Goal: Information Seeking & Learning: Learn about a topic

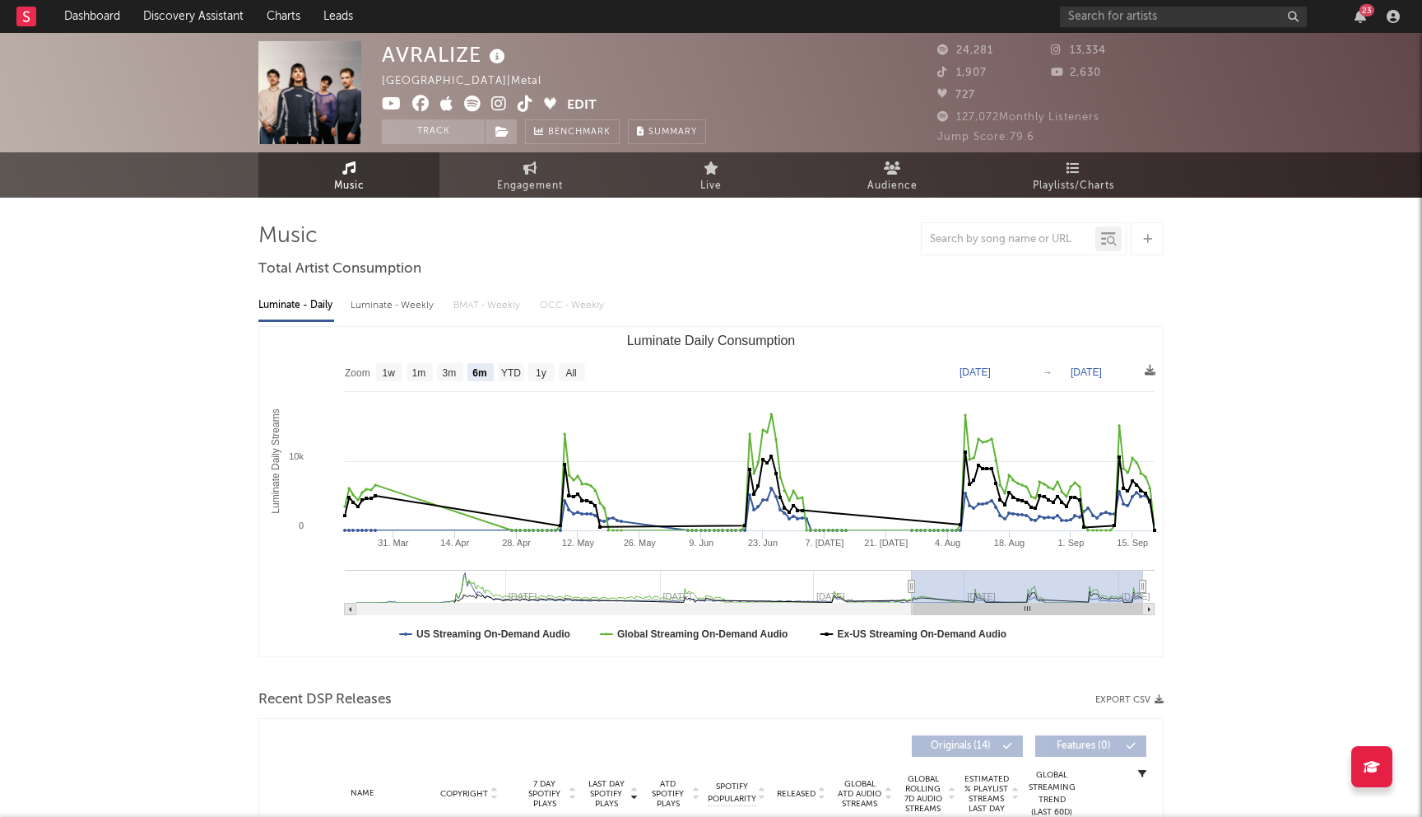
select select "6m"
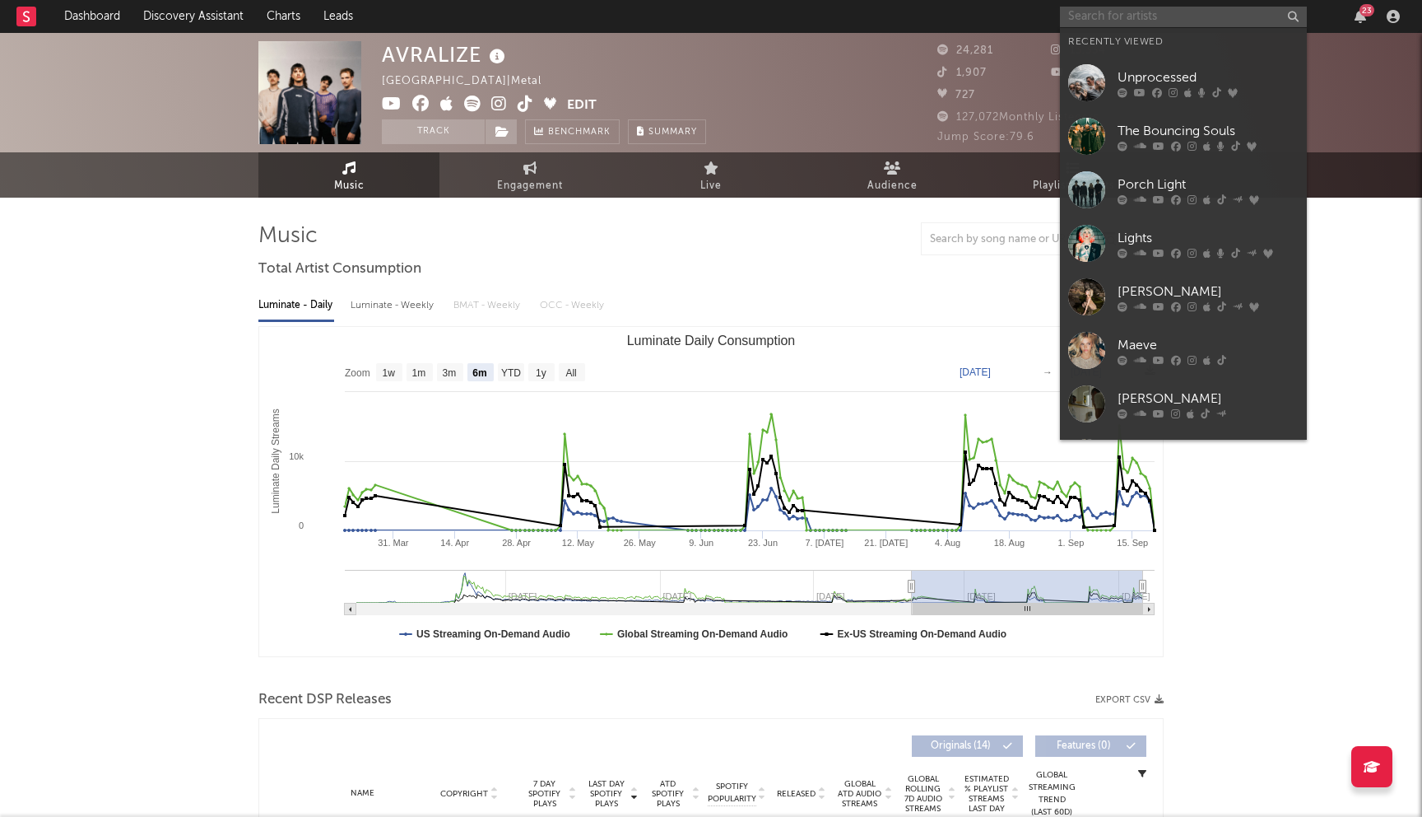
click at [1092, 8] on input "text" at bounding box center [1183, 17] width 247 height 21
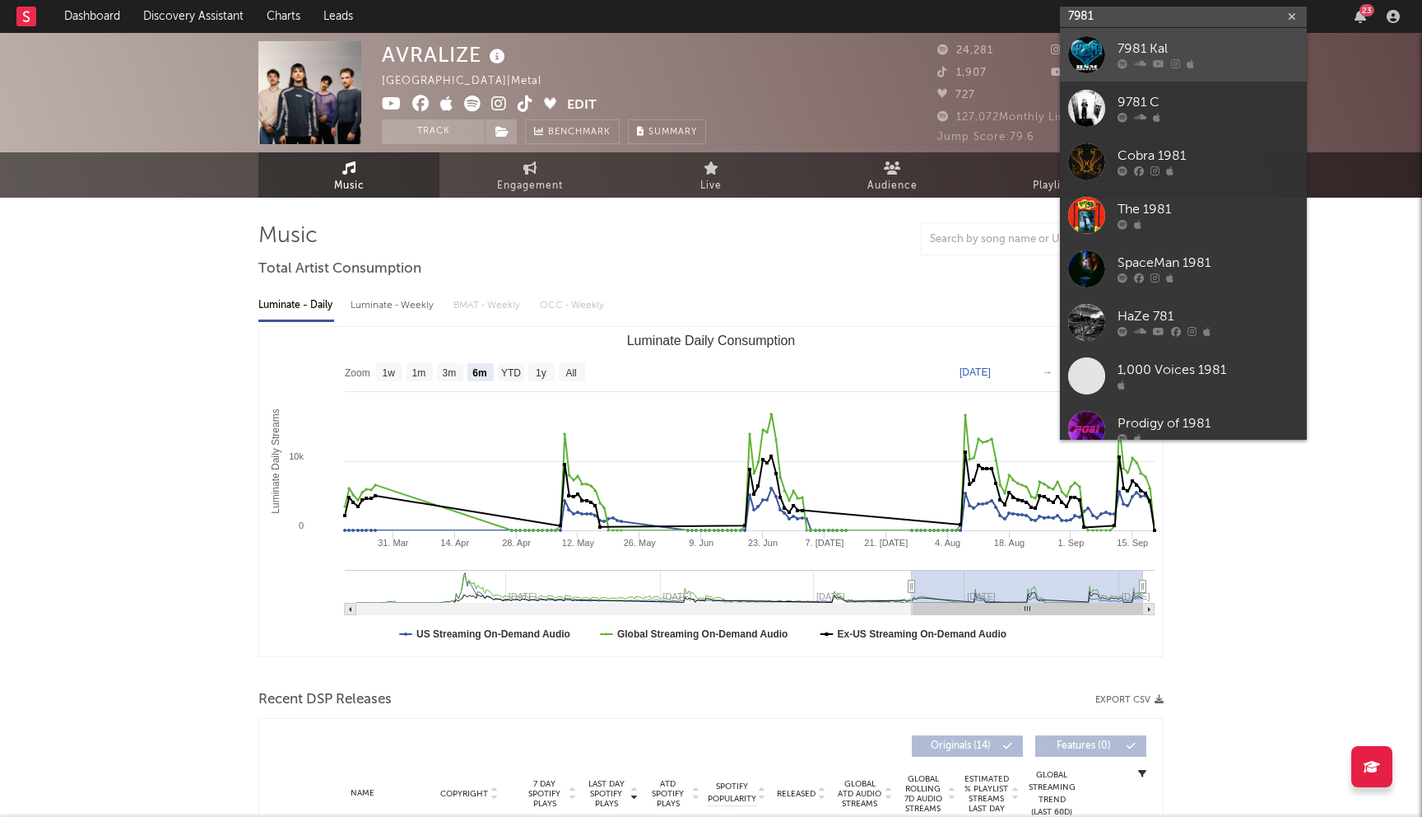
type input "7981"
click at [1195, 48] on div "7981 Kal" at bounding box center [1208, 50] width 181 height 20
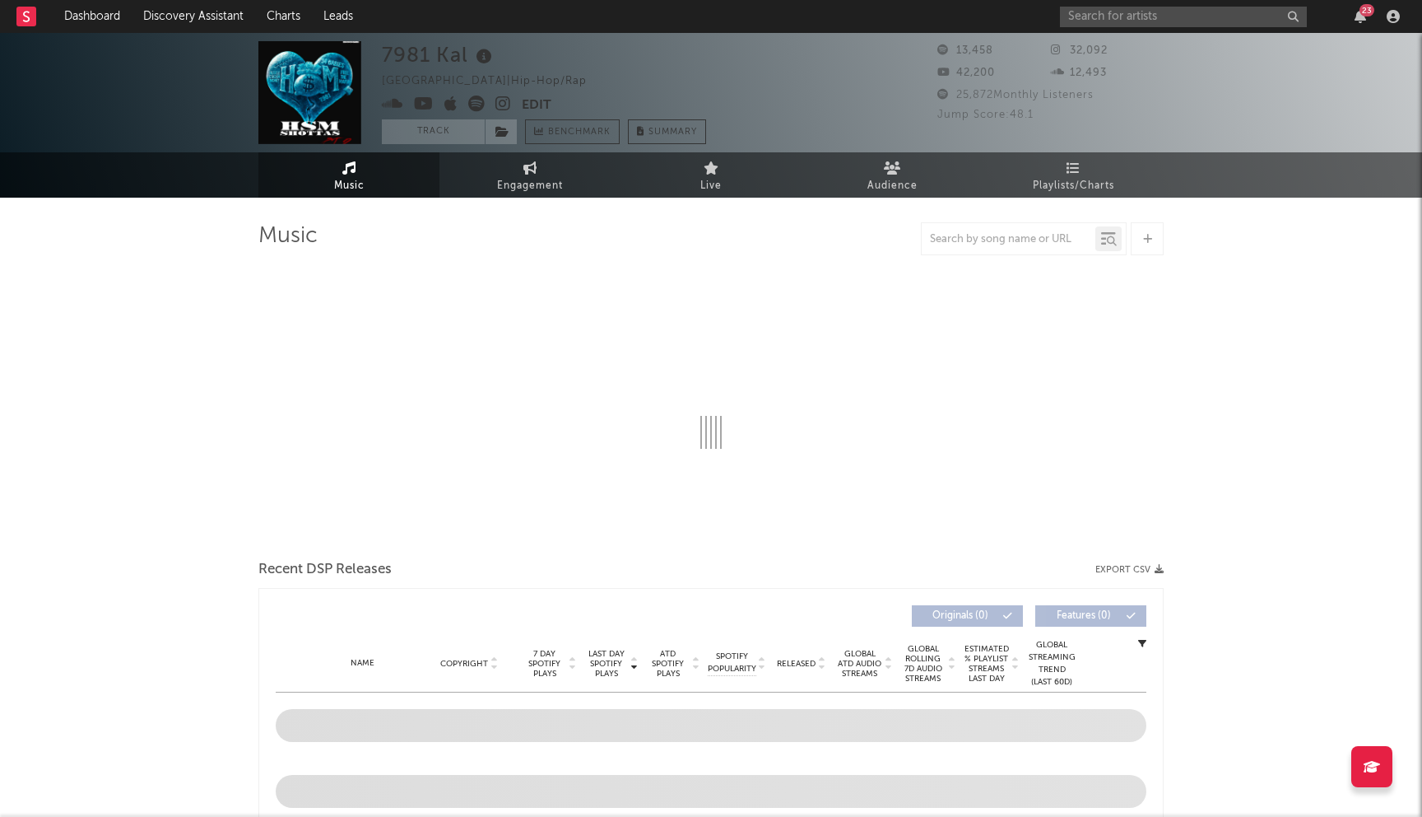
select select "6m"
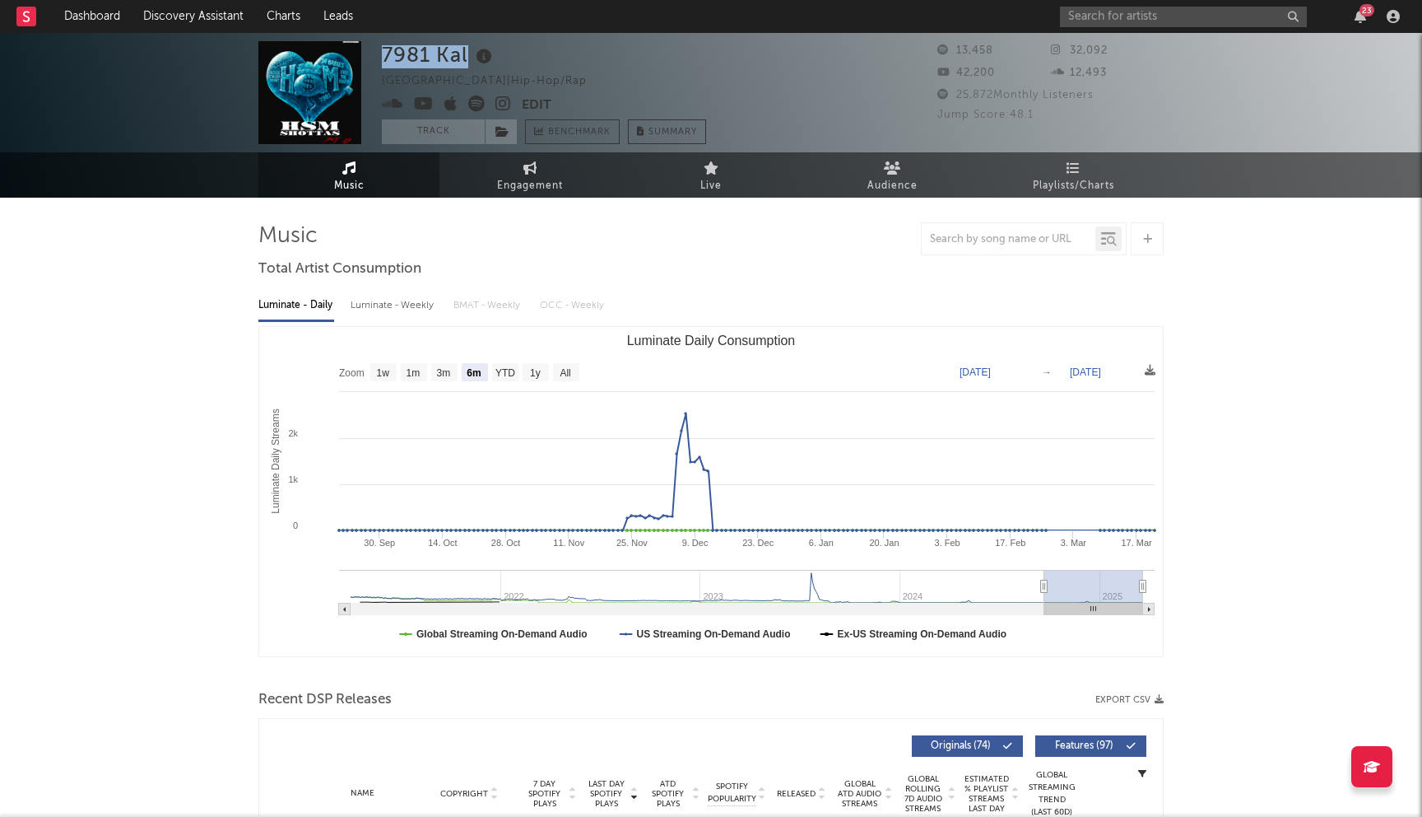
drag, startPoint x: 382, startPoint y: 57, endPoint x: 468, endPoint y: 55, distance: 85.6
click at [468, 55] on div "7981 Kal" at bounding box center [439, 54] width 114 height 27
copy div "7981 Kal"
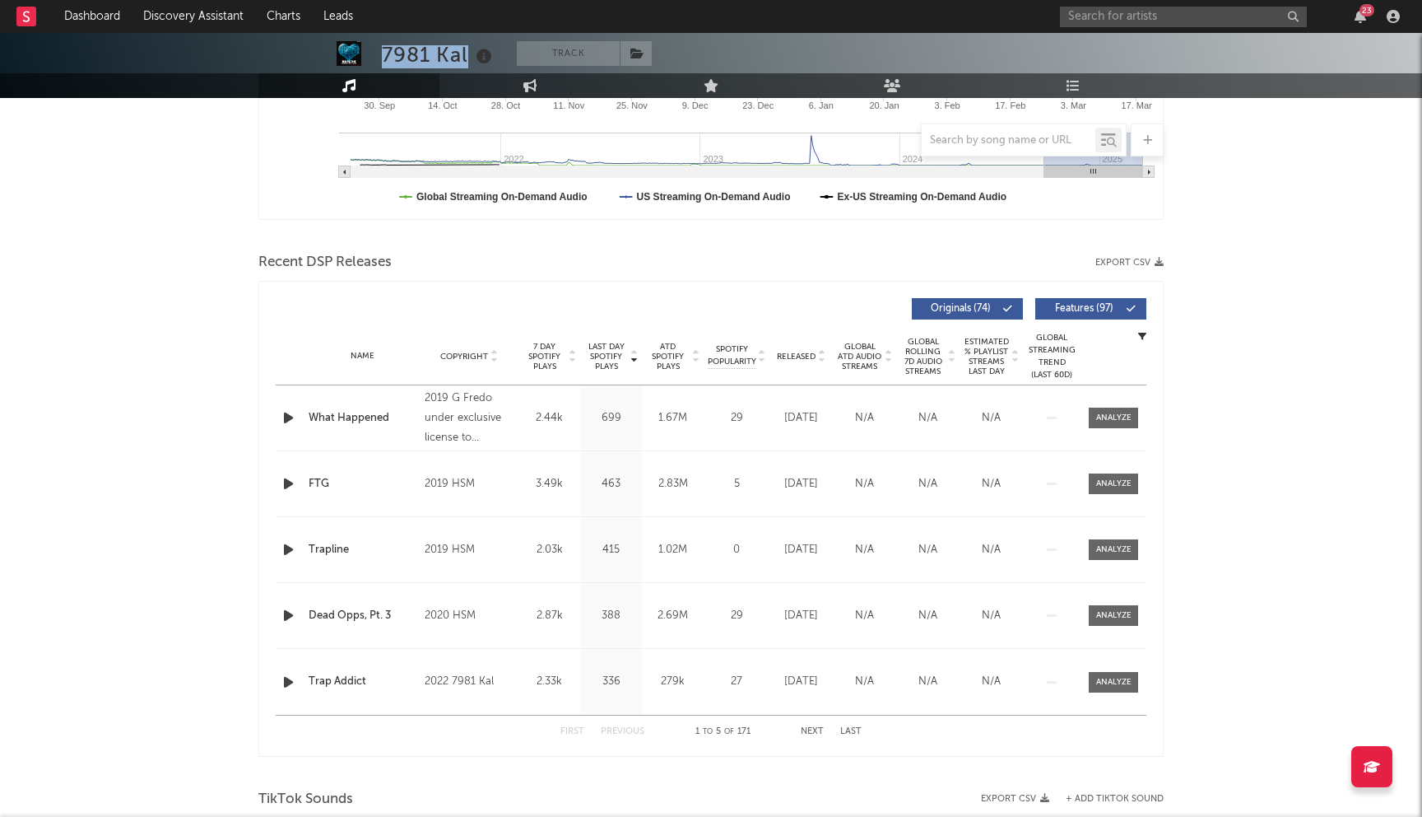
scroll to position [603, 0]
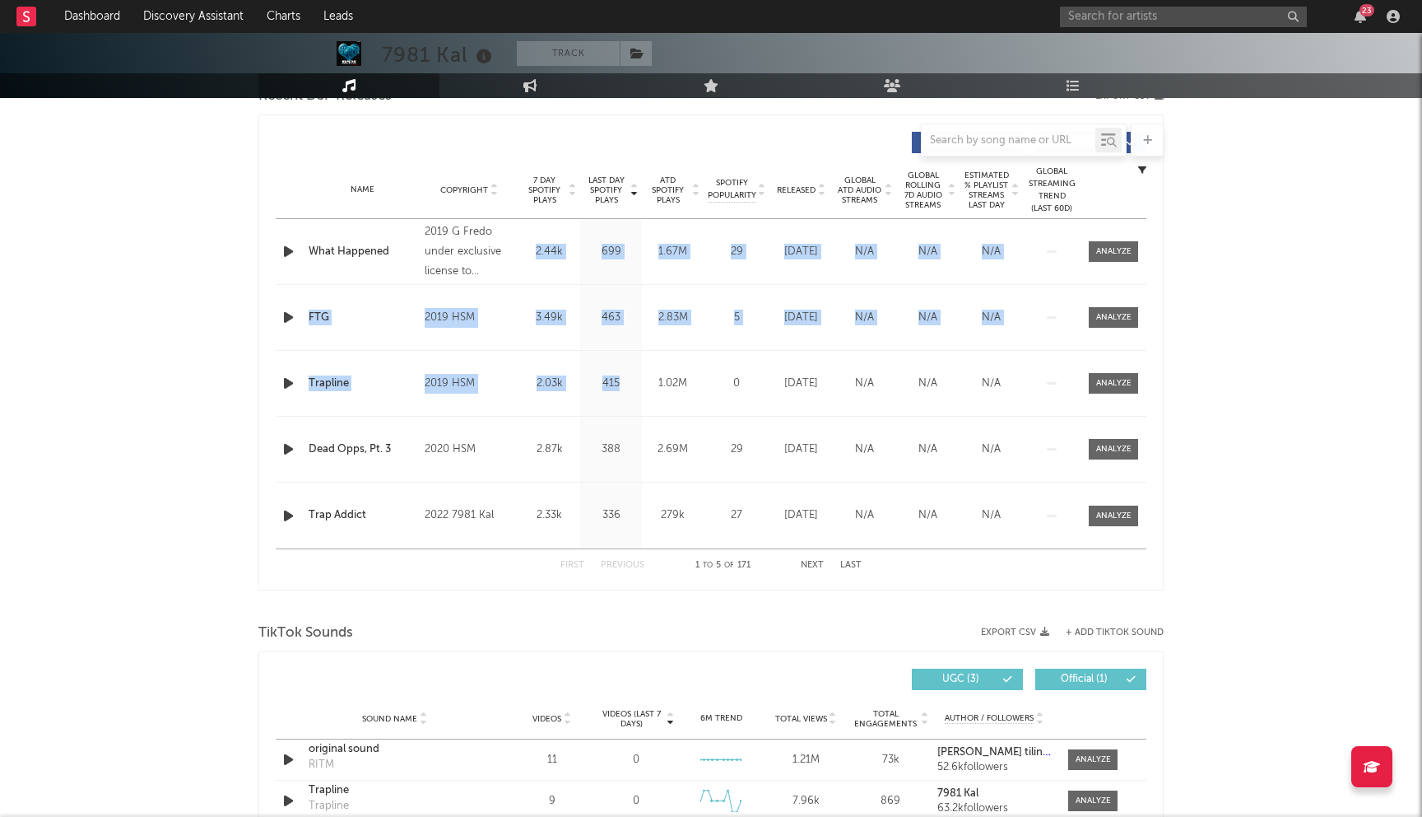
drag, startPoint x: 530, startPoint y: 271, endPoint x: 686, endPoint y: 440, distance: 230.1
click at [658, 416] on div "Name What Happened Copyright 2019 G Fredo under exclusive license to Amuseio AB…" at bounding box center [711, 383] width 871 height 329
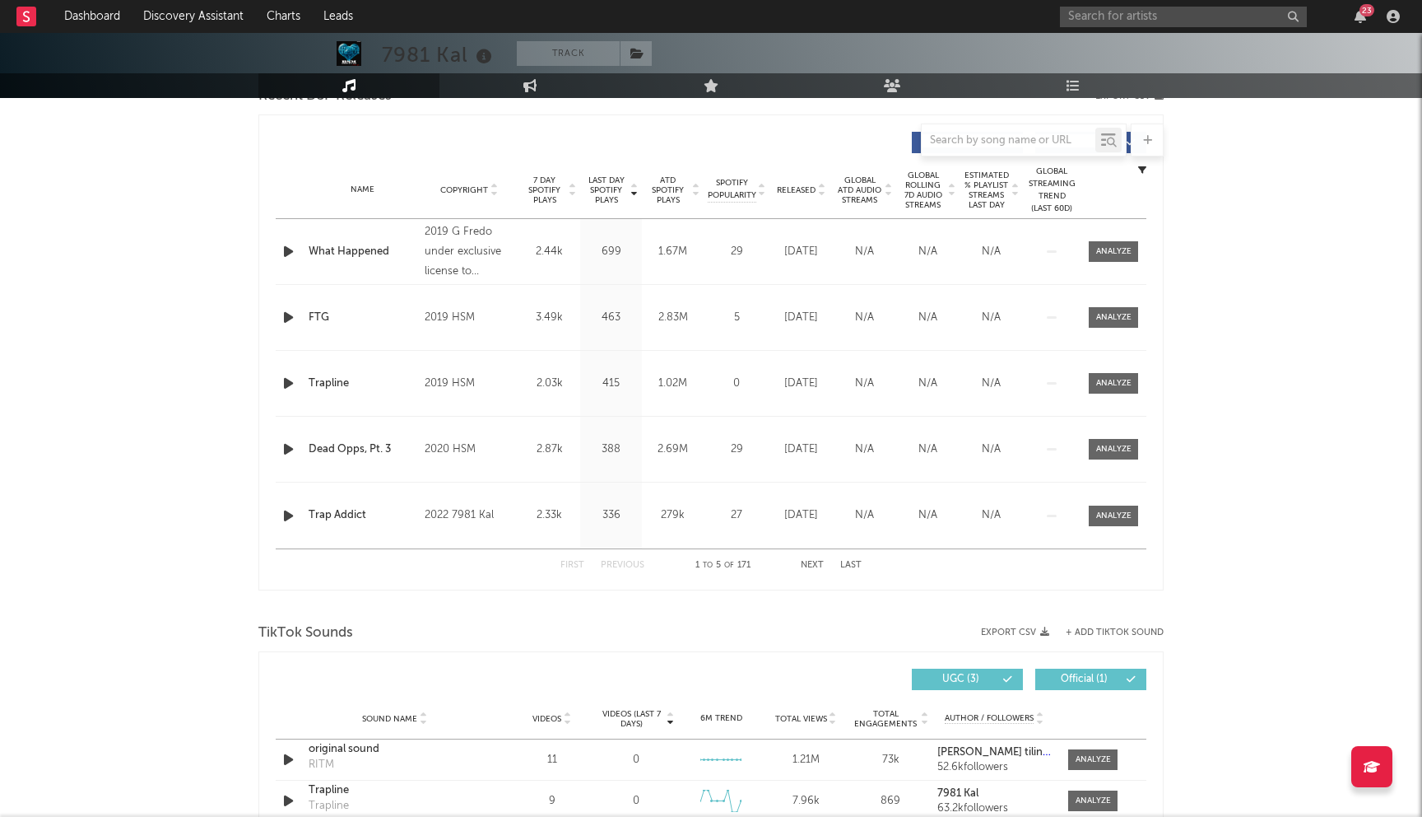
click at [273, 202] on div "Last Day Spotify Plays Copyright 7 Day Spotify Plays Last Day Spotify Plays ATD…" at bounding box center [710, 352] width 905 height 476
click at [800, 187] on span "Released" at bounding box center [796, 190] width 39 height 10
click at [821, 568] on button "Next" at bounding box center [812, 565] width 23 height 9
click at [820, 567] on button "Next" at bounding box center [812, 565] width 23 height 9
click at [820, 564] on button "Next" at bounding box center [812, 565] width 23 height 9
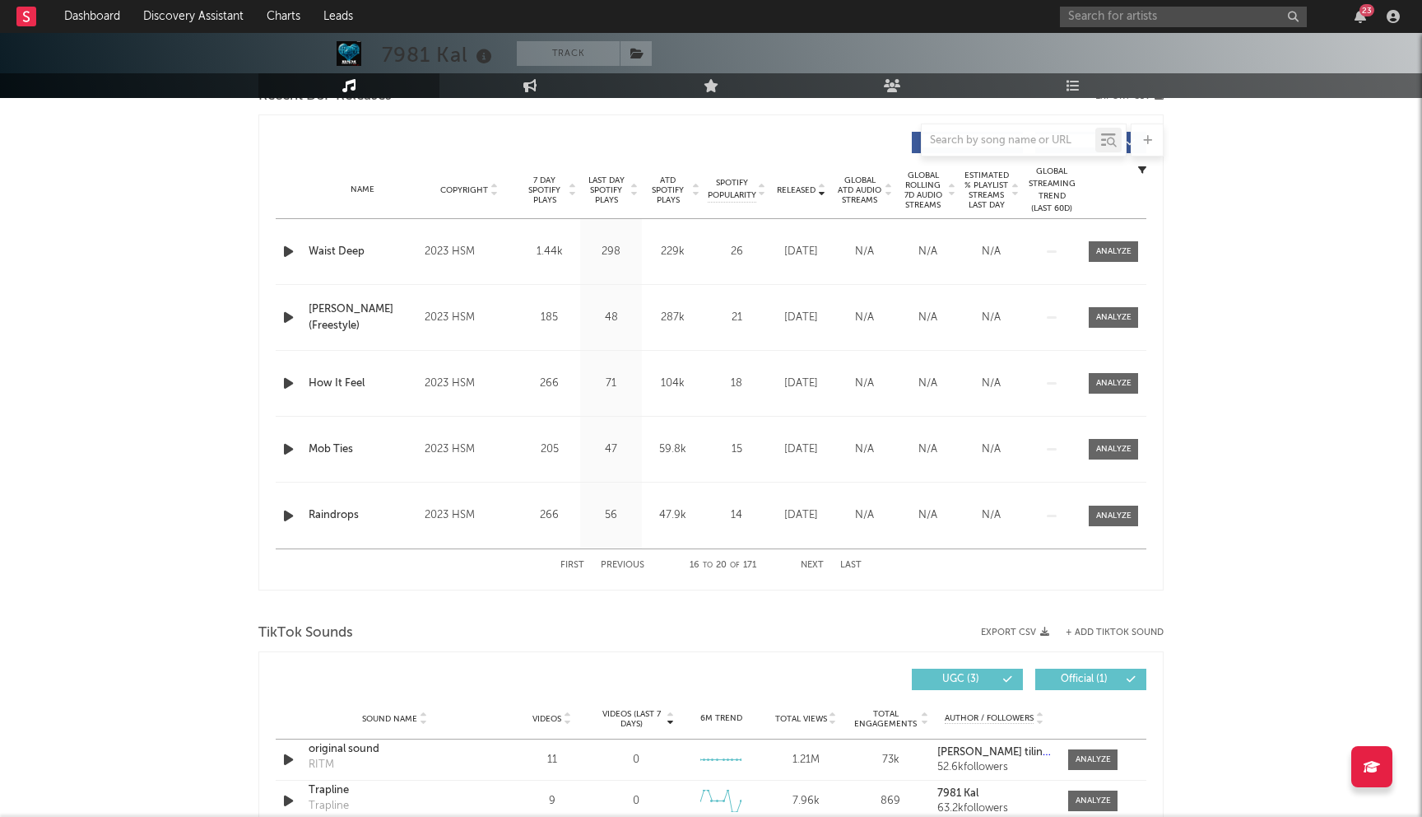
click at [819, 564] on button "Next" at bounding box center [812, 565] width 23 height 9
click at [819, 563] on button "Next" at bounding box center [812, 565] width 23 height 9
click at [637, 565] on button "Previous" at bounding box center [623, 565] width 44 height 9
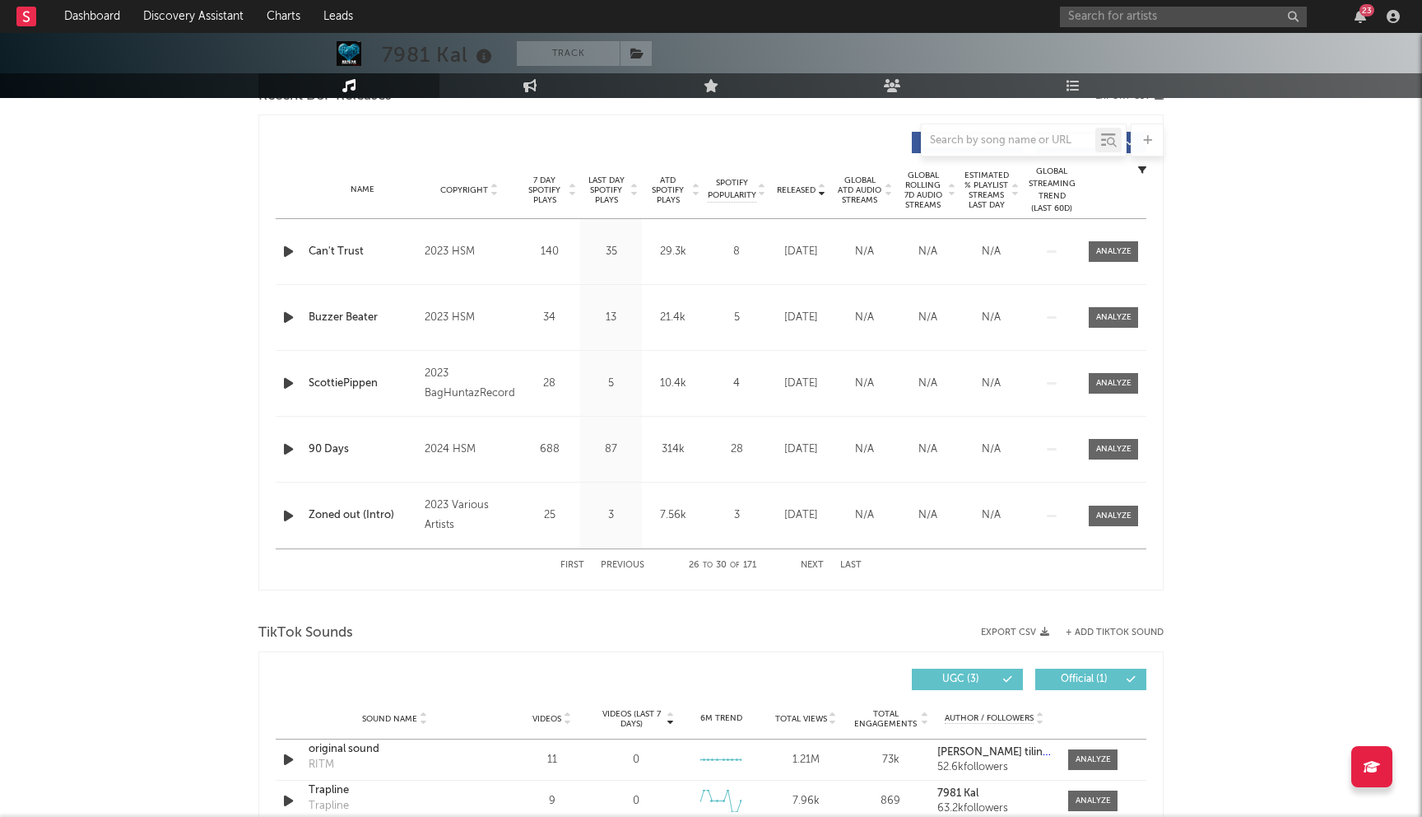
click at [637, 565] on button "Previous" at bounding box center [623, 565] width 44 height 9
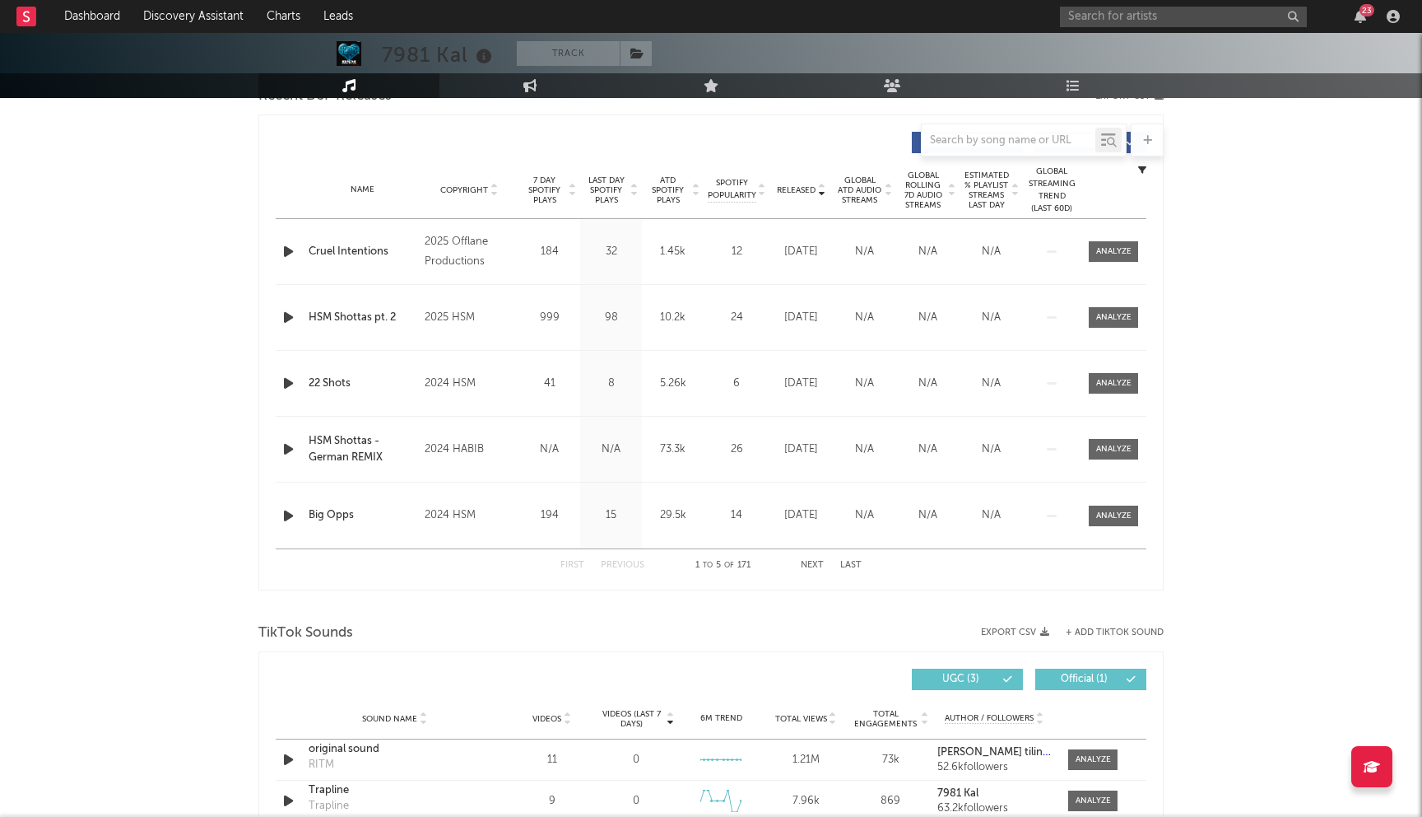
click at [816, 562] on button "Next" at bounding box center [812, 565] width 23 height 9
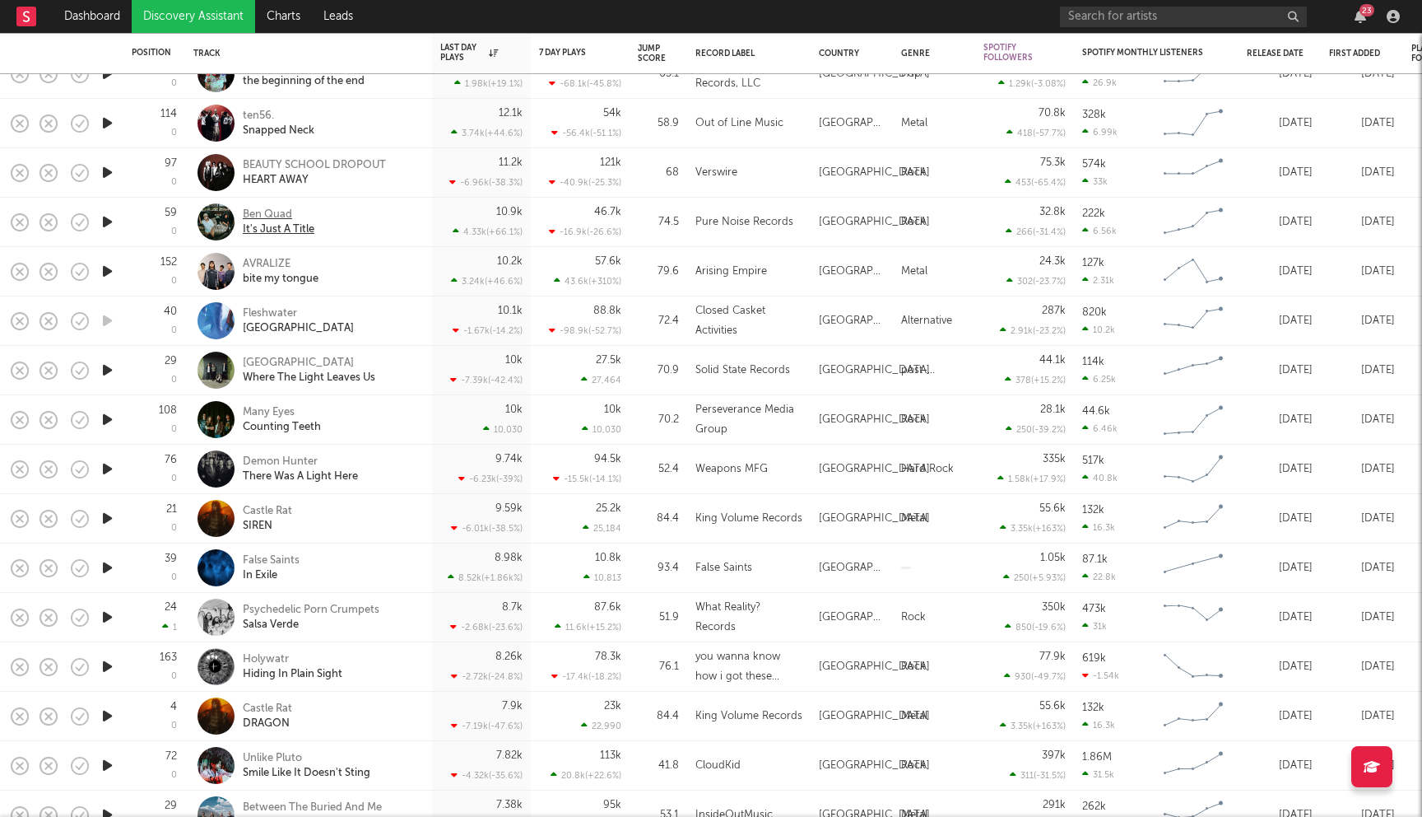
click at [266, 211] on div "Ben Quad" at bounding box center [279, 214] width 72 height 15
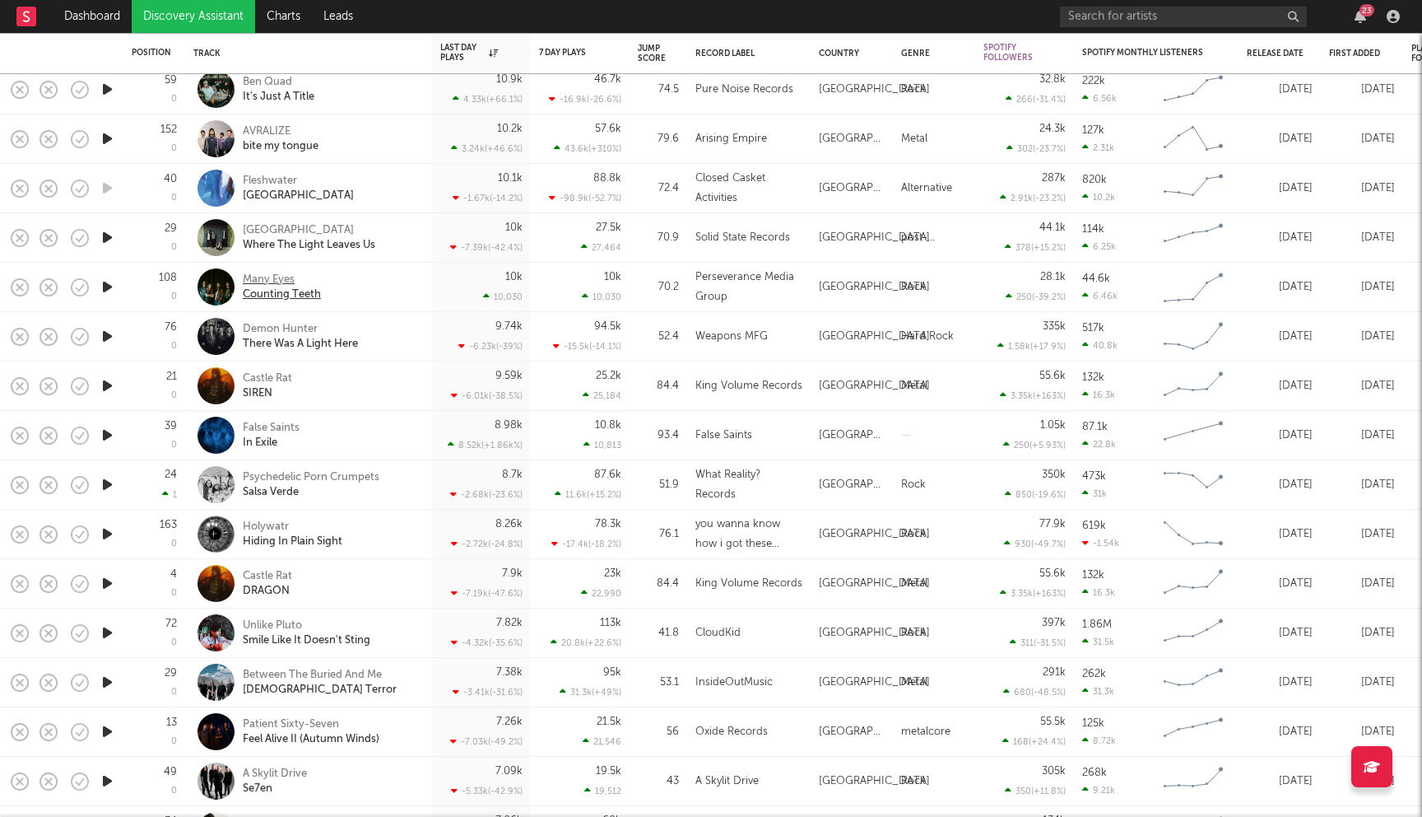
click at [272, 286] on div "Many Eyes" at bounding box center [282, 279] width 78 height 15
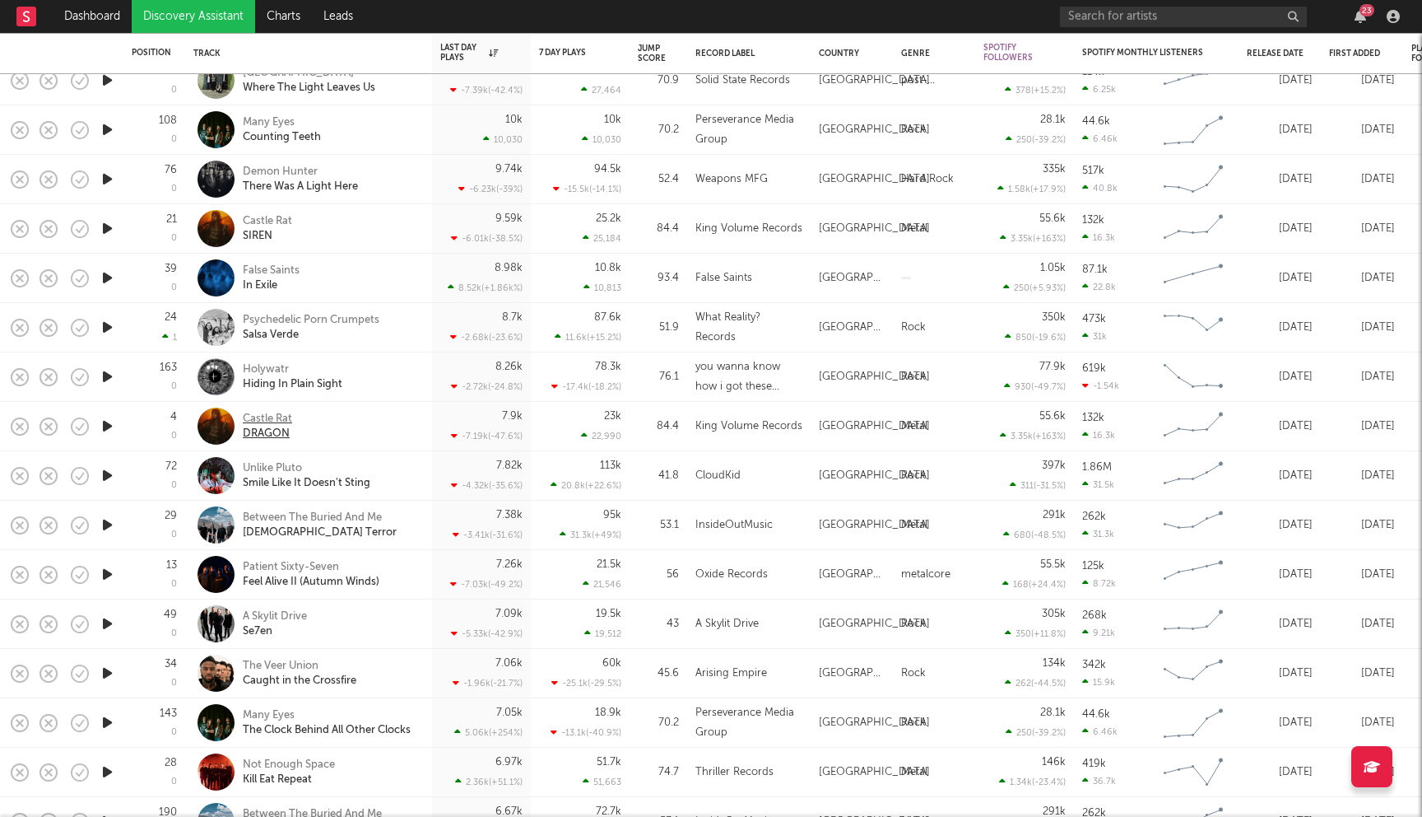
click at [281, 416] on div "Castle Rat" at bounding box center [267, 419] width 49 height 15
click at [279, 617] on div "A Skylit Drive" at bounding box center [275, 616] width 64 height 15
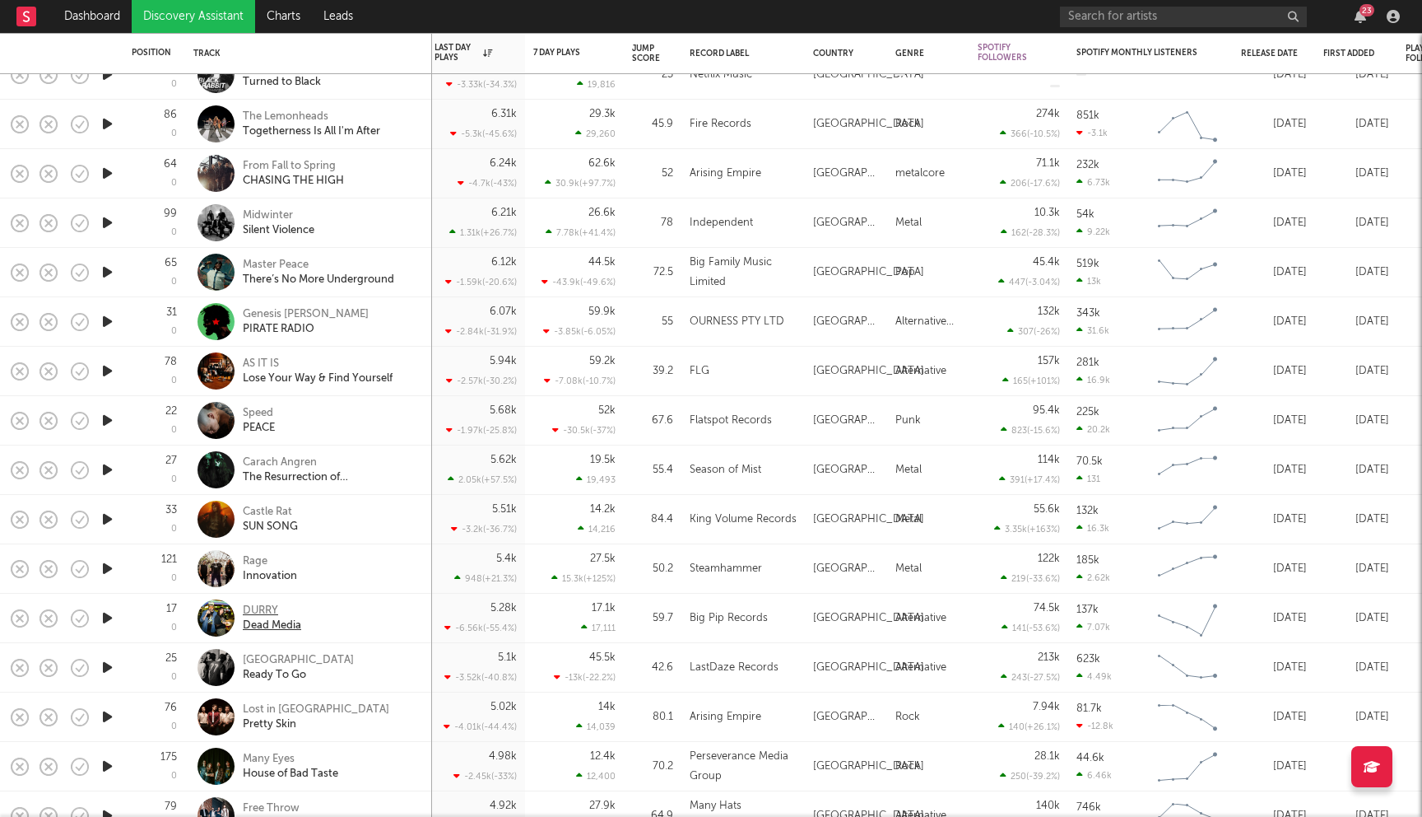
click at [259, 618] on div "Dead Media" at bounding box center [272, 625] width 58 height 15
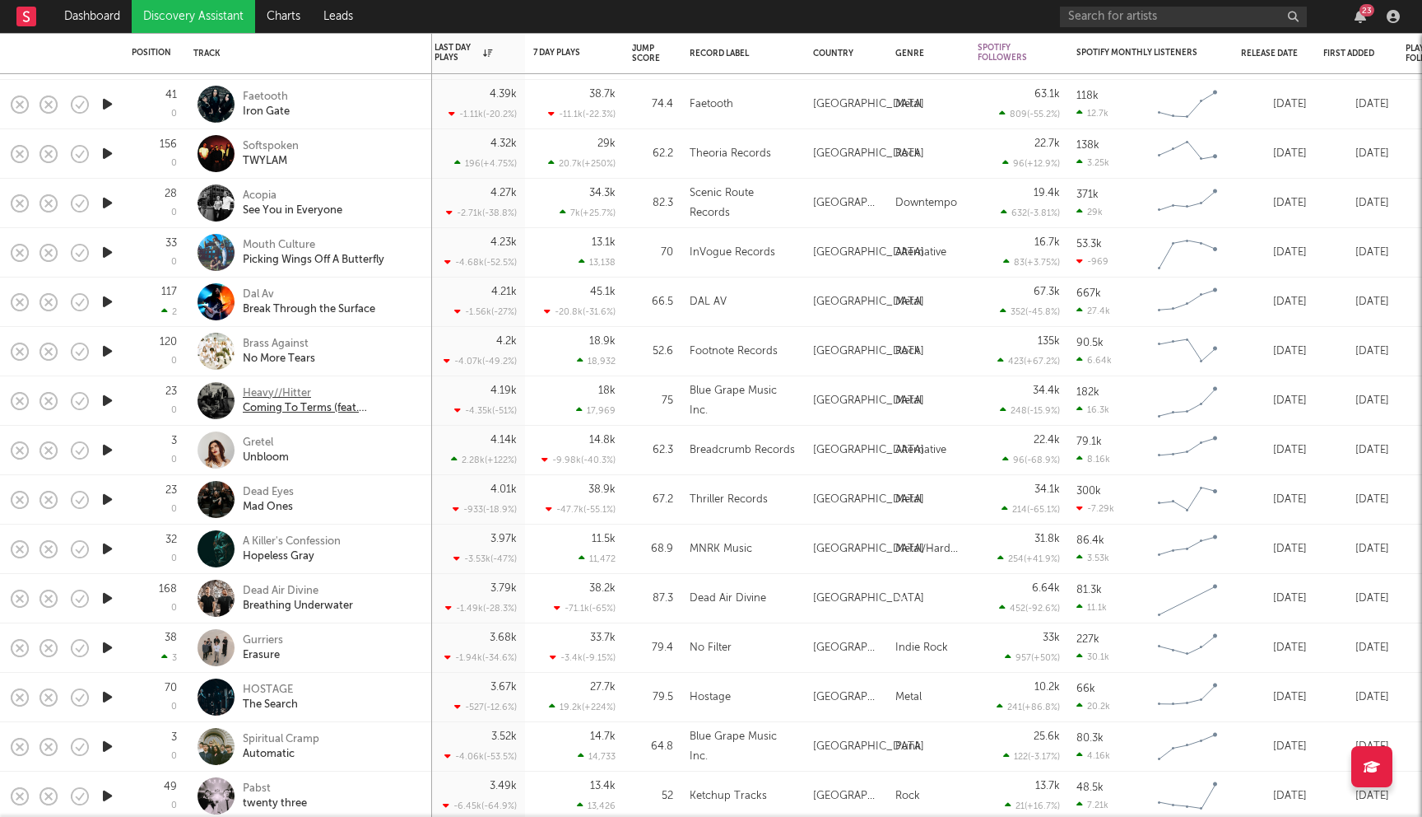
click at [270, 388] on div "Heavy//Hitter" at bounding box center [331, 393] width 177 height 15
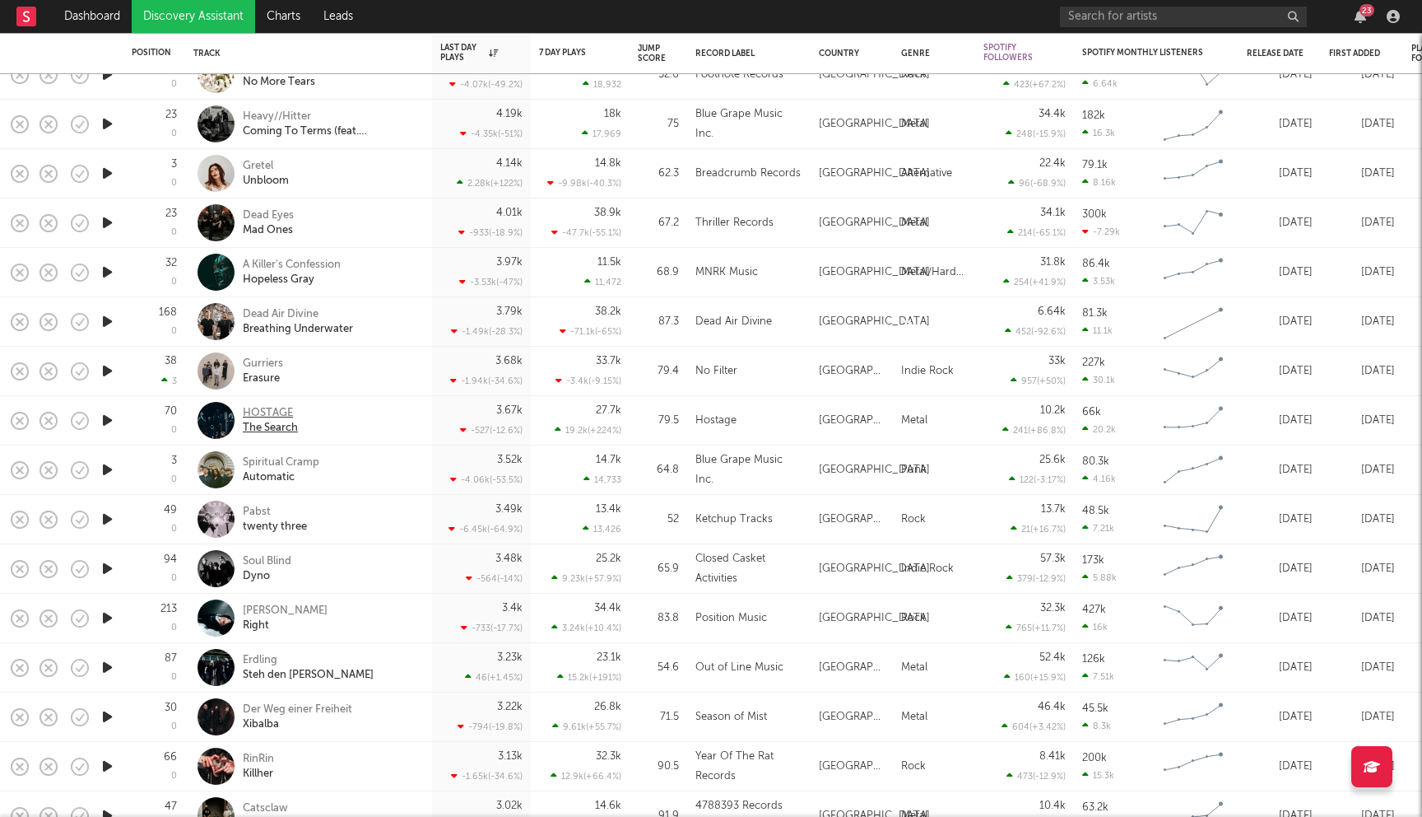
click at [268, 410] on div "HOSTAGE" at bounding box center [270, 413] width 55 height 15
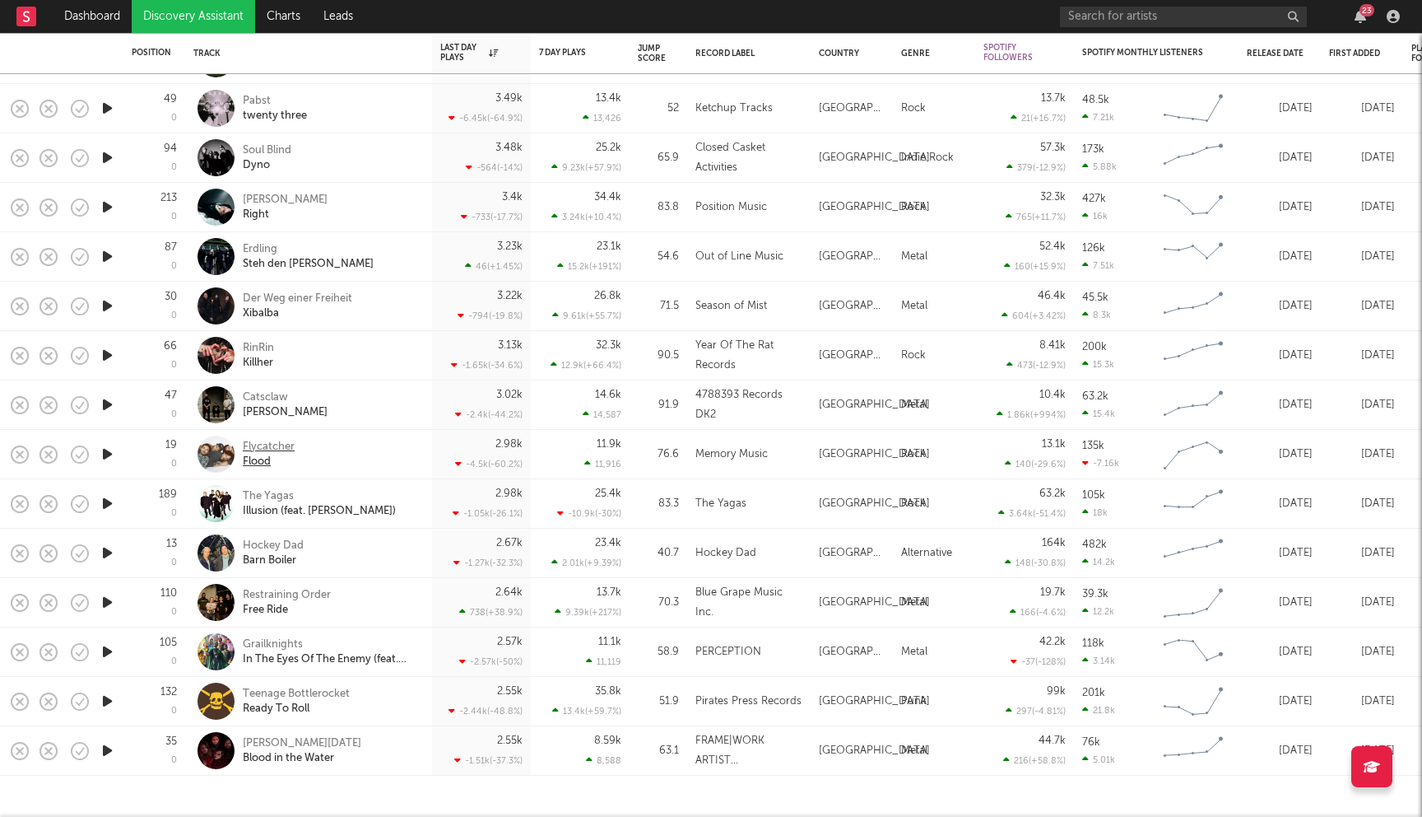
click at [280, 444] on div "Flycatcher" at bounding box center [269, 447] width 52 height 15
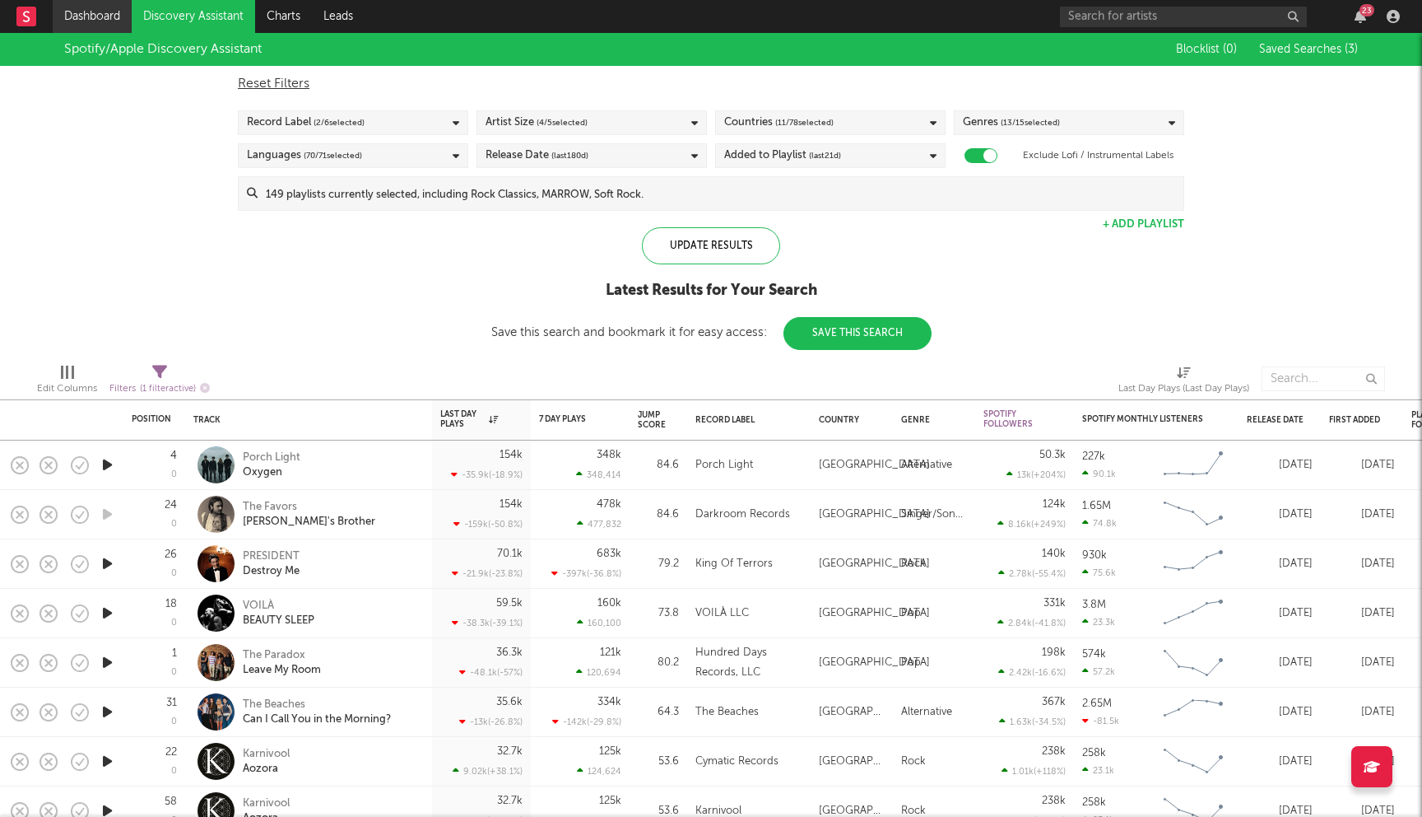
click at [101, 14] on link "Dashboard" at bounding box center [92, 16] width 79 height 33
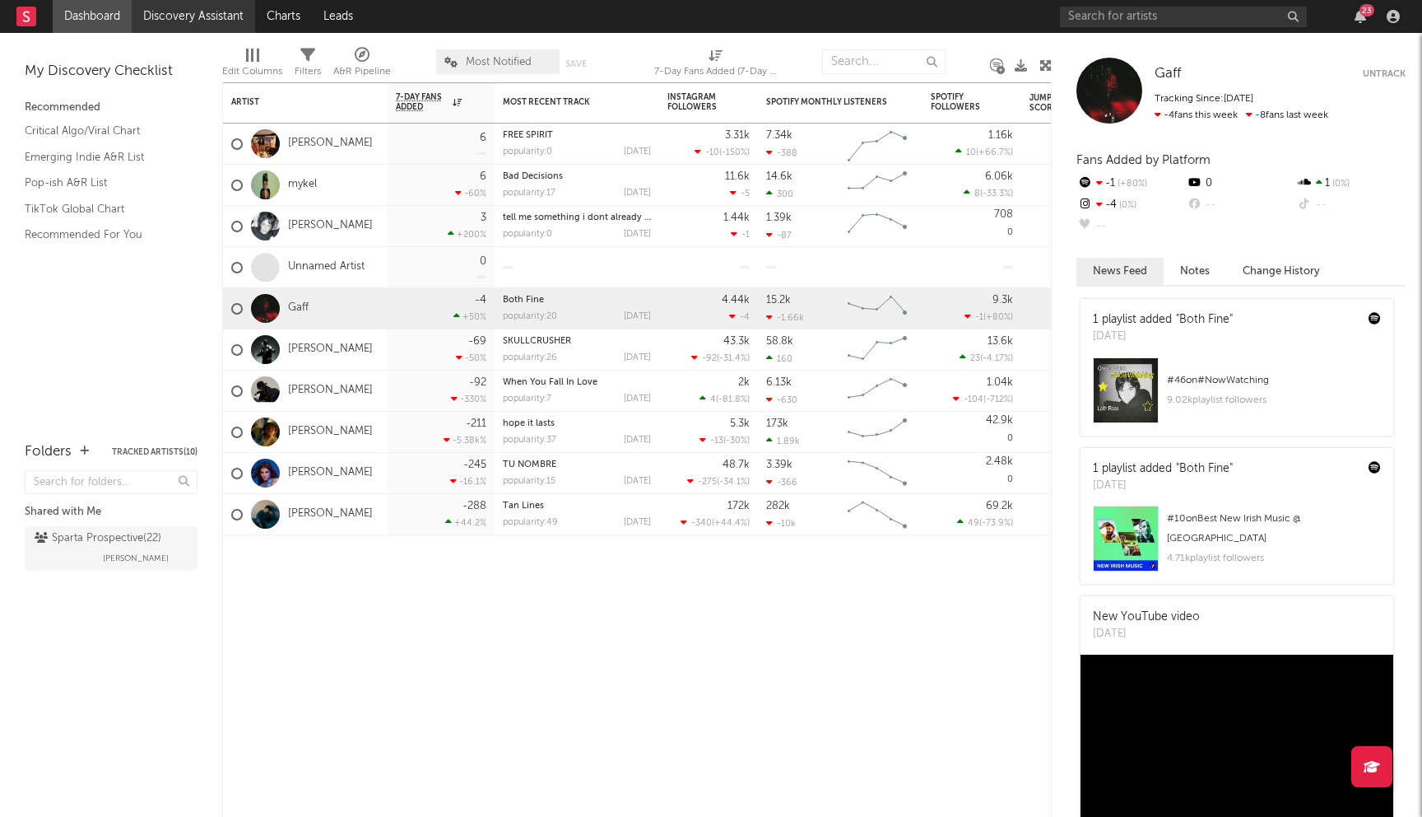
click at [184, 23] on link "Discovery Assistant" at bounding box center [193, 16] width 123 height 33
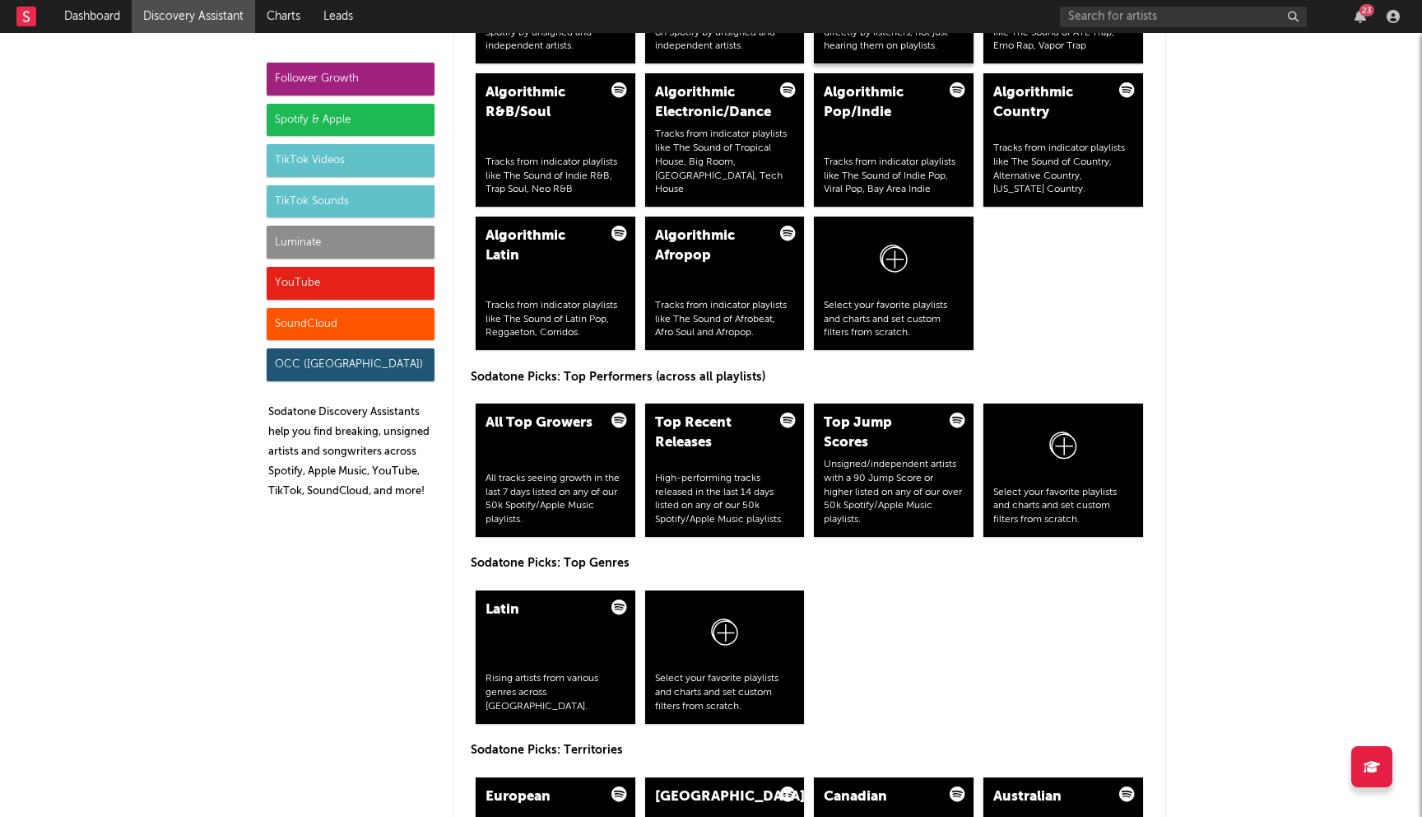
scroll to position [2366, 0]
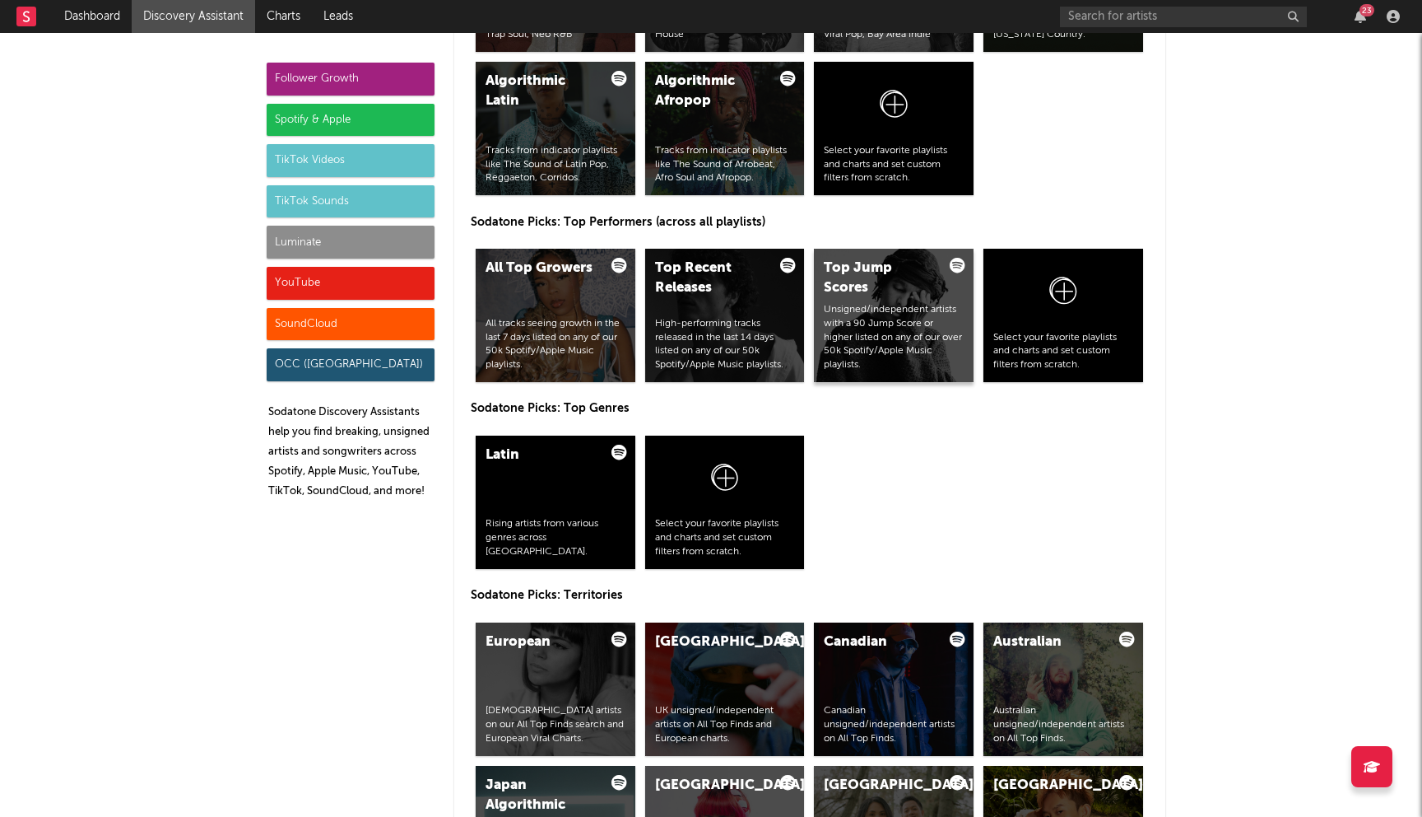
click at [886, 309] on div "Unsigned/independent artists with a 90 Jump Score or higher listed on any of ou…" at bounding box center [894, 337] width 140 height 69
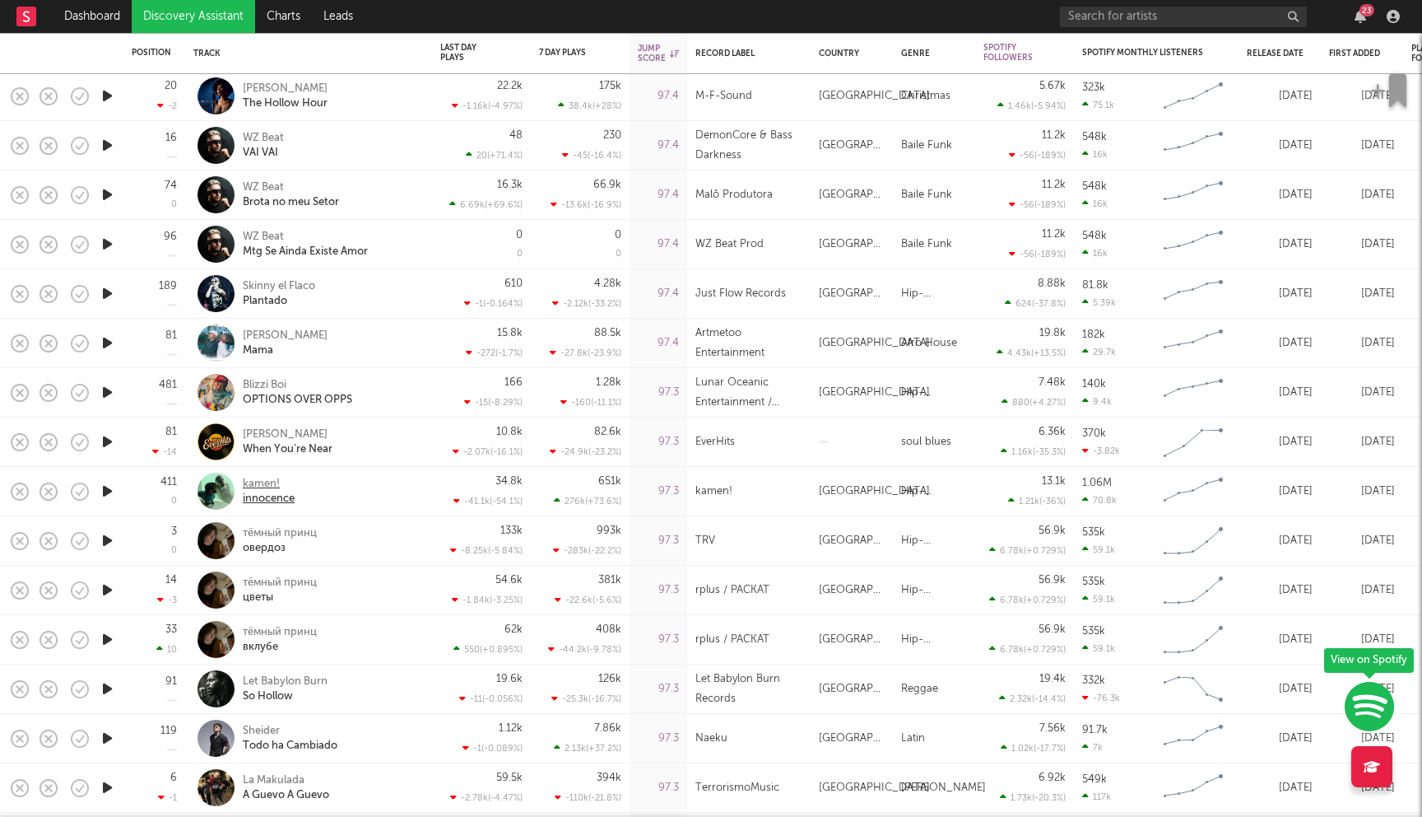
click at [259, 482] on div "kamen!" at bounding box center [269, 484] width 52 height 15
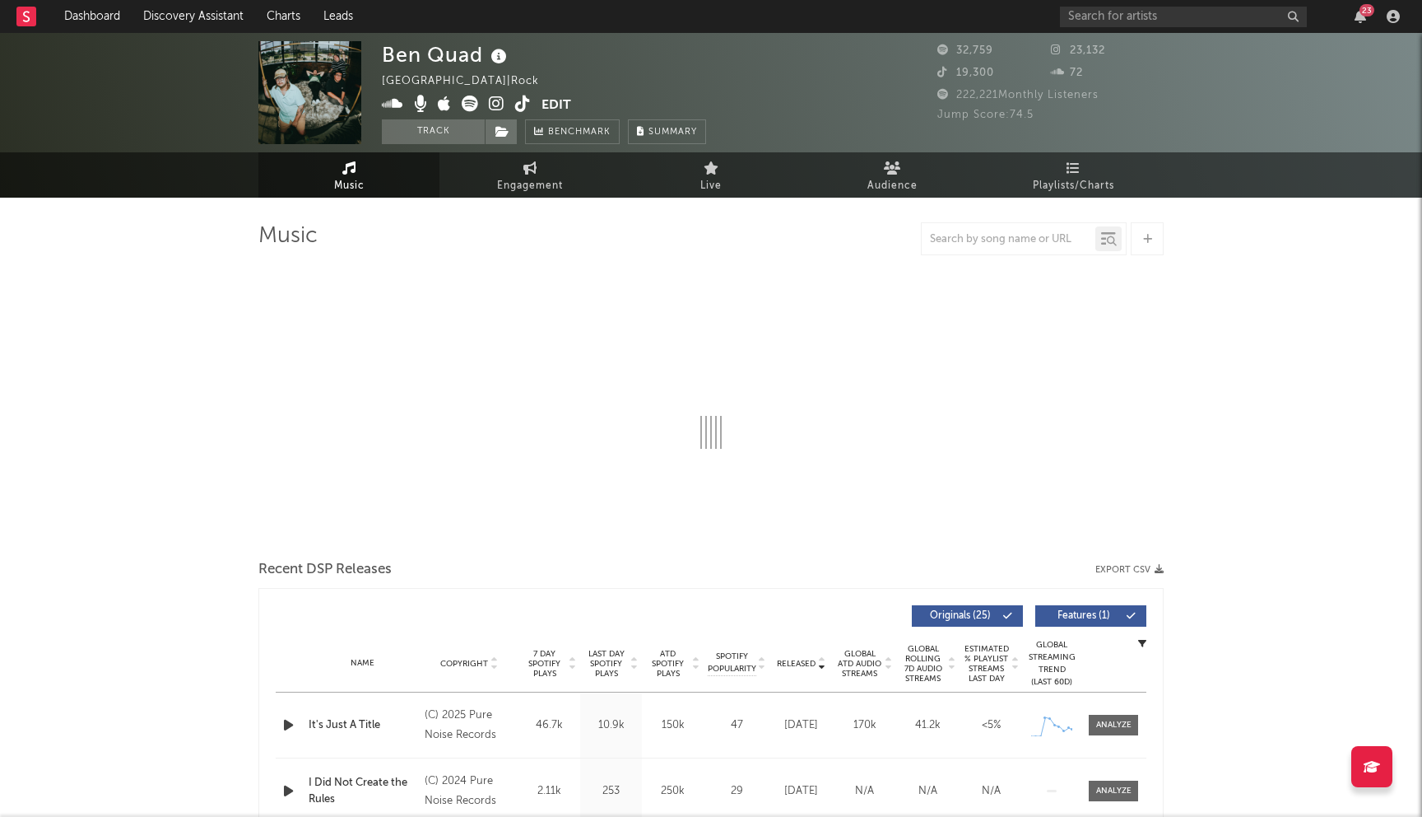
select select "6m"
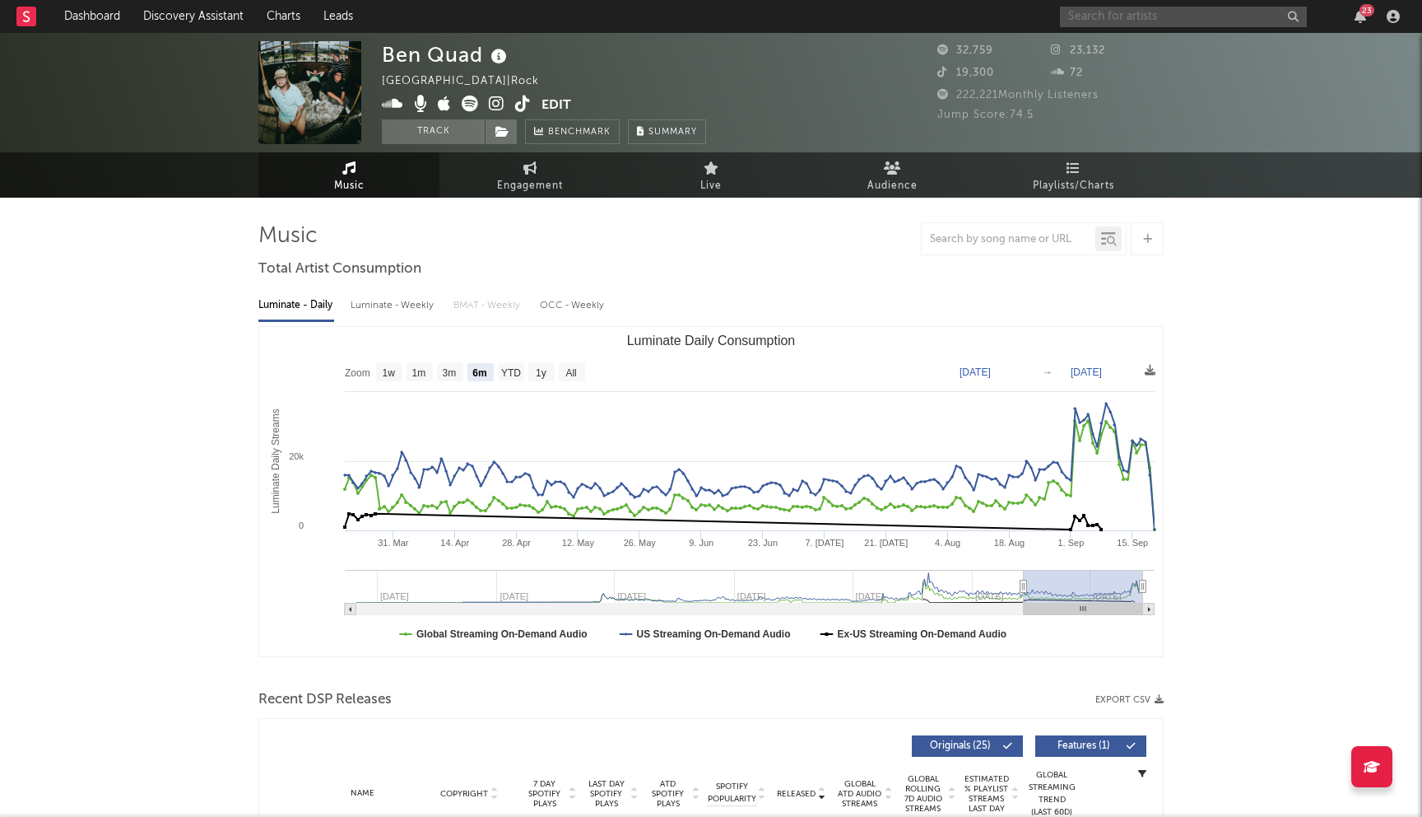
click at [1168, 16] on input "text" at bounding box center [1183, 17] width 247 height 21
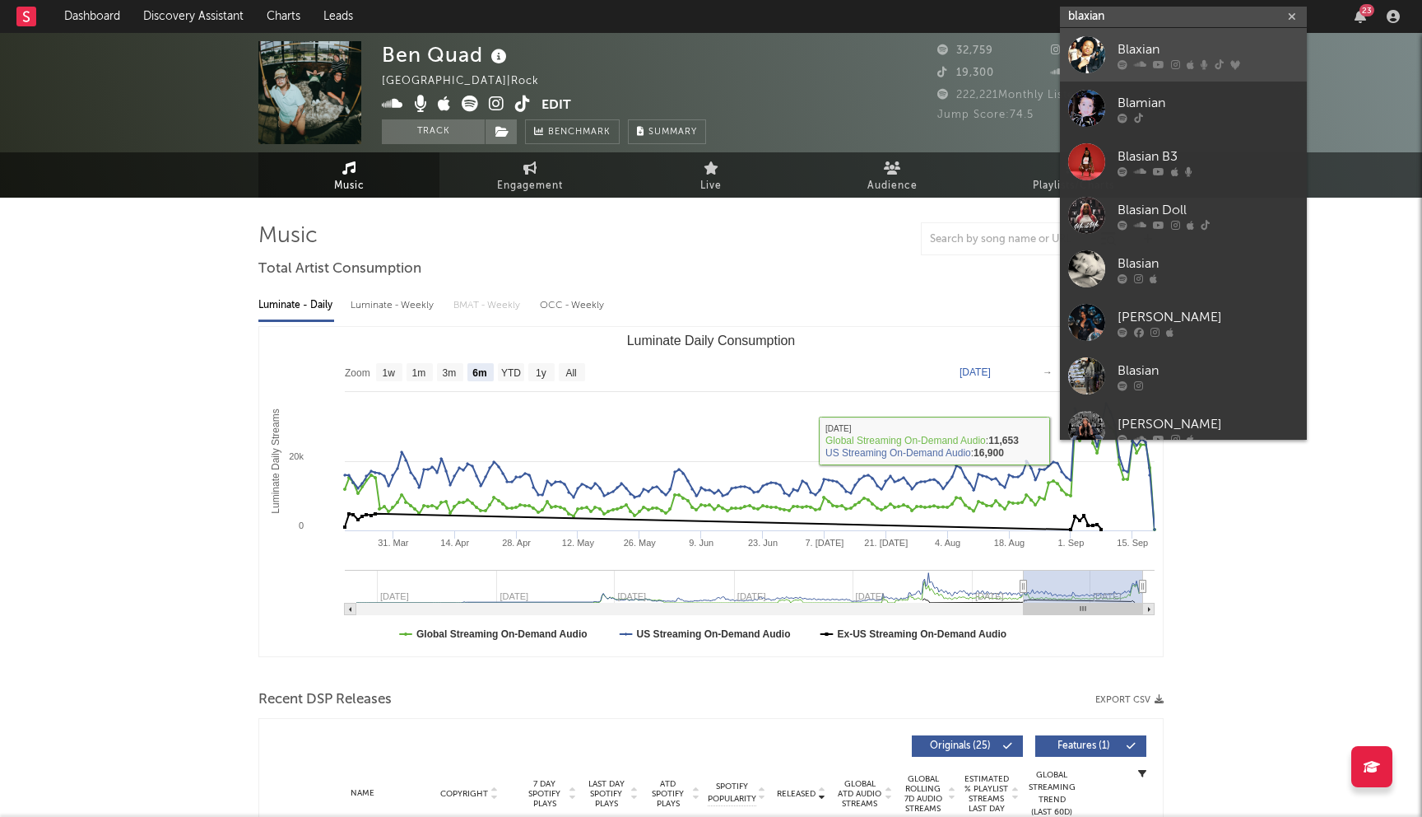
type input "blaxian"
click at [1212, 60] on div at bounding box center [1208, 64] width 181 height 10
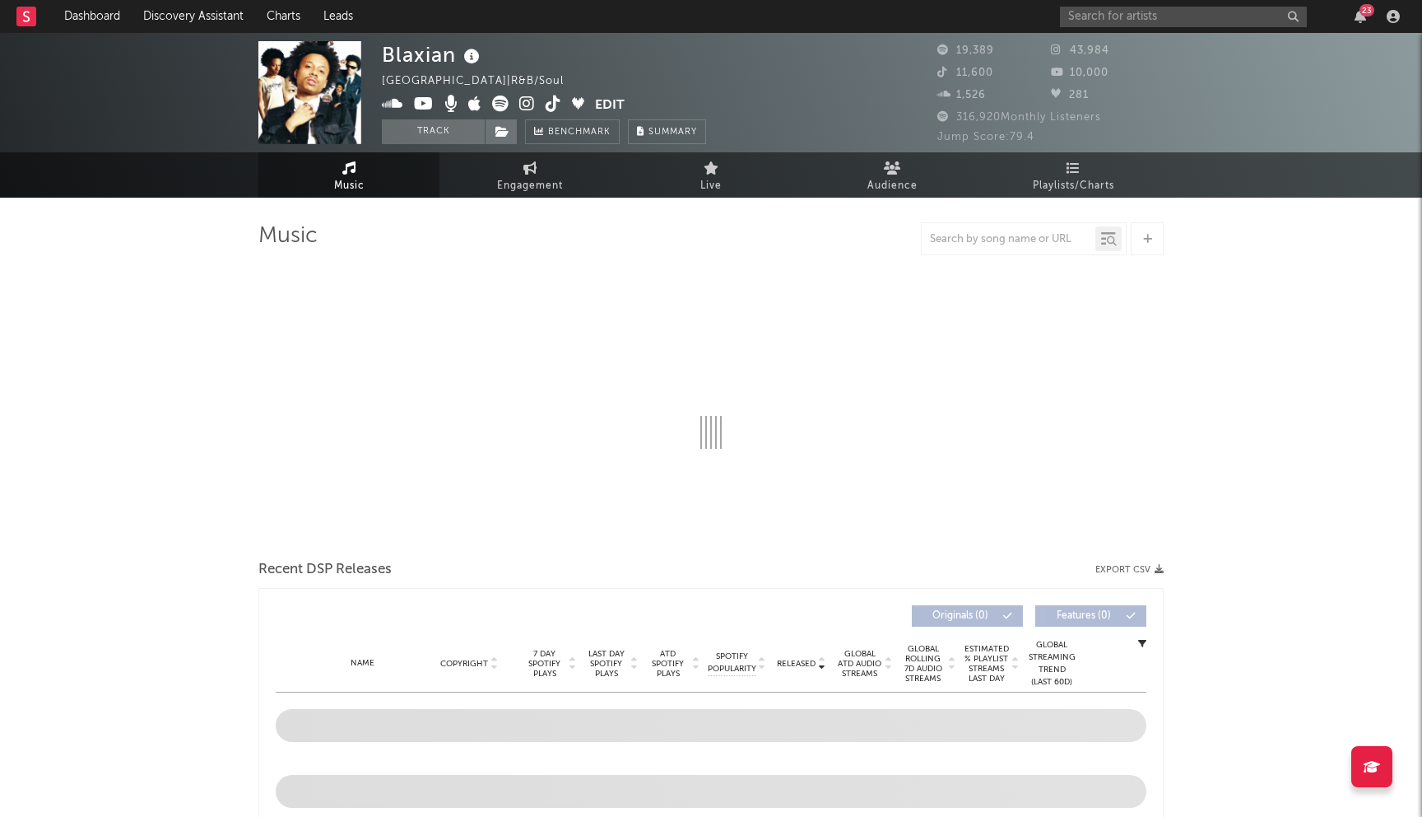
select select "6m"
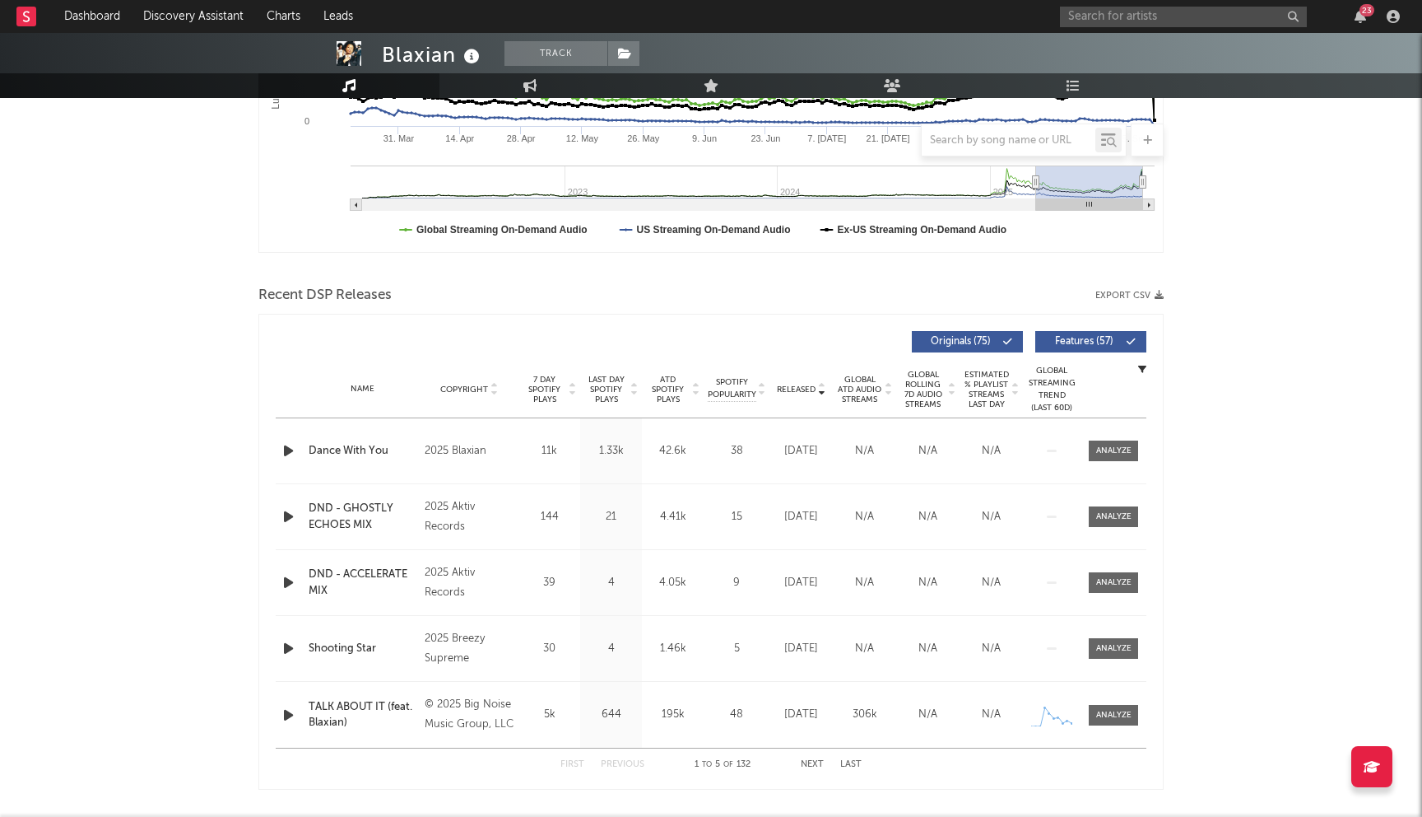
scroll to position [429, 0]
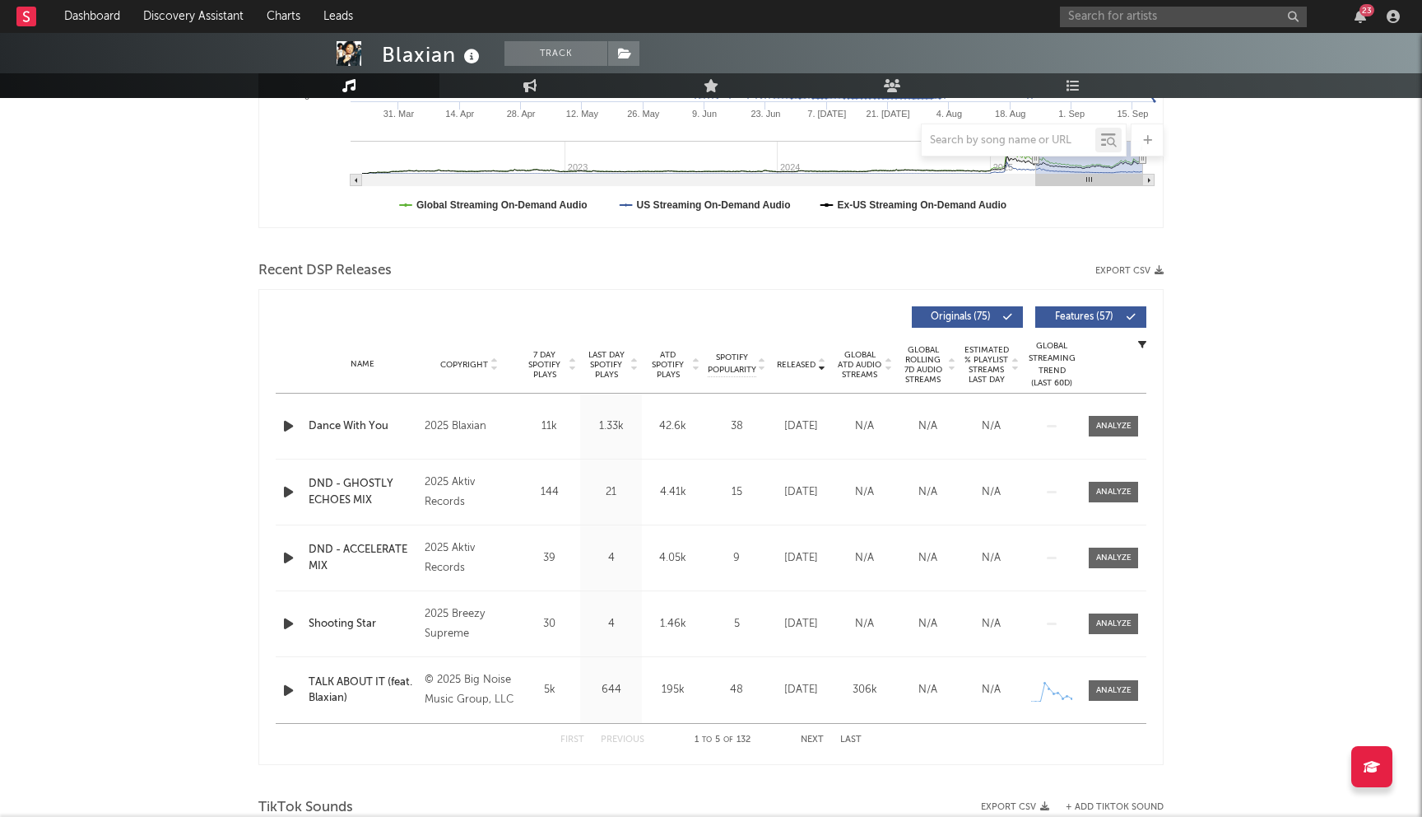
click at [608, 372] on span "Last Day Spotify Plays" at bounding box center [606, 365] width 44 height 30
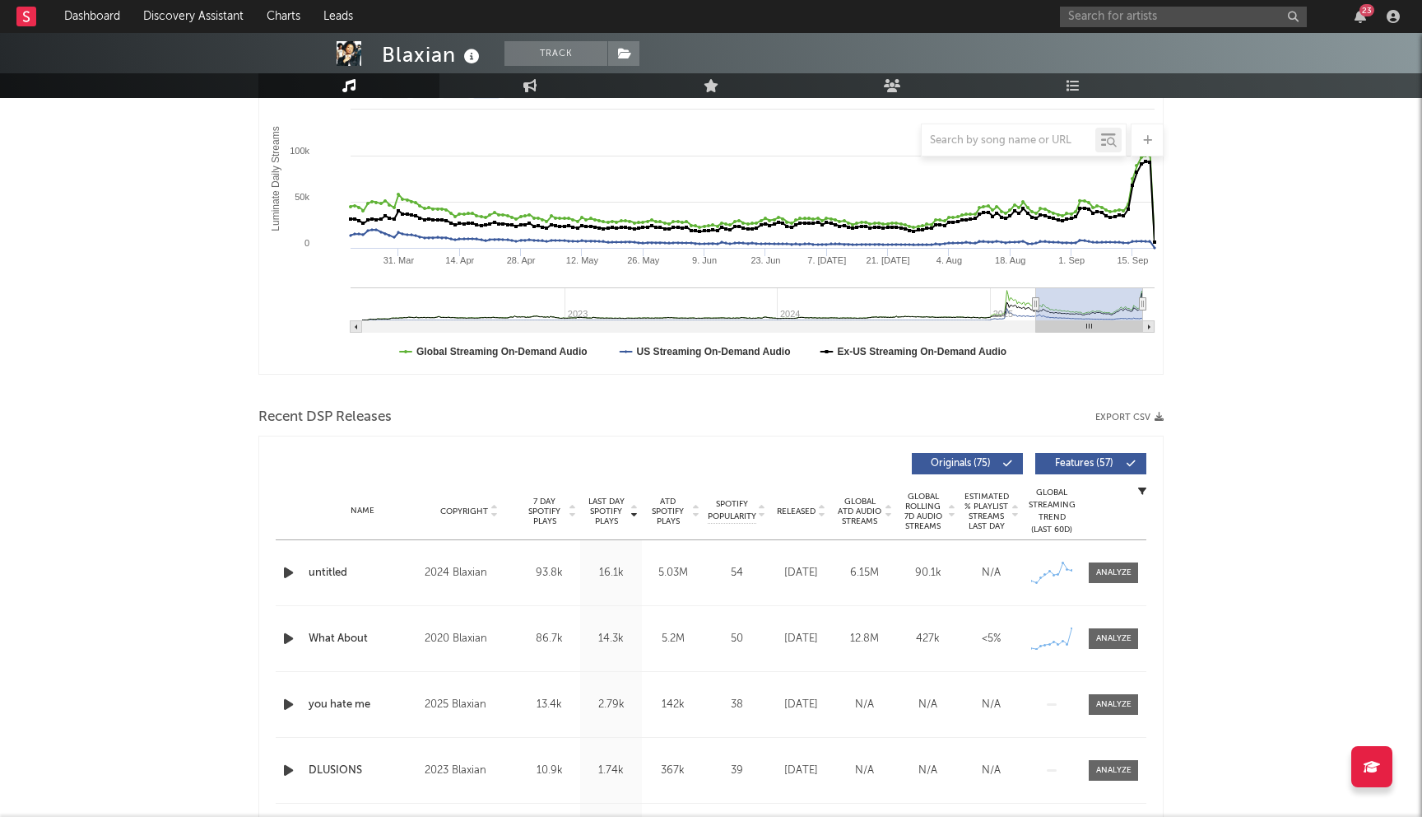
scroll to position [0, 0]
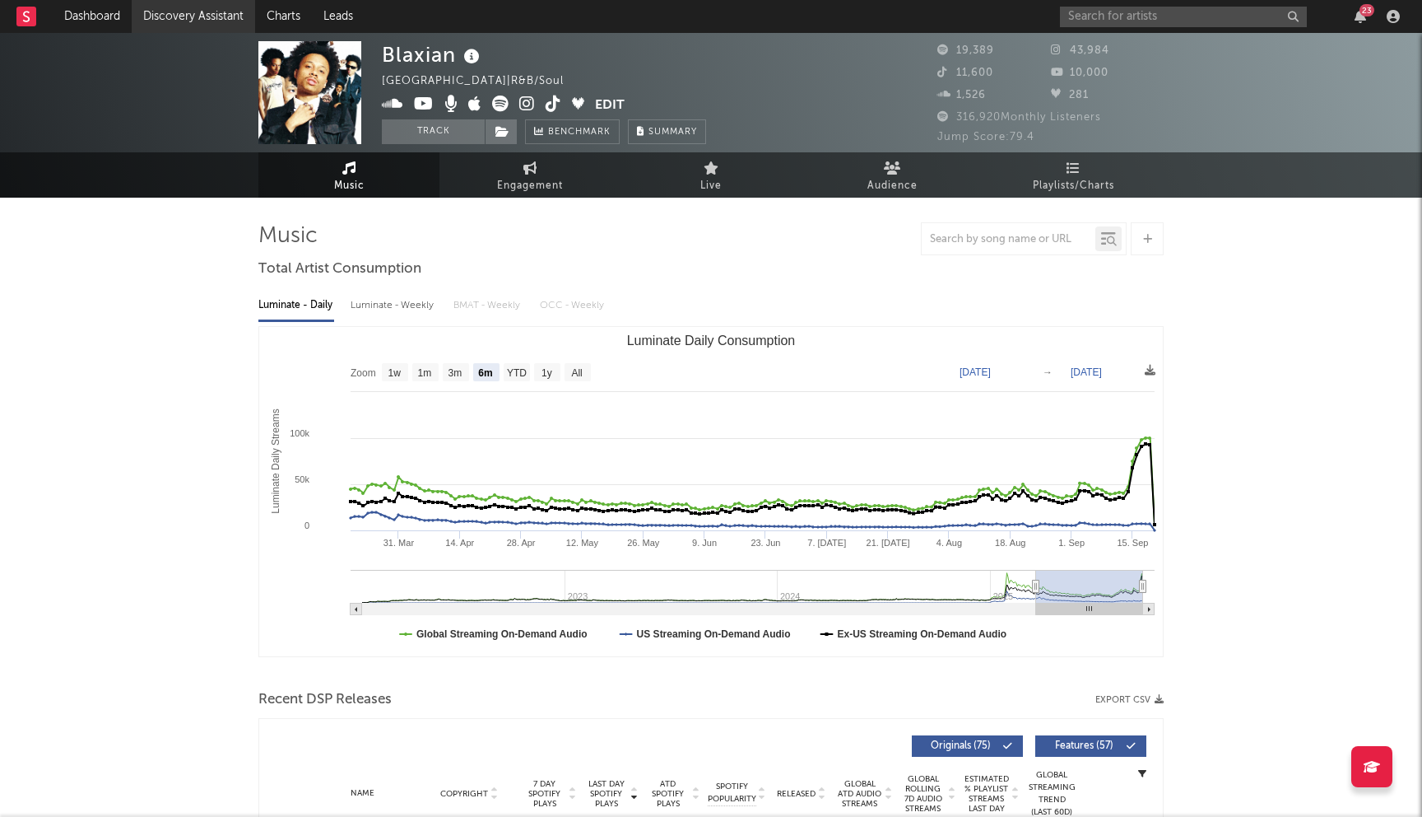
click at [193, 27] on link "Discovery Assistant" at bounding box center [193, 16] width 123 height 33
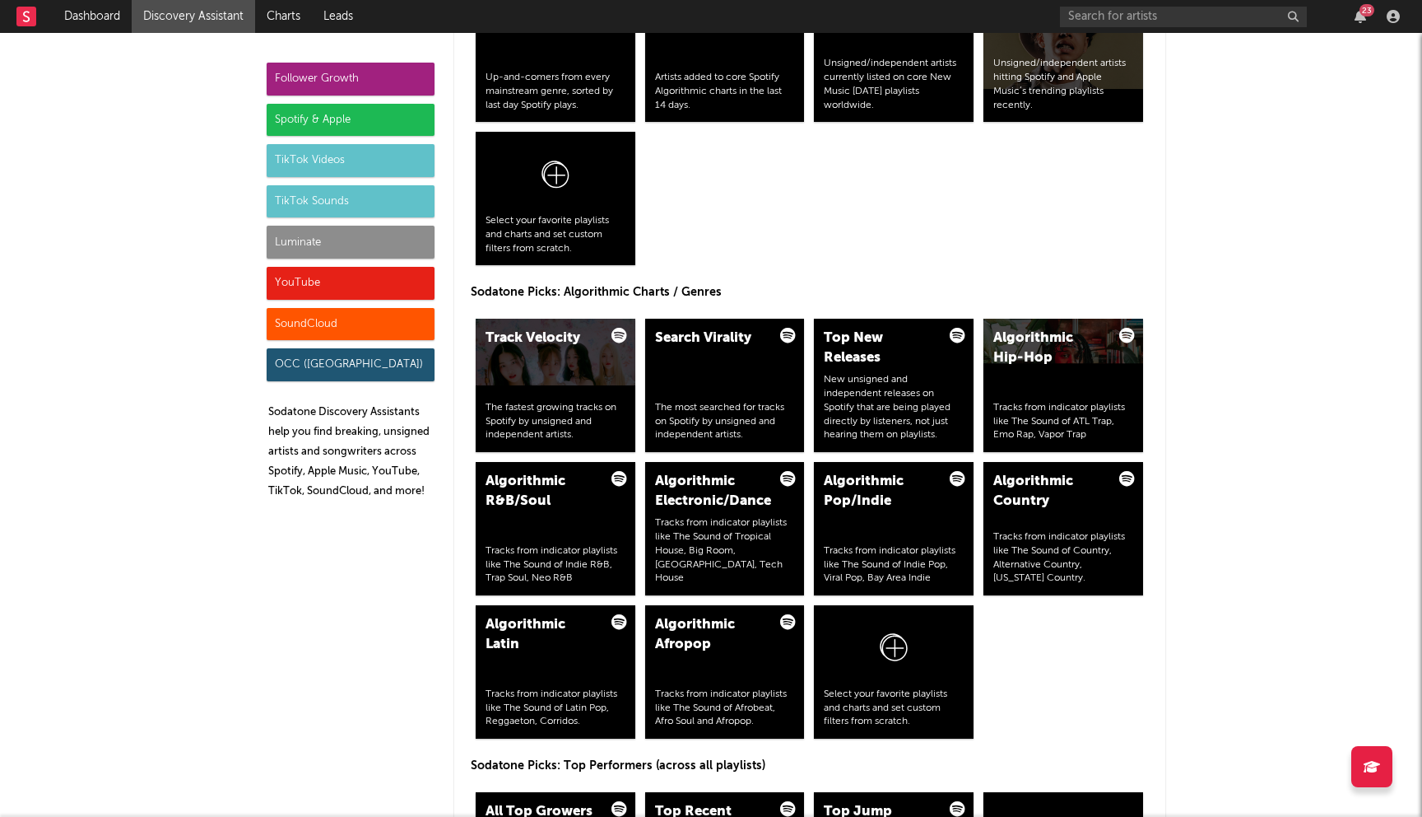
scroll to position [1820, 0]
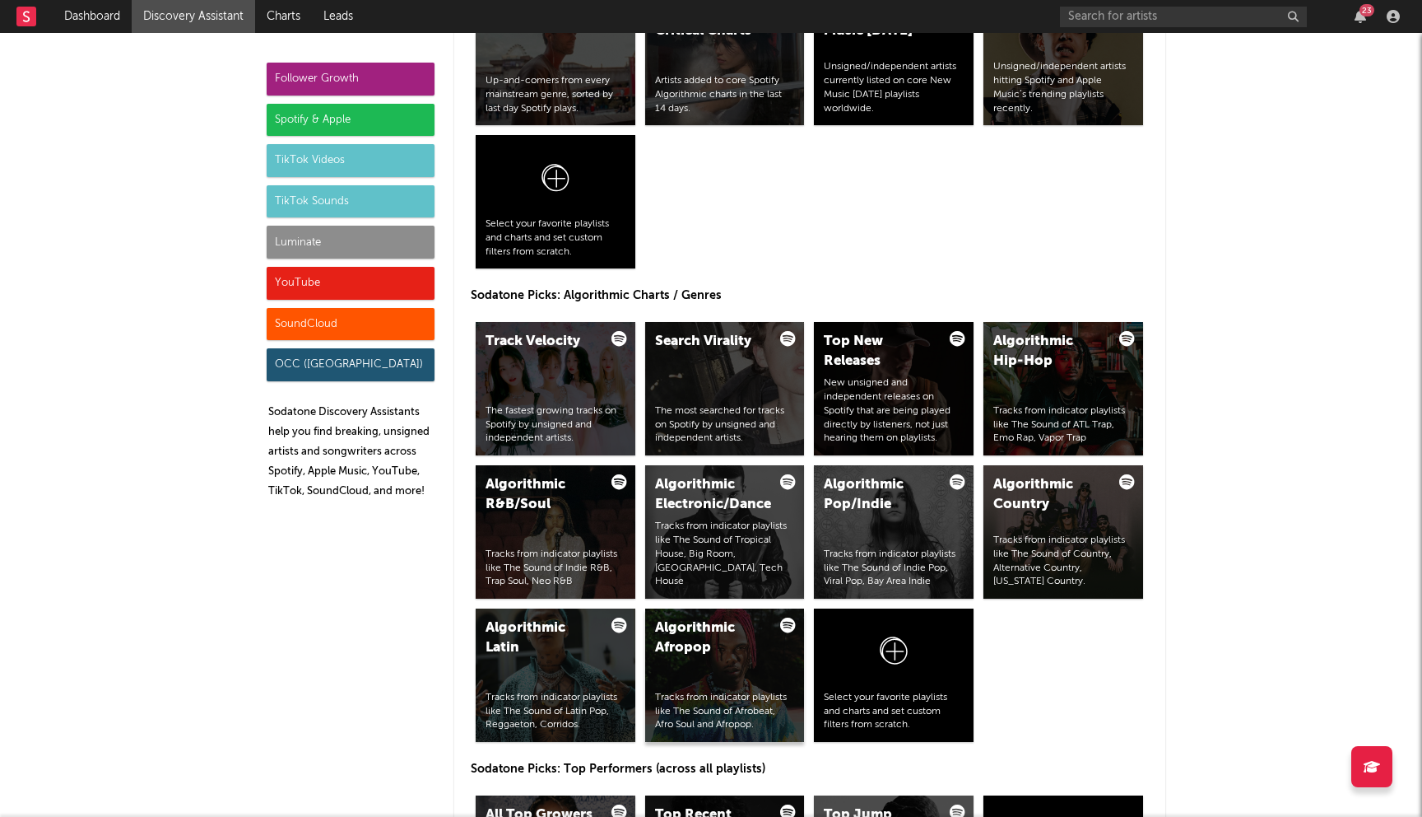
click at [690, 700] on div "Tracks from indicator playlists like The Sound of Afrobeat, Afro Soul and Afrop…" at bounding box center [725, 711] width 140 height 41
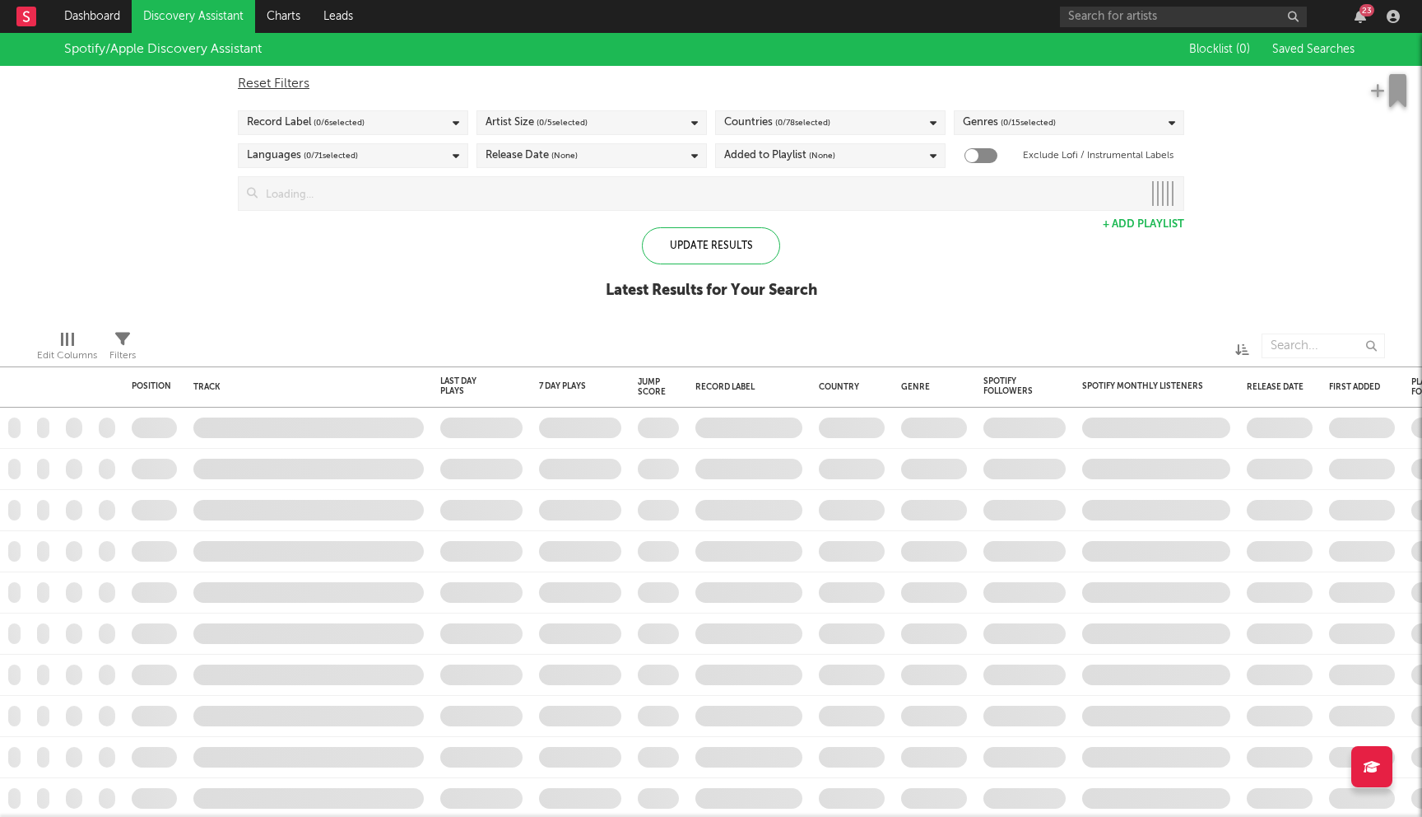
checkbox input "true"
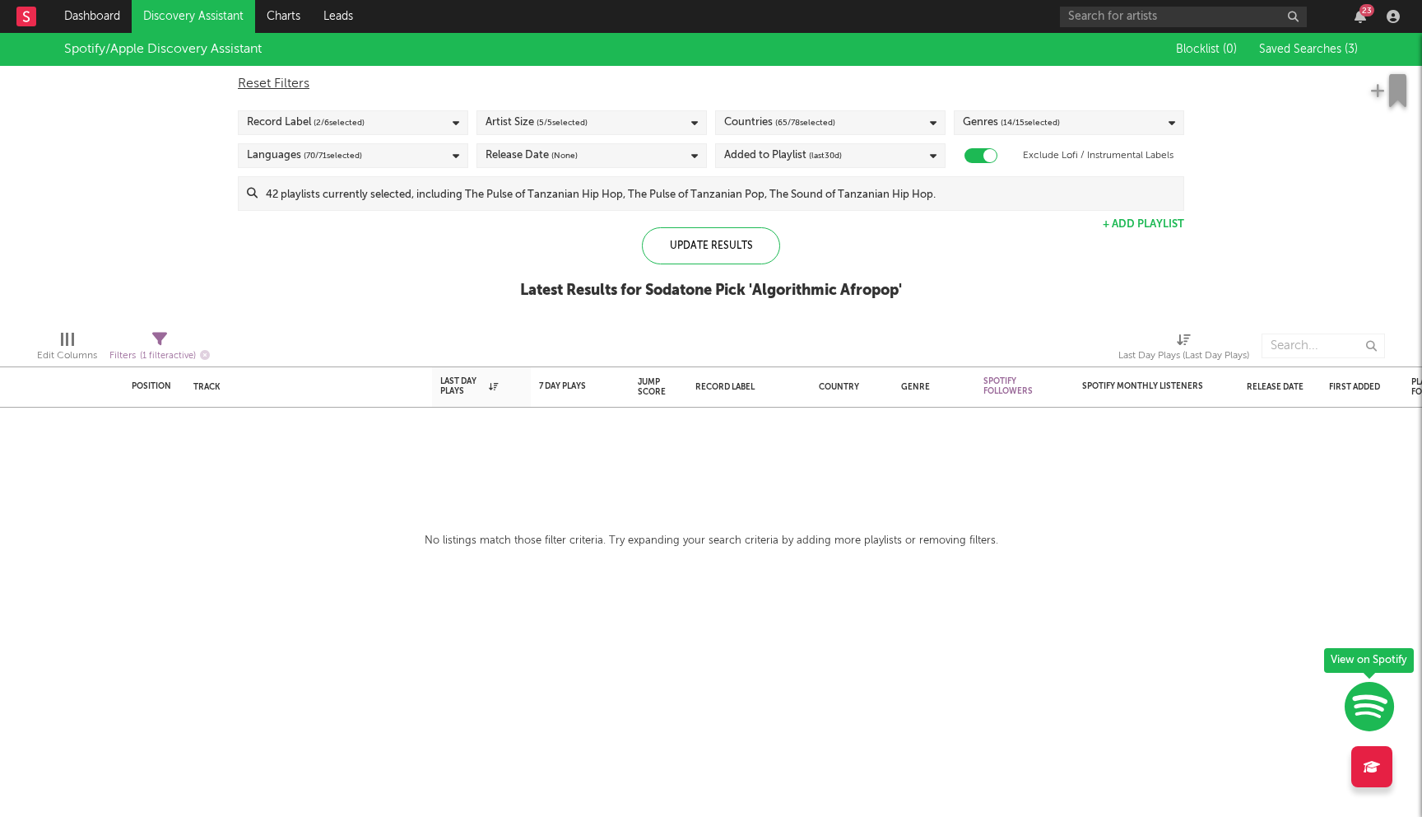
click at [847, 158] on div "Added to Playlist (last 30 d)" at bounding box center [830, 155] width 230 height 25
click at [796, 232] on div "Last 60 Days" at bounding box center [841, 234] width 191 height 20
click at [724, 232] on input "Last 60 Days" at bounding box center [724, 234] width 0 height 20
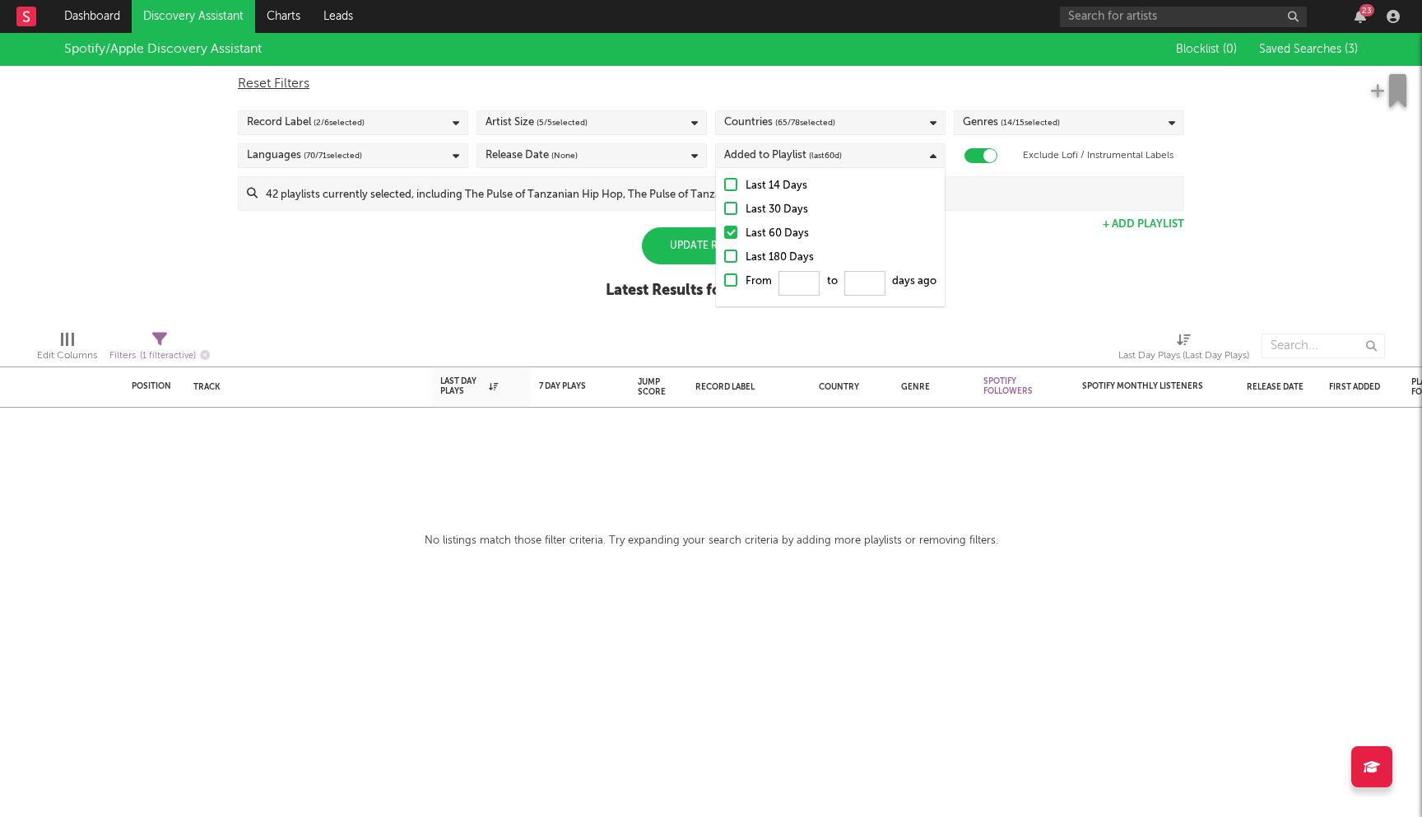
click at [537, 225] on div "Spotify/Apple Discovery Assistant Blocklist ( 0 ) Saved Searches ( 3 ) Reset Fi…" at bounding box center [711, 175] width 1422 height 284
drag, startPoint x: 561, startPoint y: 173, endPoint x: 561, endPoint y: 185, distance: 12.4
click at [561, 174] on div "Reset Filters Record Label ( 2 / 6 selected) Artist Size ( 5 / 5 selected) Coun…" at bounding box center [711, 138] width 963 height 145
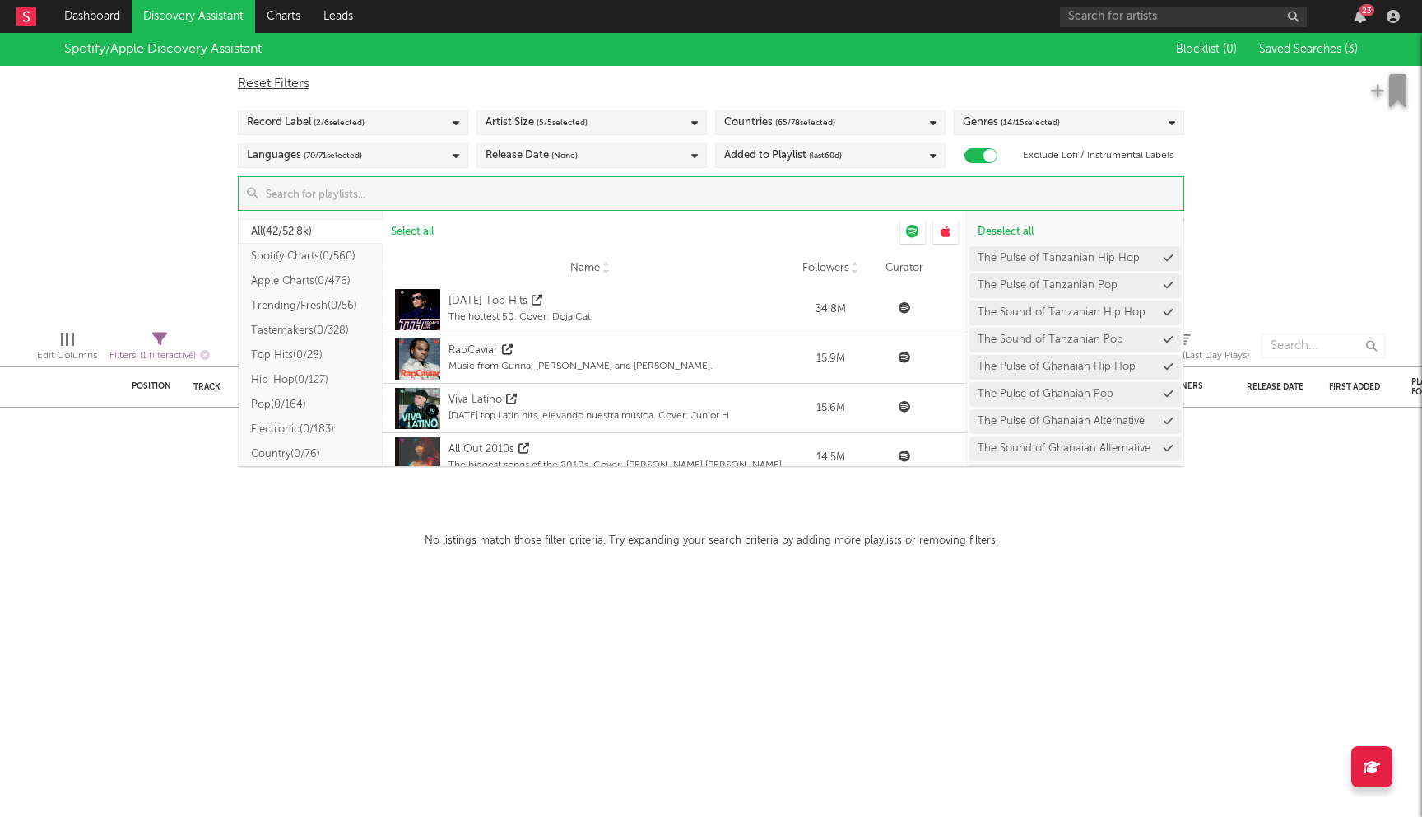
click at [561, 187] on input at bounding box center [721, 193] width 926 height 33
click at [995, 230] on span "Deselect all" at bounding box center [1006, 231] width 56 height 11
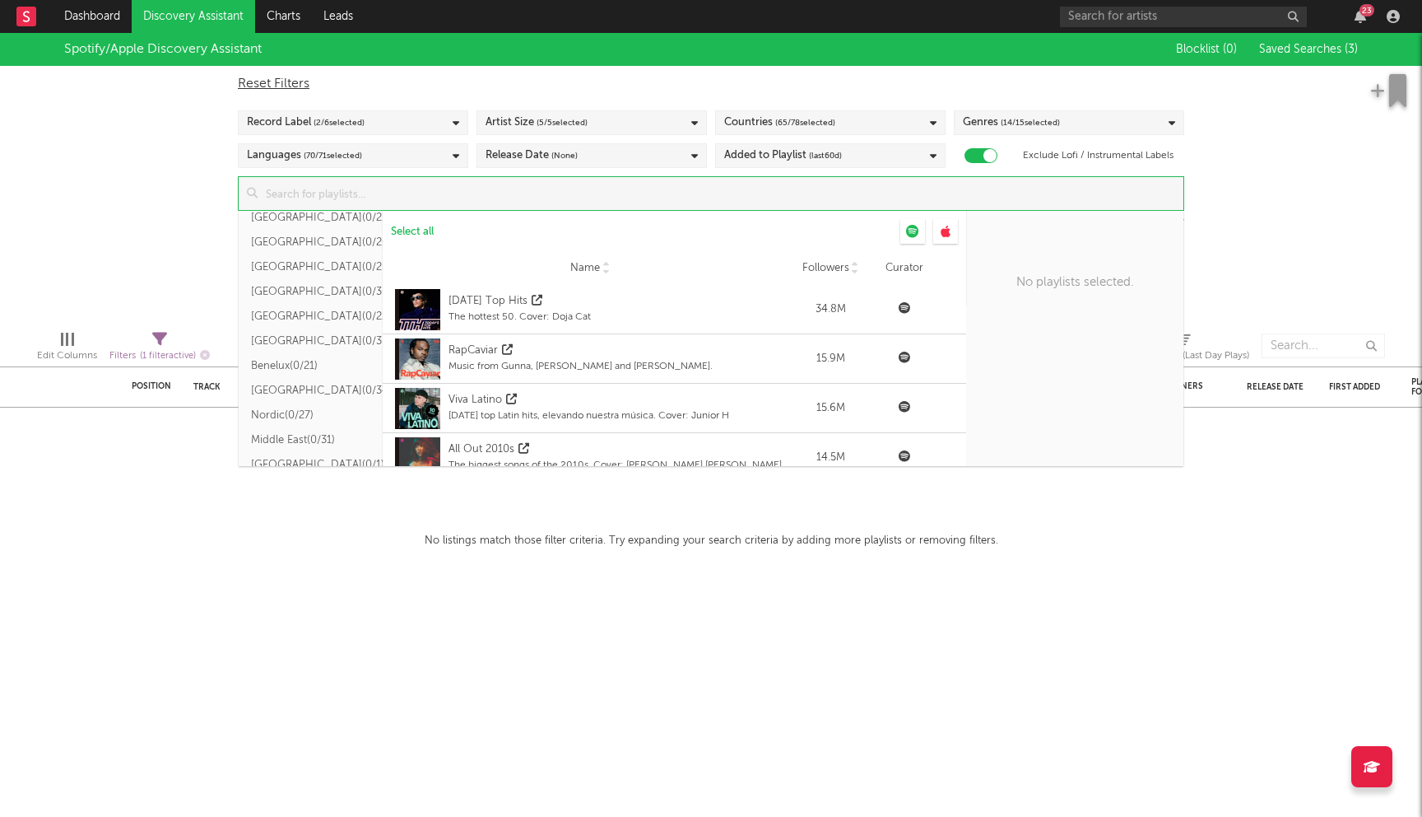
scroll to position [502, 0]
click at [301, 449] on button "Other ( 0/49.7k )" at bounding box center [311, 445] width 144 height 25
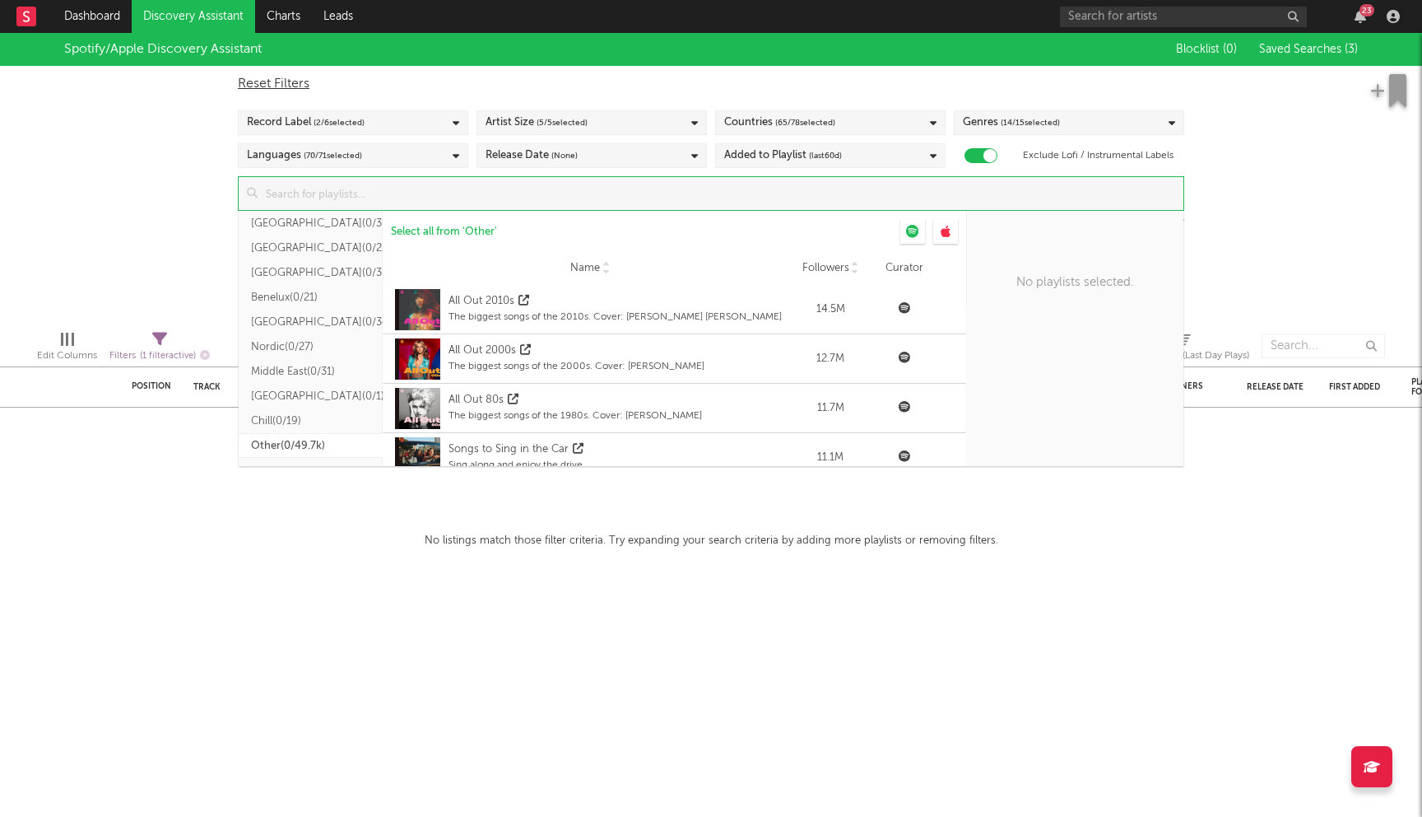
click at [308, 444] on button "Other ( 0/49.7k )" at bounding box center [311, 445] width 144 height 25
click at [355, 198] on input at bounding box center [721, 193] width 926 height 33
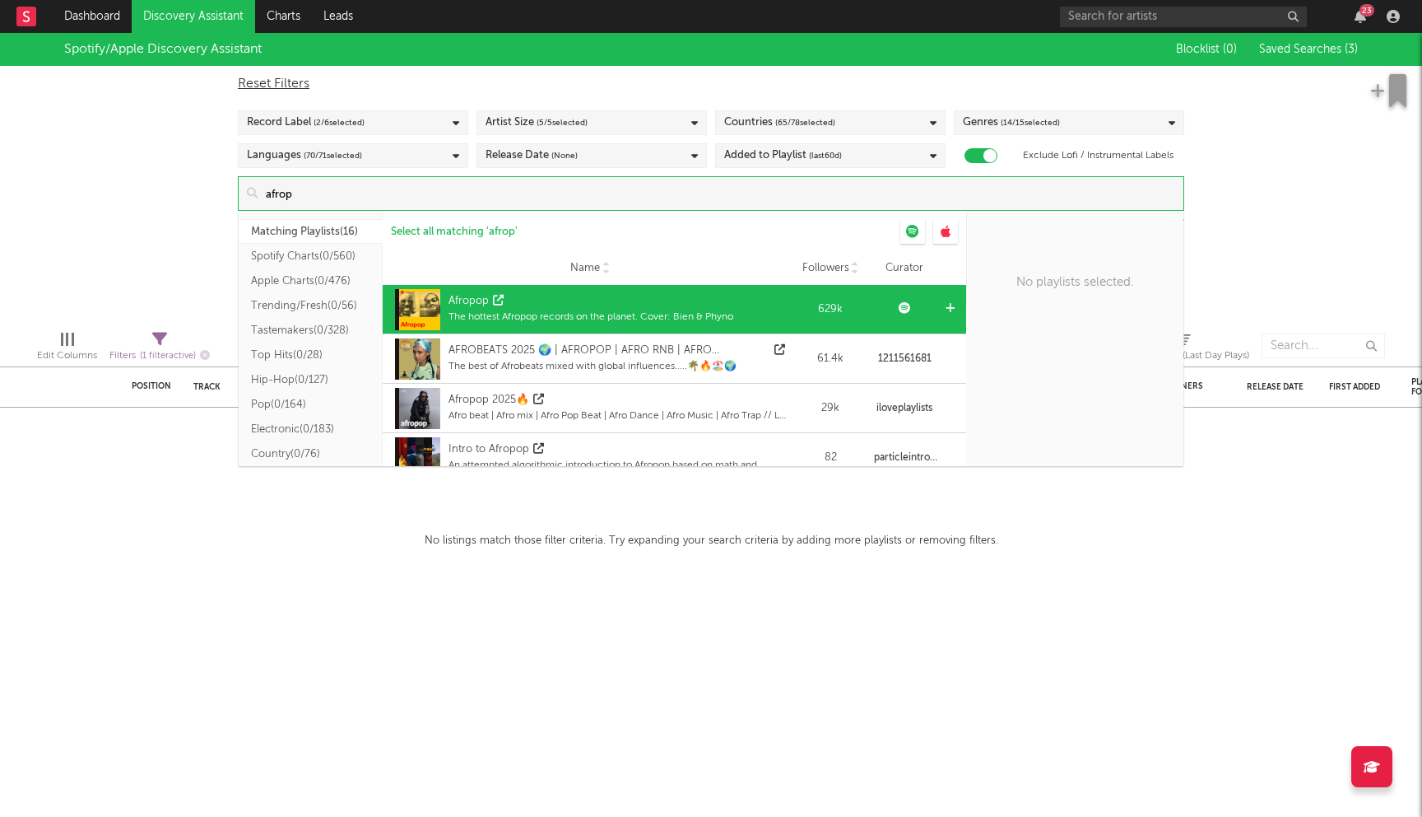
type input "afrop"
click at [658, 319] on div "The hottest Afropop records on the planet. Cover: Bien & Phyno" at bounding box center [591, 316] width 285 height 15
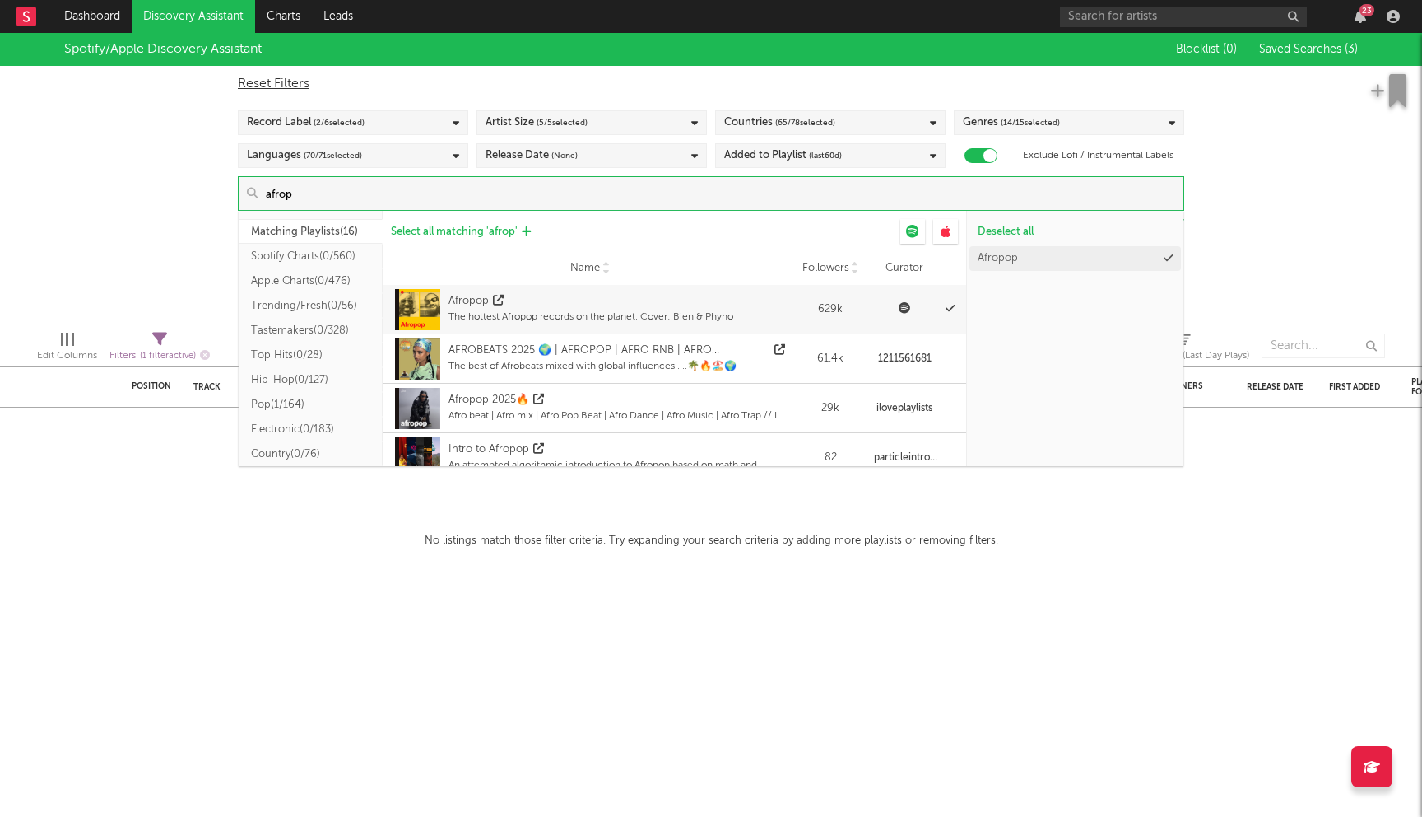
click at [468, 232] on span "Select all matching ' afrop '" at bounding box center [454, 231] width 127 height 11
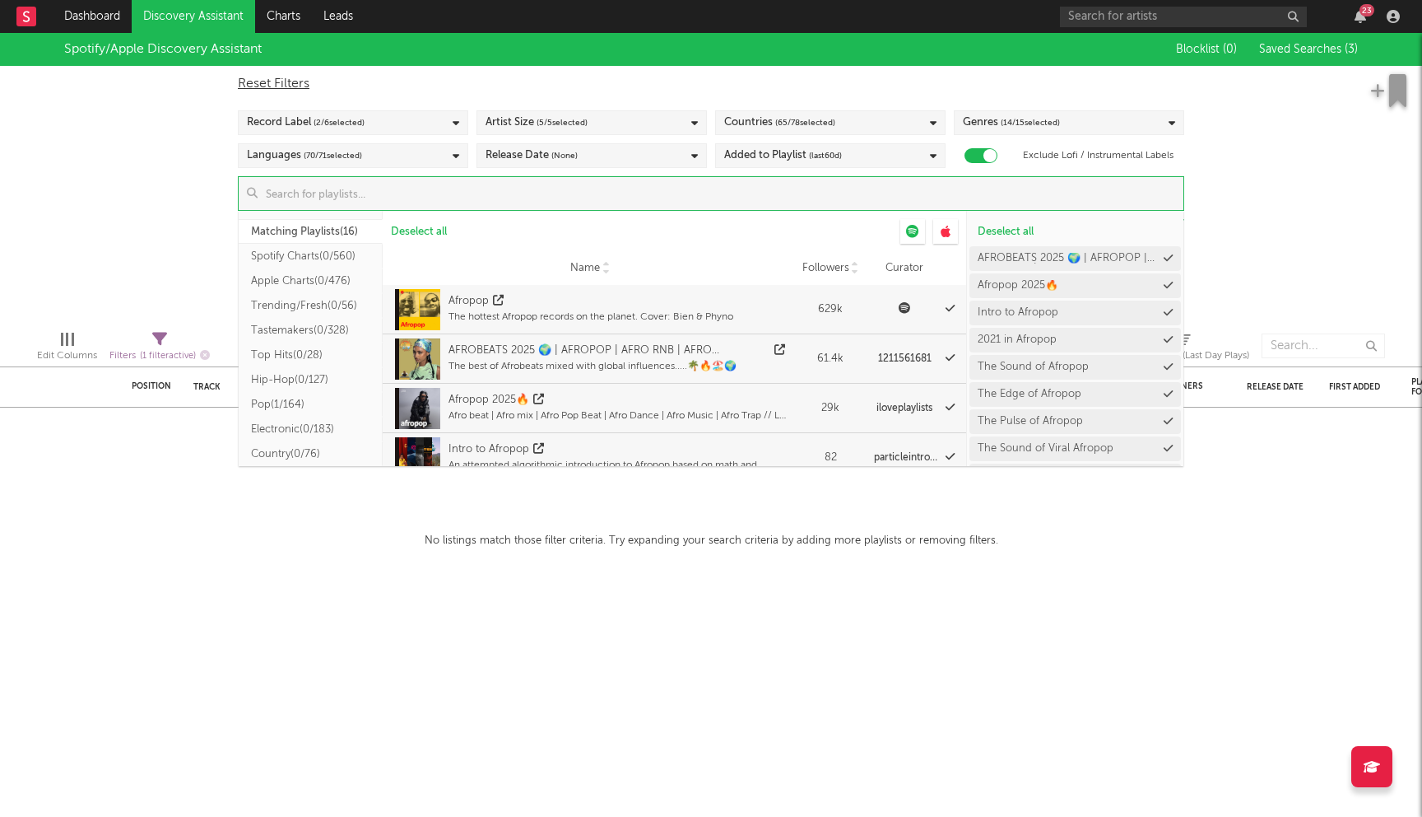
click at [105, 183] on div "Spotify/Apple Discovery Assistant Blocklist ( 0 ) Saved Searches ( 3 ) Reset Fi…" at bounding box center [711, 175] width 1422 height 284
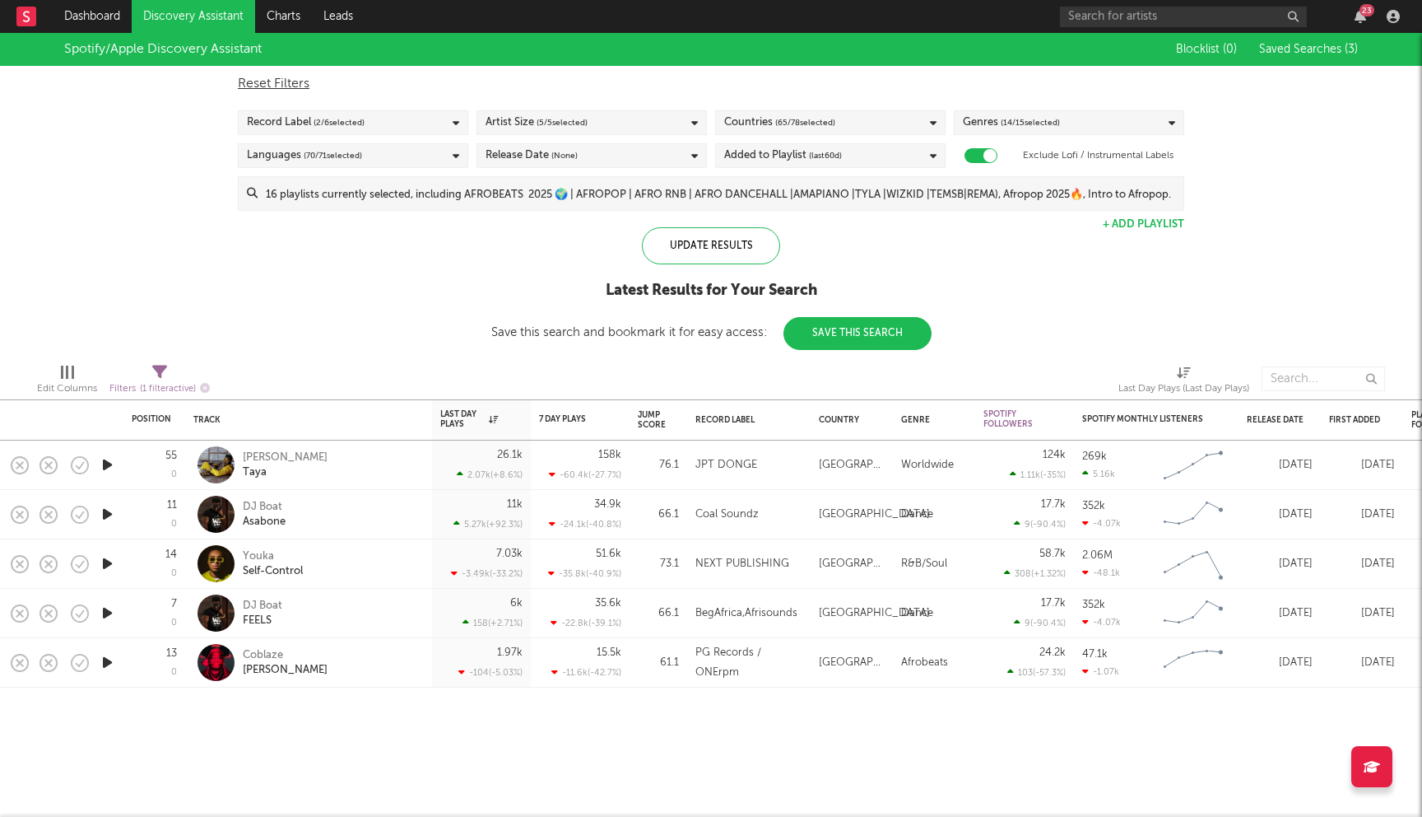
click at [823, 150] on span "(last 60 d)" at bounding box center [825, 156] width 33 height 20
click at [768, 258] on div "Last 180 Days" at bounding box center [841, 258] width 191 height 20
click at [724, 258] on input "Last 180 Days" at bounding box center [724, 258] width 0 height 20
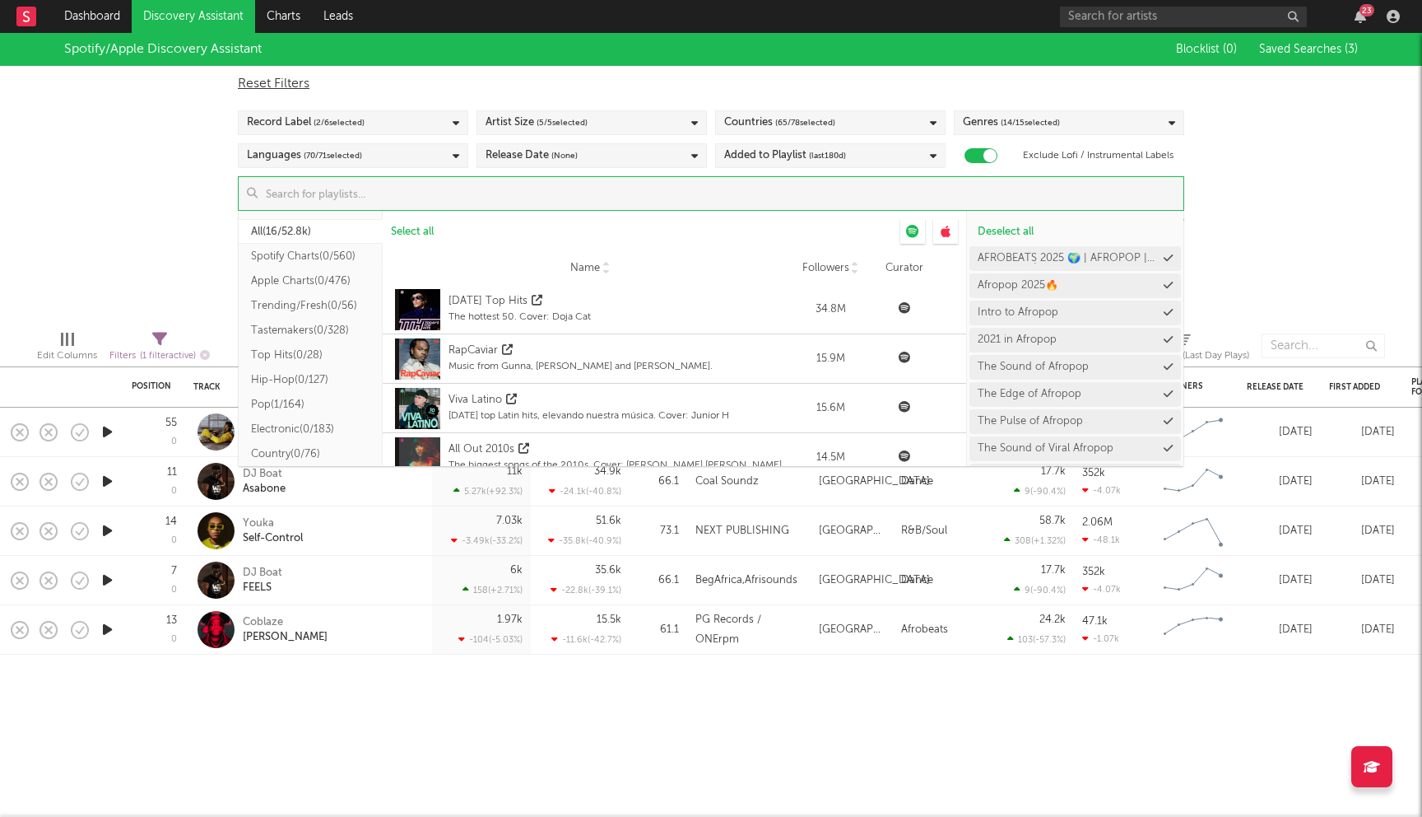
click at [323, 207] on input at bounding box center [721, 193] width 926 height 33
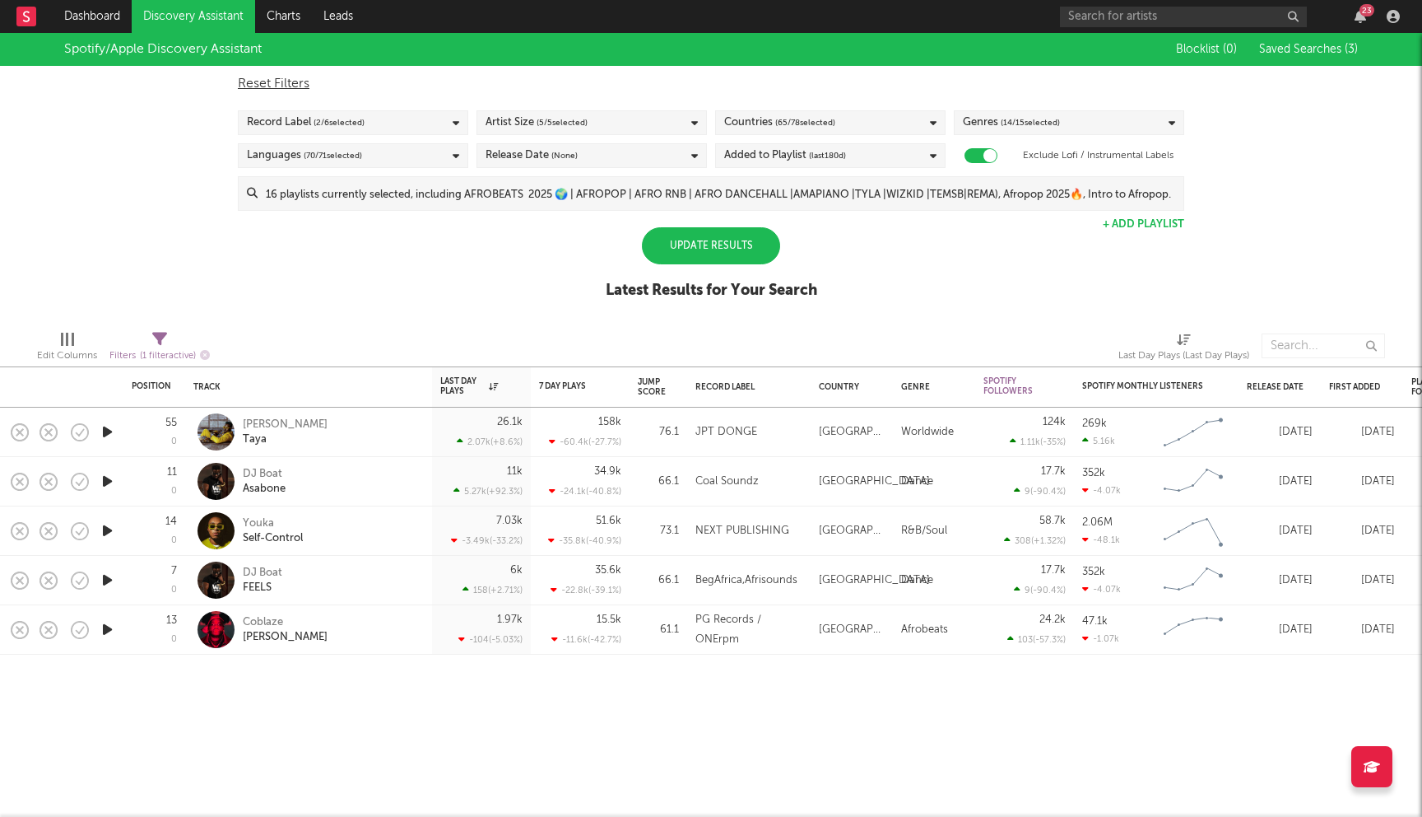
click at [65, 213] on div "Spotify/Apple Discovery Assistant Blocklist ( 0 ) Saved Searches ( 3 ) Reset Fi…" at bounding box center [711, 175] width 1422 height 284
click at [709, 244] on div "Update Results" at bounding box center [711, 245] width 138 height 37
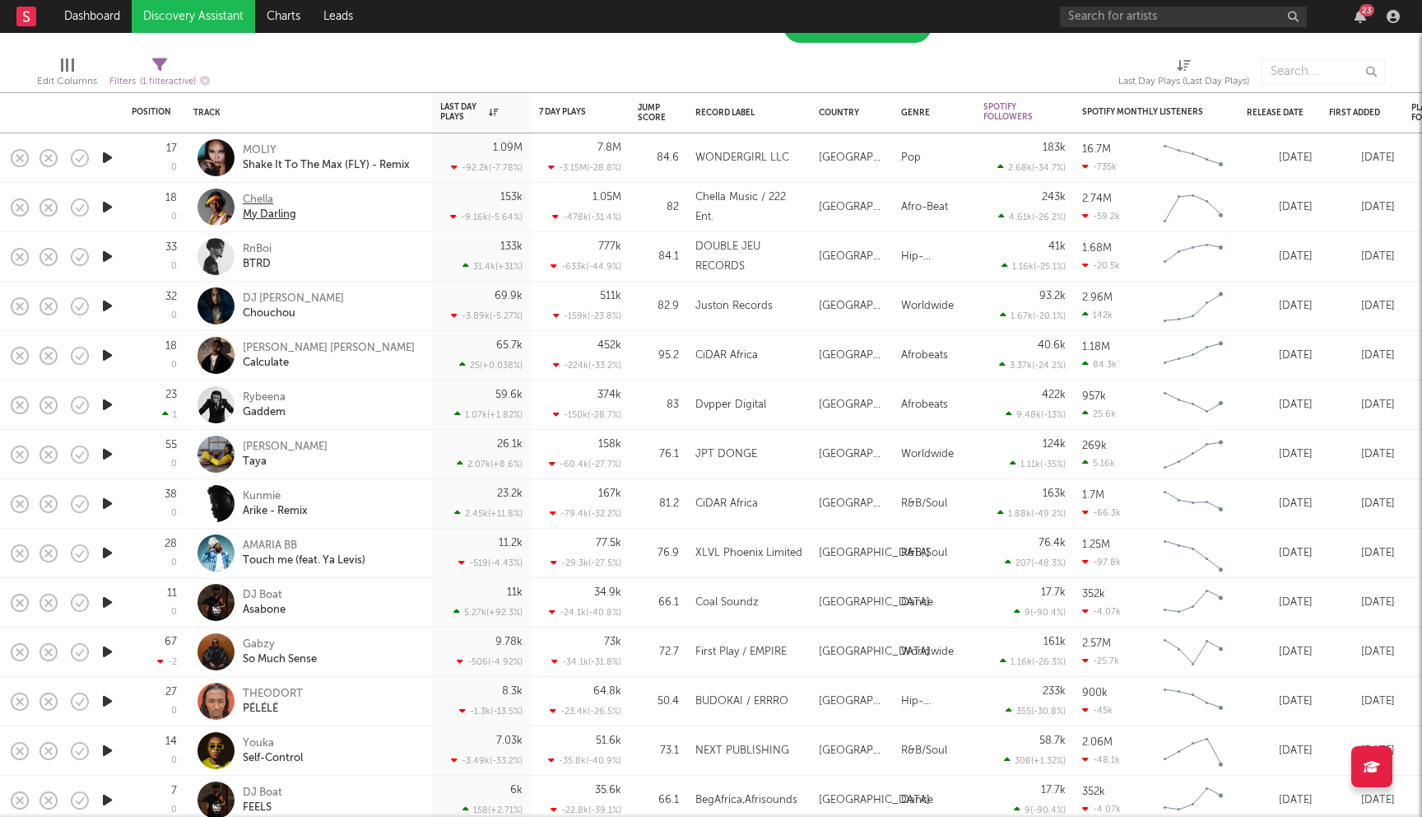
click at [268, 205] on div "Chella" at bounding box center [270, 200] width 54 height 15
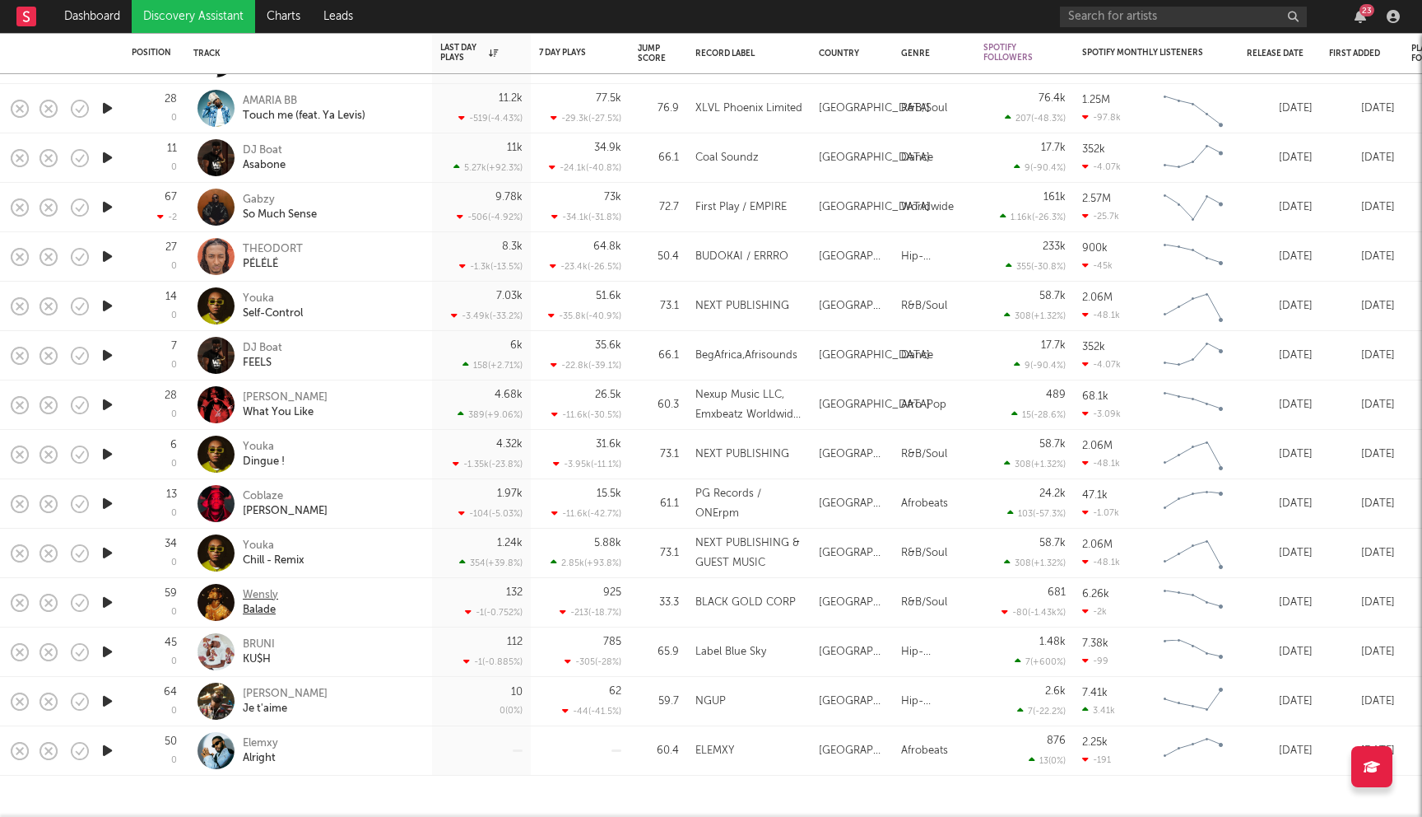
click at [255, 594] on div "Wensly" at bounding box center [260, 595] width 35 height 15
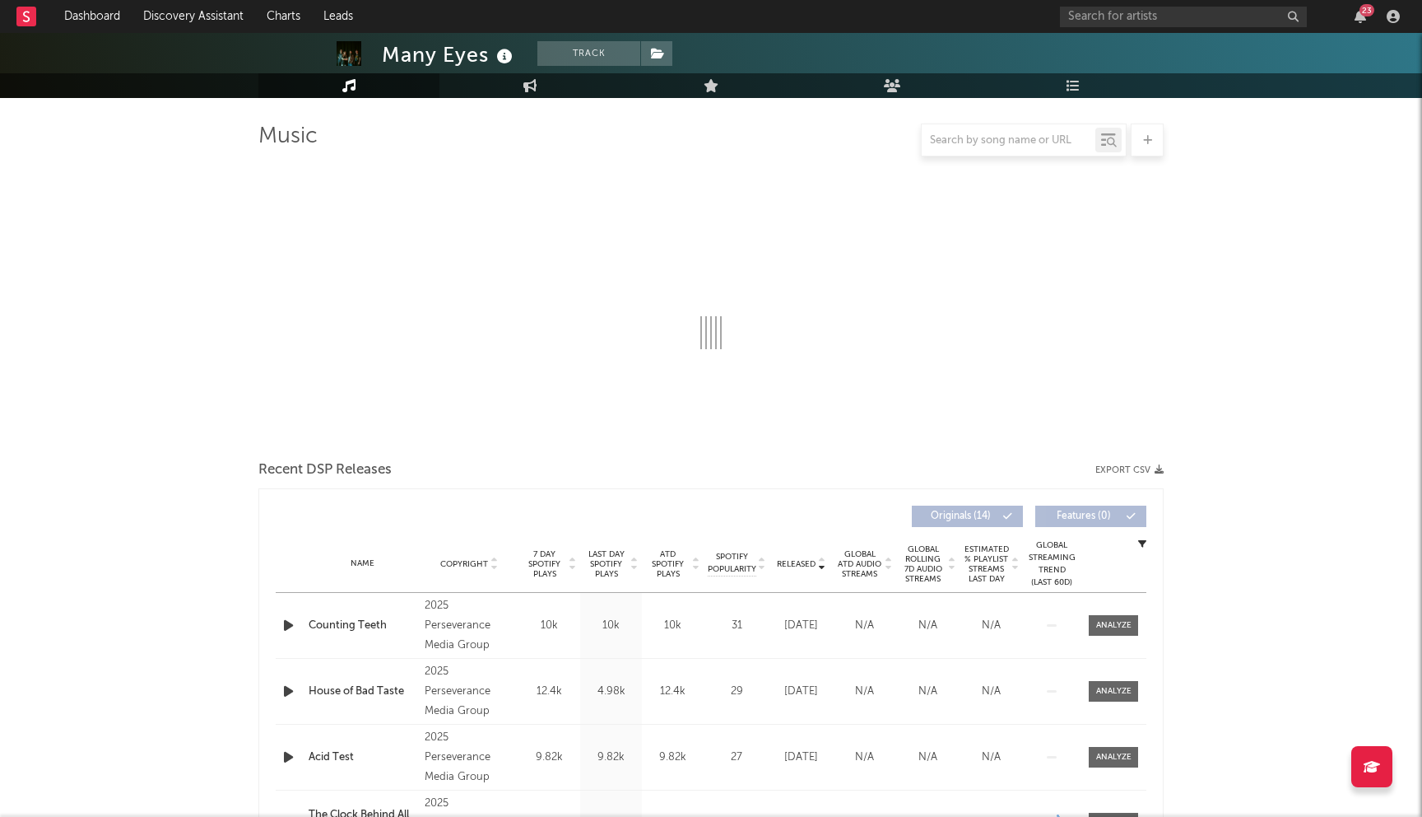
scroll to position [247, 0]
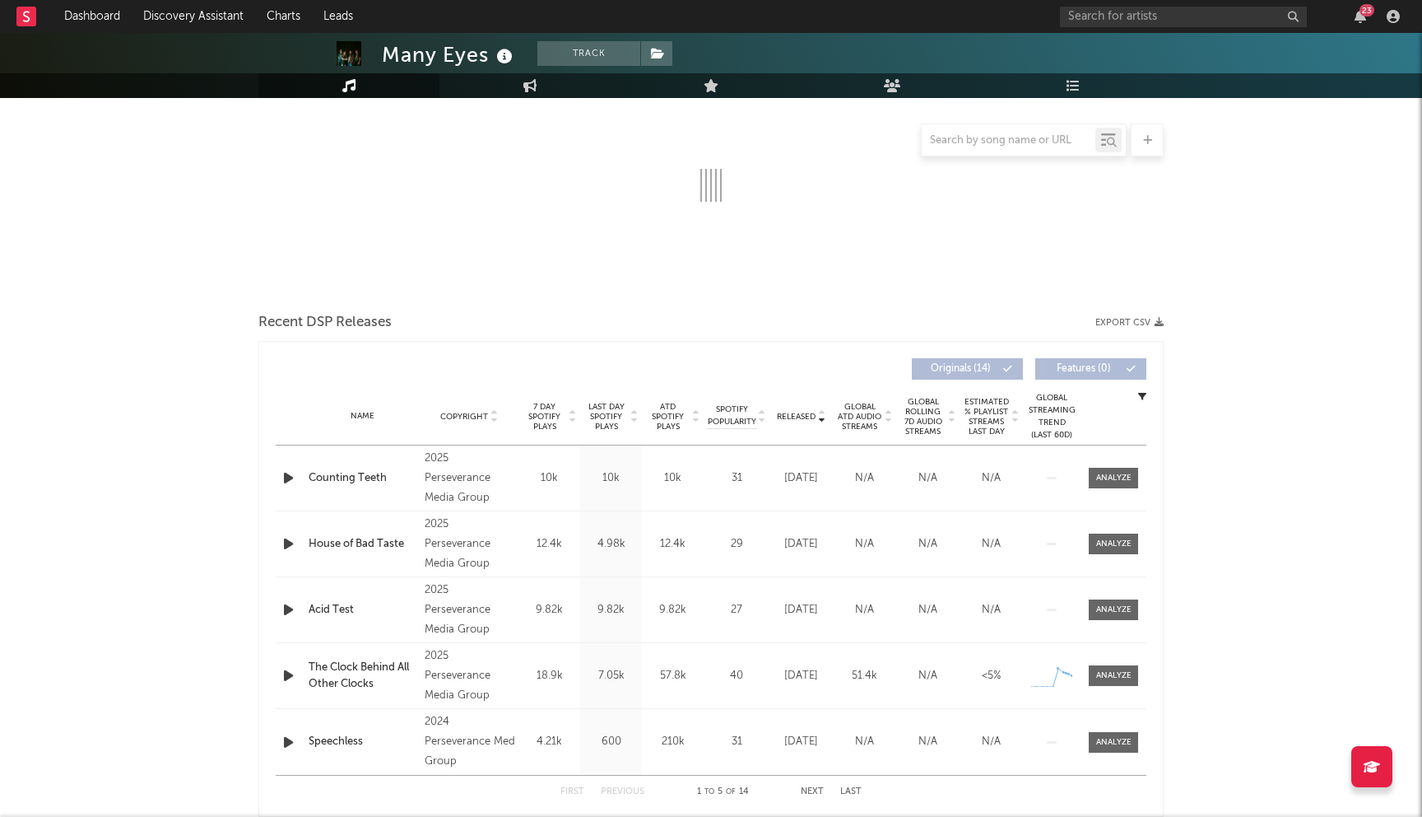
select select "6m"
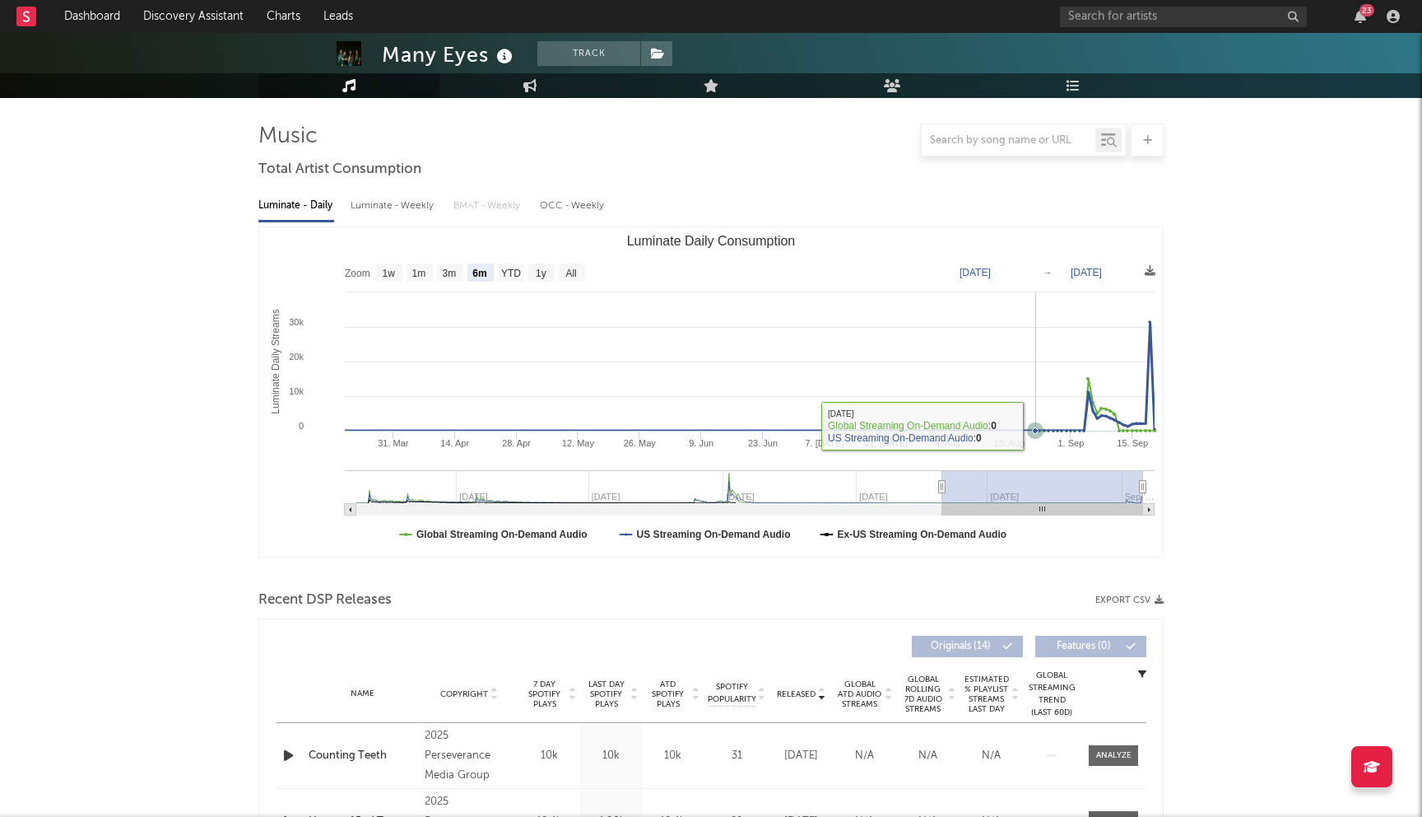
scroll to position [0, 0]
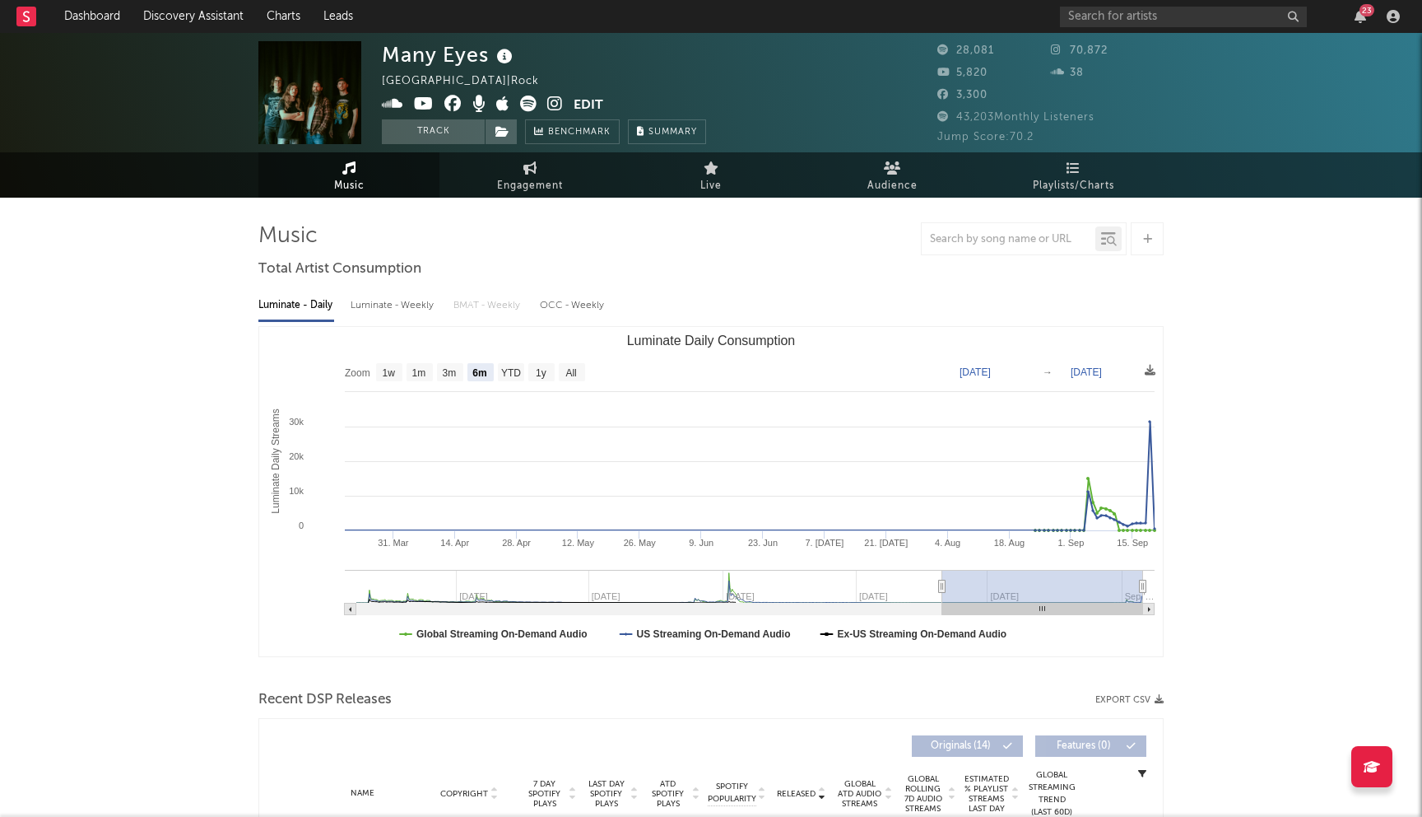
click at [452, 111] on icon at bounding box center [452, 103] width 17 height 16
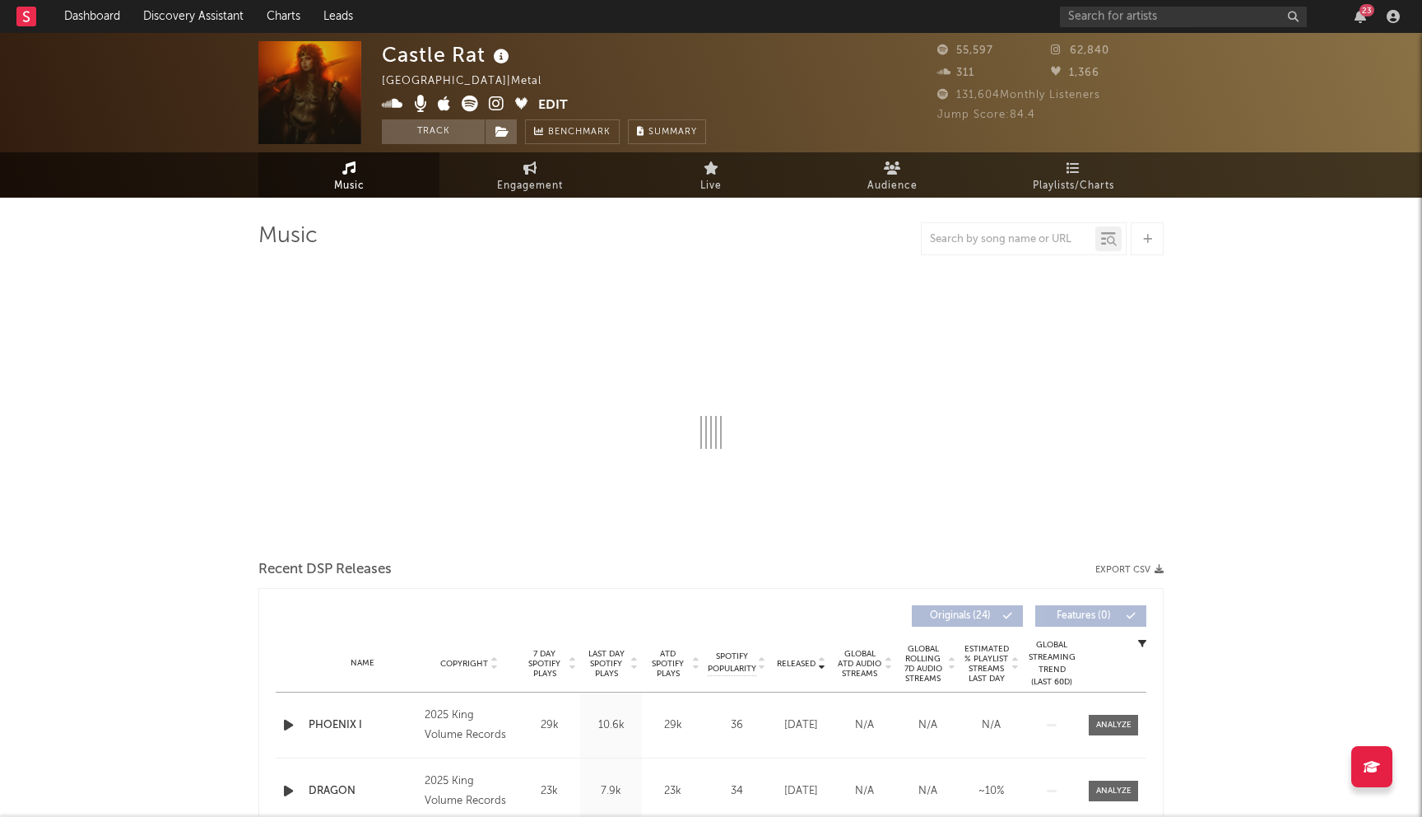
select select "6m"
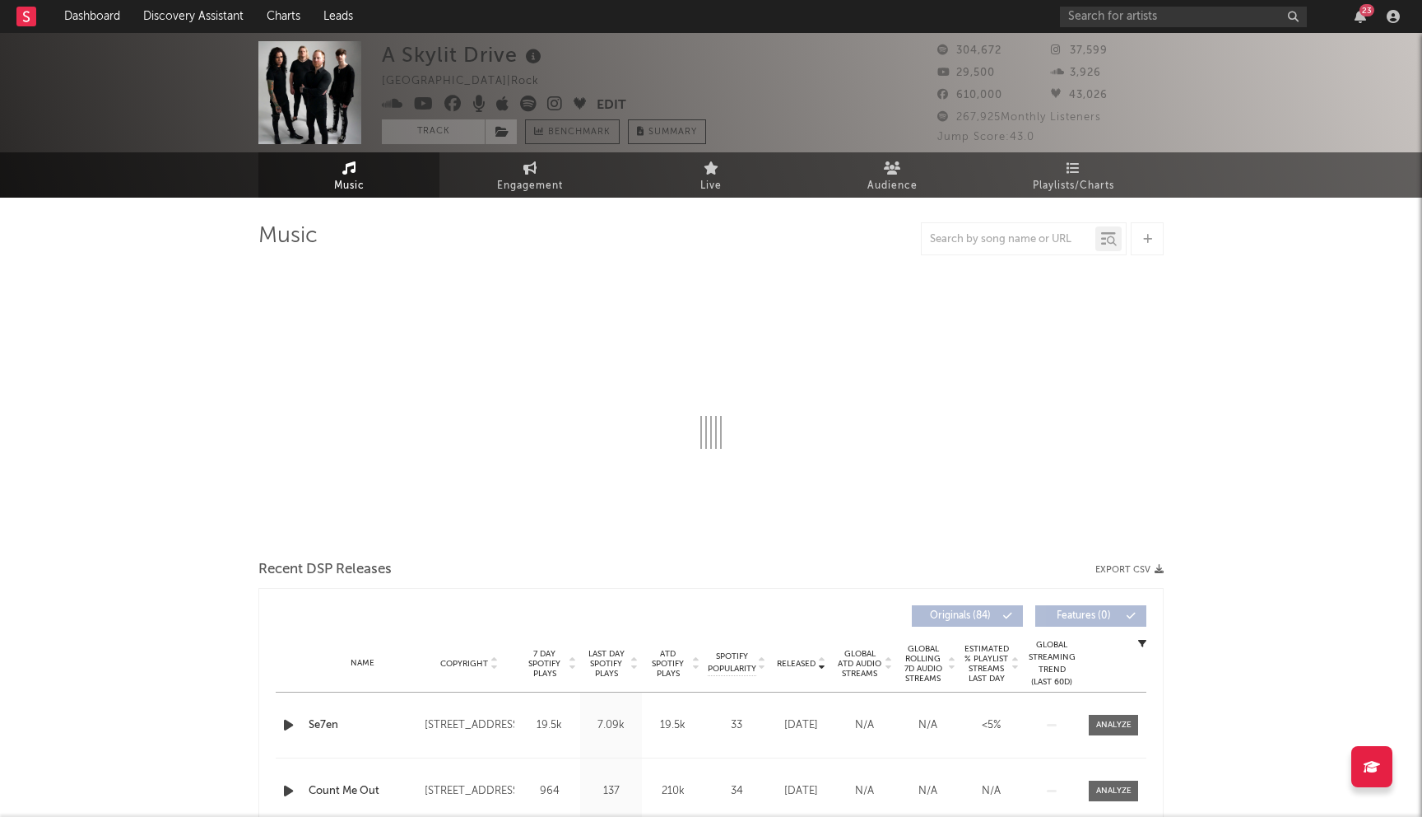
select select "6m"
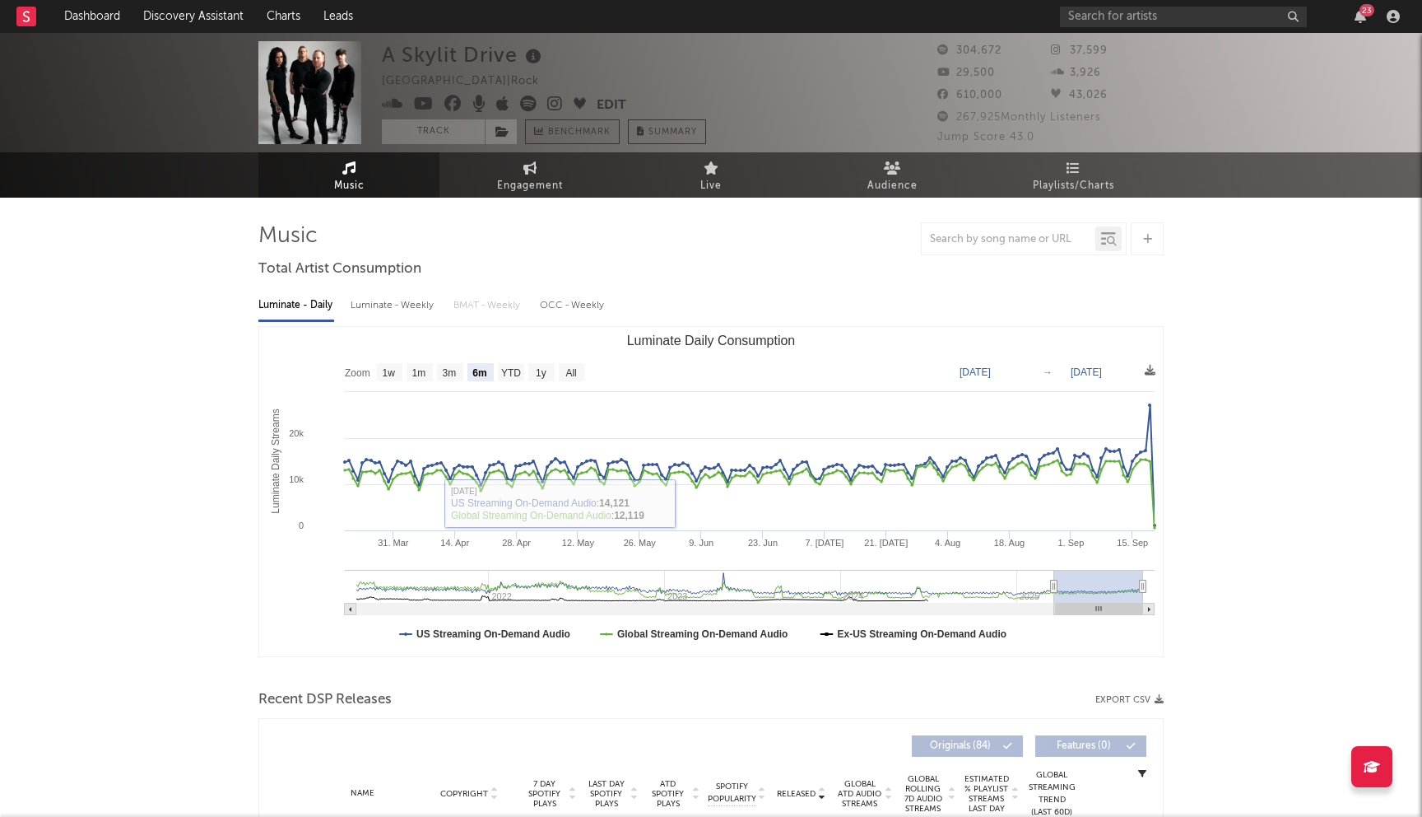
click at [445, 94] on div "A Skylit Drive [GEOGRAPHIC_DATA] | Rock Edit Track Benchmark Summary" at bounding box center [544, 92] width 324 height 103
click at [455, 111] on icon at bounding box center [452, 103] width 17 height 16
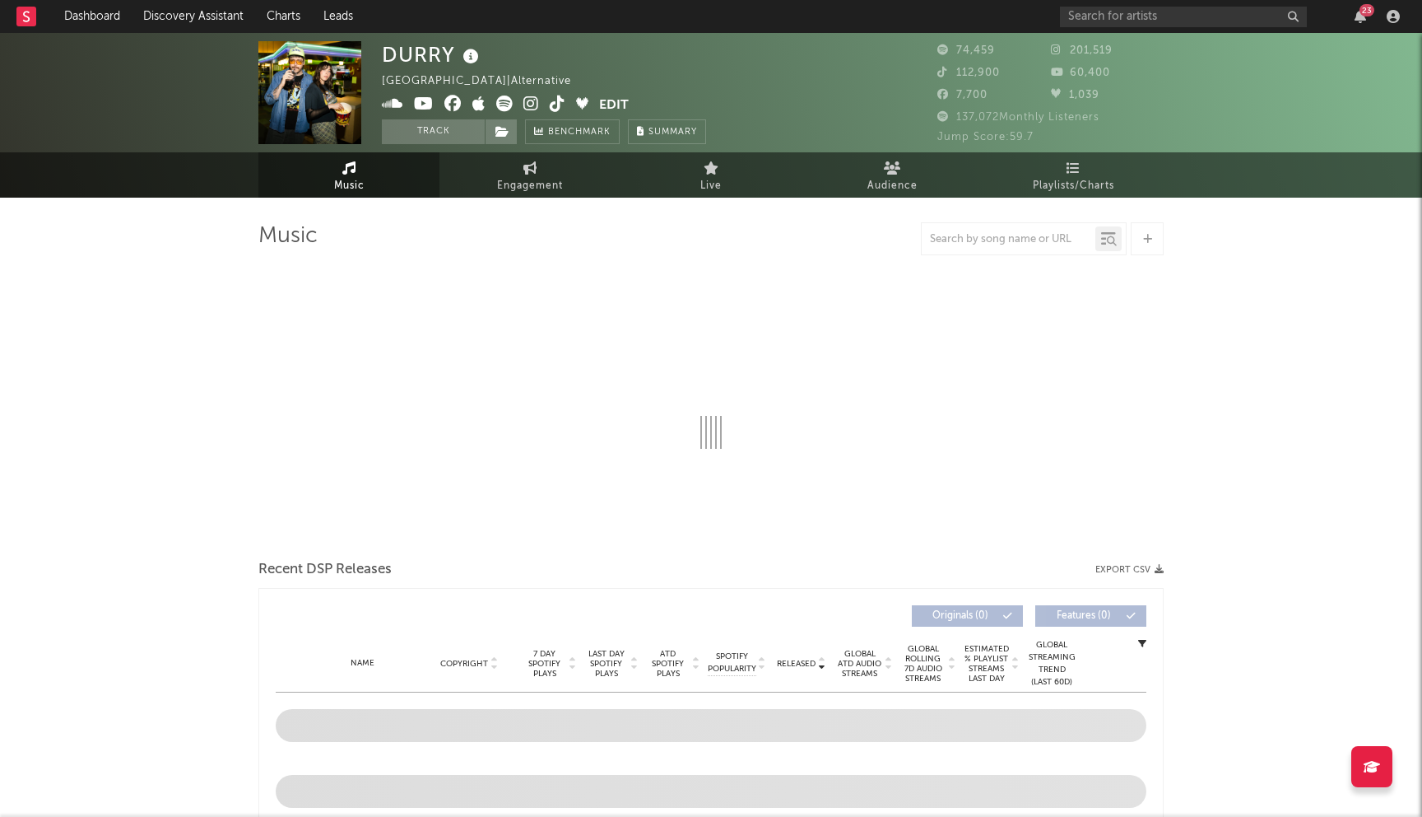
select select "6m"
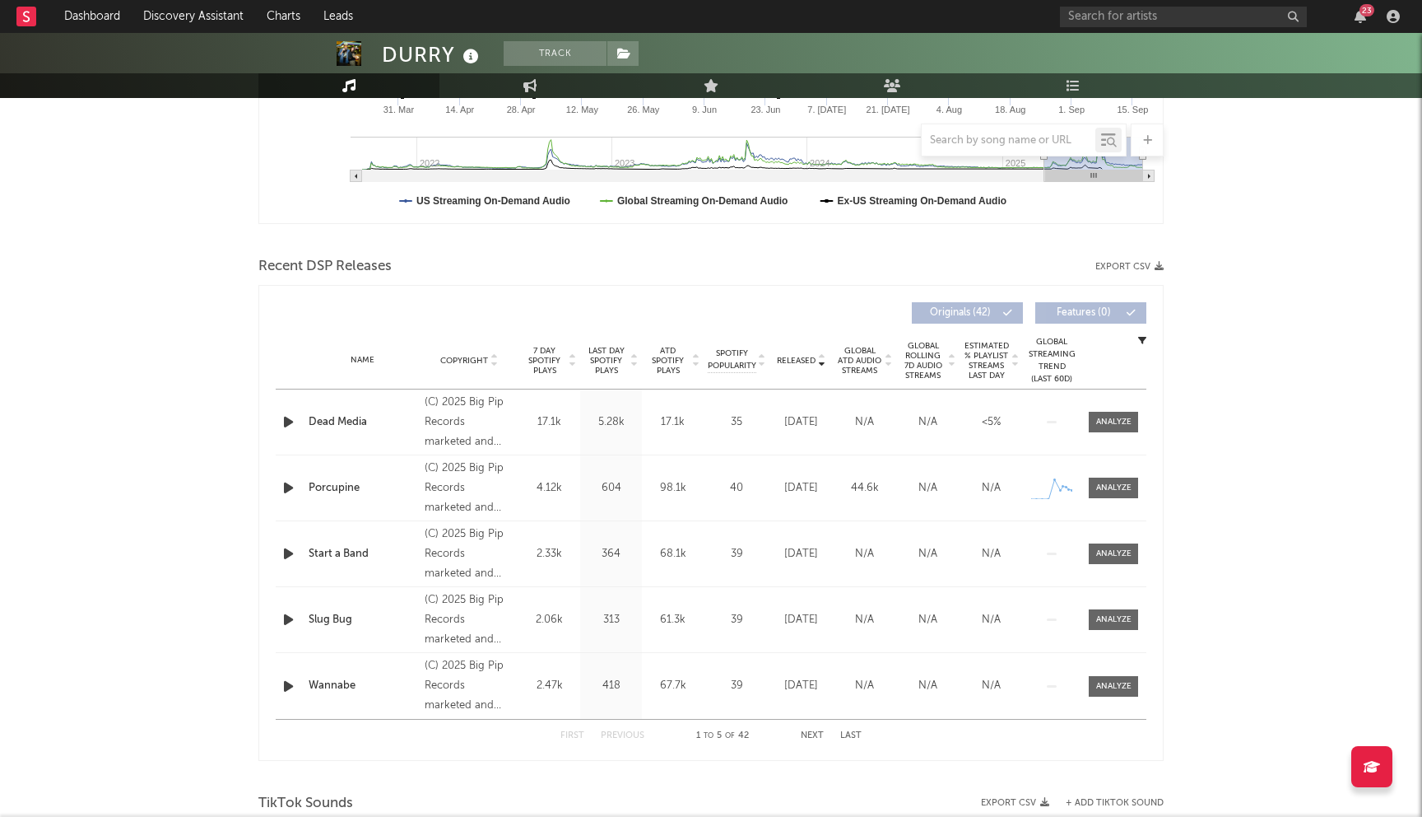
scroll to position [479, 0]
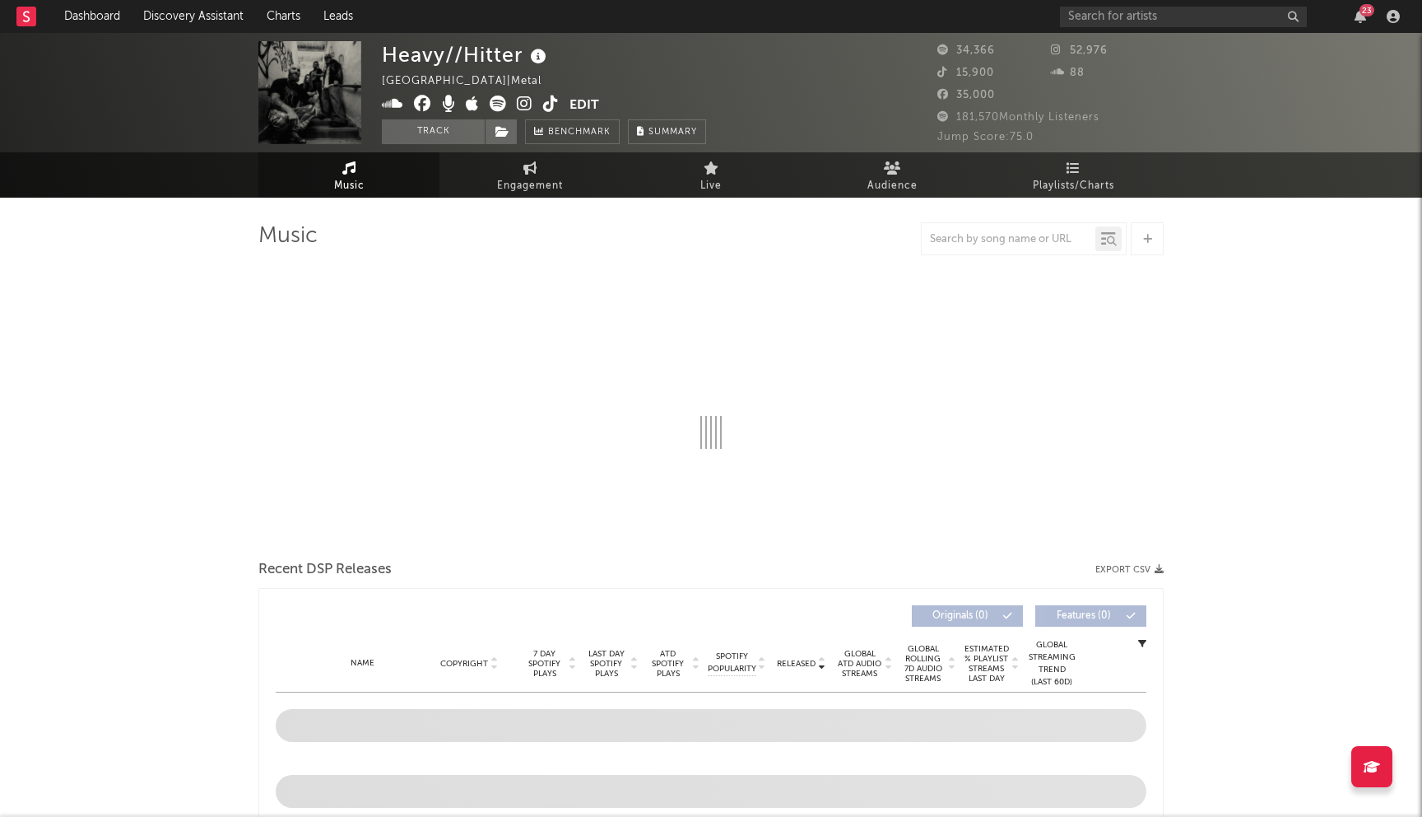
select select "6m"
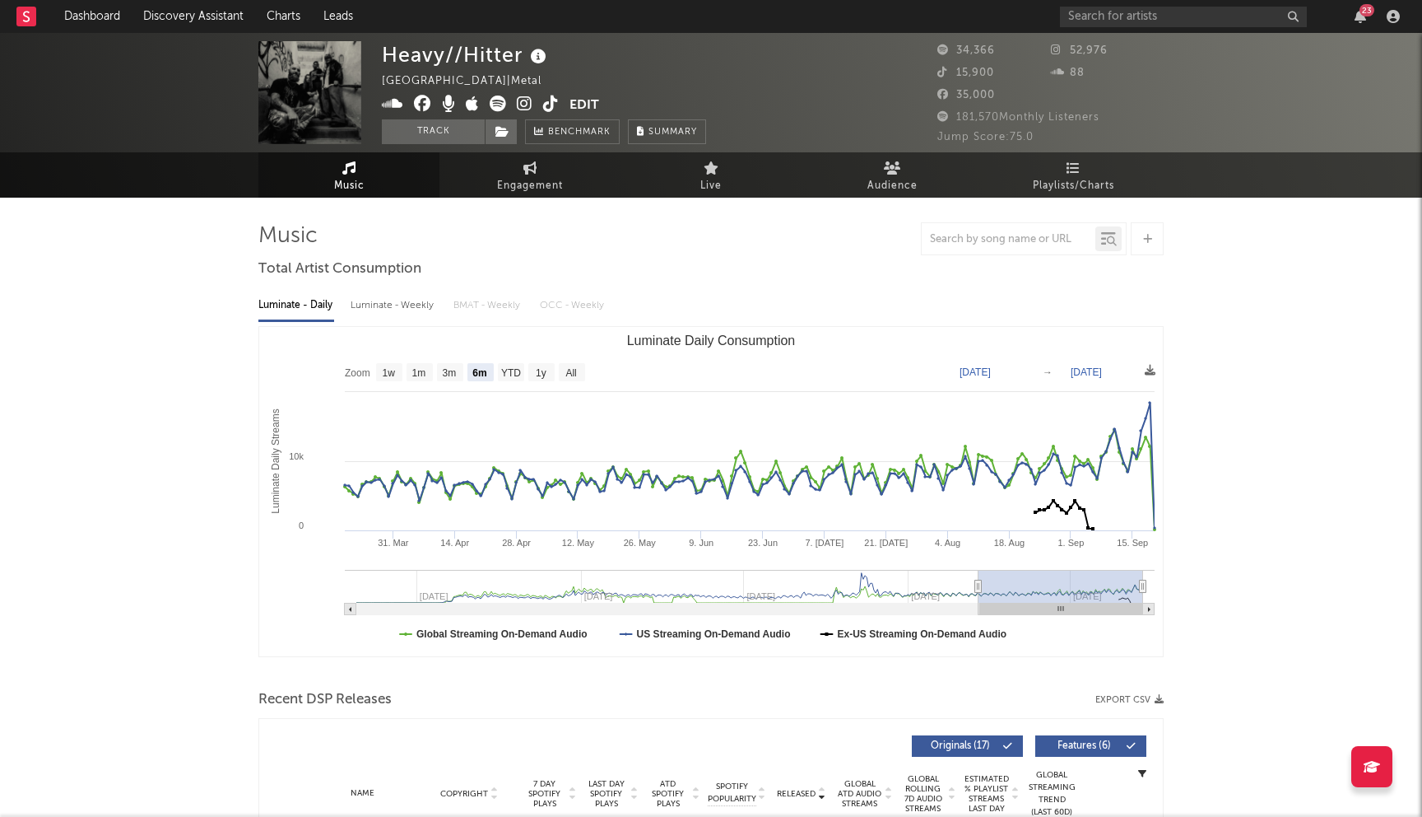
click at [423, 100] on icon at bounding box center [422, 103] width 17 height 16
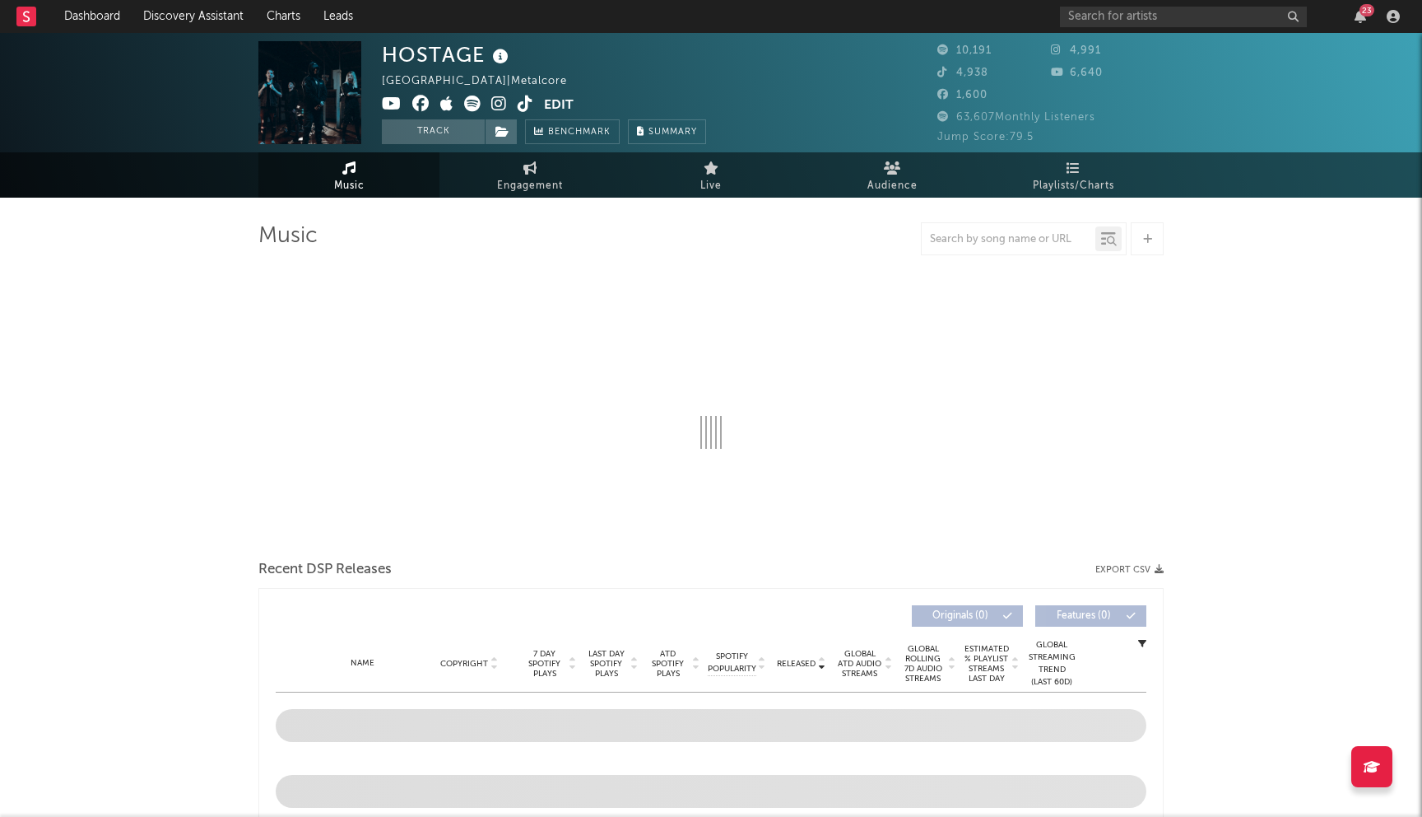
select select "6m"
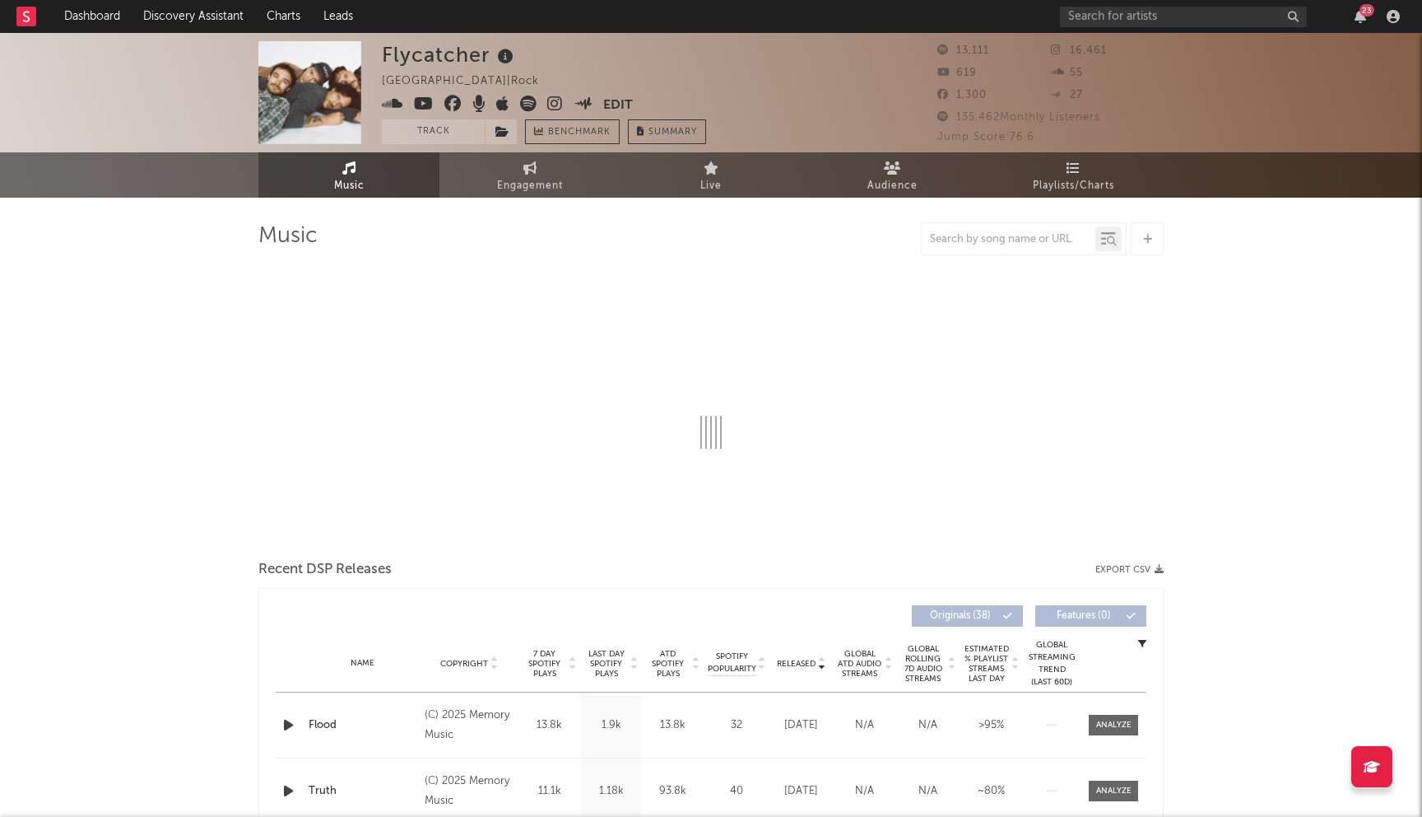
select select "6m"
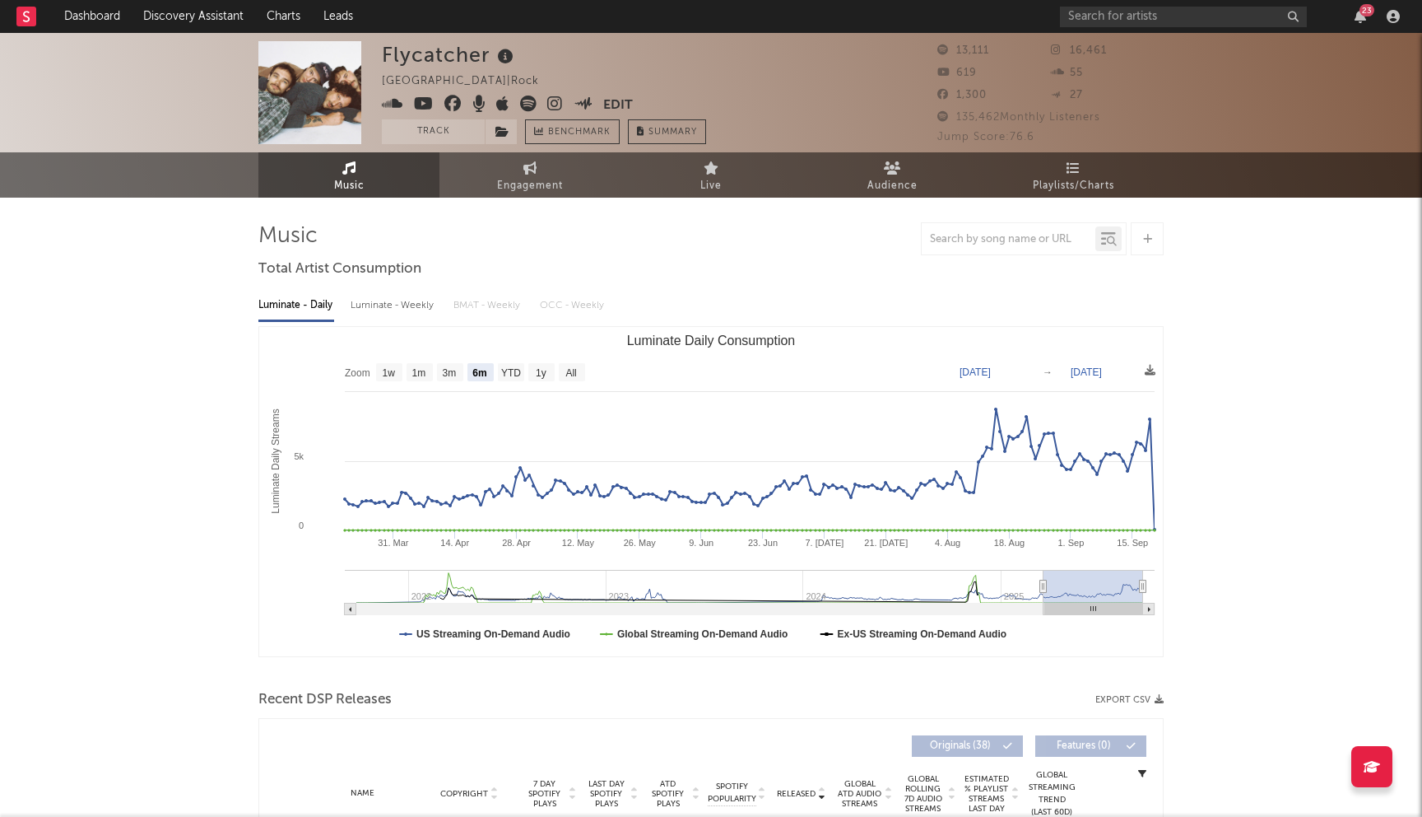
click at [447, 98] on icon at bounding box center [452, 103] width 17 height 16
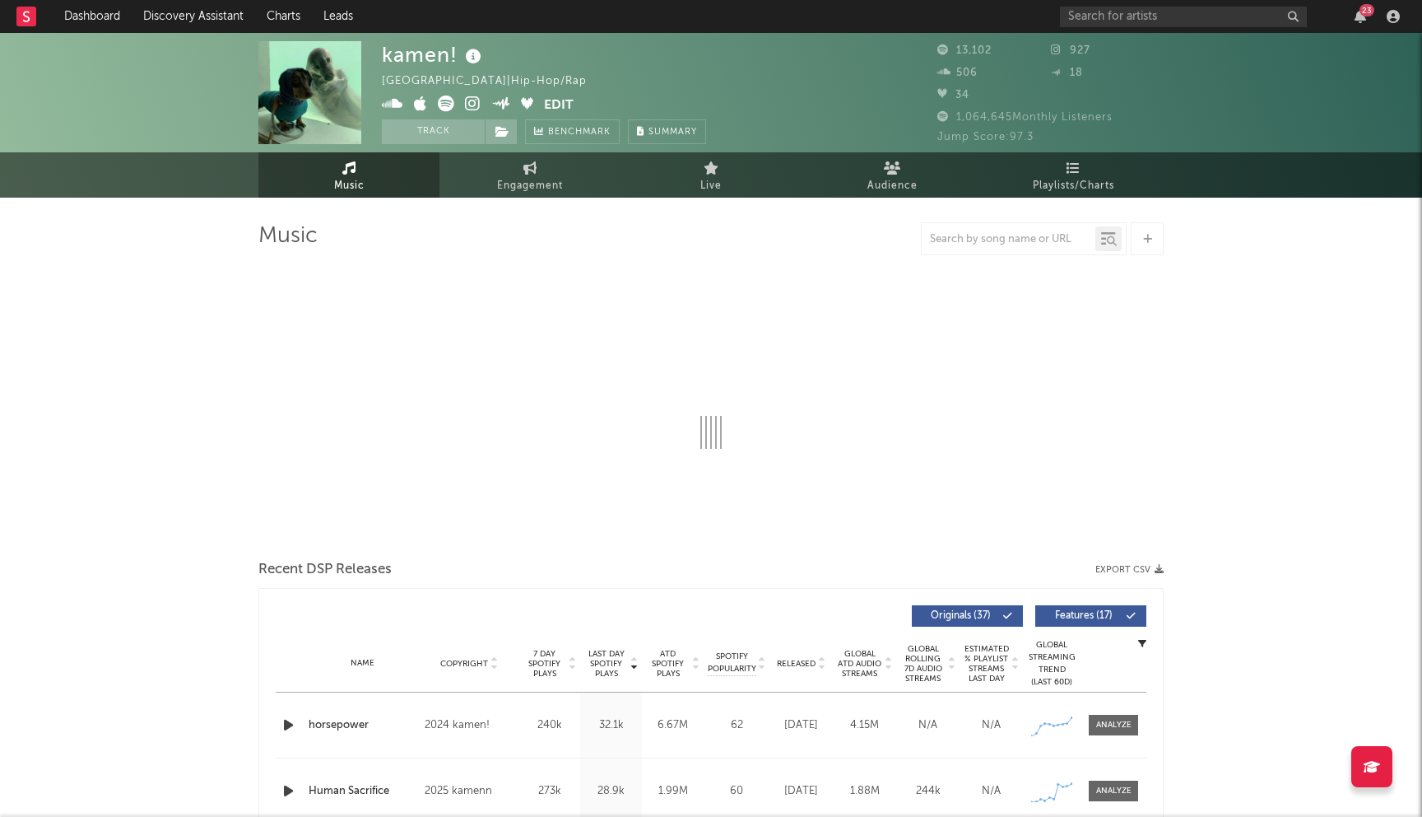
select select "6m"
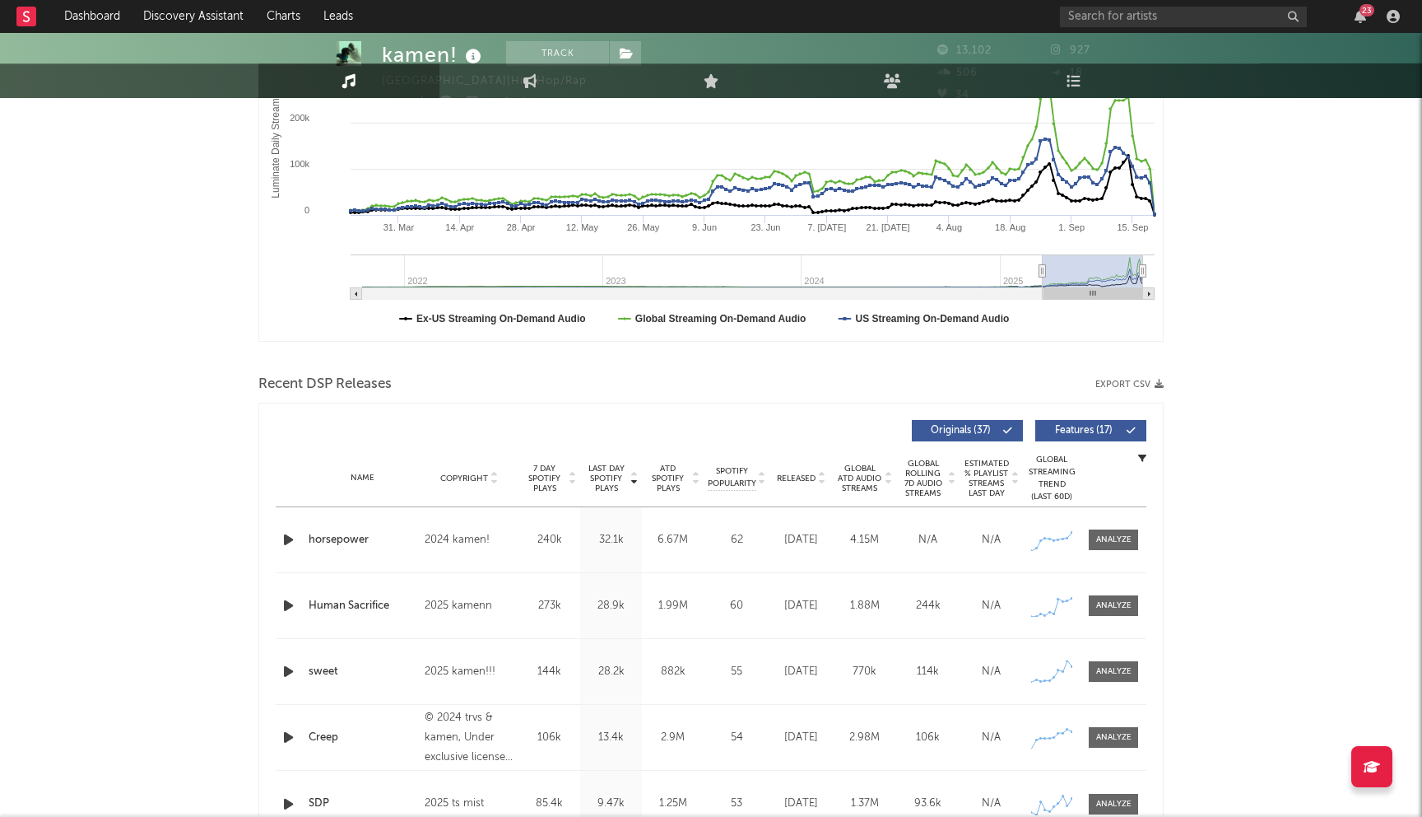
scroll to position [443, 0]
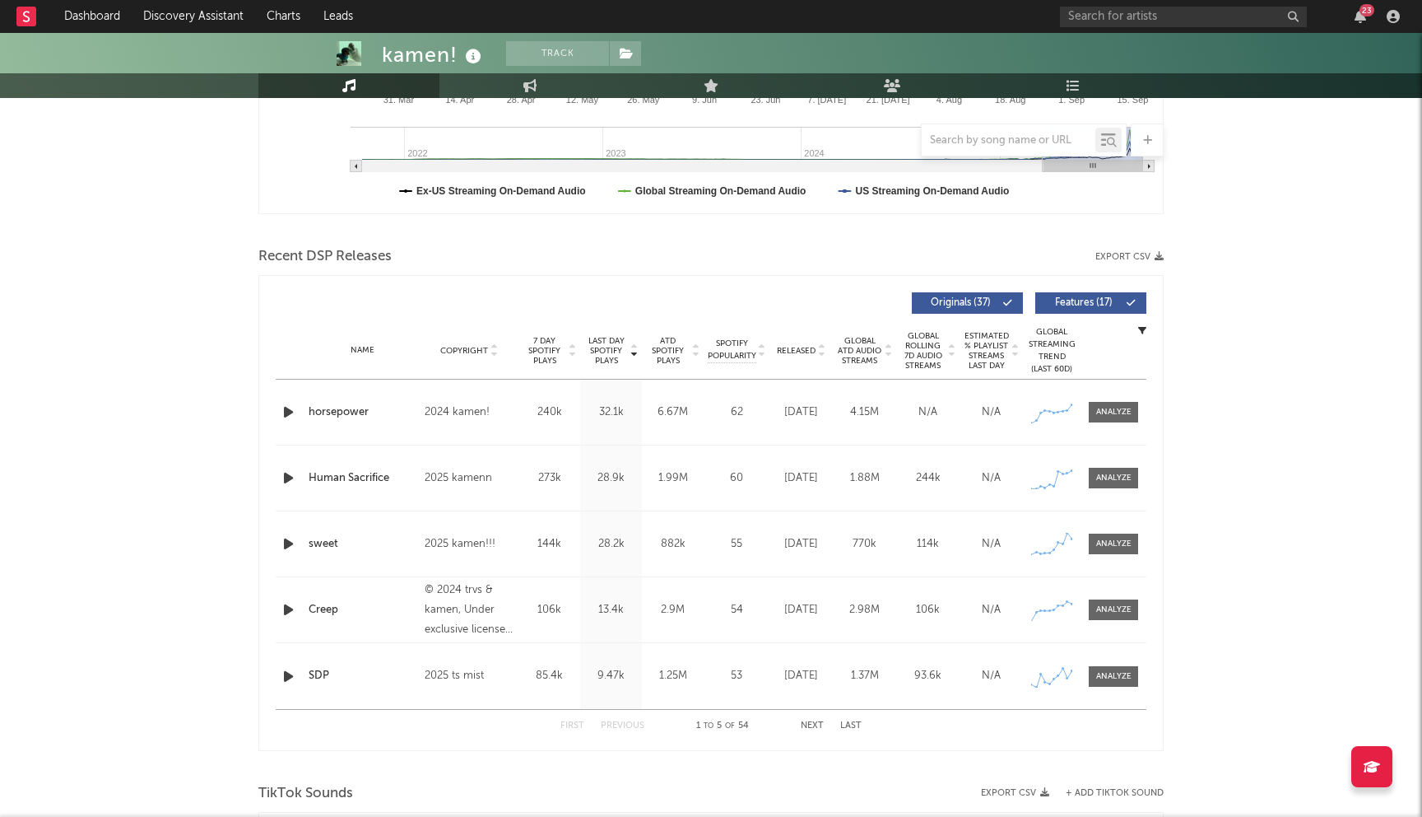
click at [286, 414] on icon "button" at bounding box center [288, 412] width 17 height 21
click at [288, 407] on icon "button" at bounding box center [288, 412] width 16 height 21
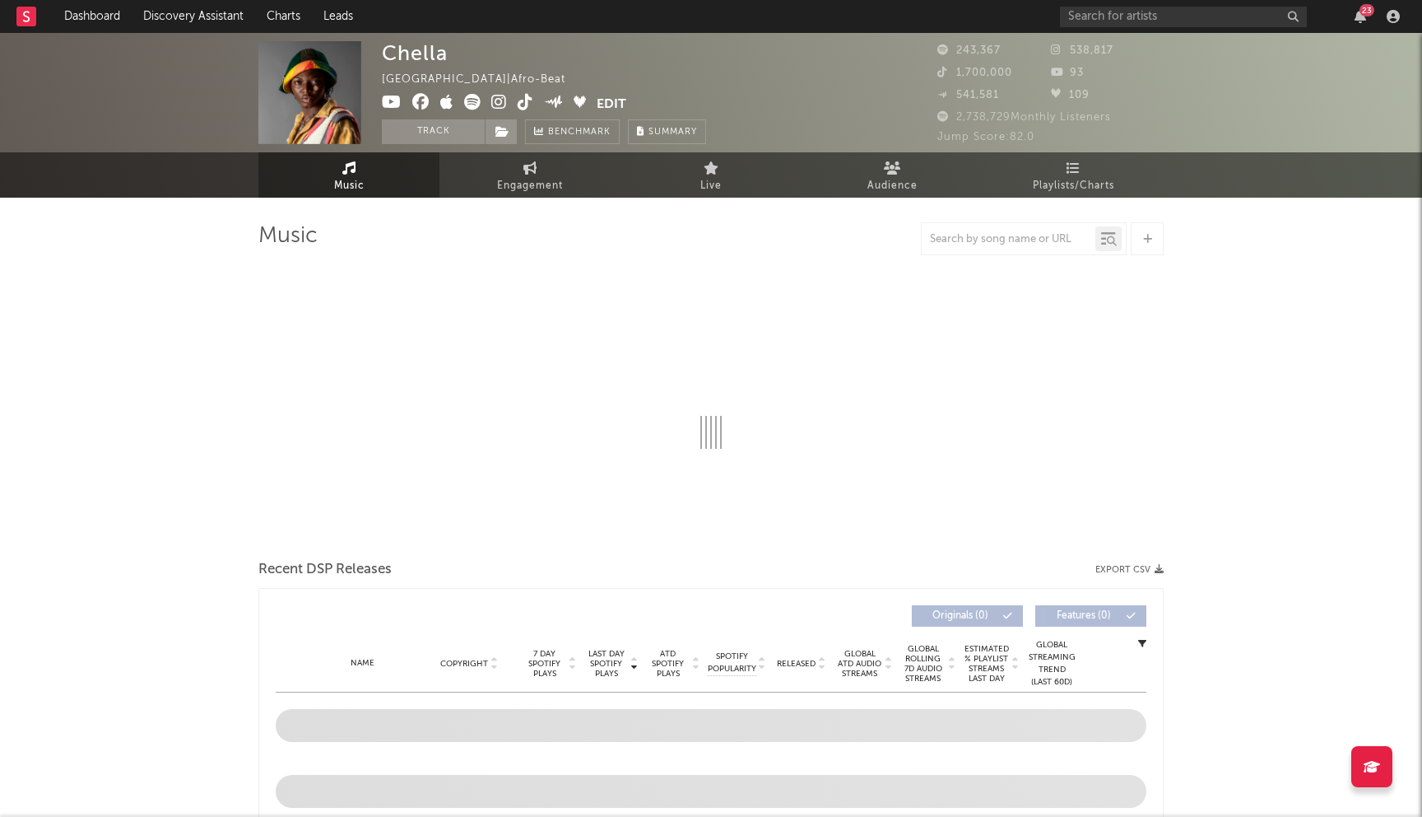
select select "6m"
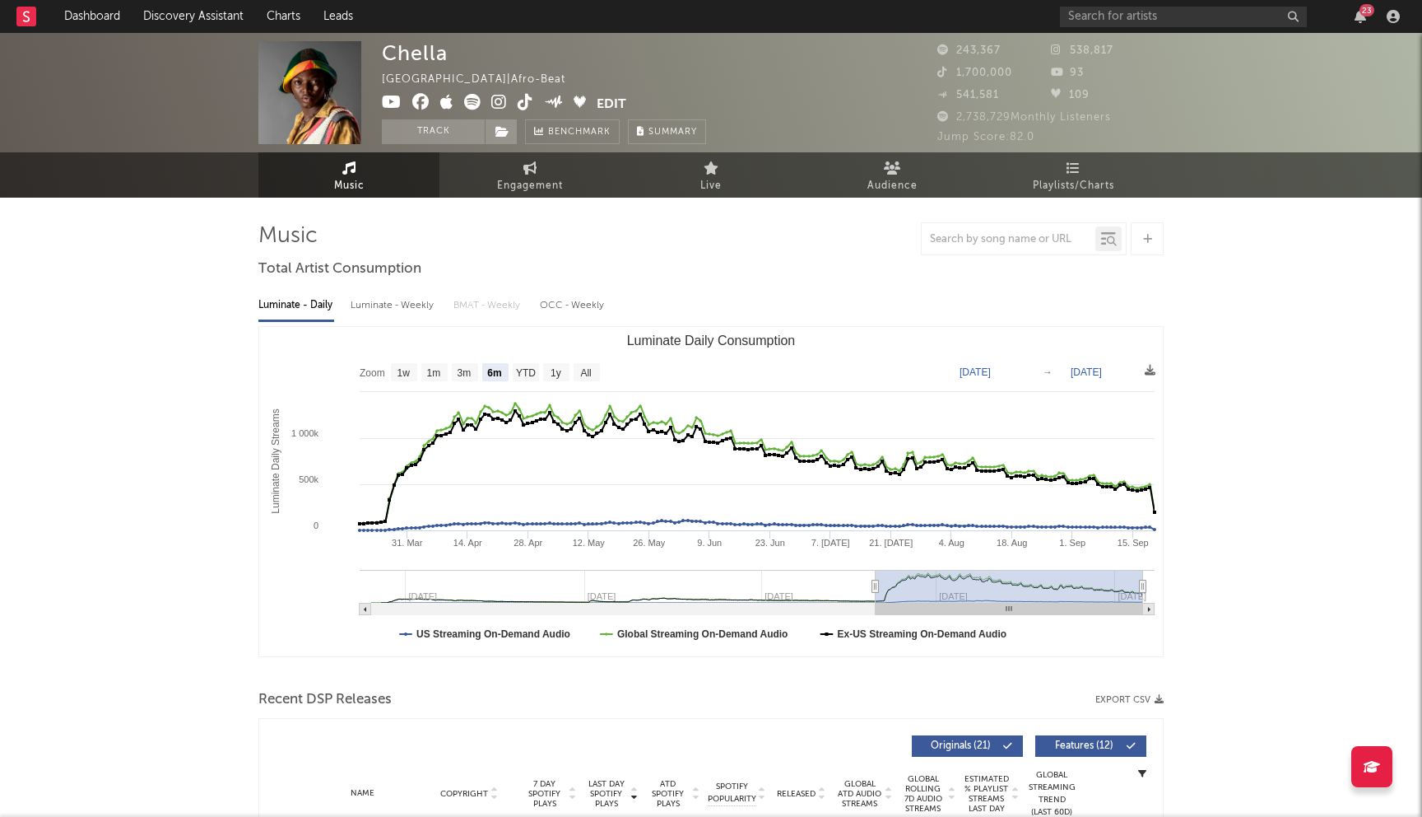
click at [423, 104] on icon at bounding box center [420, 102] width 17 height 16
click at [198, 21] on link "Discovery Assistant" at bounding box center [193, 16] width 123 height 33
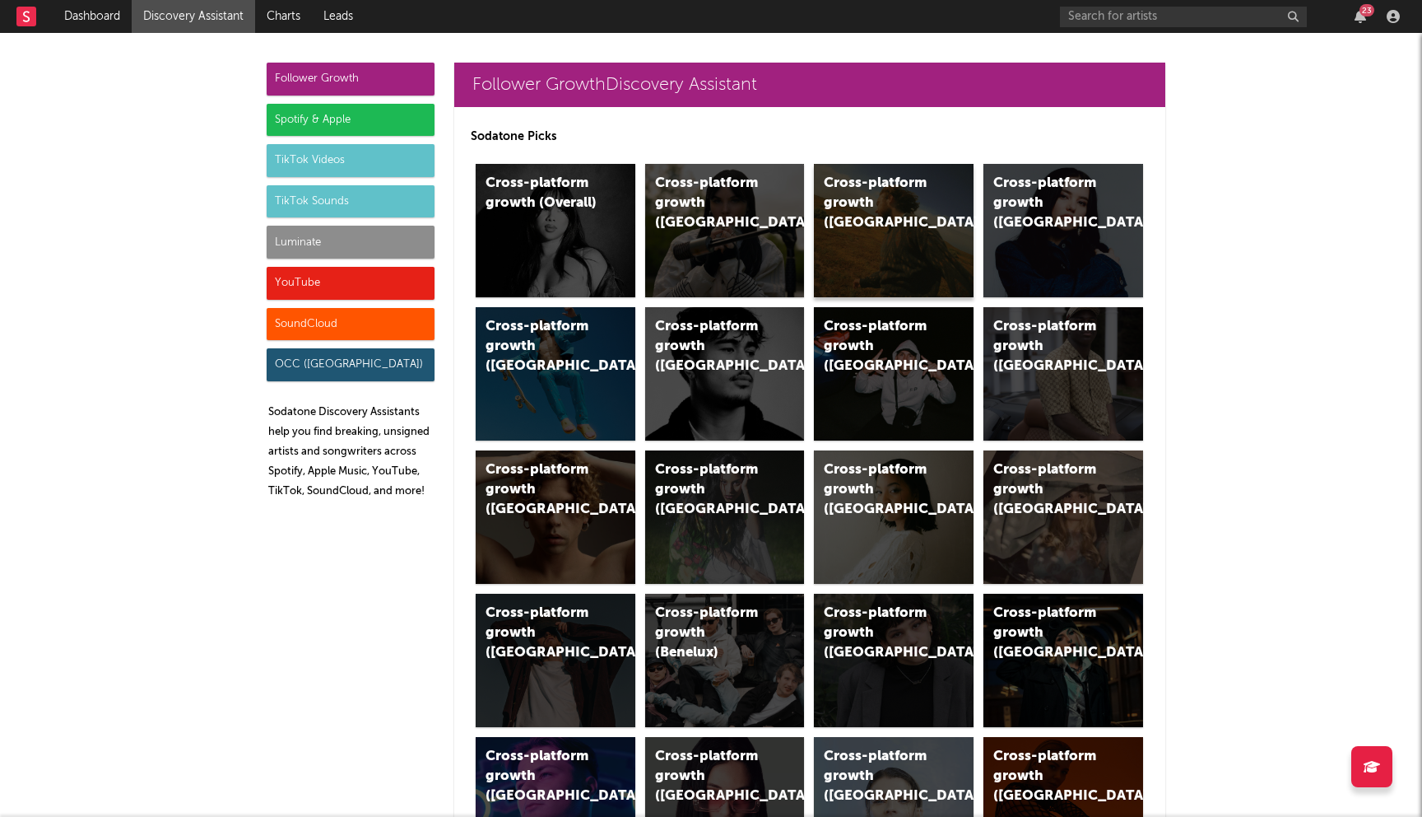
click at [897, 235] on div "Cross-platform growth (US)" at bounding box center [894, 230] width 160 height 133
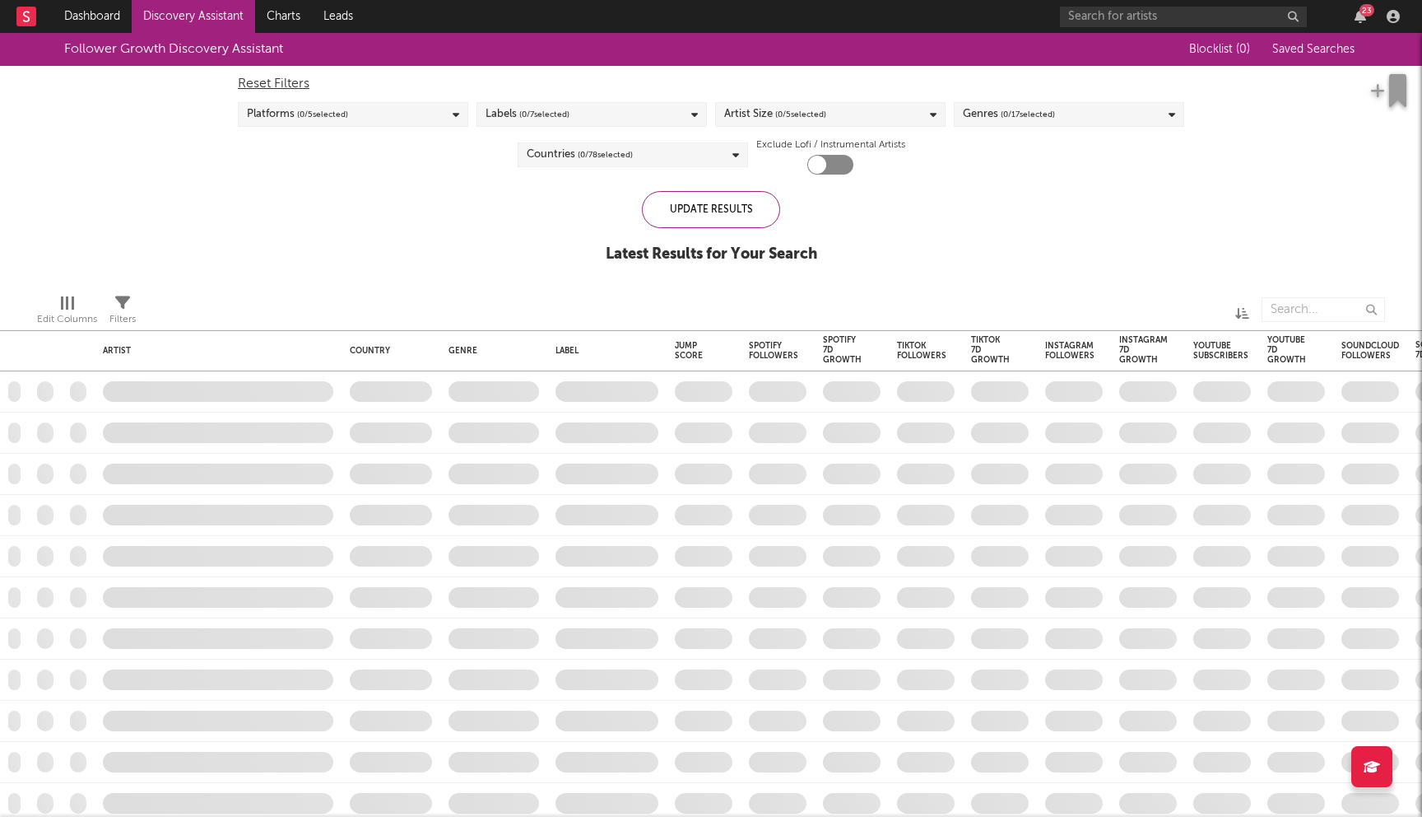
checkbox input "true"
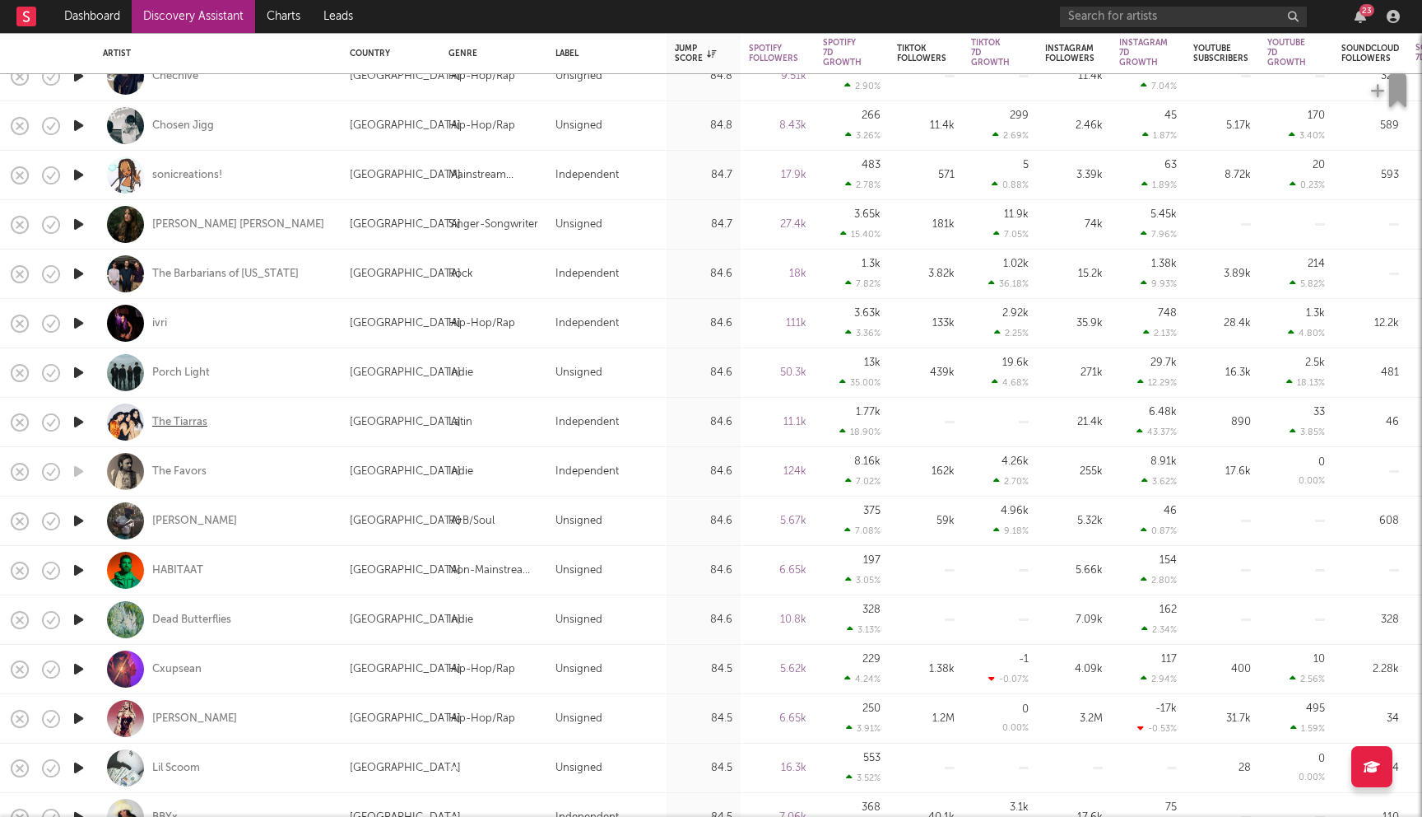
click at [191, 423] on div "The Tiarras" at bounding box center [179, 422] width 55 height 15
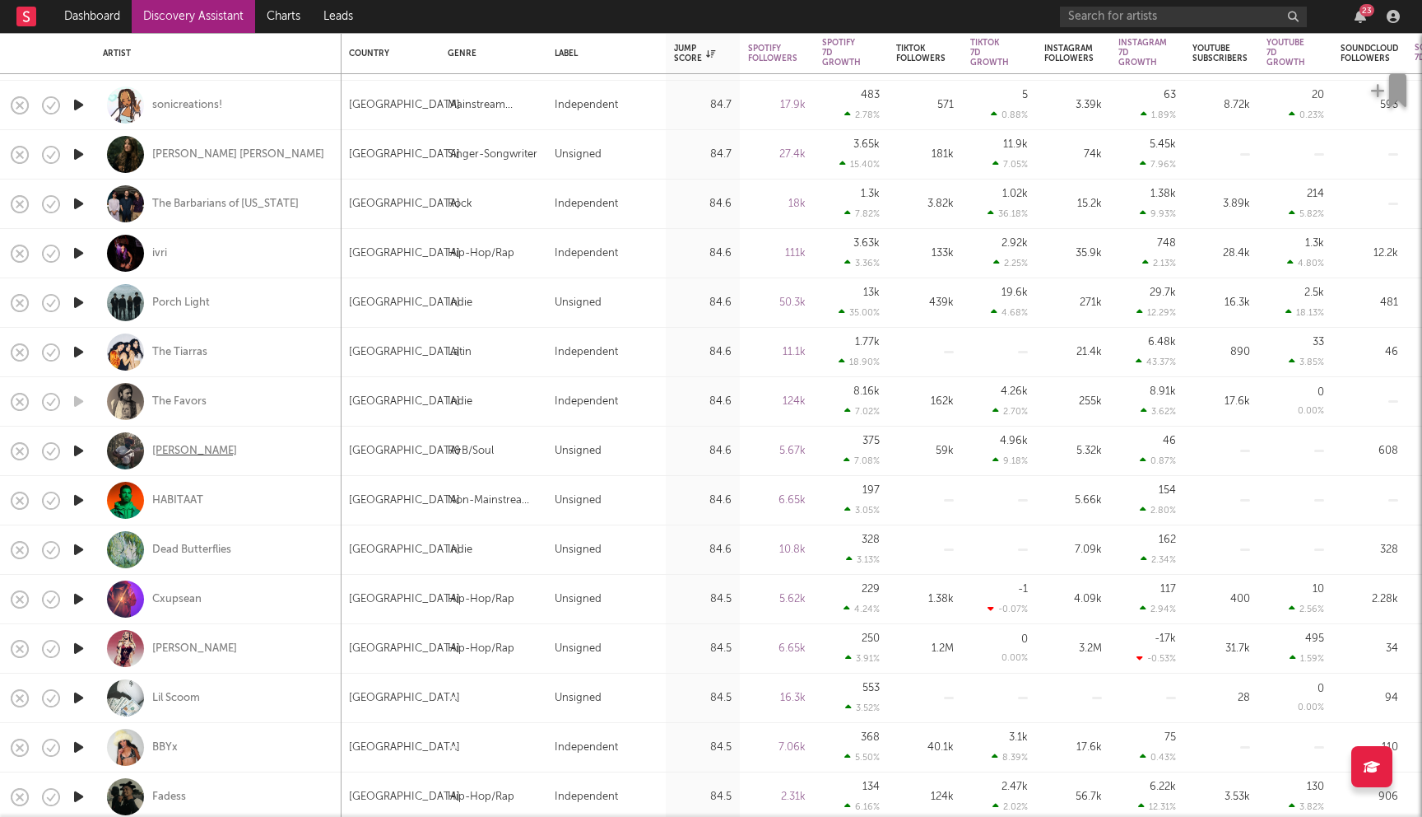
click at [177, 453] on div "[PERSON_NAME]" at bounding box center [194, 451] width 85 height 15
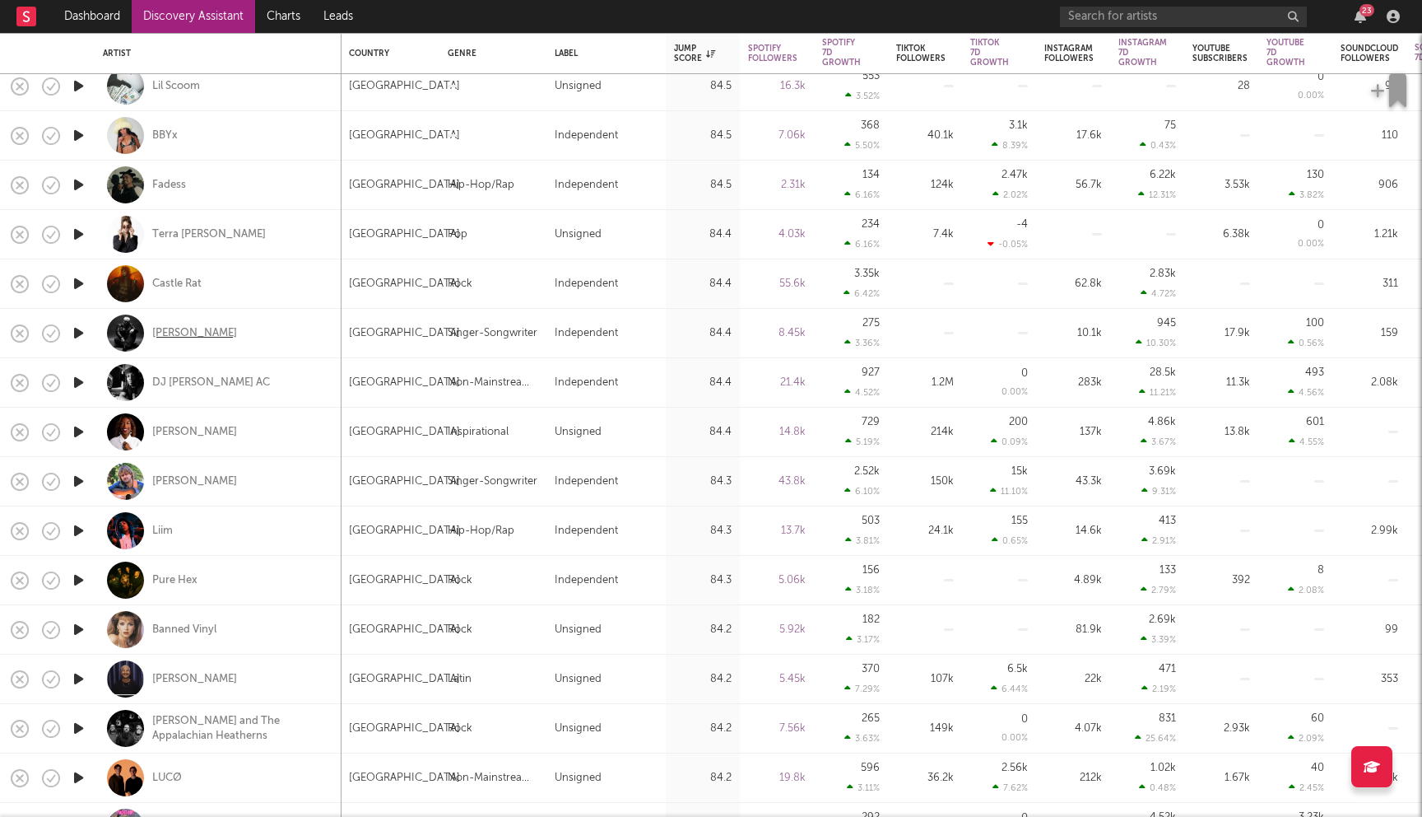
click at [199, 337] on div "Isaac Mather" at bounding box center [194, 333] width 85 height 15
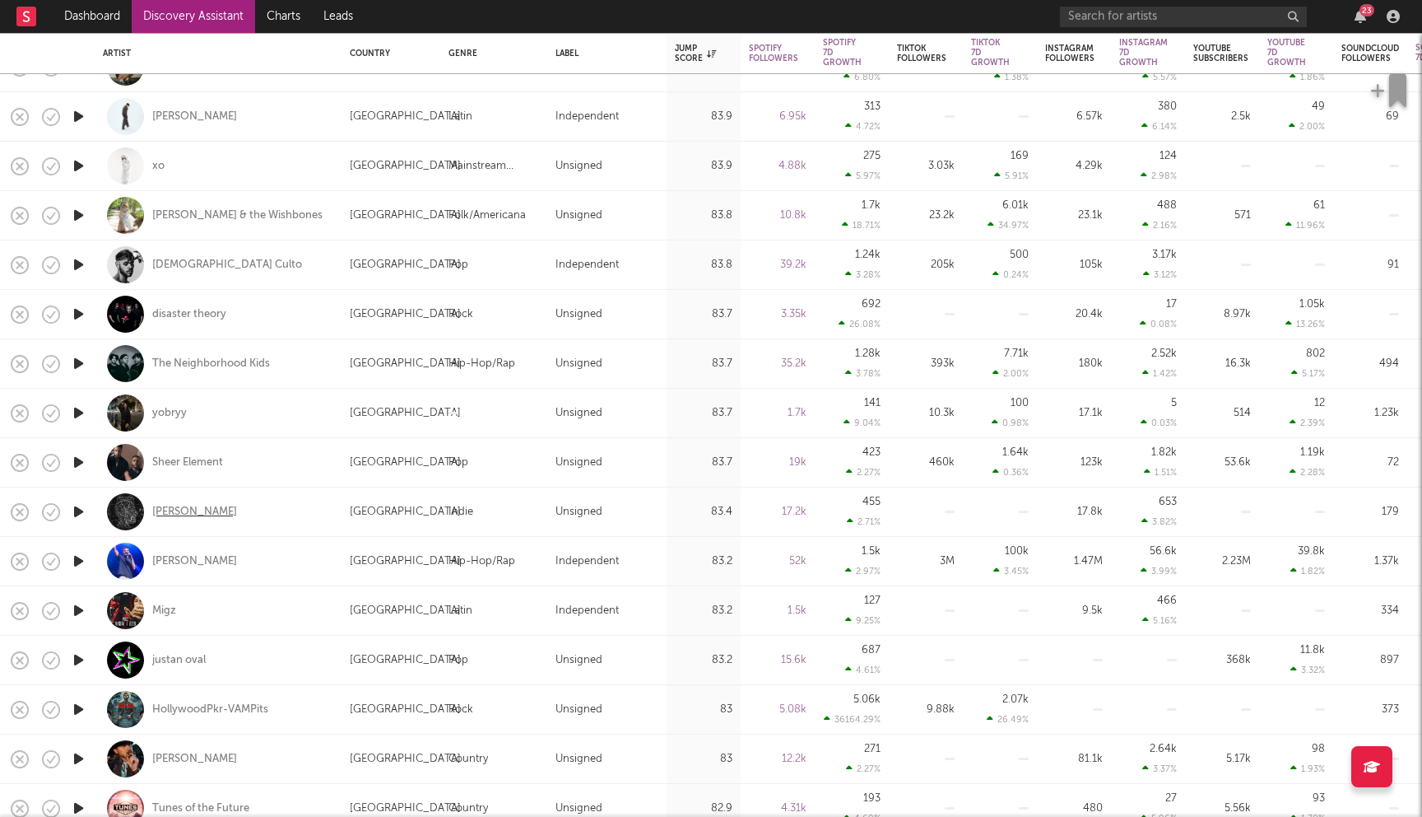
click at [161, 508] on div "[PERSON_NAME]" at bounding box center [194, 512] width 85 height 15
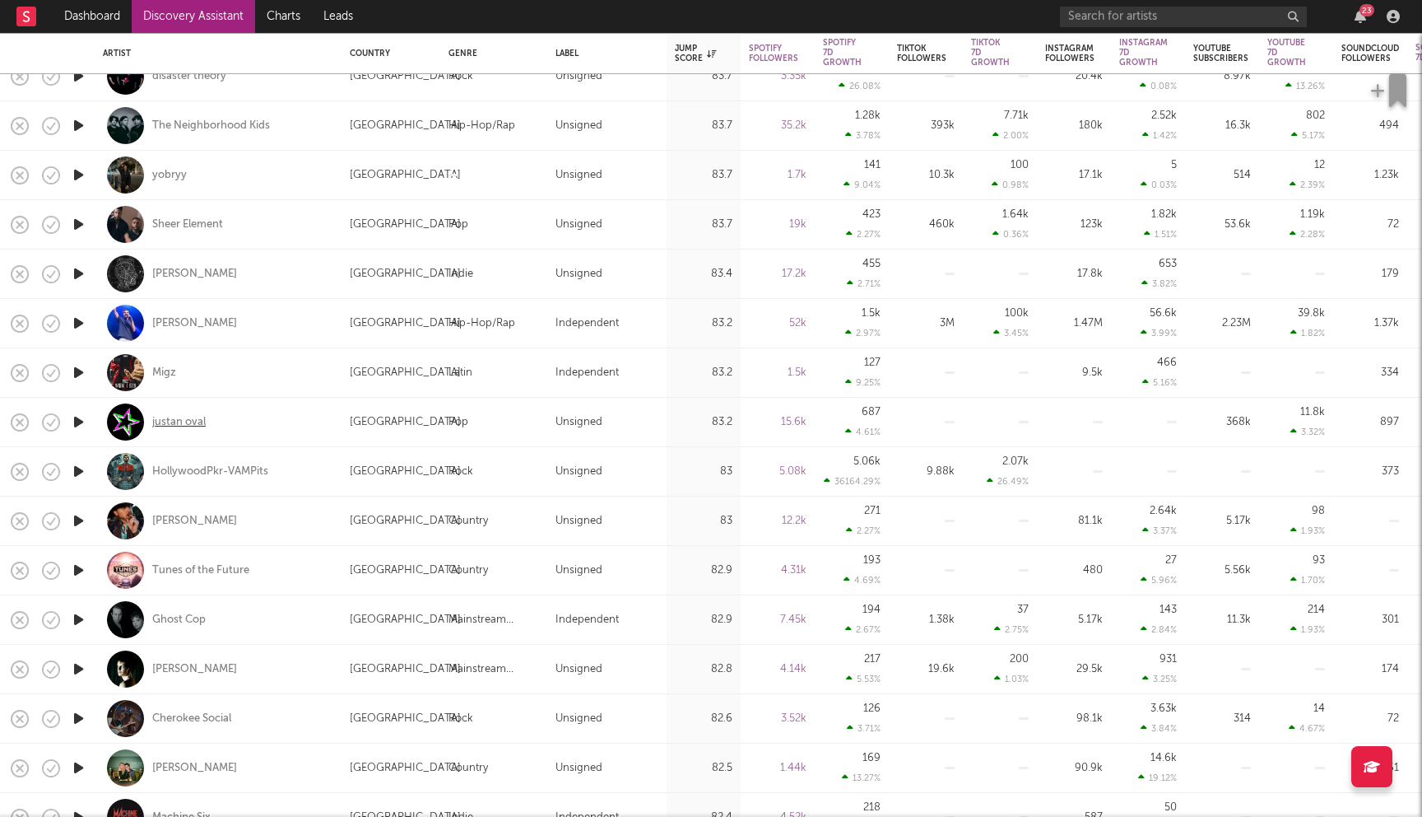
click at [181, 423] on div "justan oval" at bounding box center [179, 422] width 54 height 15
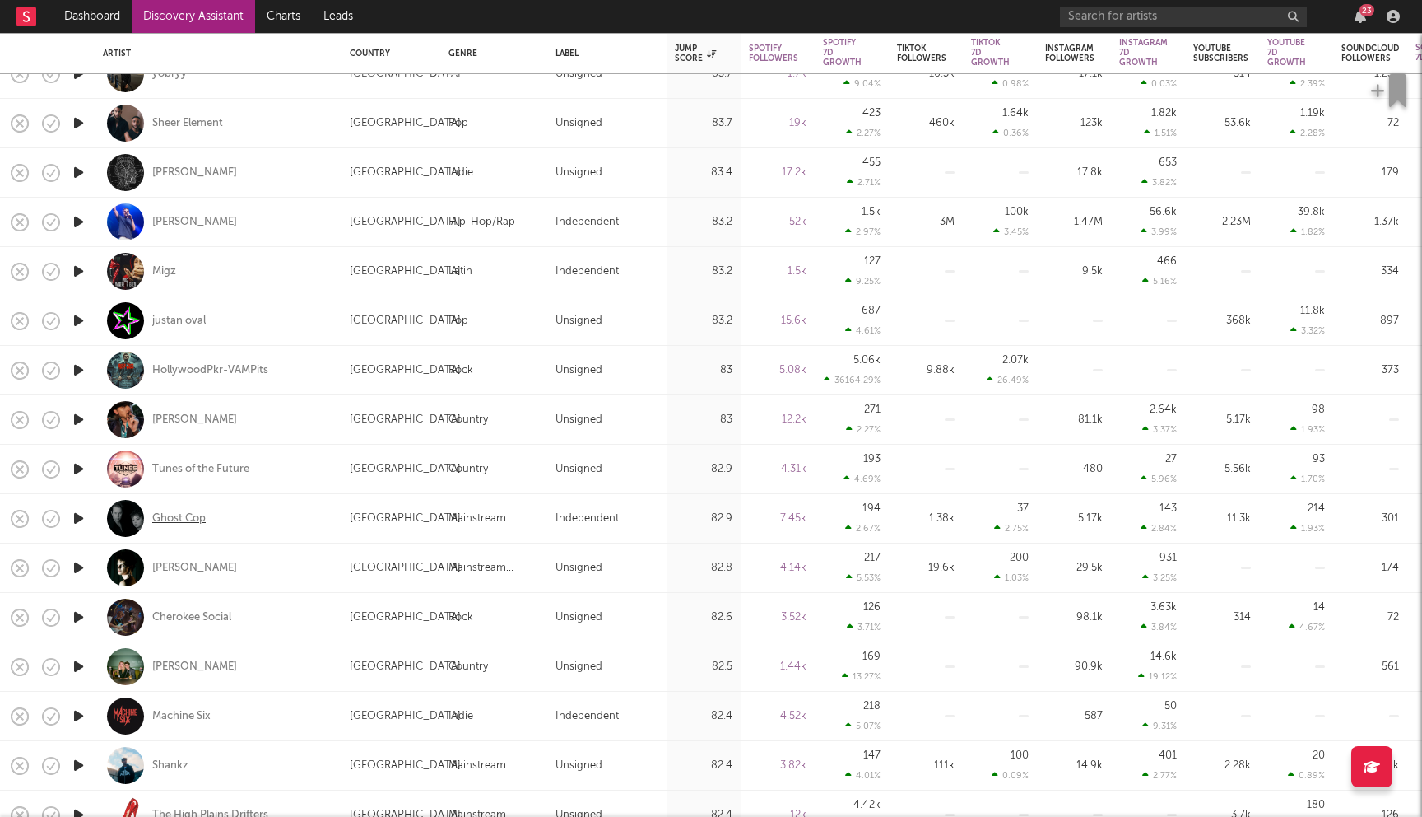
click at [199, 519] on div "Ghost Cop" at bounding box center [179, 518] width 54 height 15
click at [182, 561] on div "BRAYTON" at bounding box center [194, 568] width 85 height 15
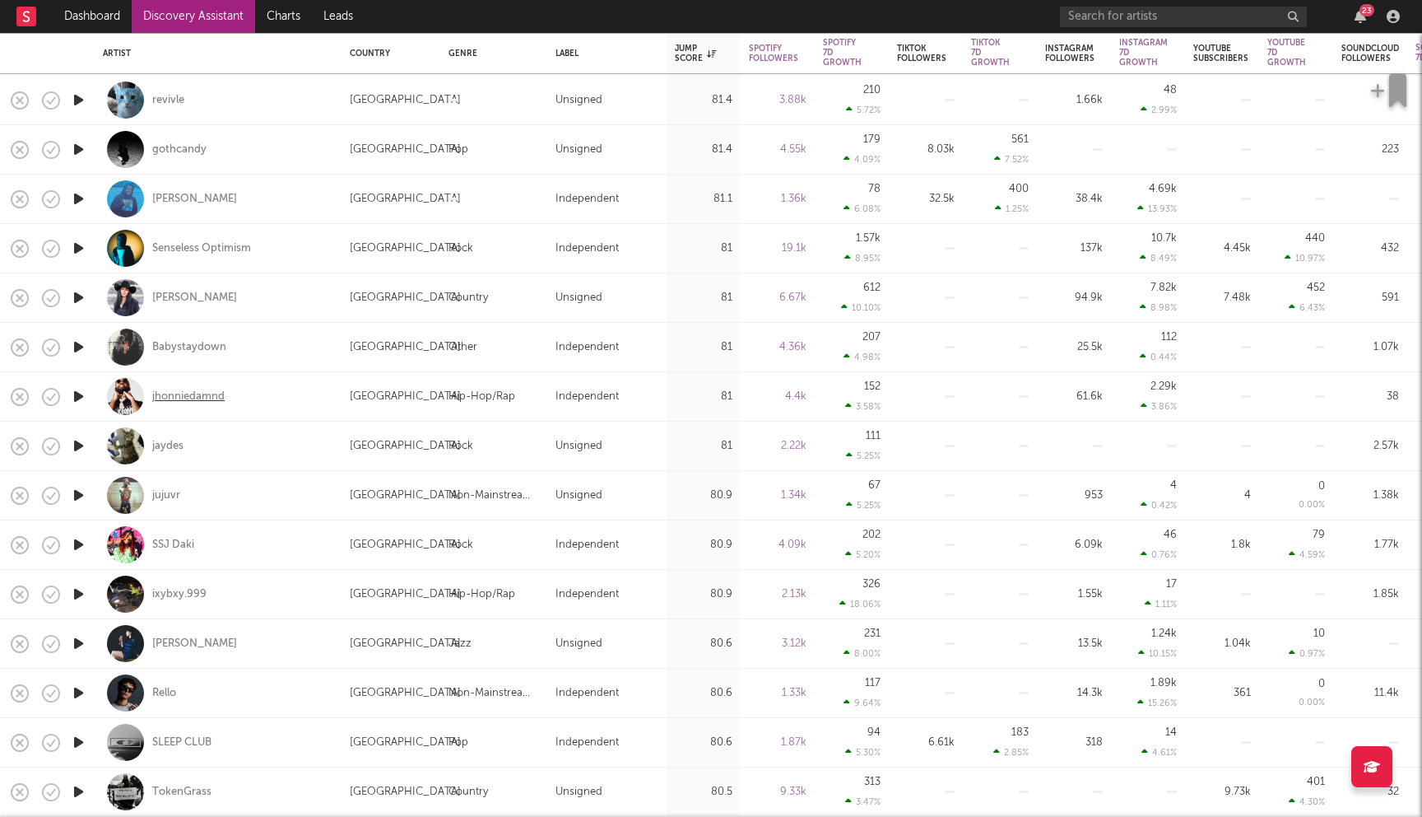
click at [190, 392] on div "jhonniedamnd" at bounding box center [188, 396] width 72 height 15
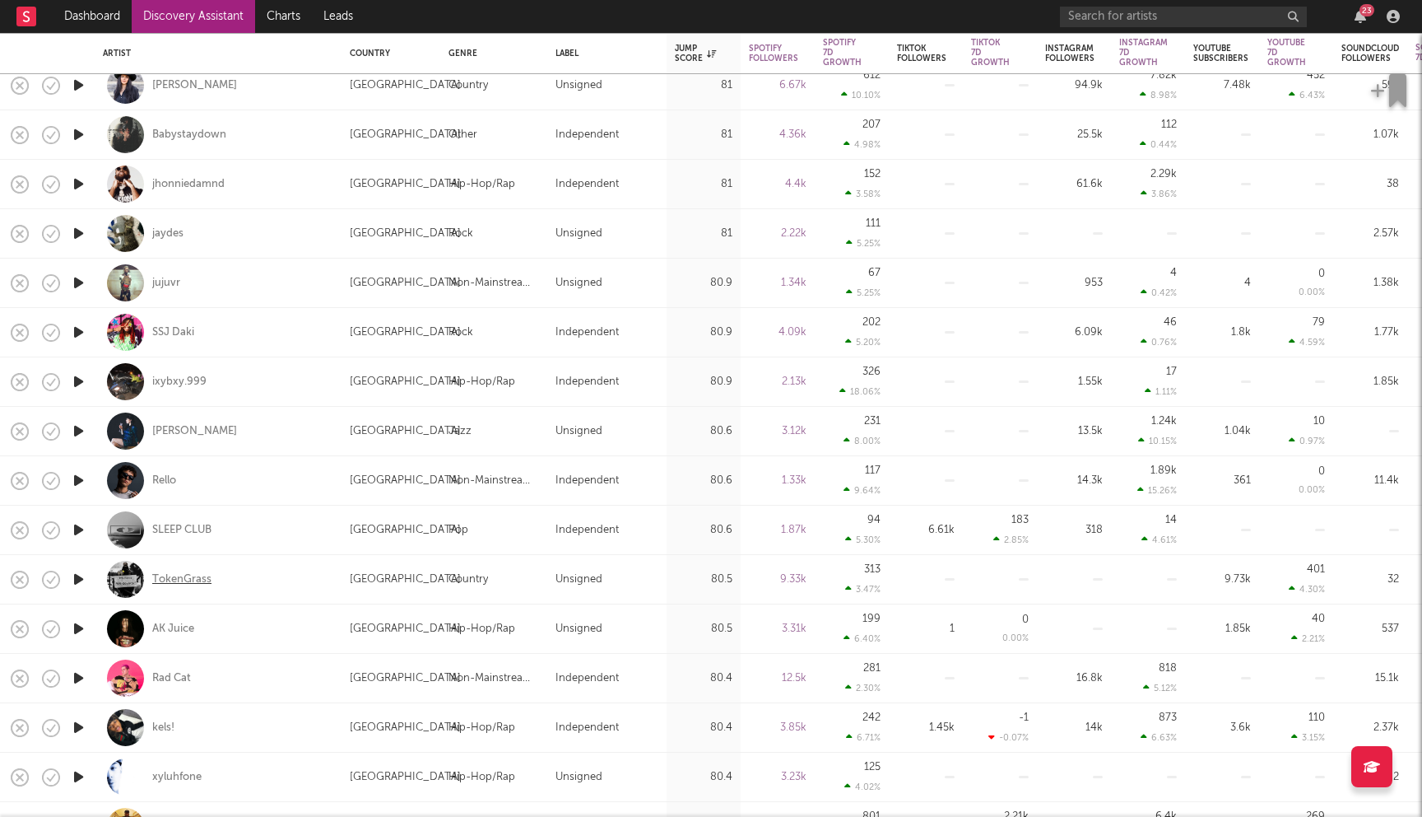
click at [190, 578] on div "TokenGrass" at bounding box center [181, 579] width 59 height 15
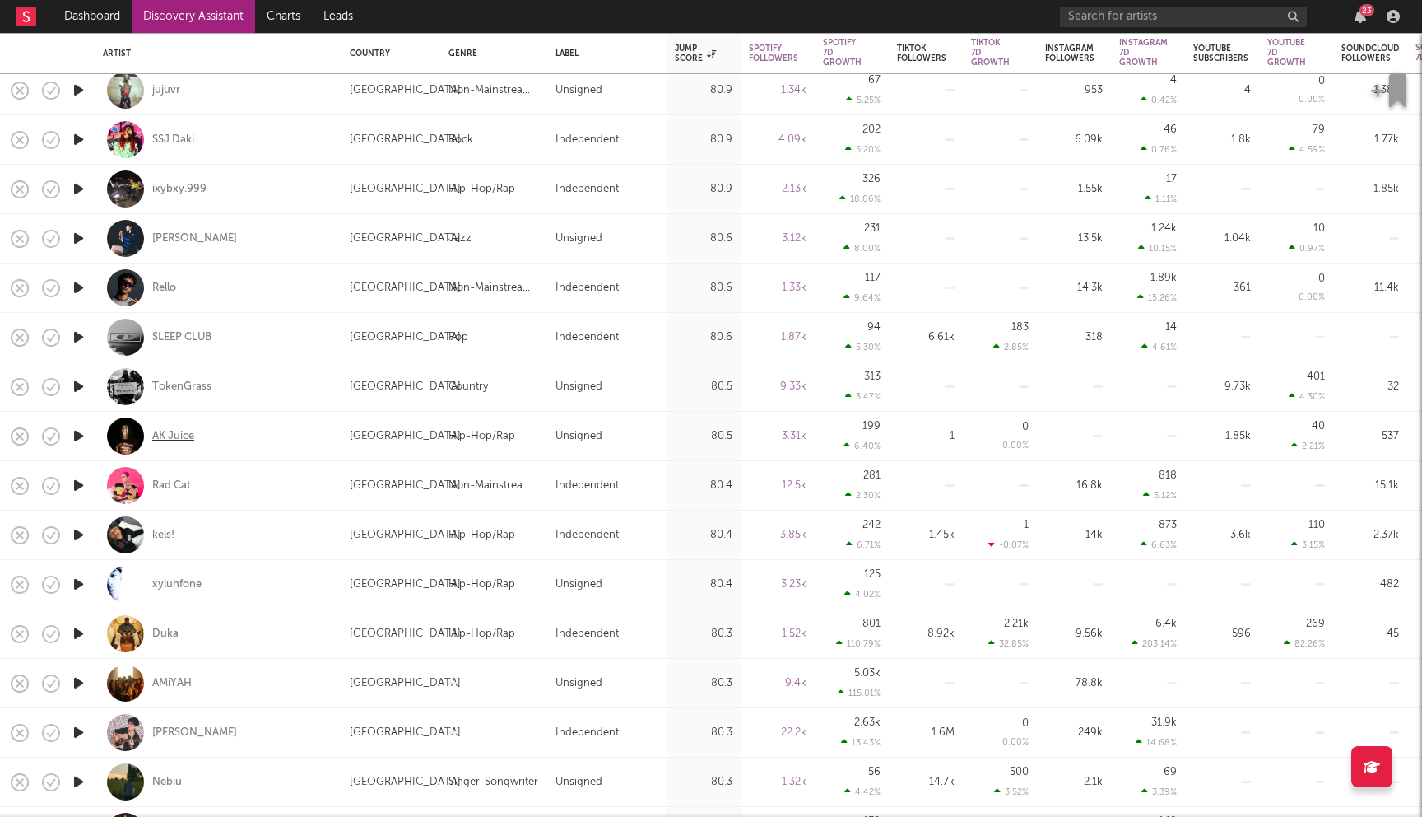
click at [172, 430] on div "AK Juice" at bounding box center [173, 436] width 42 height 15
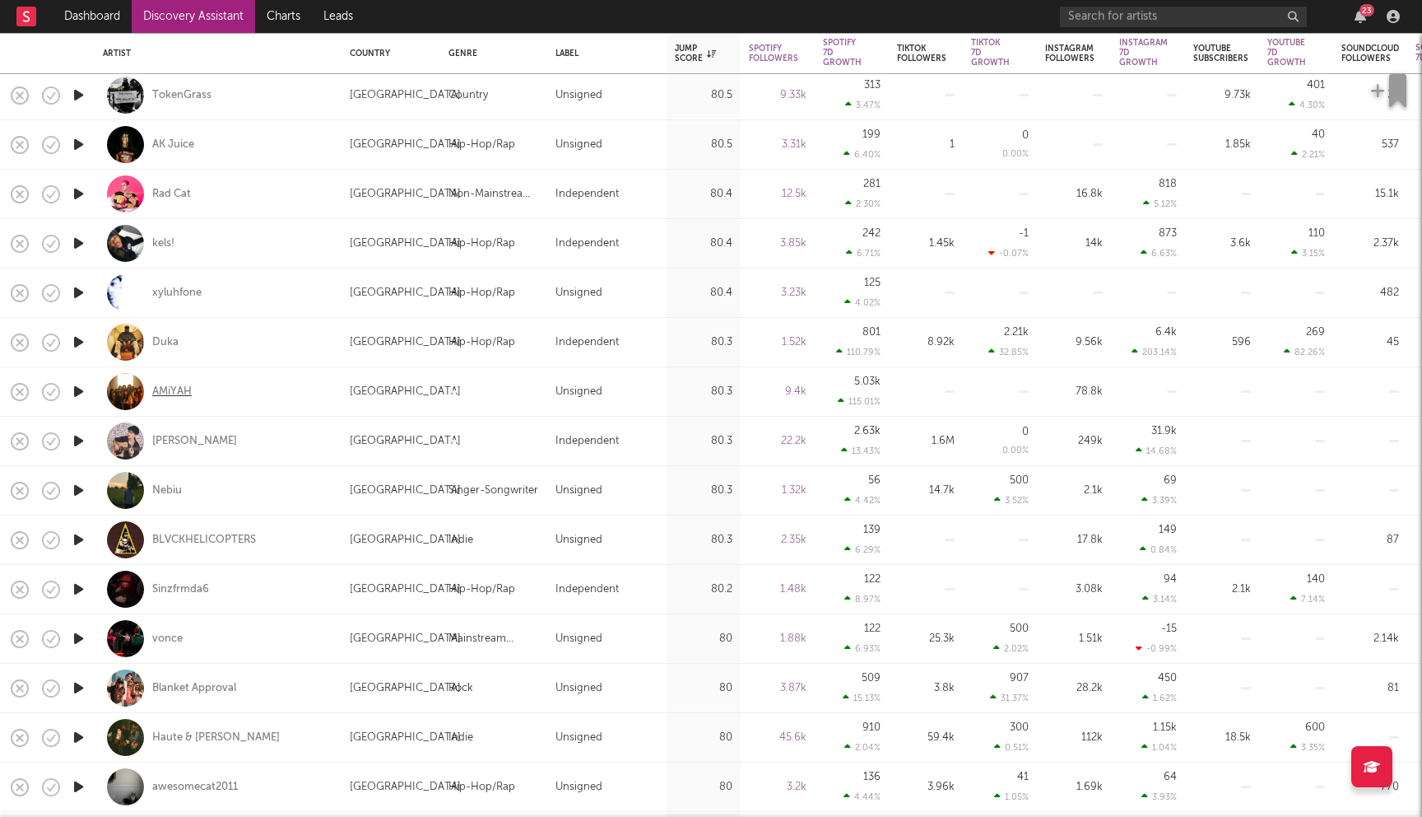
click at [183, 389] on div "AMiYAH" at bounding box center [172, 391] width 40 height 15
click at [169, 489] on div "Nebiu" at bounding box center [167, 490] width 30 height 15
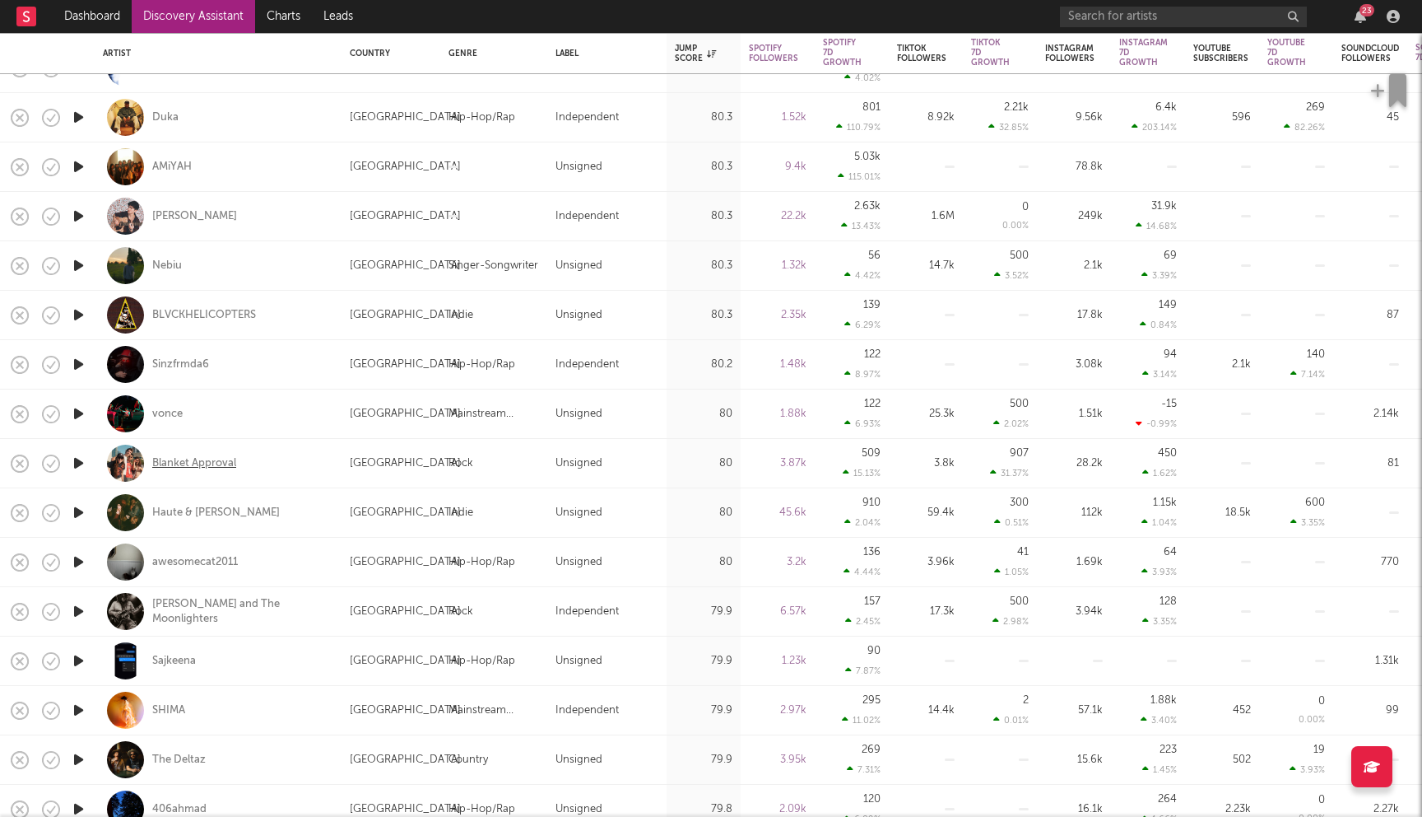
click at [192, 463] on div "Blanket Approval" at bounding box center [194, 463] width 84 height 15
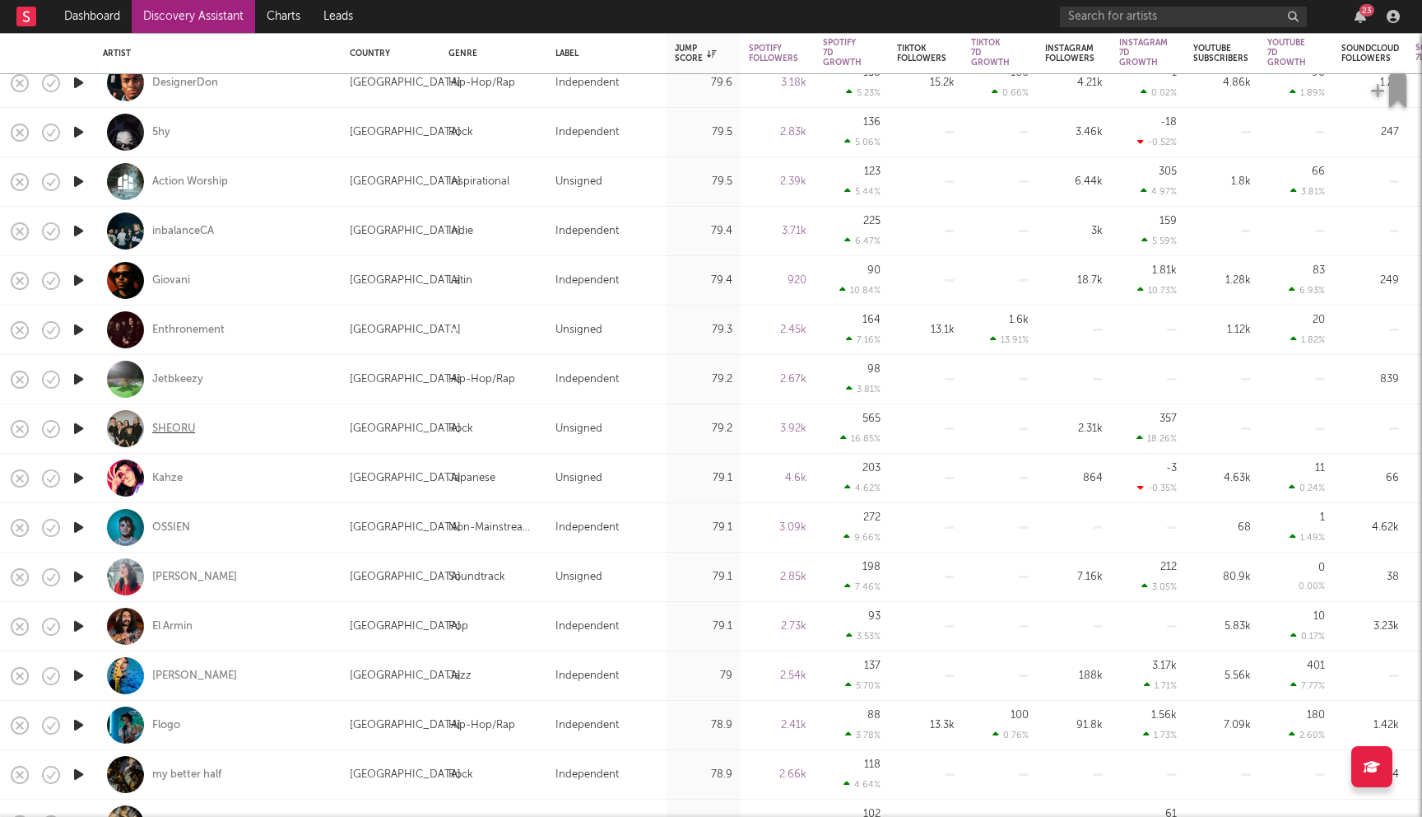
click at [186, 433] on div "SHEORU" at bounding box center [173, 428] width 43 height 15
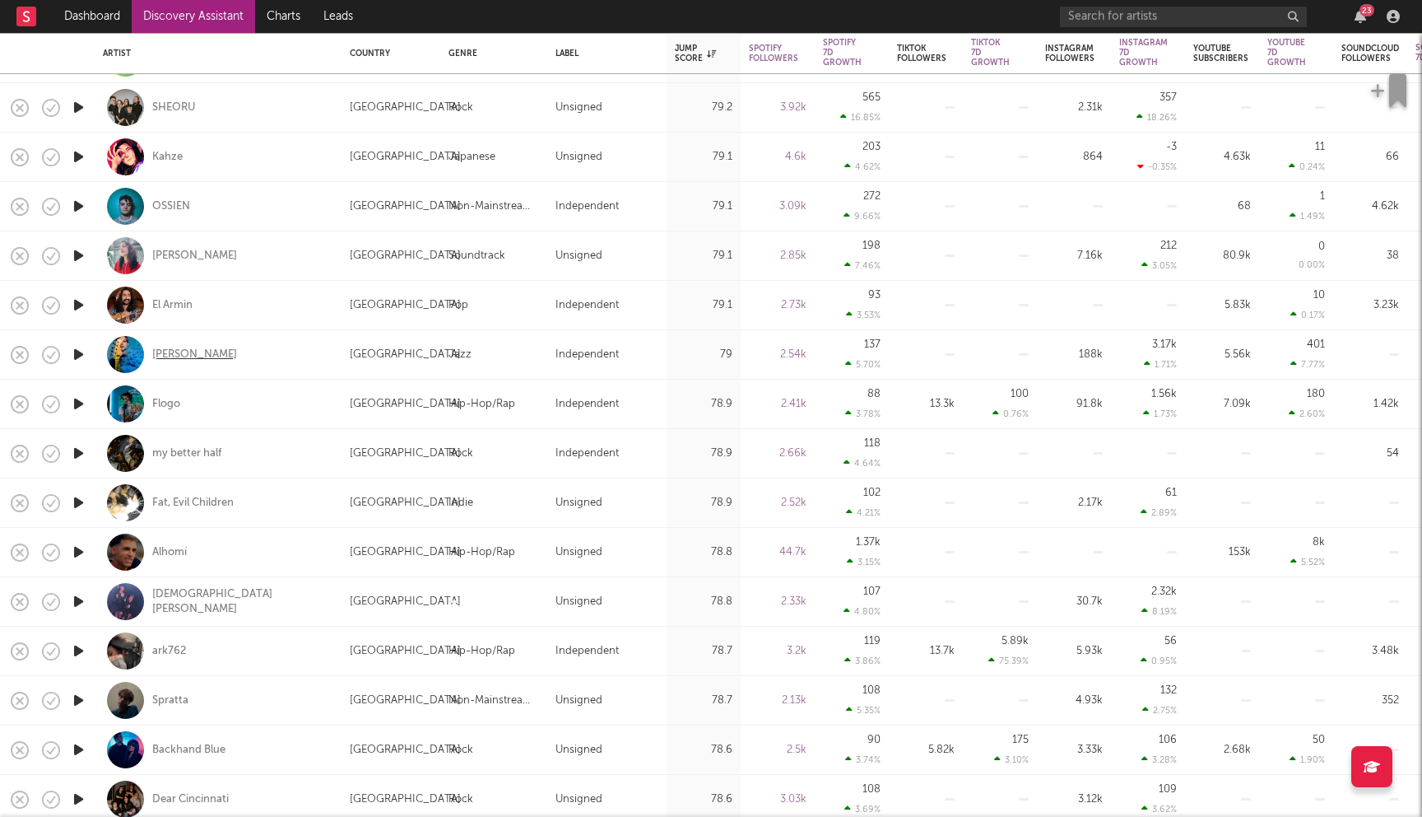
click at [211, 351] on div "Ana Pshokina" at bounding box center [194, 354] width 85 height 15
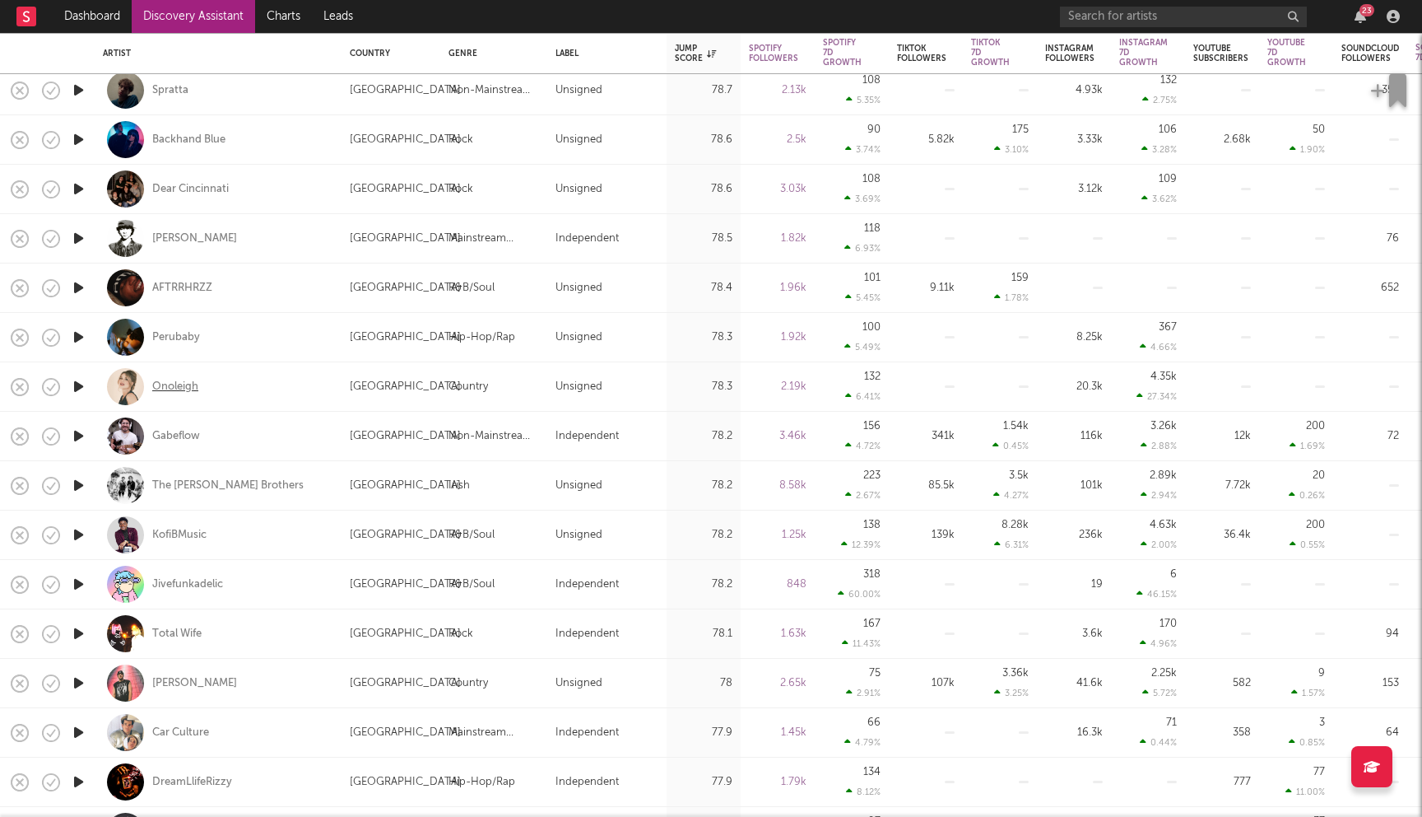
click at [161, 386] on div "Onoleigh" at bounding box center [175, 386] width 46 height 15
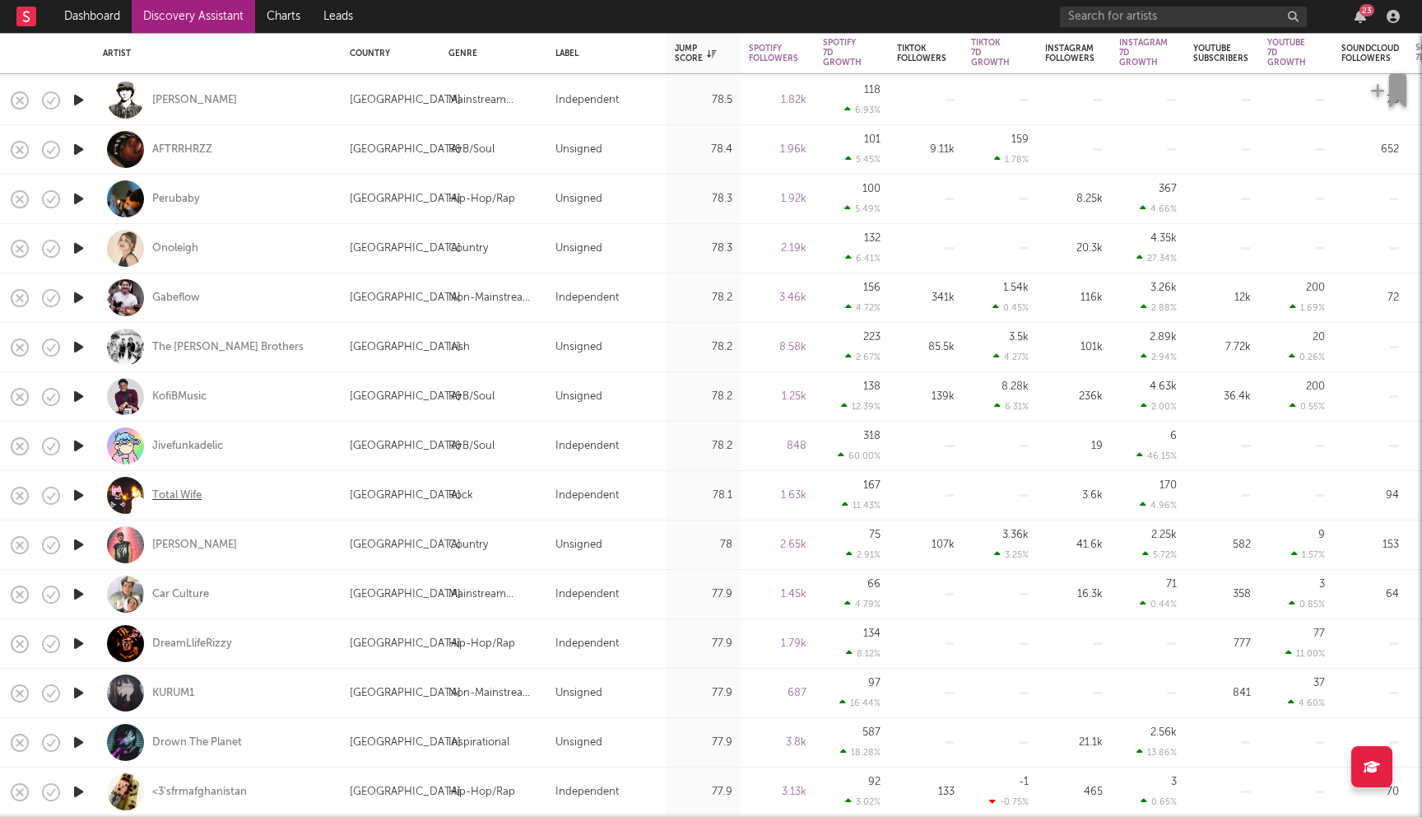
click at [173, 491] on div "Total Wife" at bounding box center [176, 495] width 49 height 15
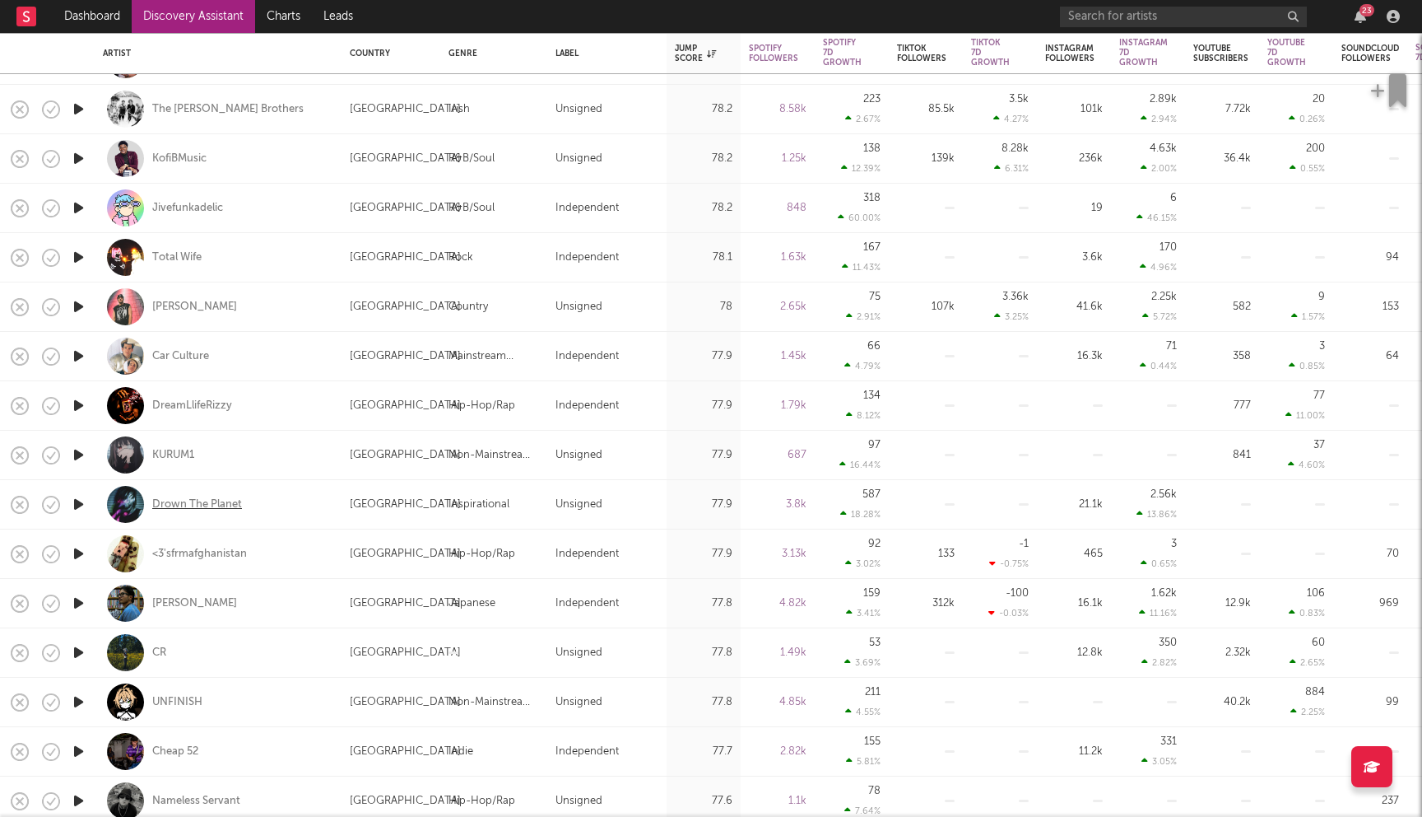
click at [194, 500] on div "Drown The Planet" at bounding box center [197, 504] width 90 height 15
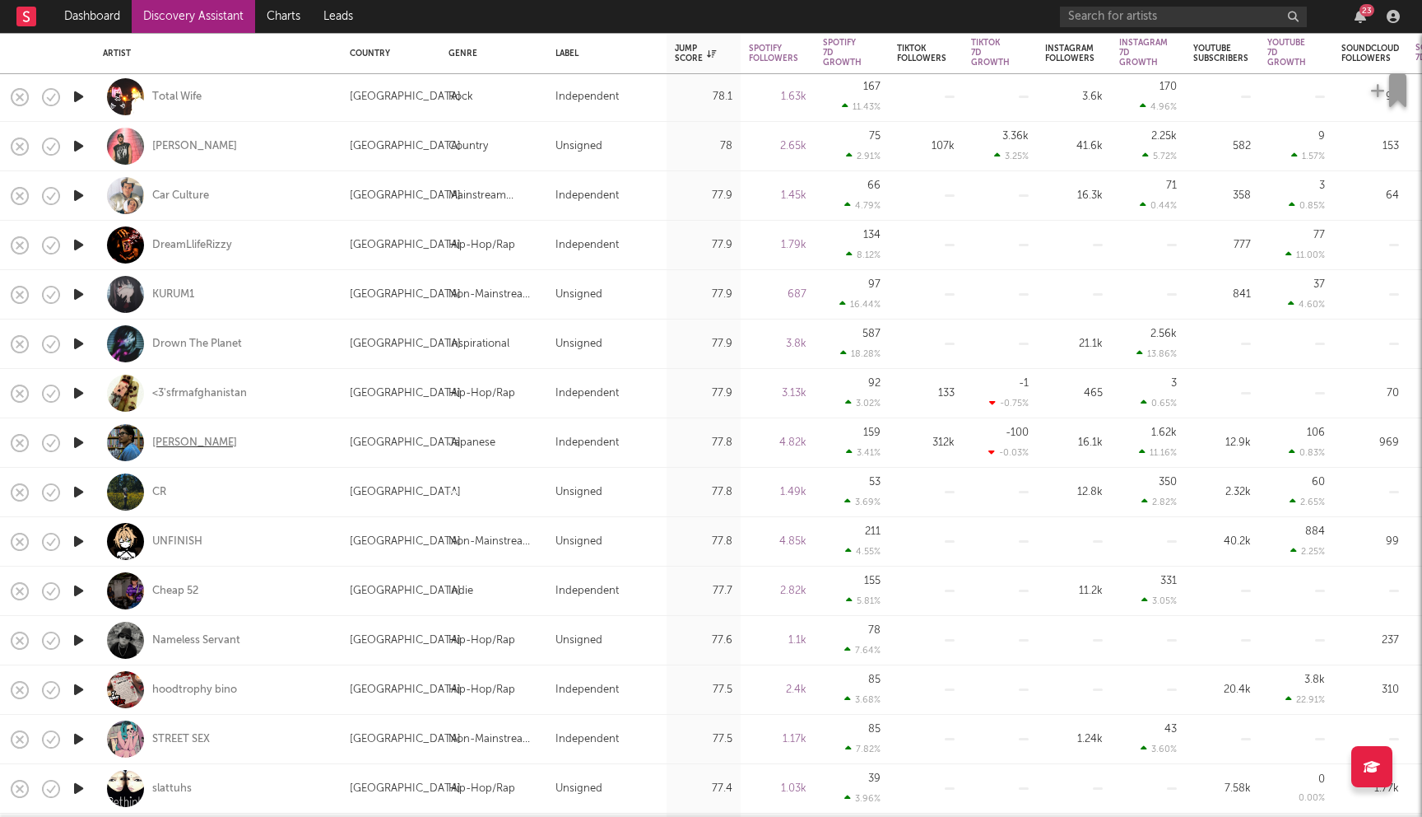
click at [202, 446] on div "Jake Llaguno" at bounding box center [194, 442] width 85 height 15
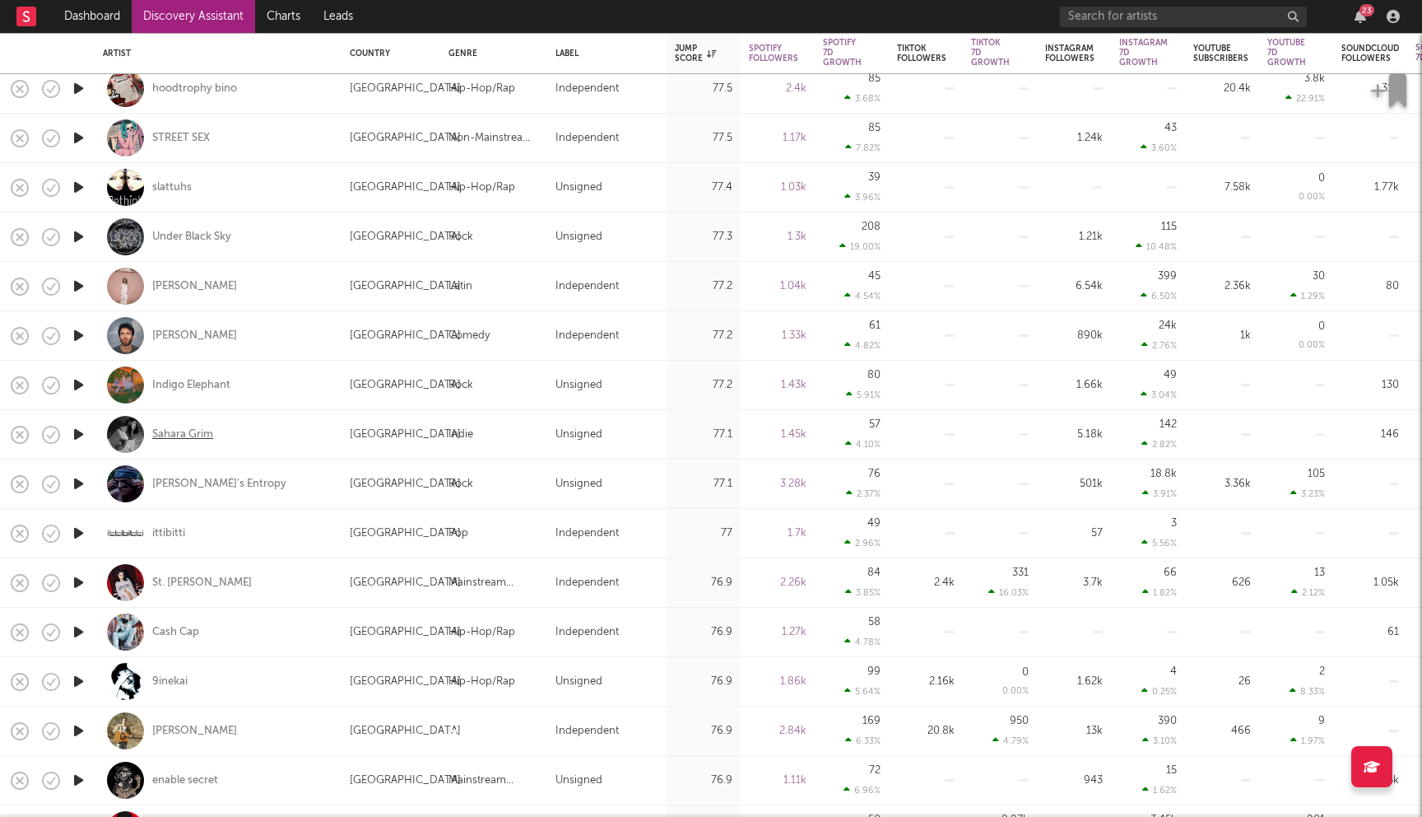
click at [193, 434] on div "Sahara Grim" at bounding box center [182, 434] width 61 height 15
click at [195, 483] on div "Irene's Entropy" at bounding box center [219, 484] width 134 height 15
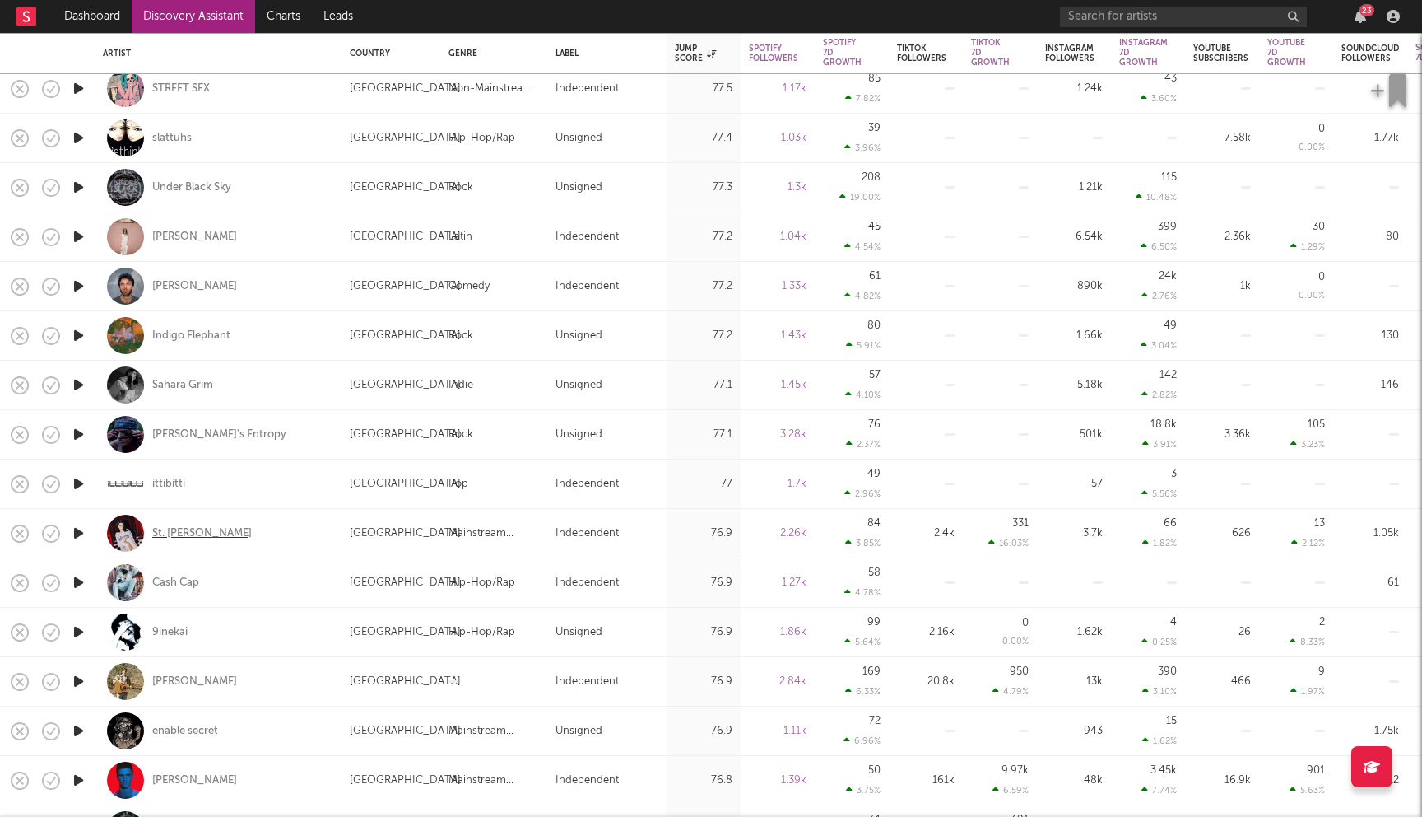
click at [173, 533] on div "St. Mary" at bounding box center [202, 533] width 100 height 15
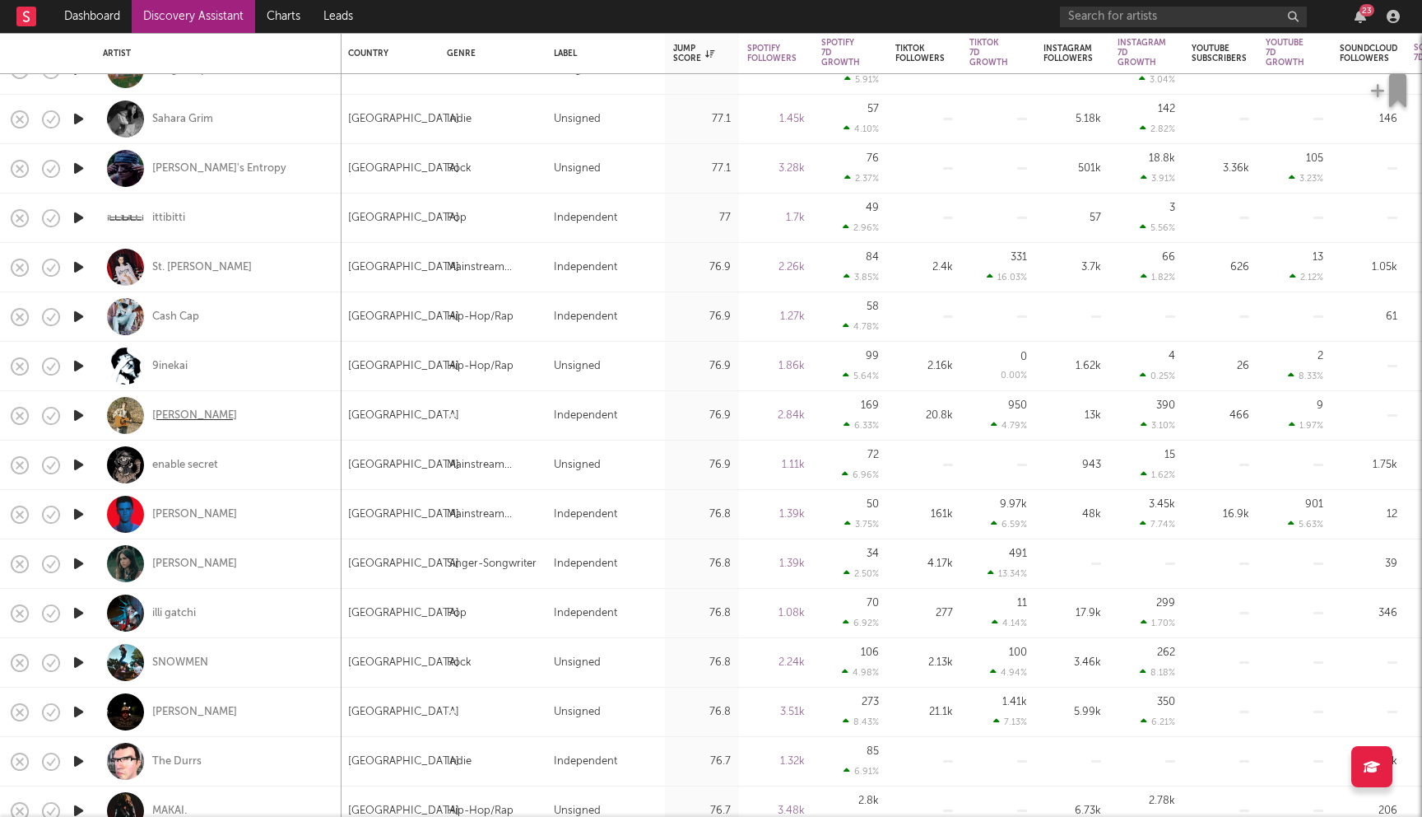
click at [202, 408] on div "Andrew Lucier" at bounding box center [194, 415] width 85 height 15
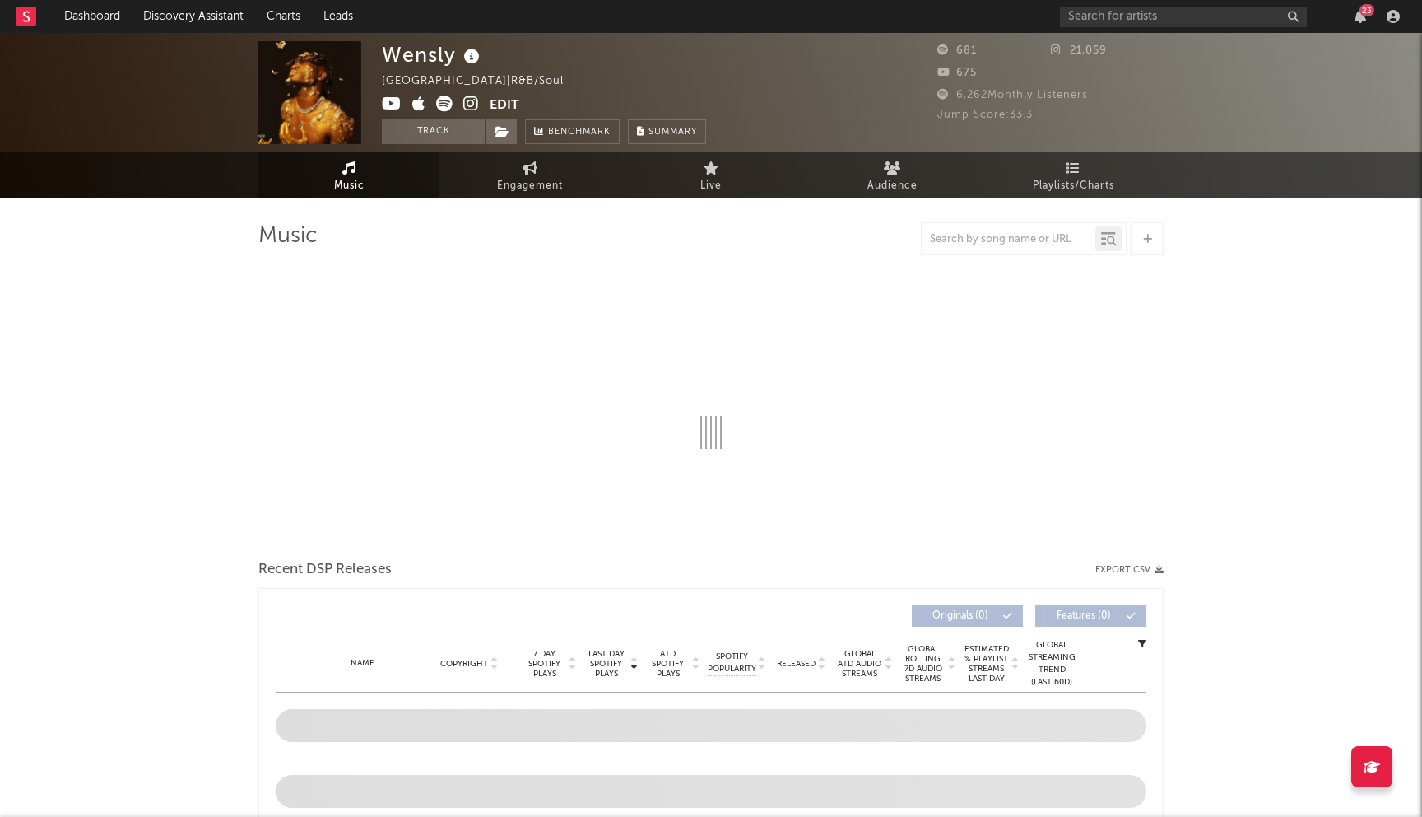
select select "1w"
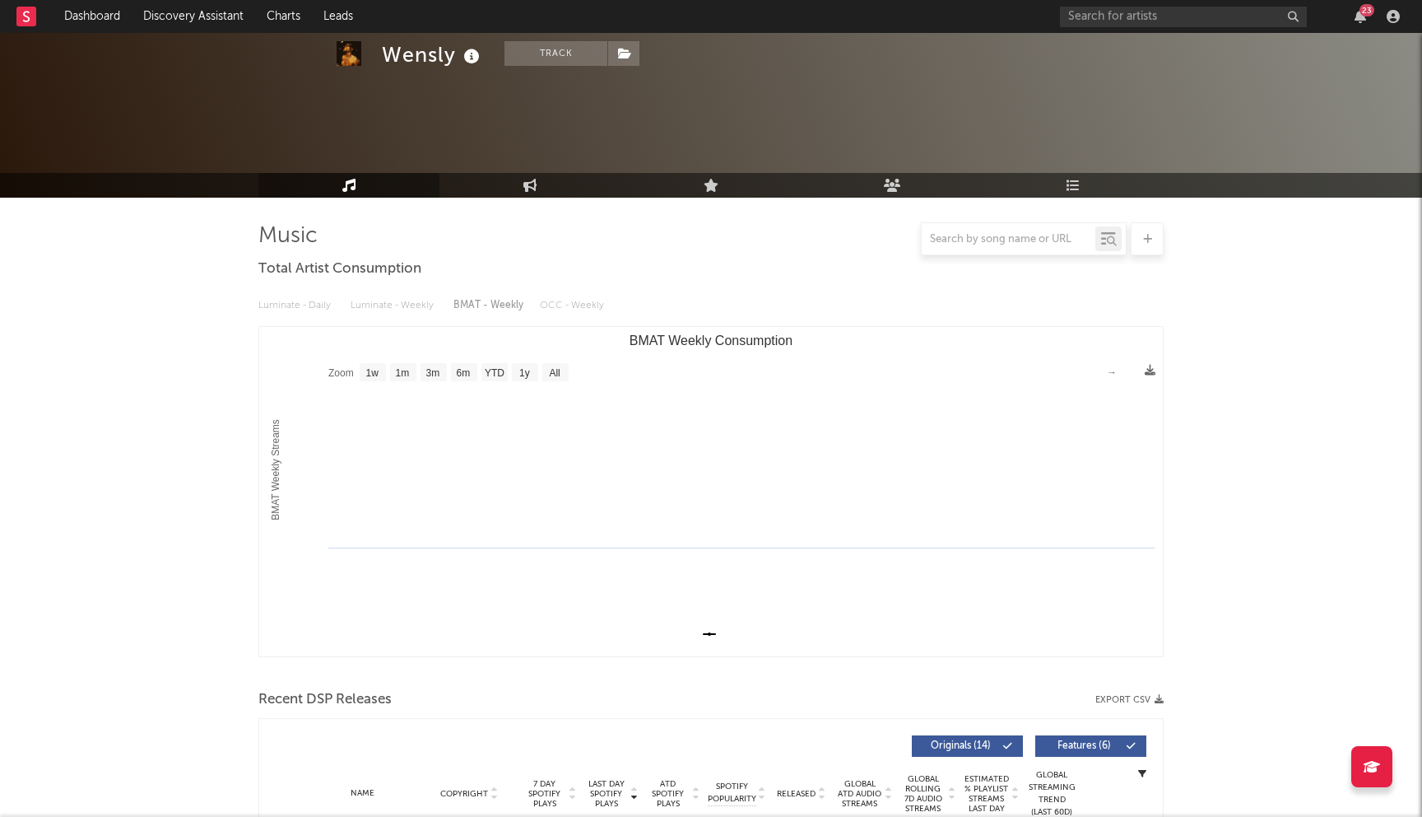
scroll to position [505, 0]
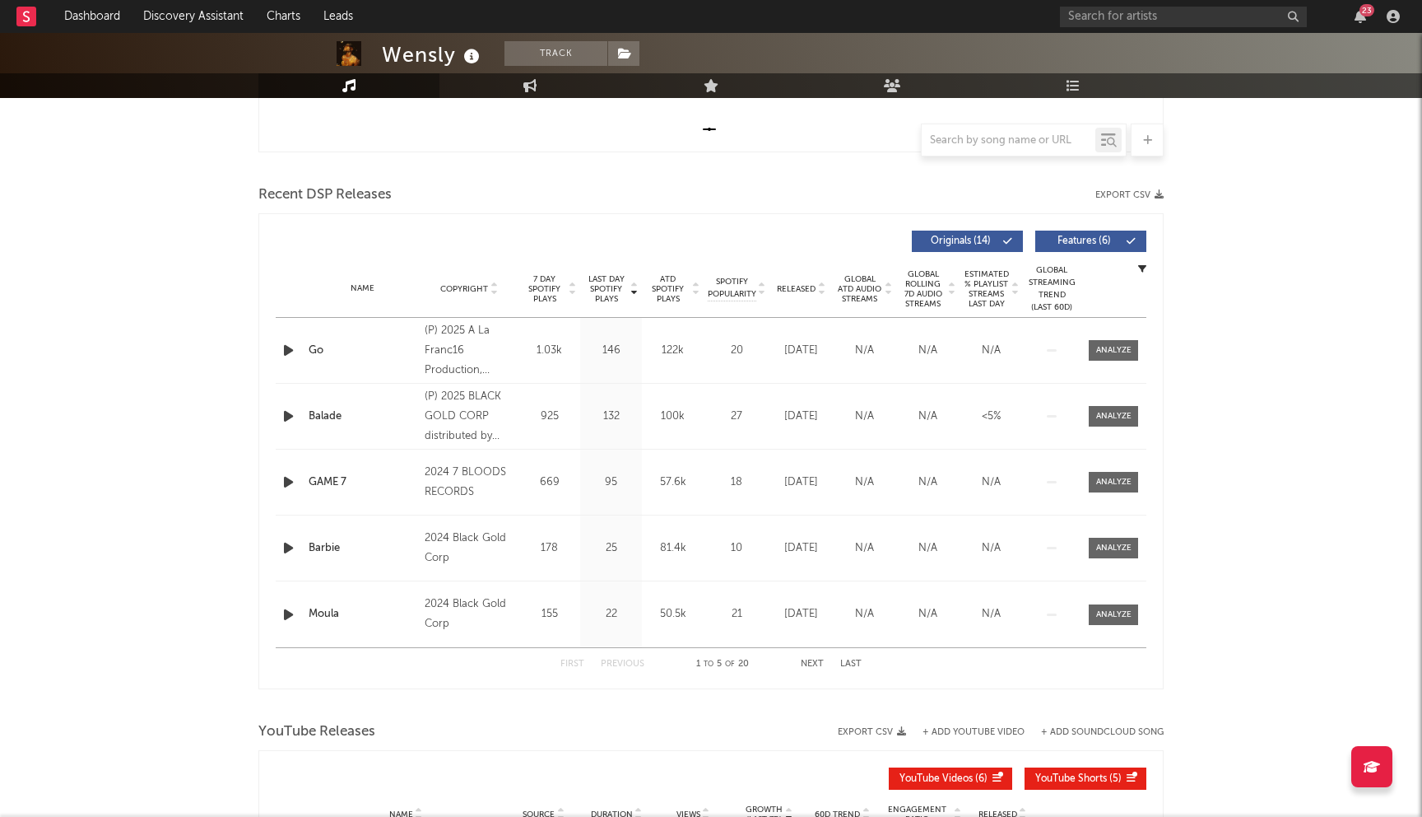
click at [622, 291] on span "Last Day Spotify Plays" at bounding box center [606, 289] width 44 height 30
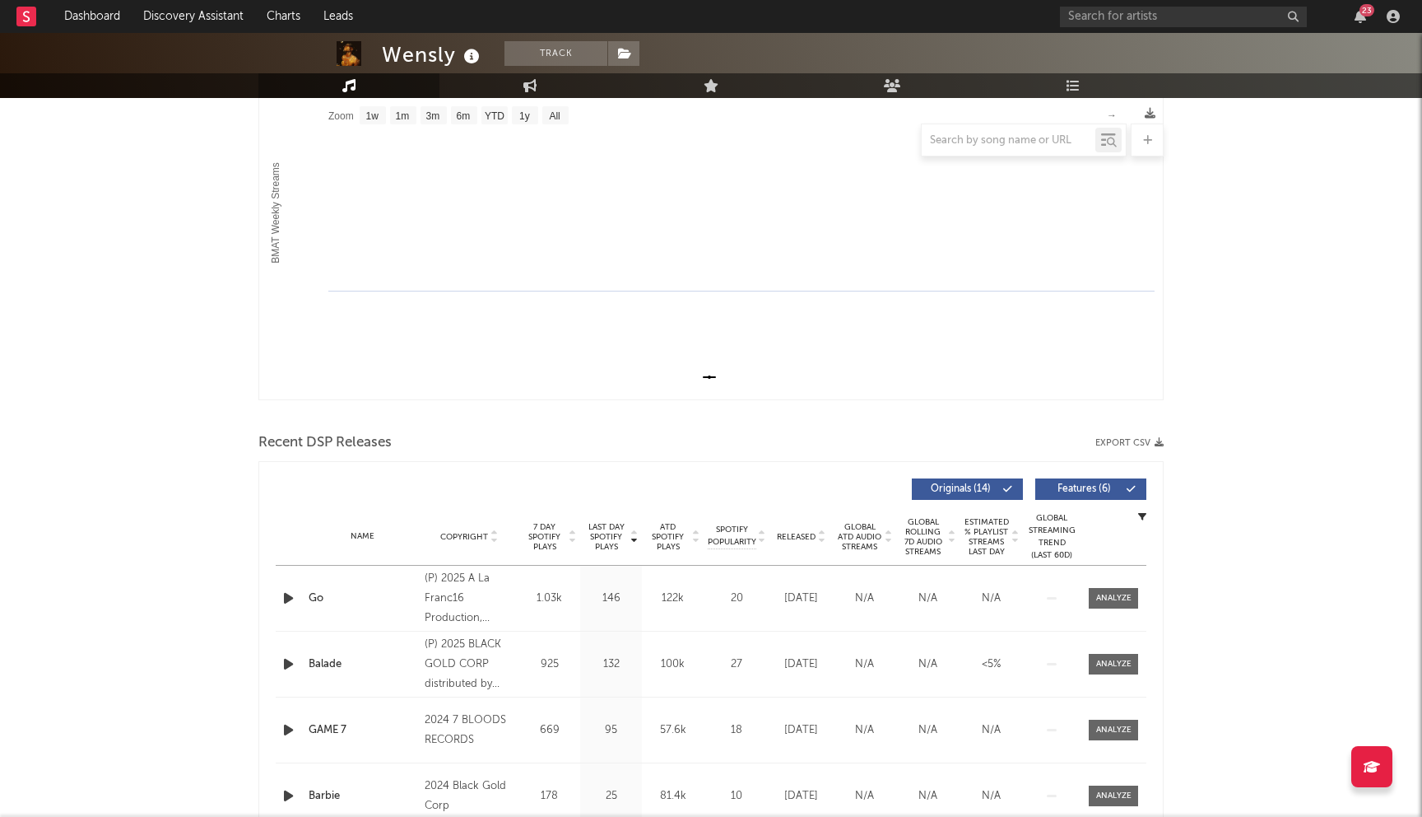
scroll to position [0, 0]
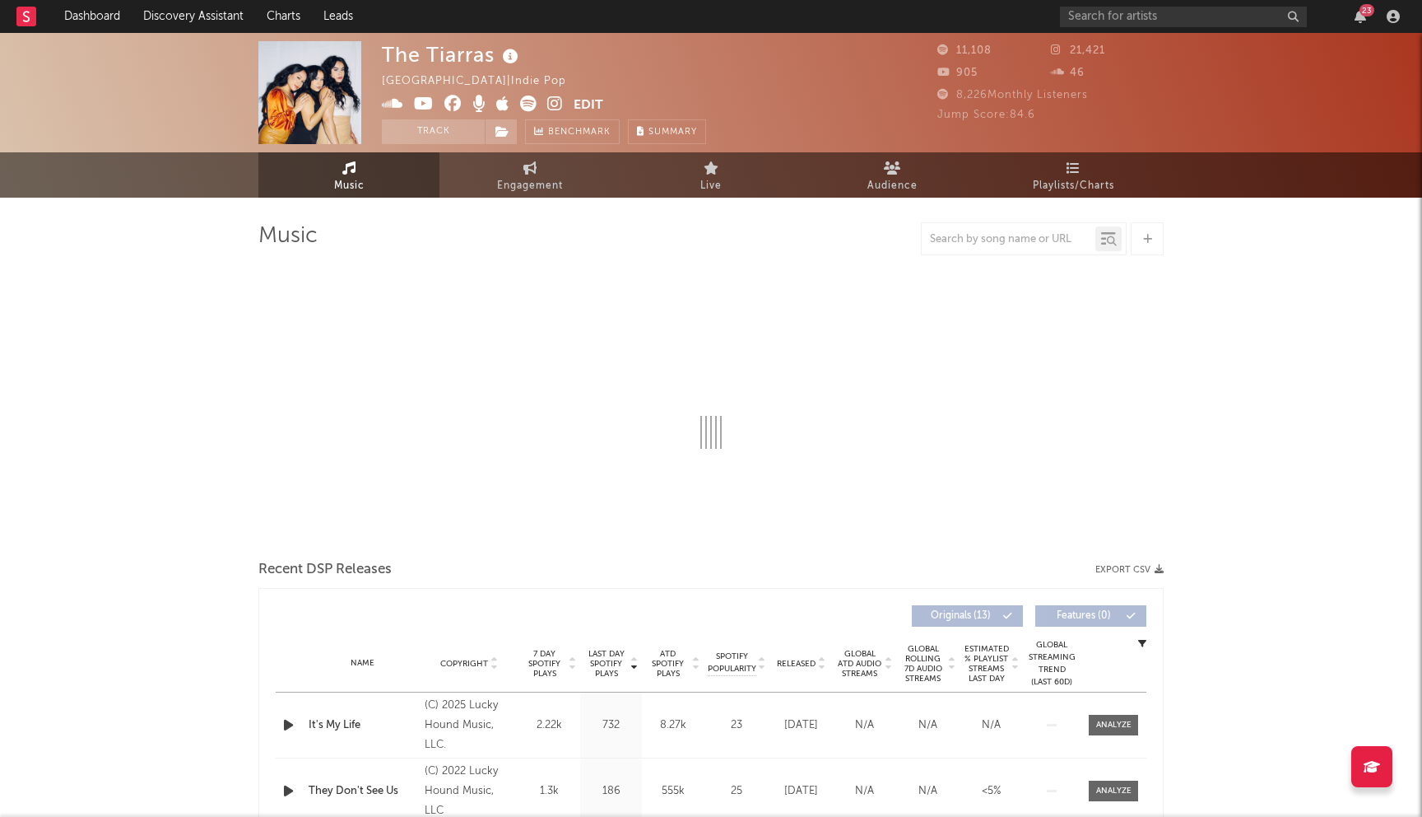
select select "6m"
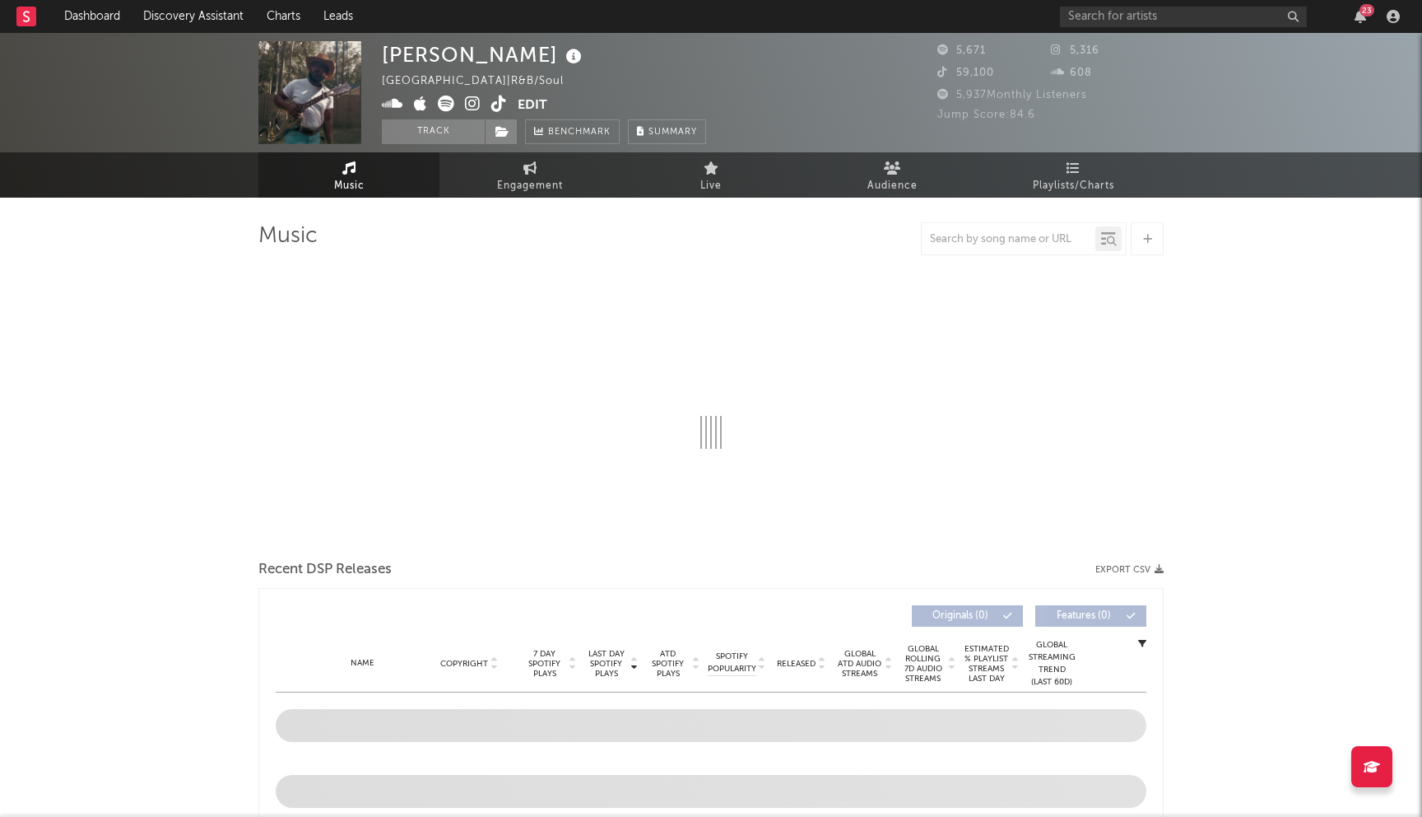
select select "1w"
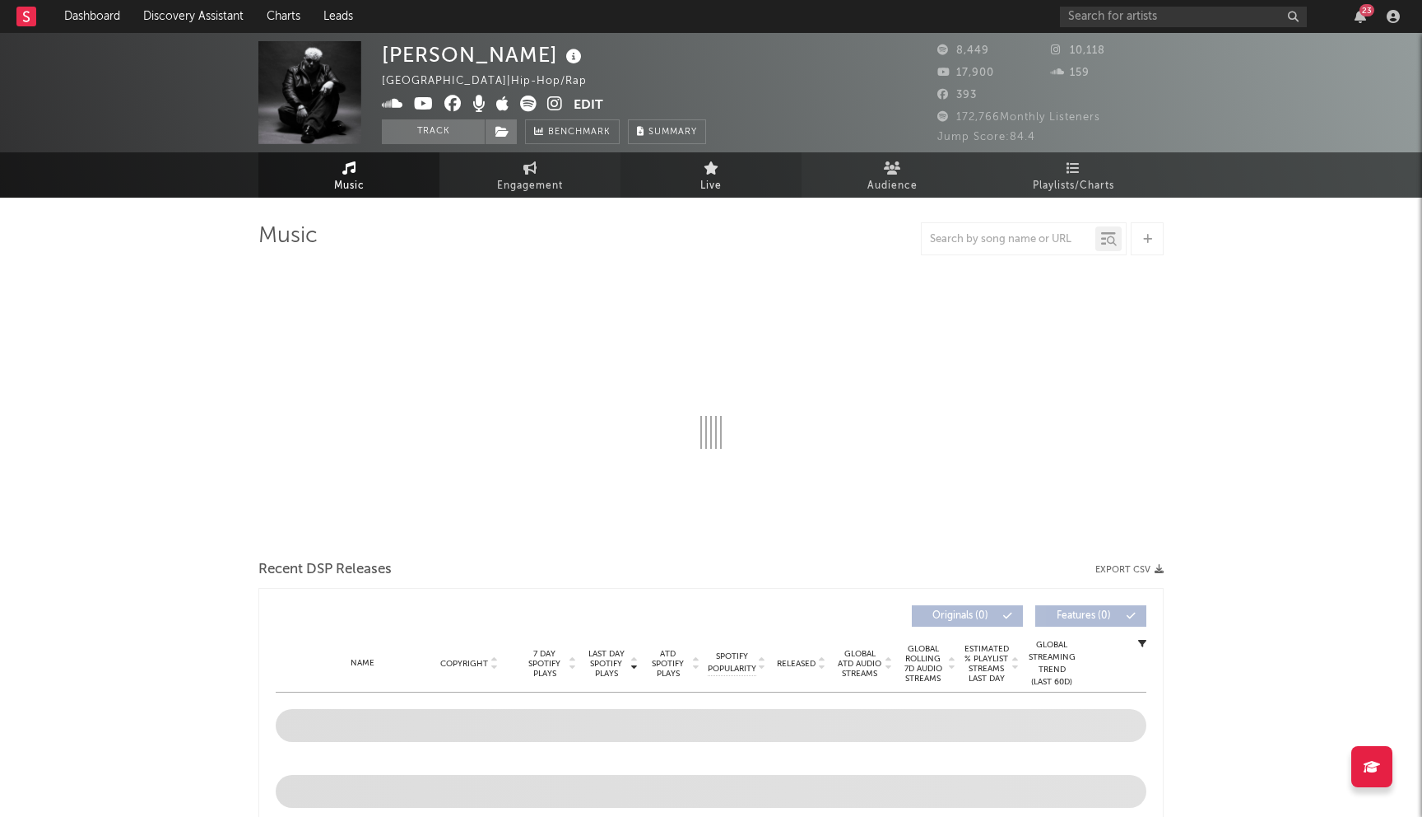
select select "6m"
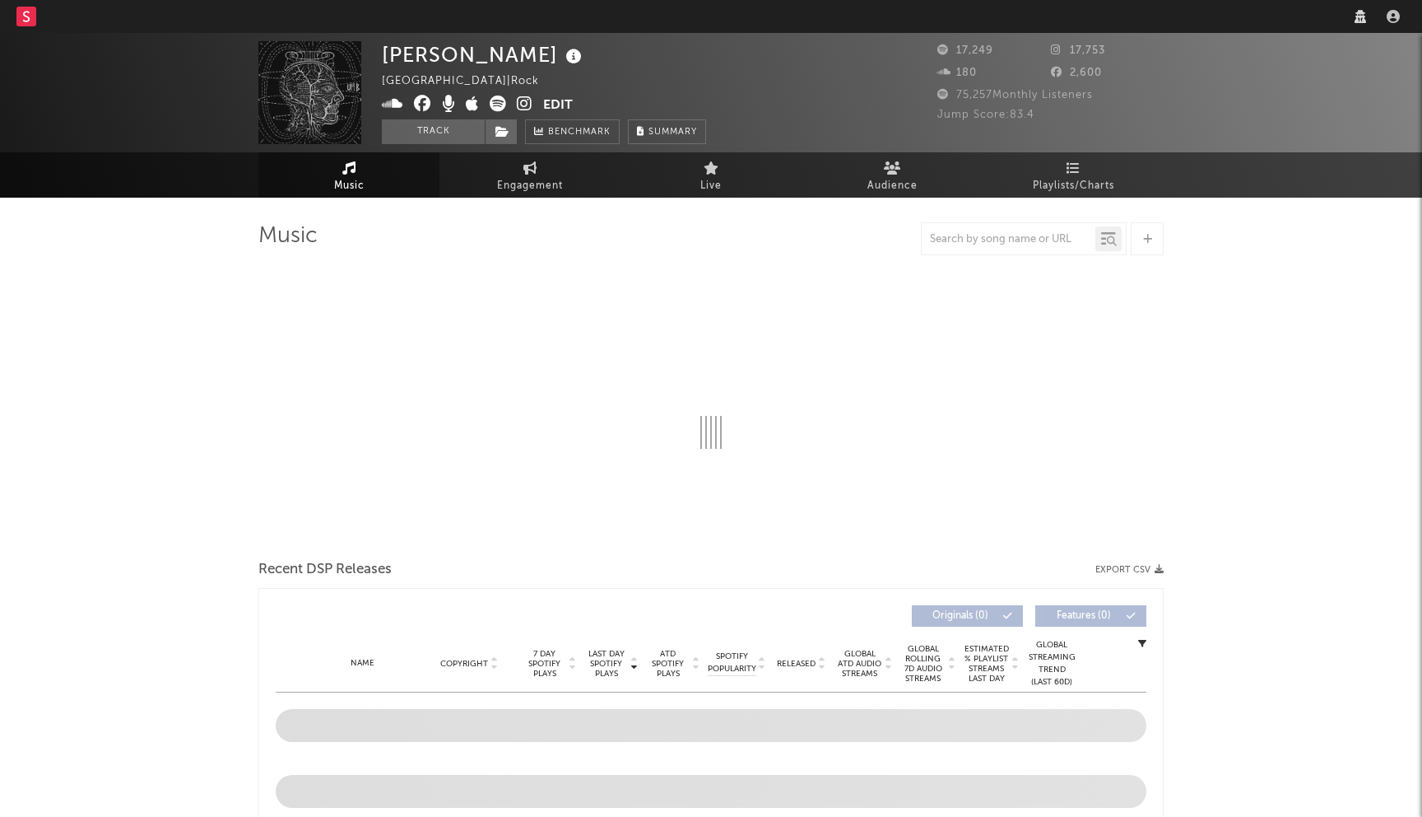
select select "1w"
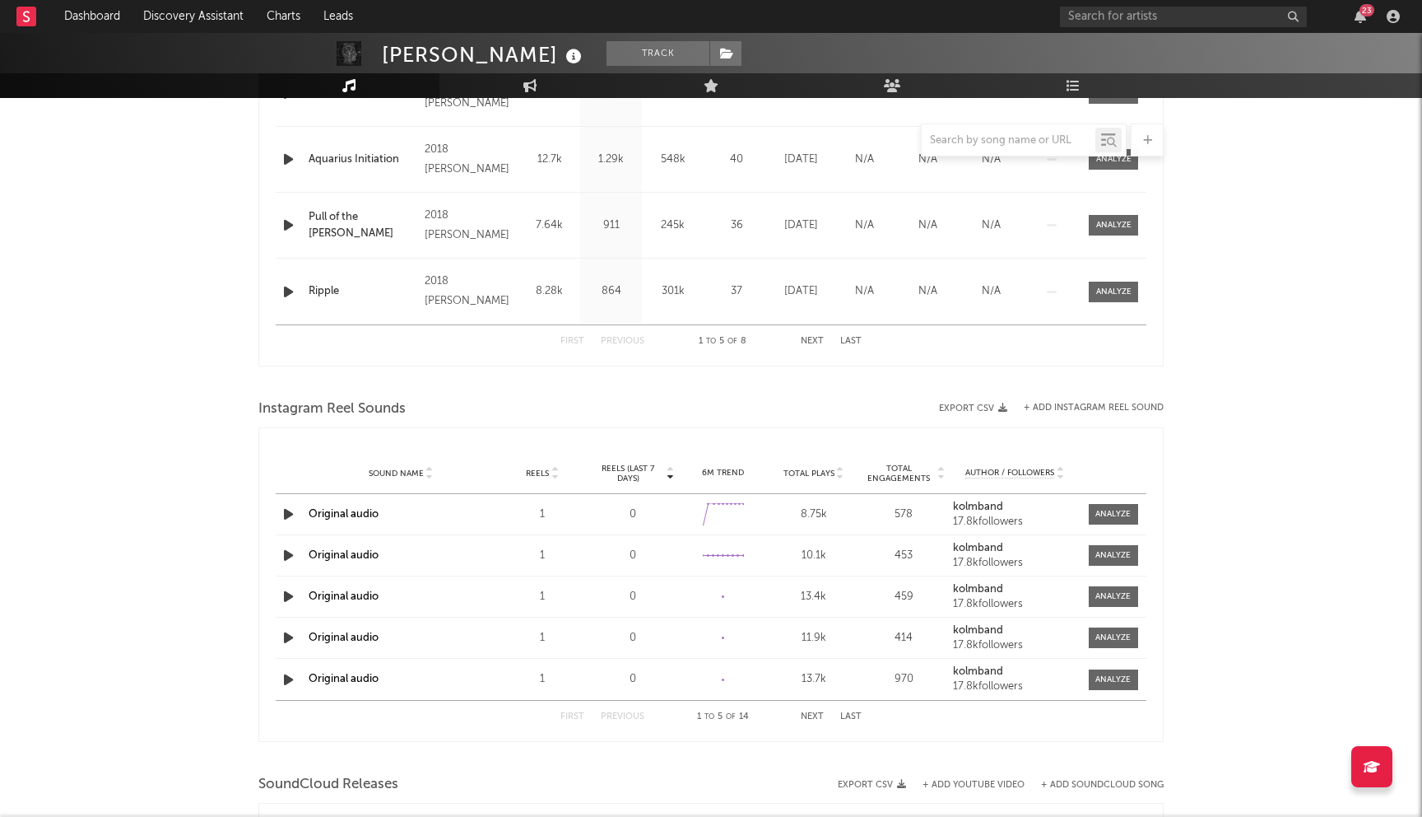
drag, startPoint x: 805, startPoint y: 249, endPoint x: 805, endPoint y: 307, distance: 57.6
click at [805, 293] on div "Name Entheotheosis Copyright 2018 [PERSON_NAME] Label [PERSON_NAME] Album Names…" at bounding box center [711, 159] width 871 height 329
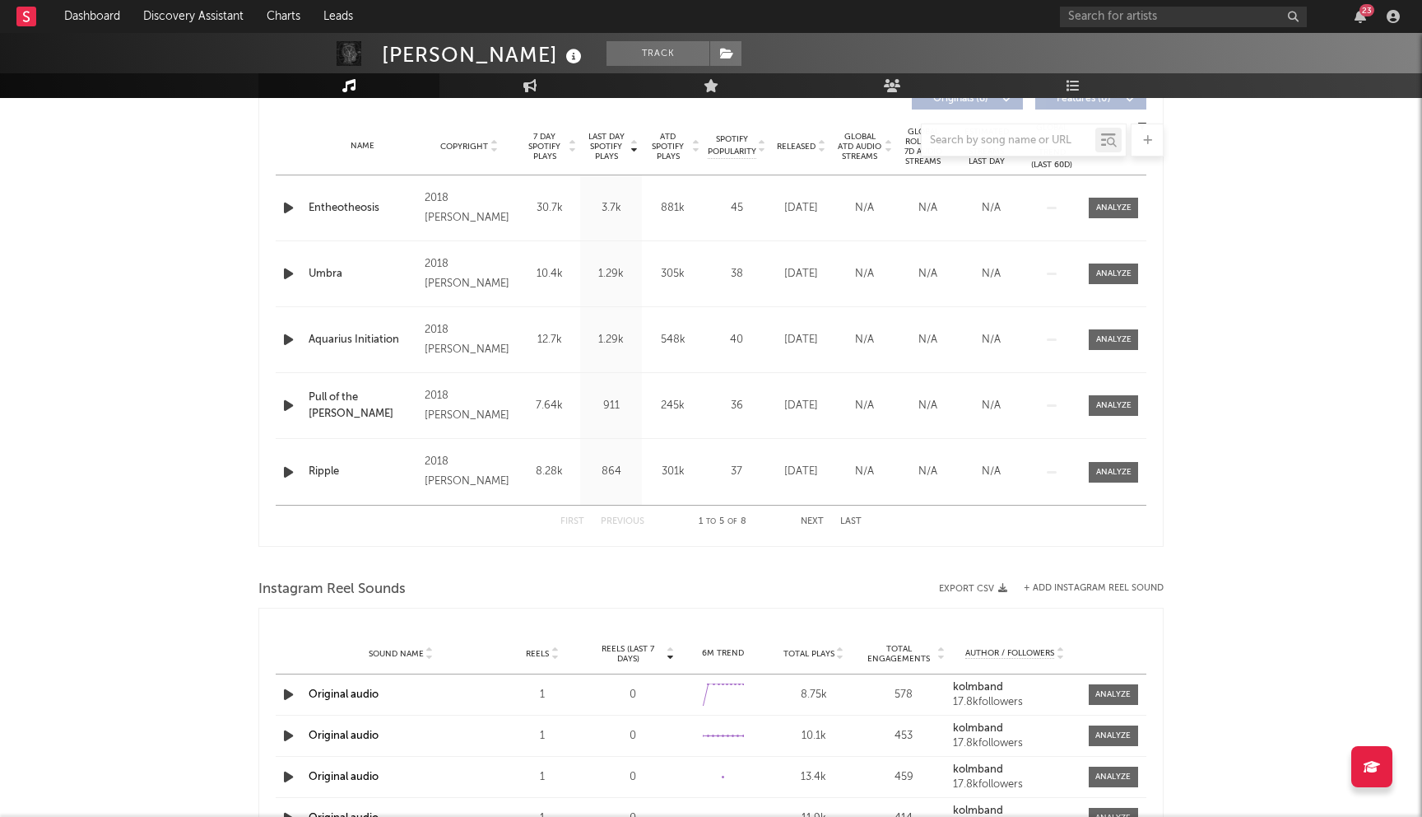
scroll to position [328, 0]
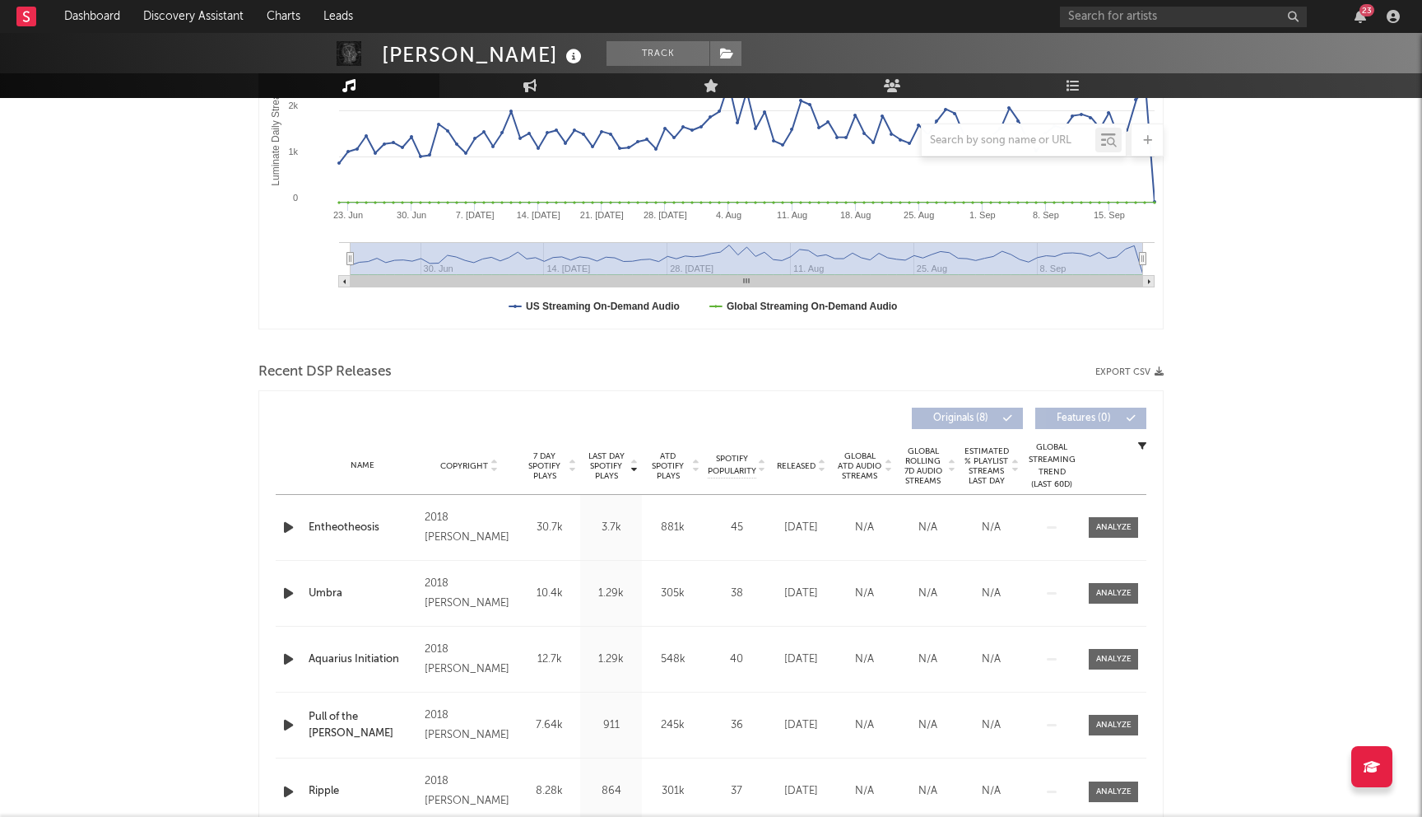
click at [143, 447] on div "Kolm Track United States | Rock Edit Track Benchmark Summary 17,249 17,753 180 …" at bounding box center [711, 651] width 1422 height 1892
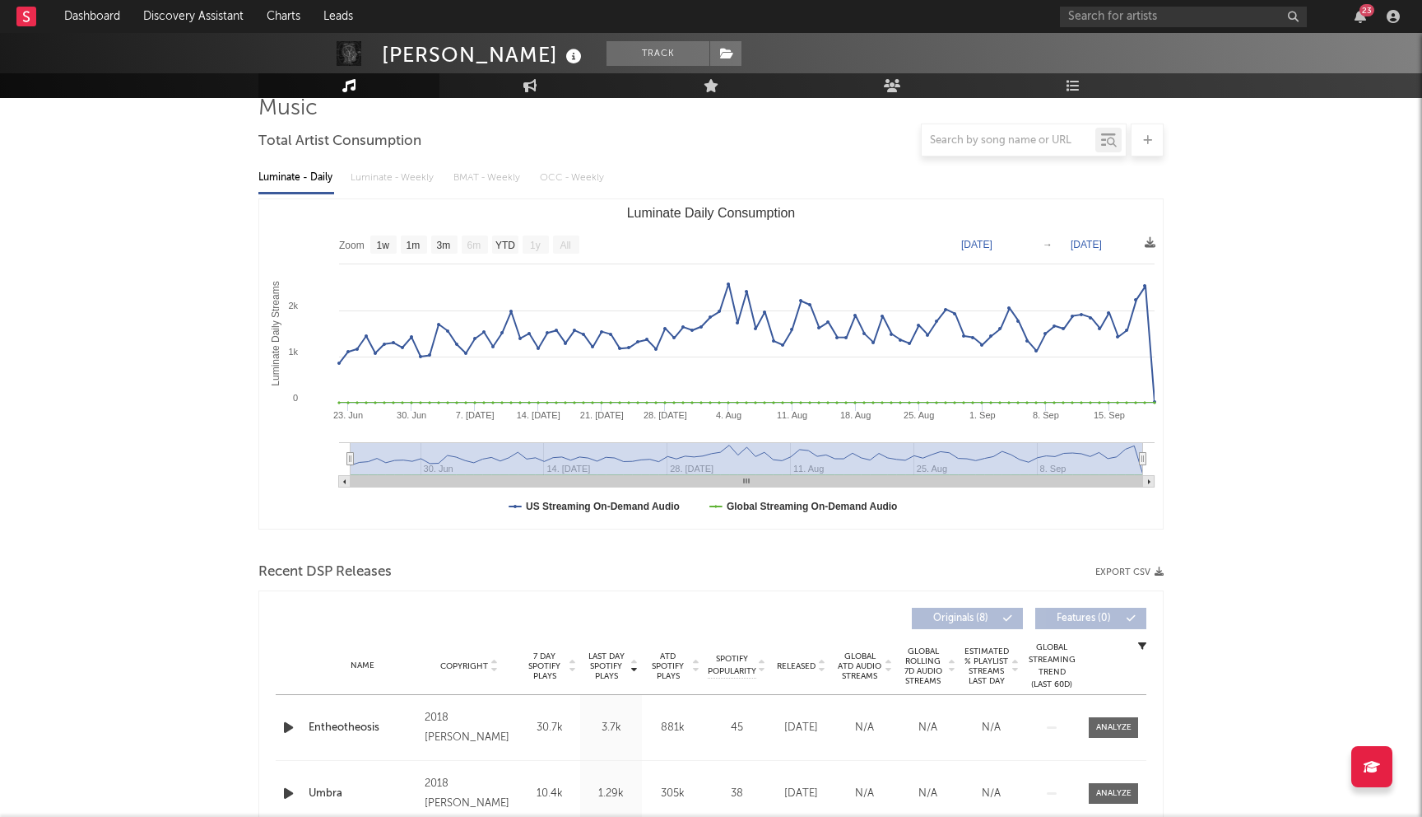
scroll to position [0, 0]
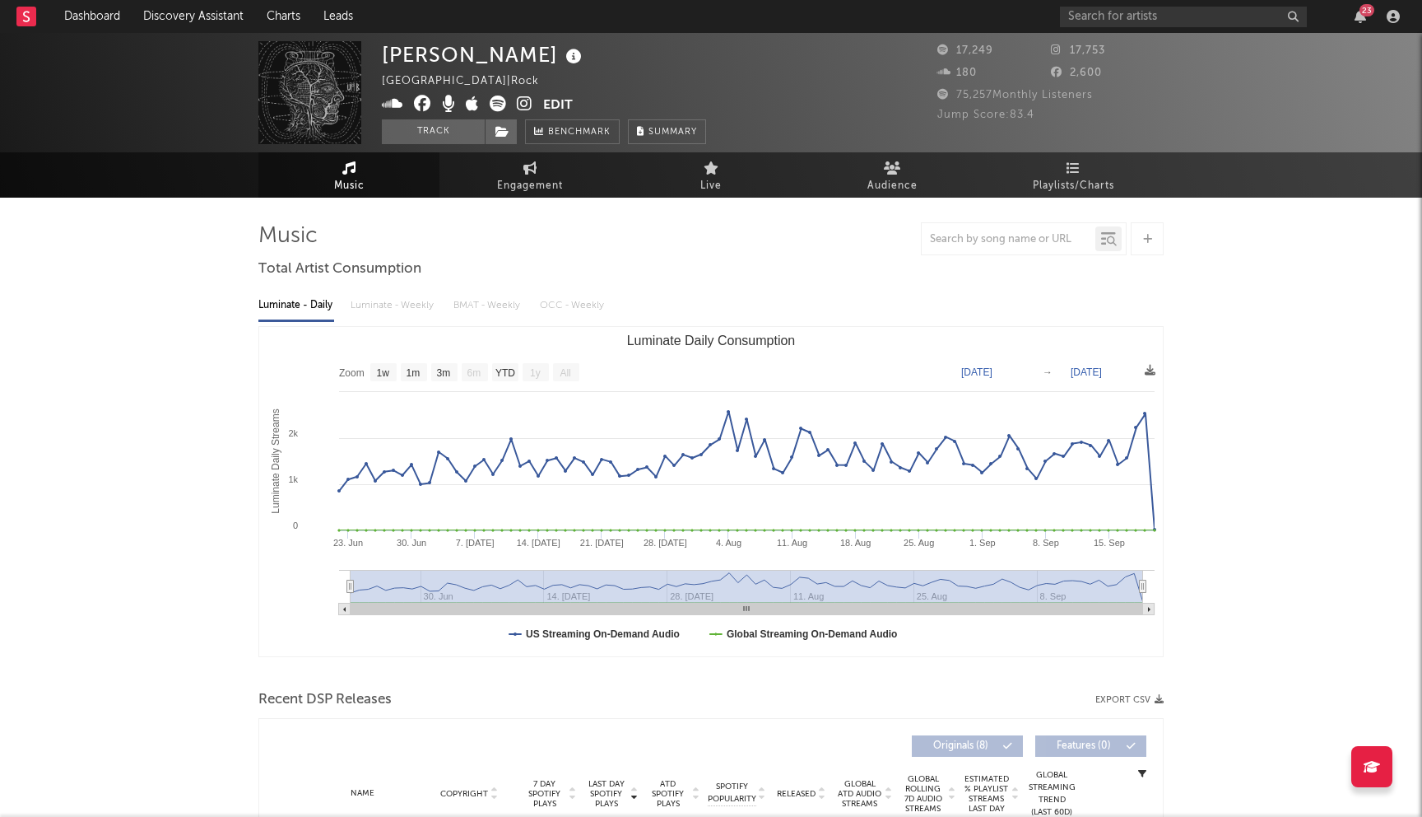
click at [426, 105] on icon at bounding box center [422, 103] width 17 height 16
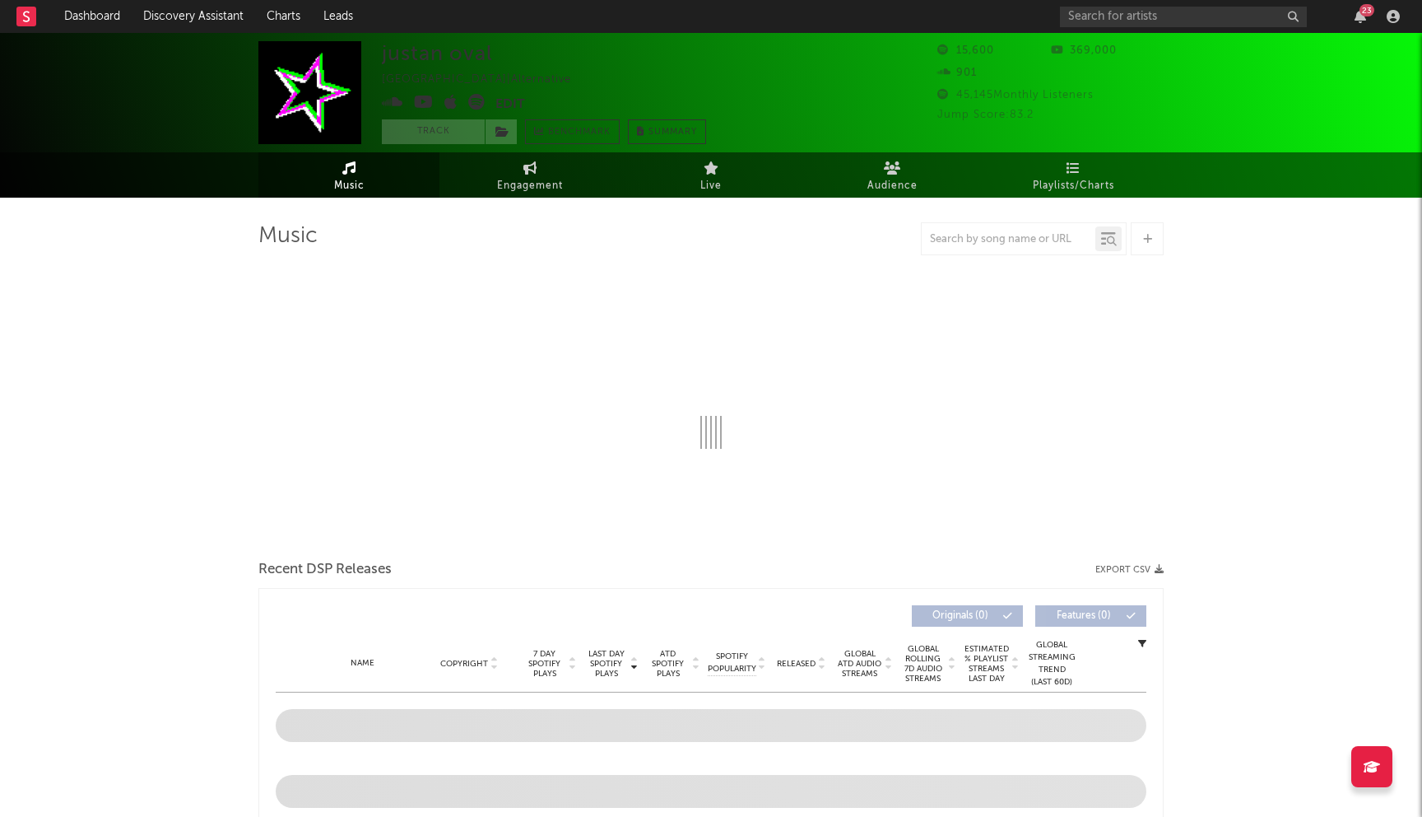
select select "6m"
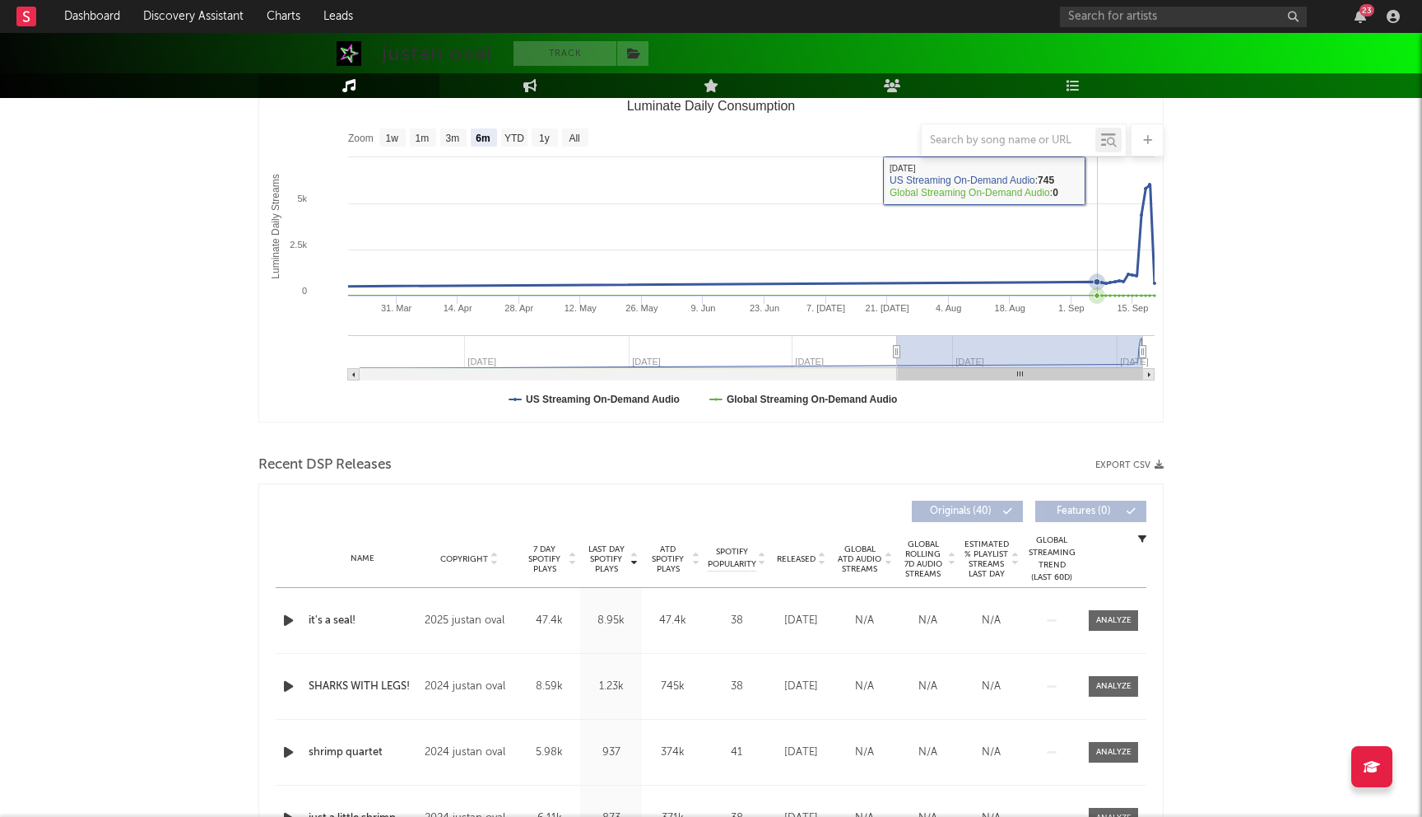
scroll to position [389, 0]
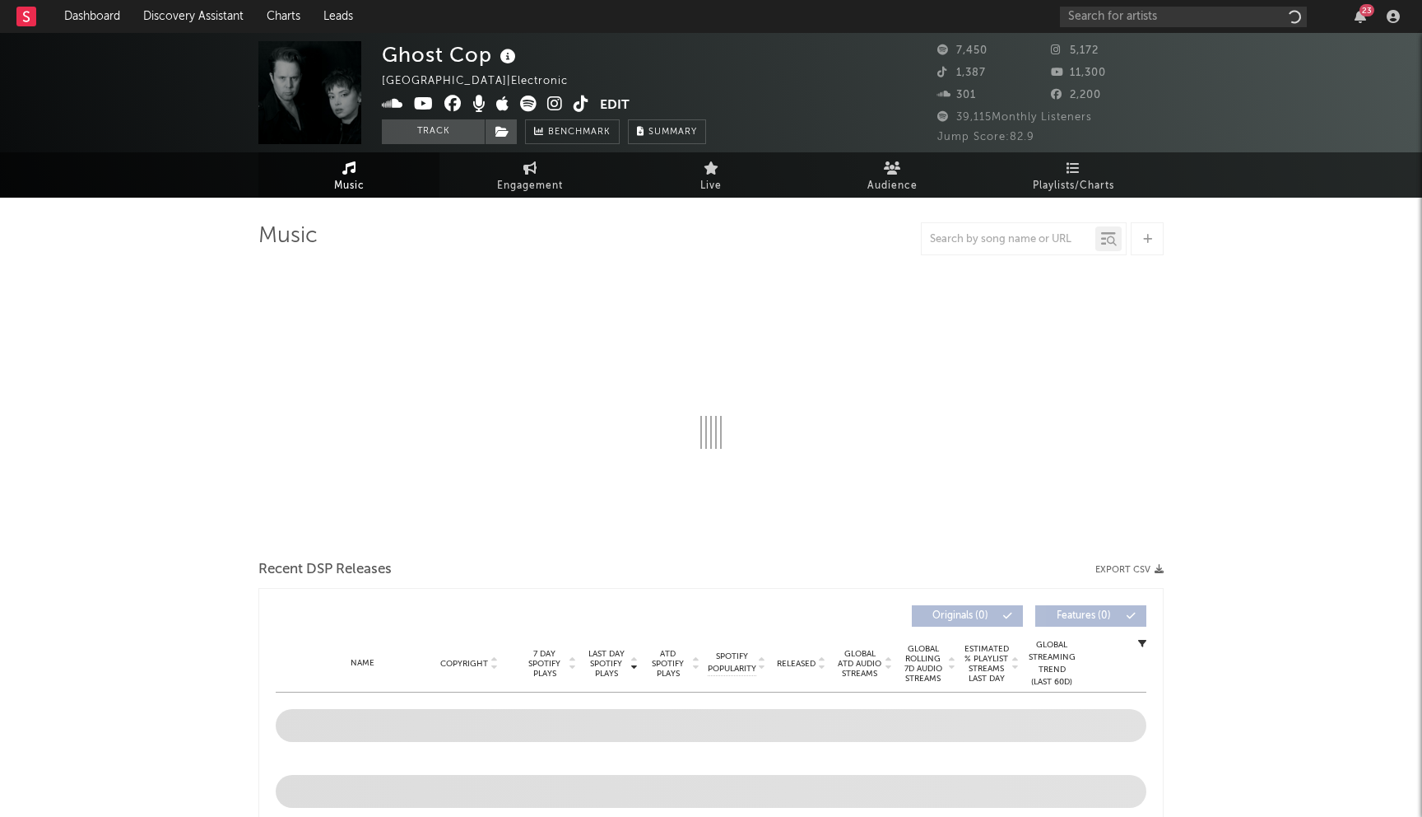
select select "6m"
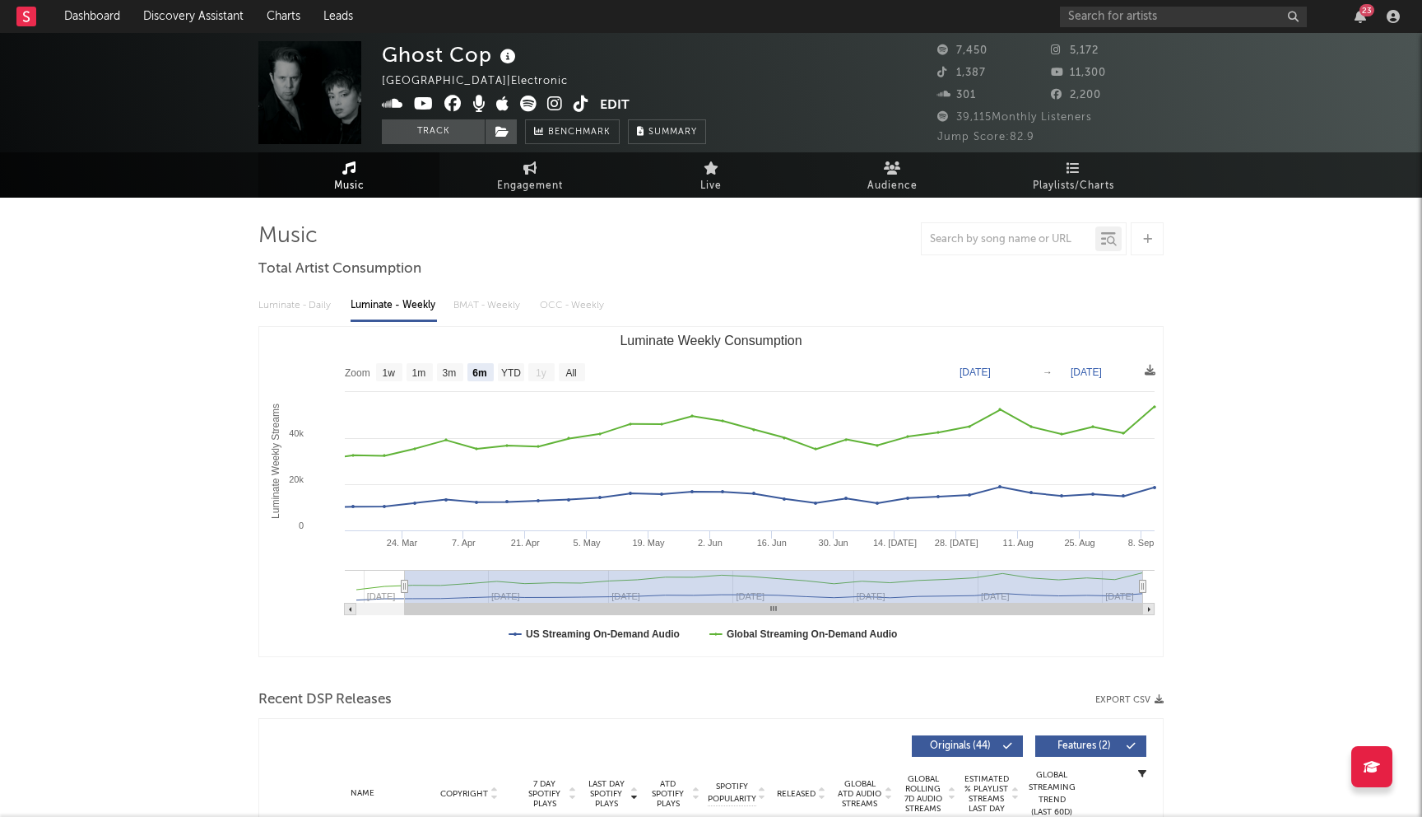
click at [459, 101] on icon at bounding box center [452, 103] width 17 height 16
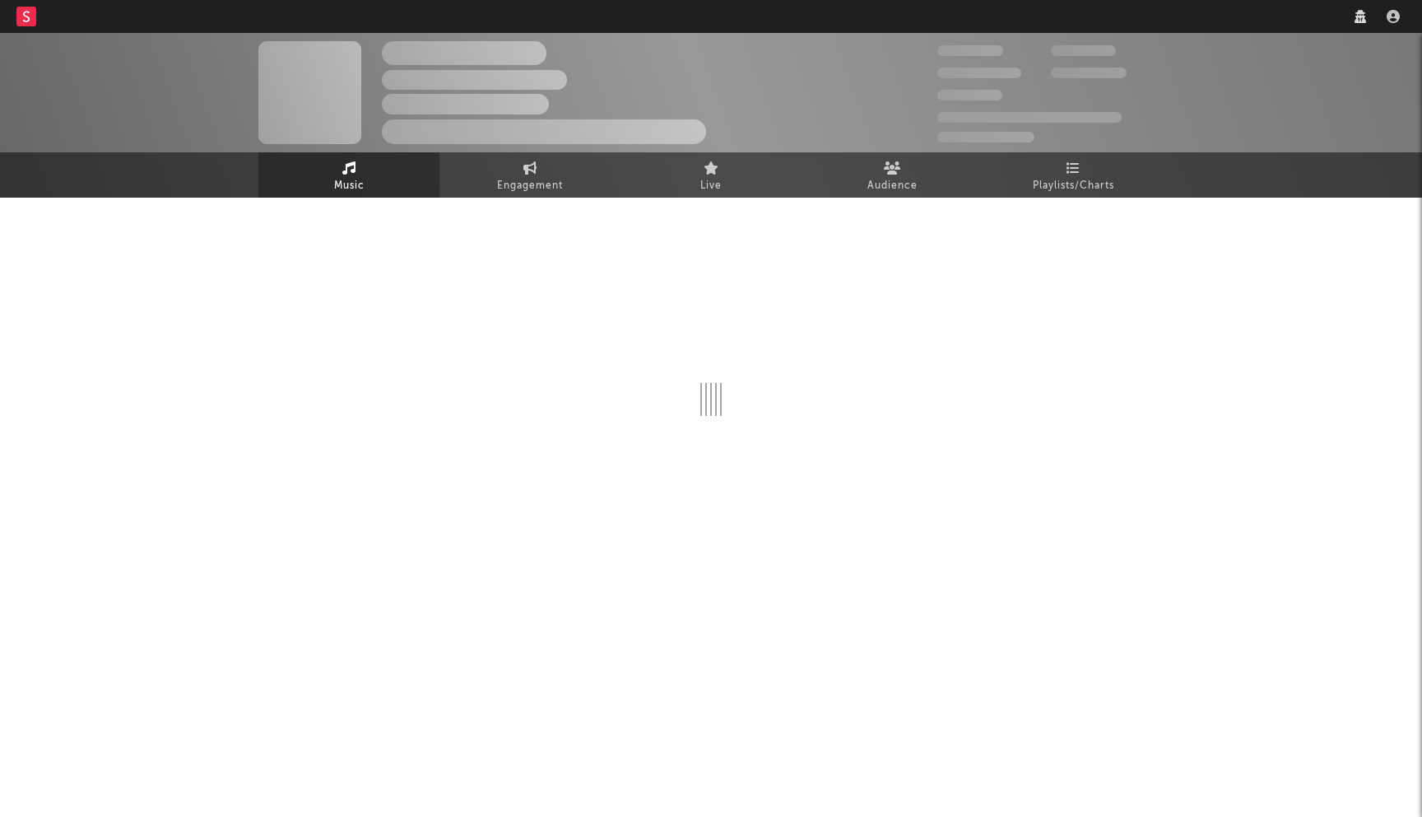
select select "1w"
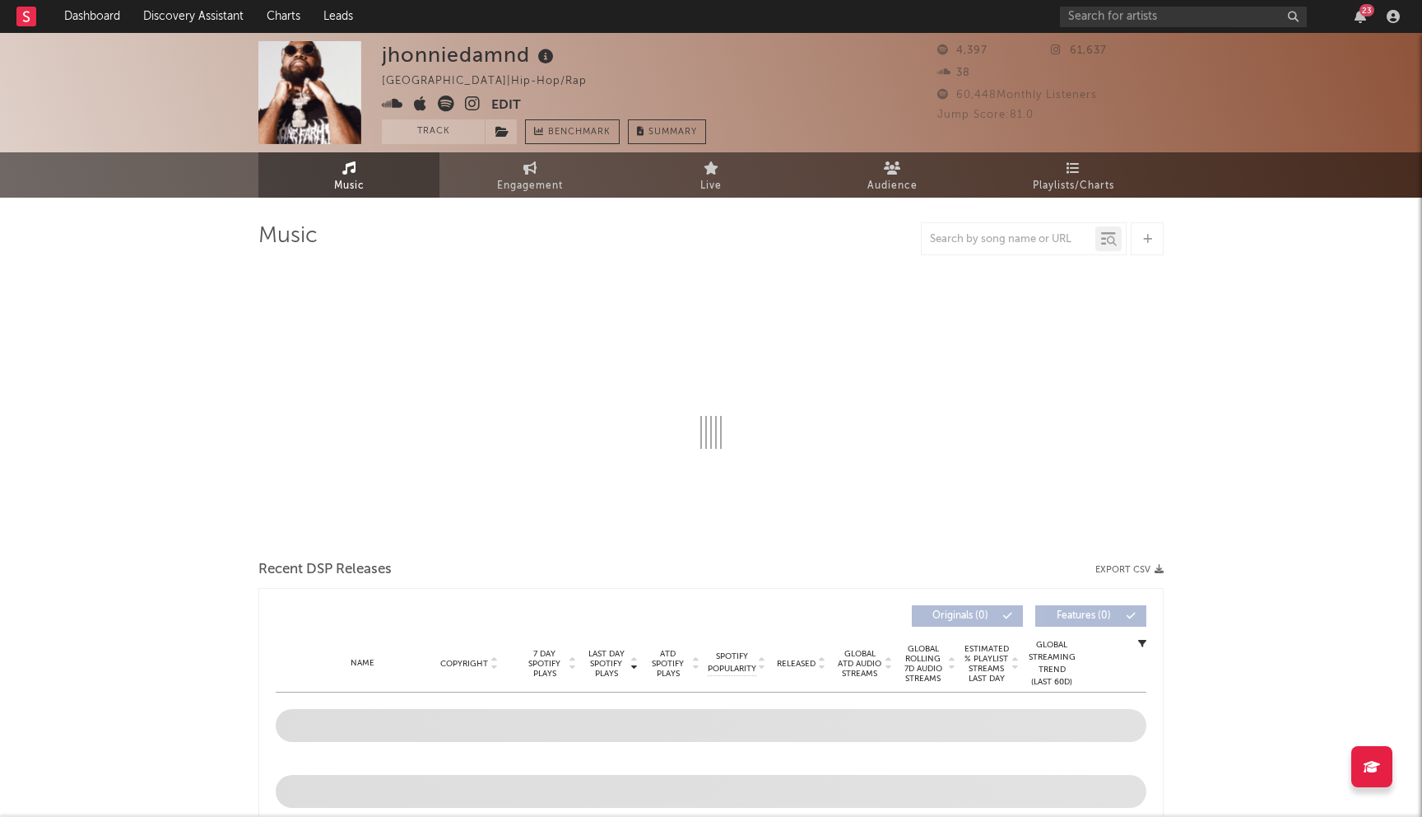
select select "6m"
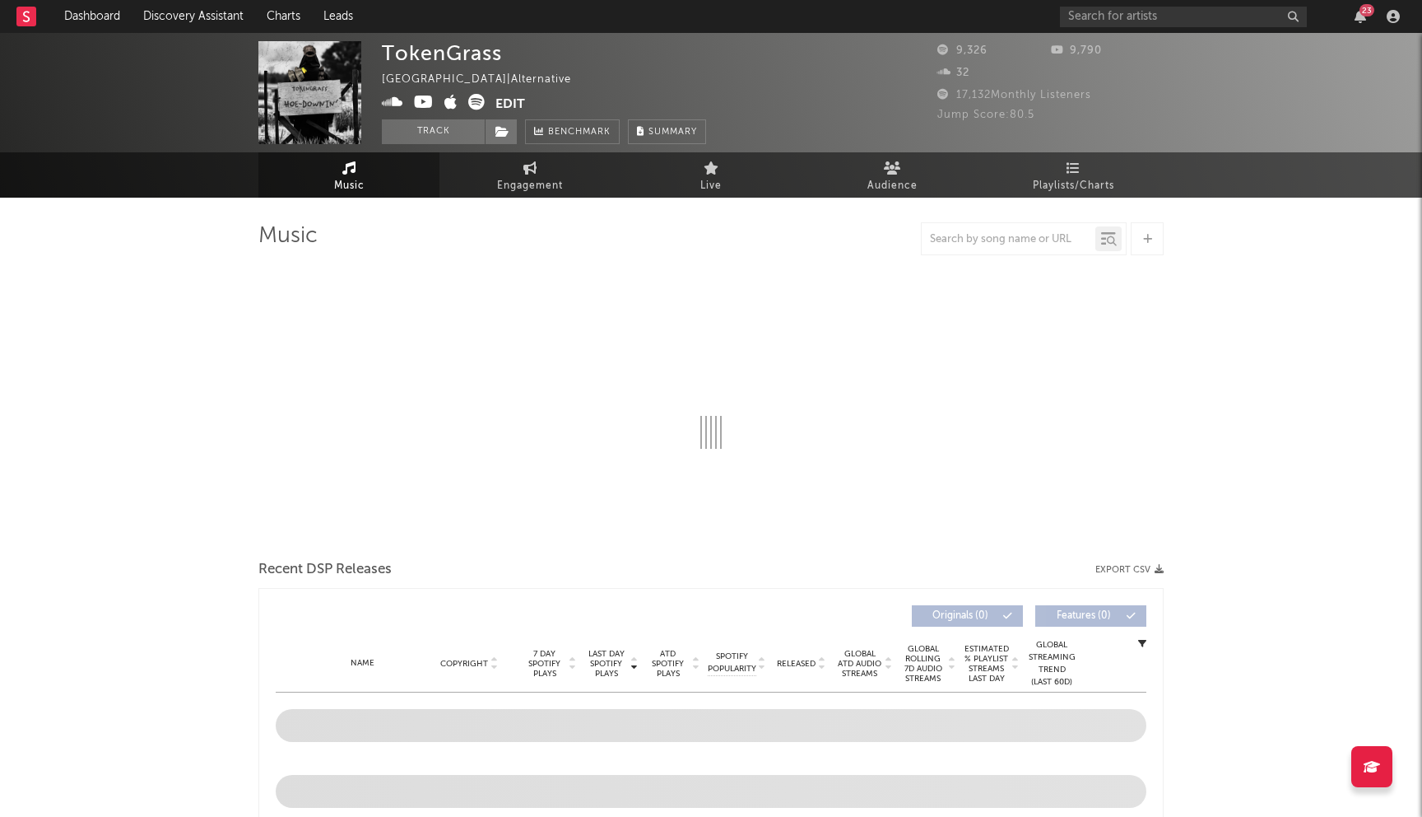
select select "6m"
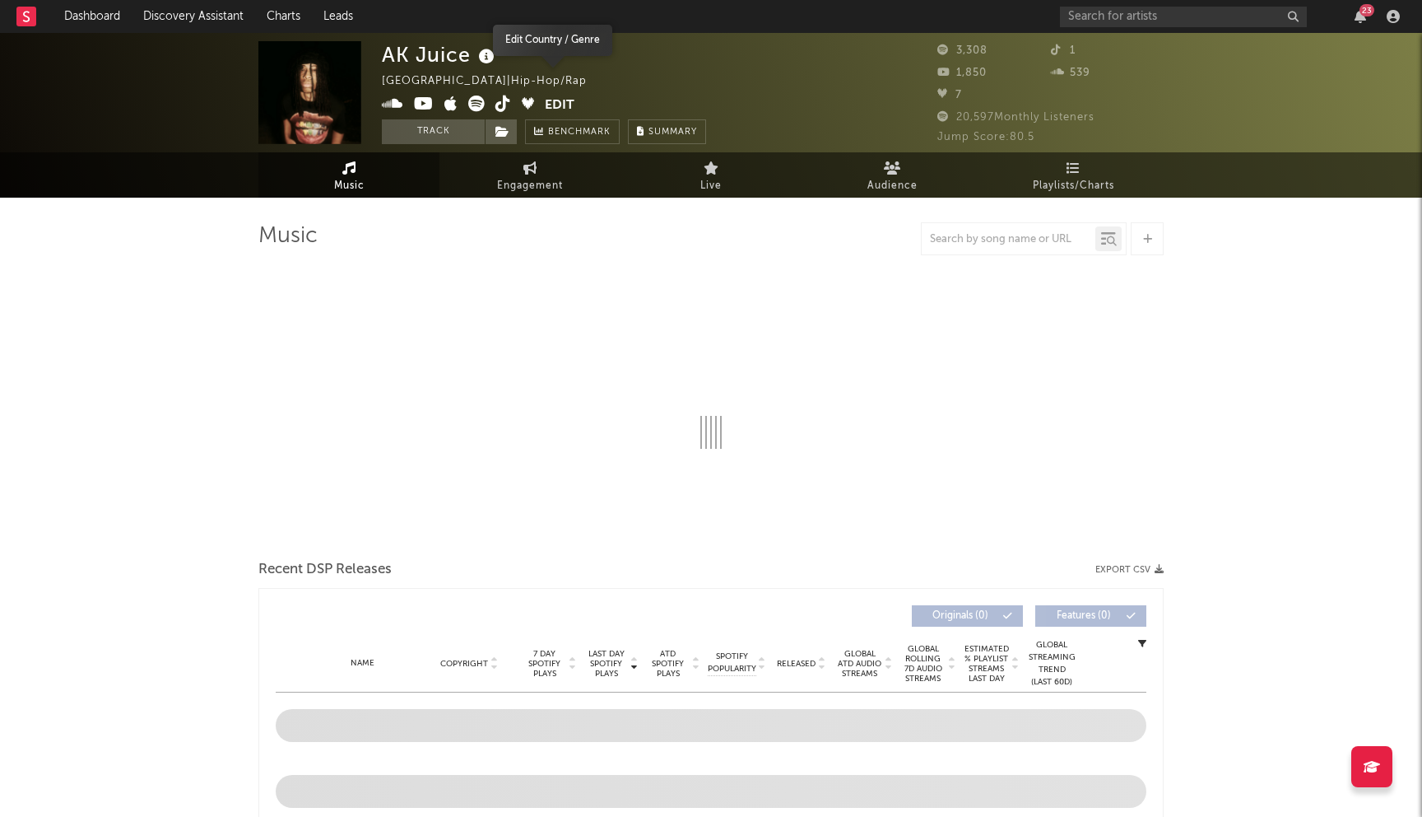
select select "6m"
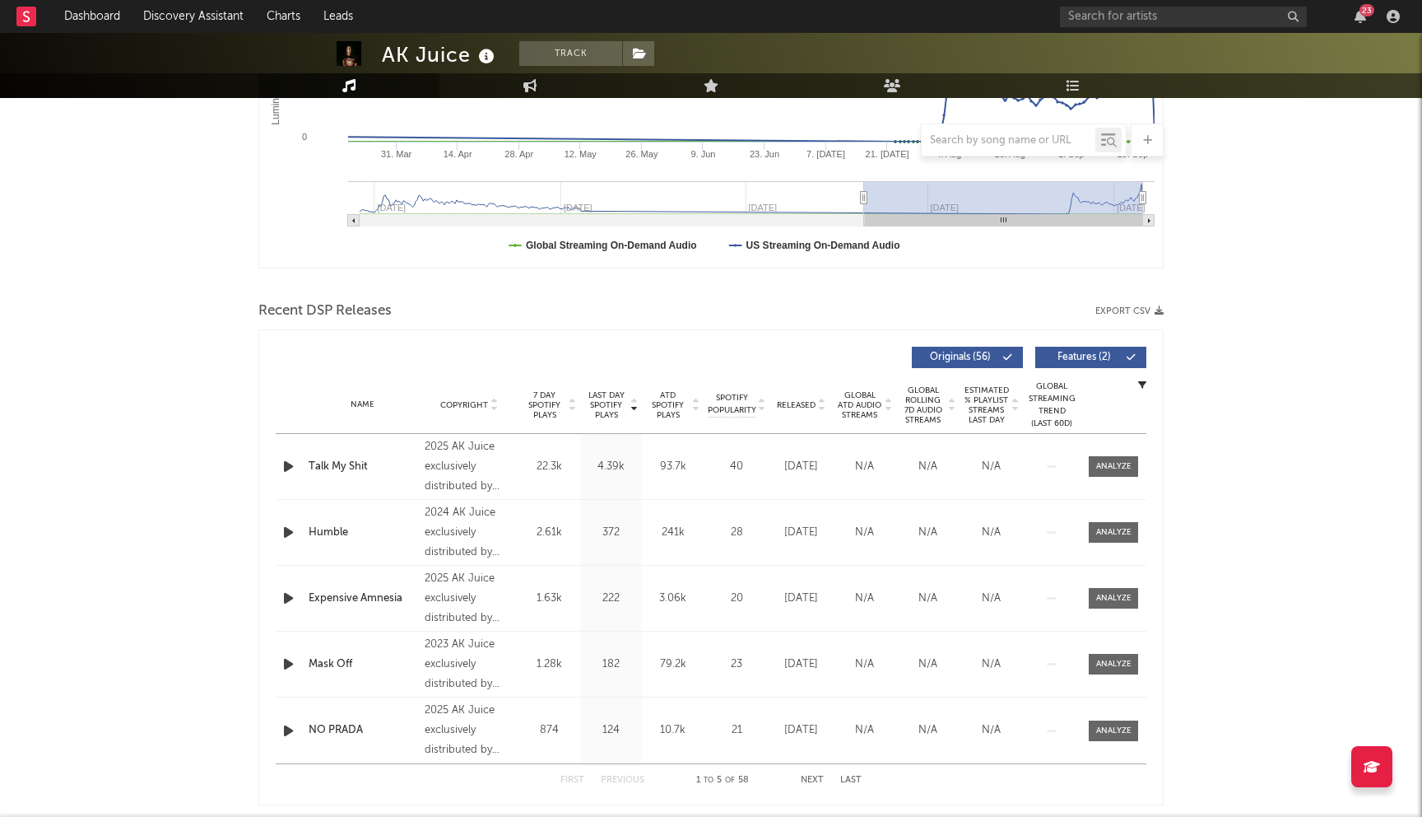
scroll to position [431, 0]
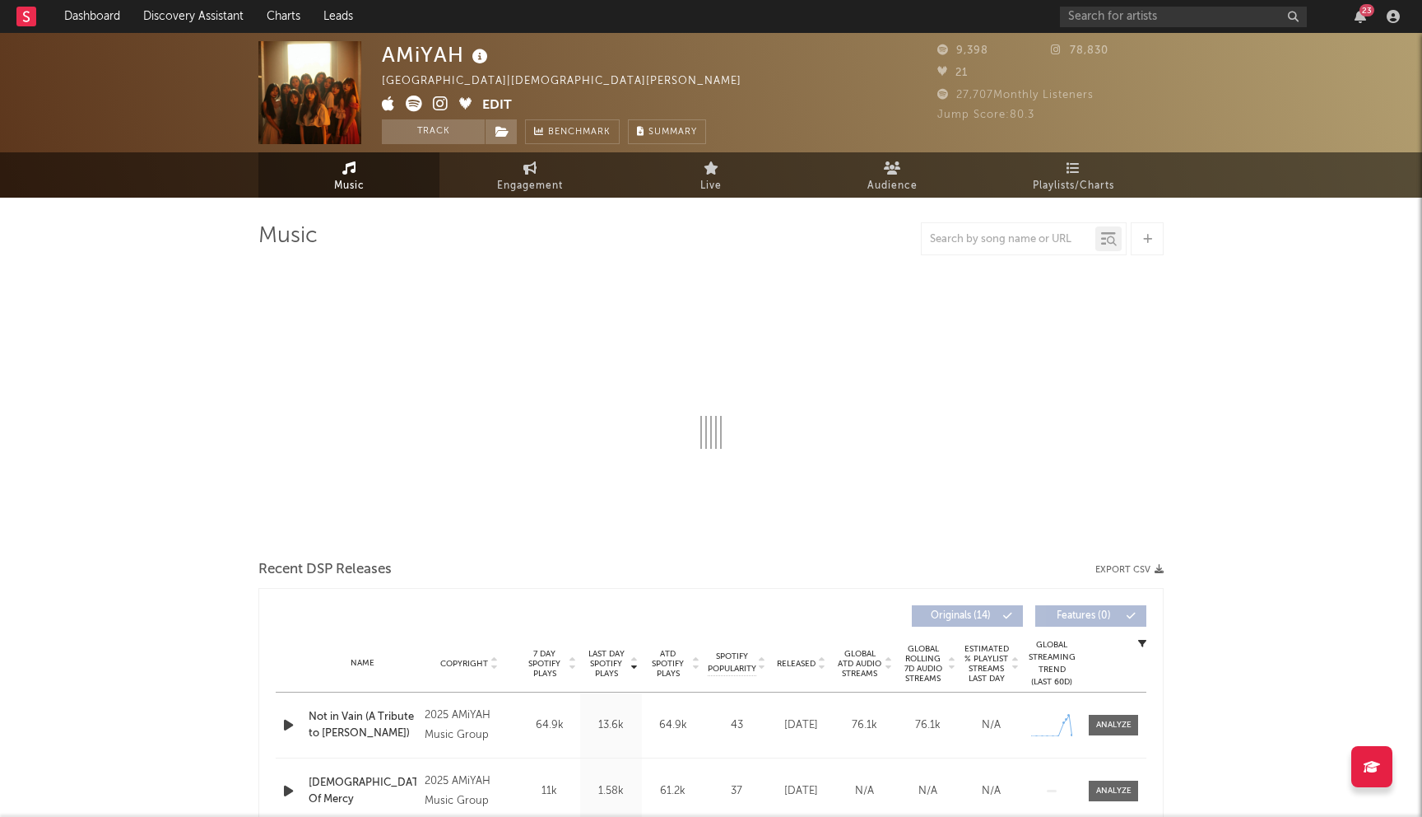
select select "1w"
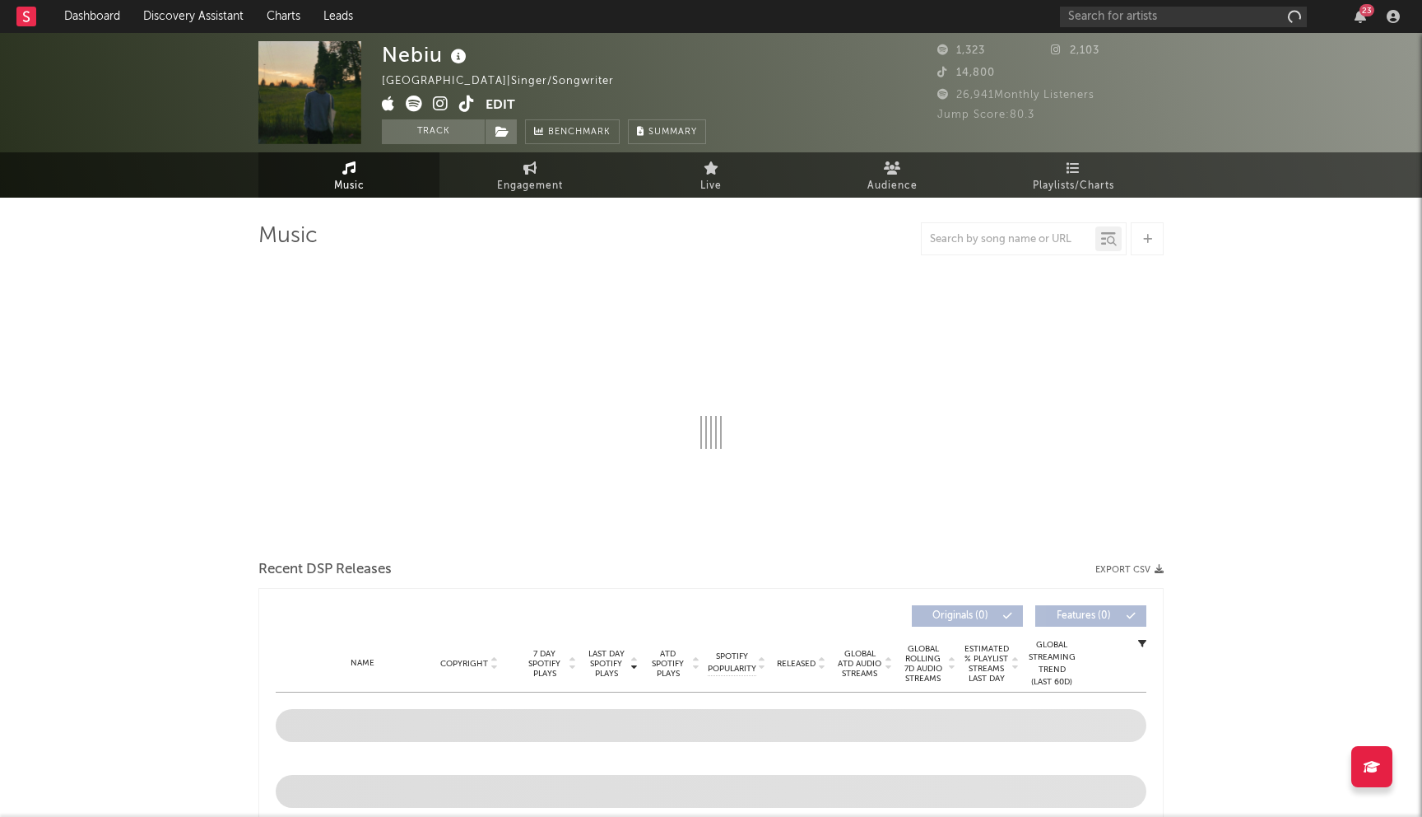
select select "1w"
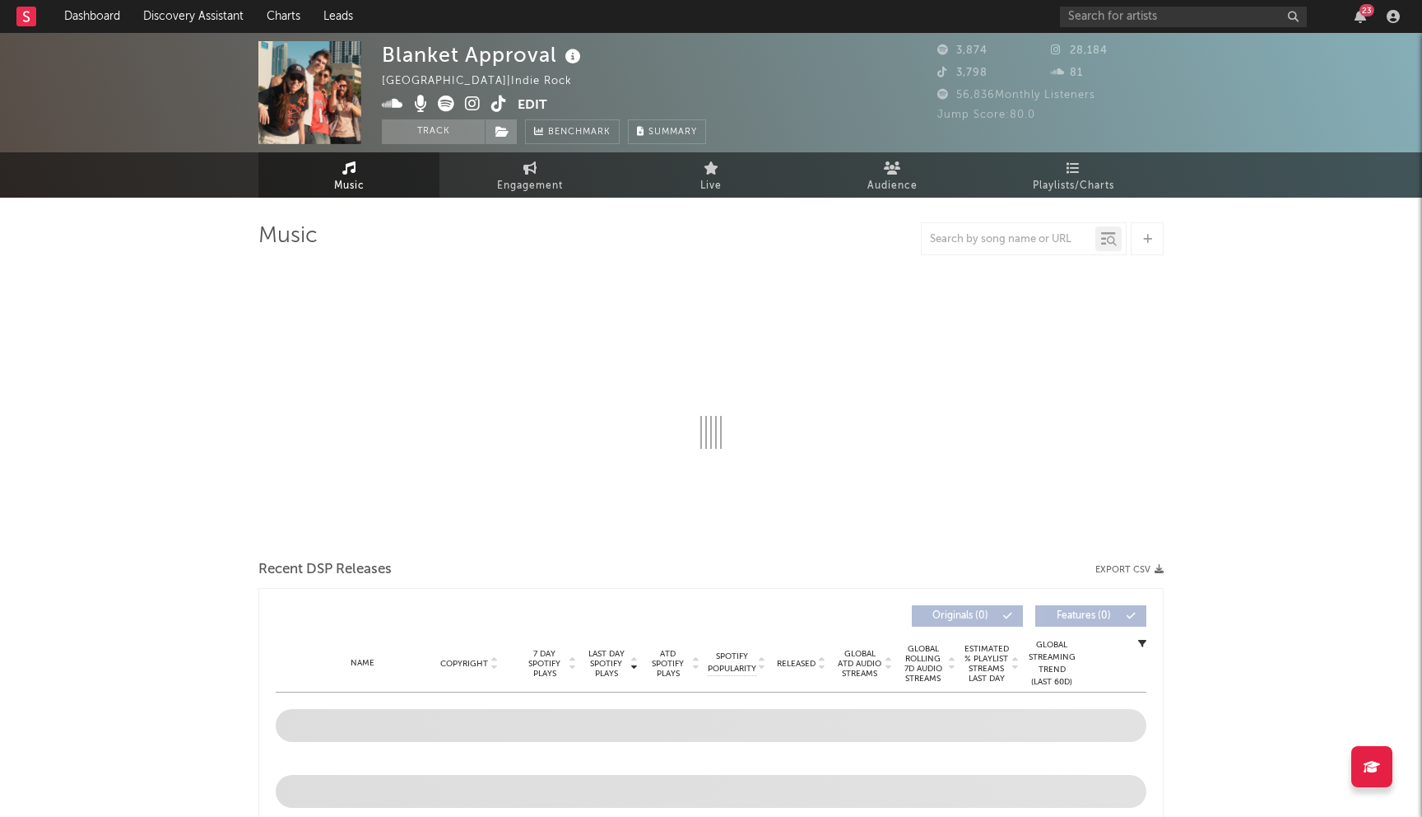
select select "1w"
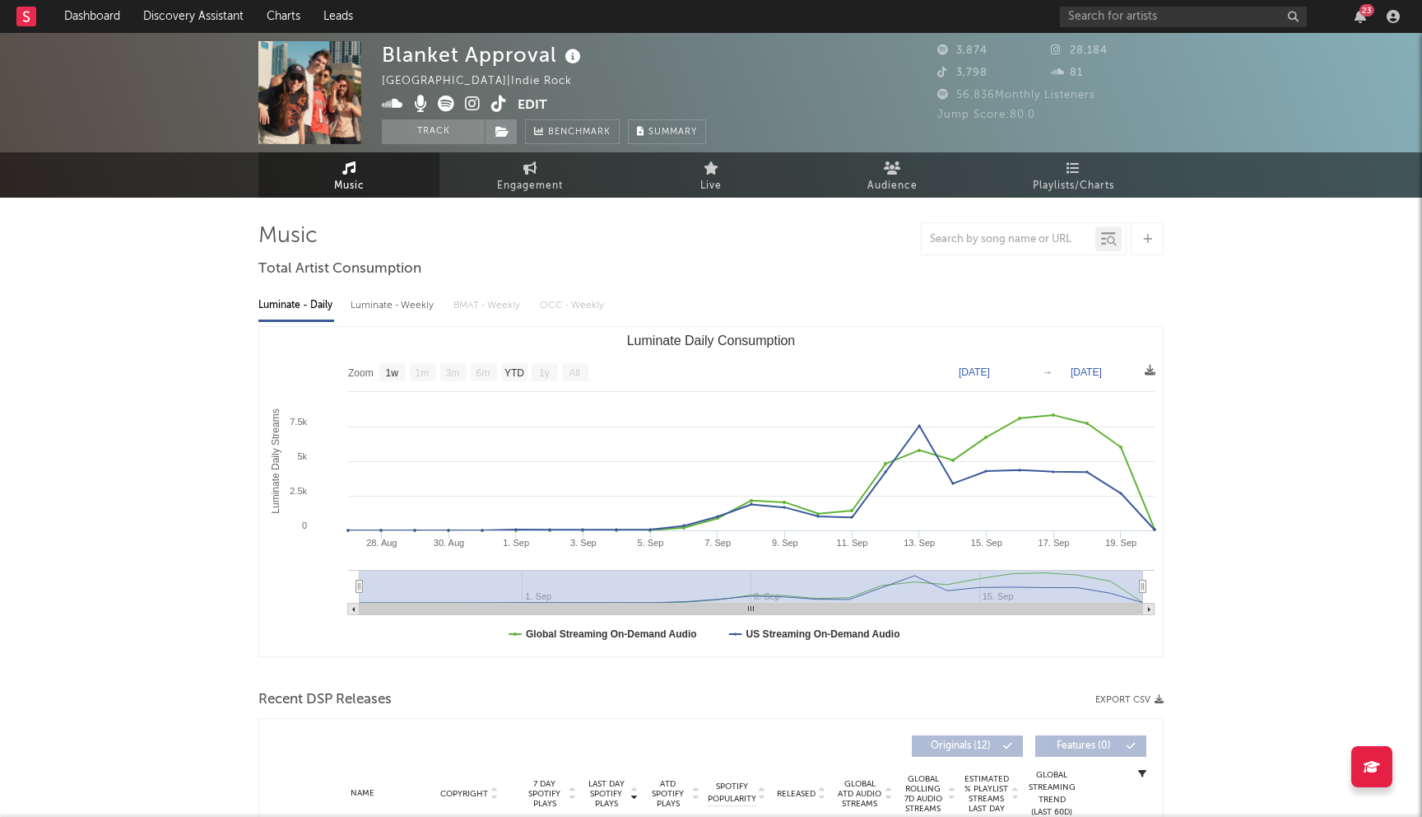
scroll to position [468, 0]
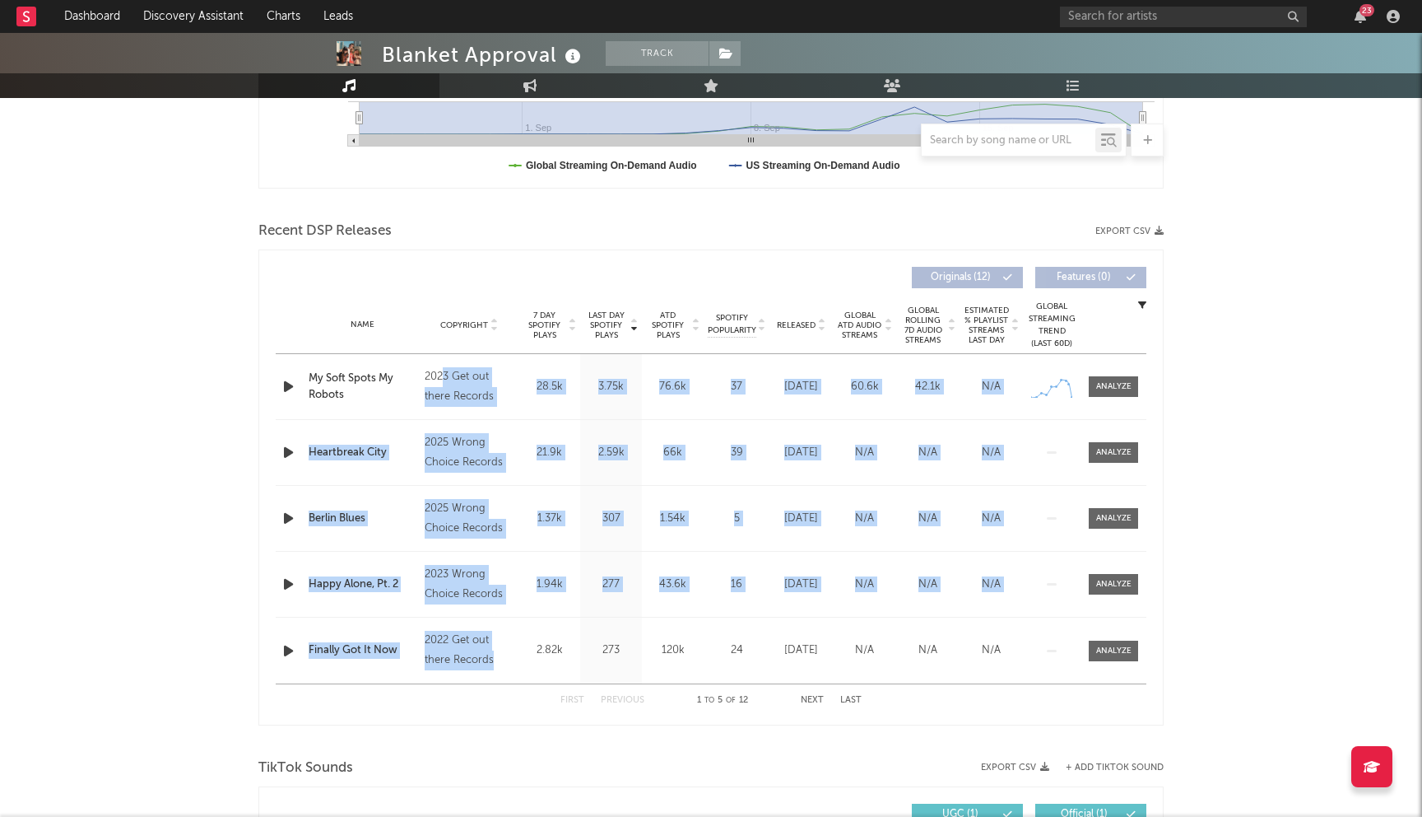
drag, startPoint x: 444, startPoint y: 377, endPoint x: 524, endPoint y: 671, distance: 304.7
click at [524, 671] on div "Name My Soft Spots My Robots Copyright 2023 Get out there Records Label Get out…" at bounding box center [711, 518] width 871 height 329
click at [154, 467] on div "Blanket Approval Track United States | Indie Rock Edit Track Benchmark Summary …" at bounding box center [711, 746] width 1422 height 2362
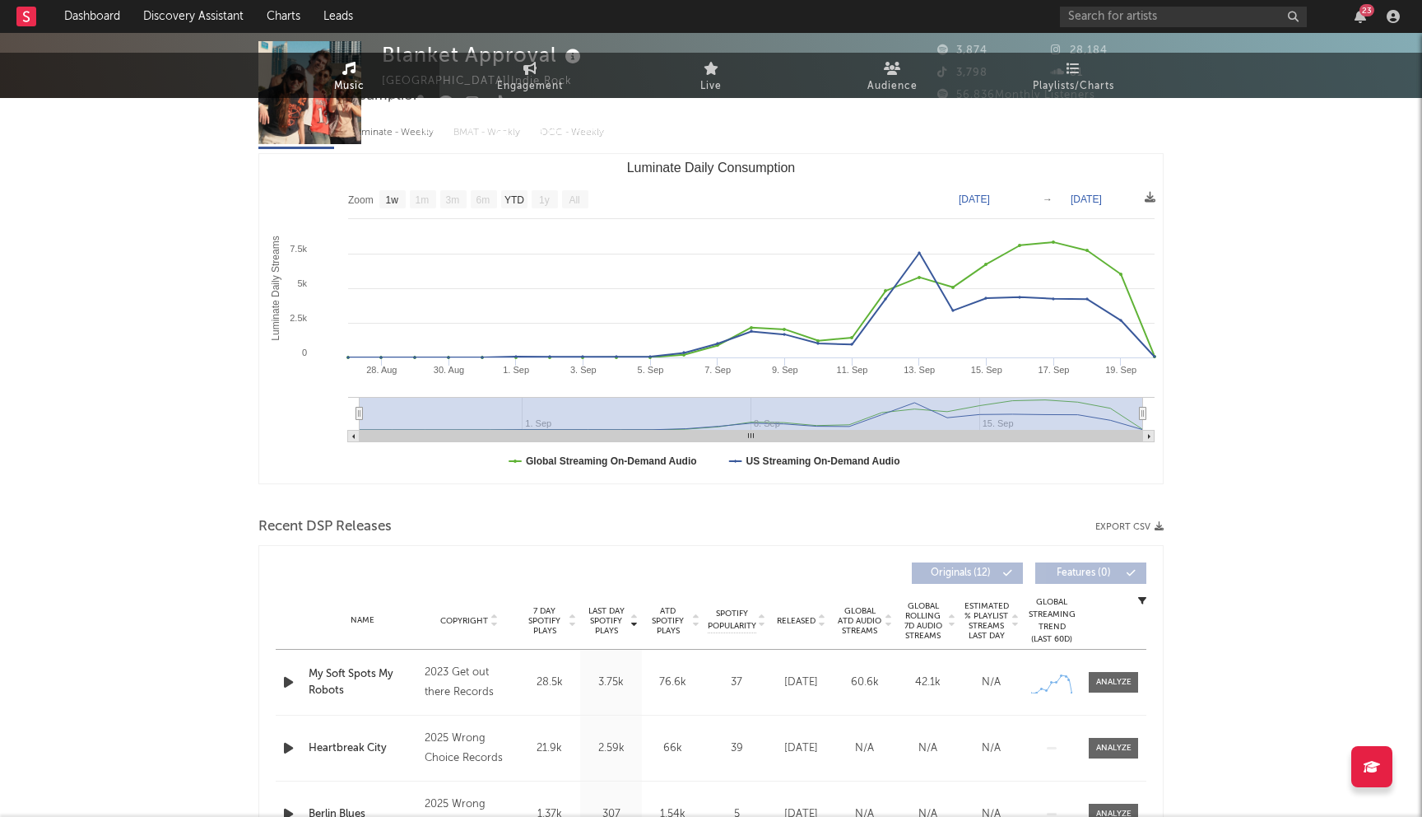
scroll to position [0, 0]
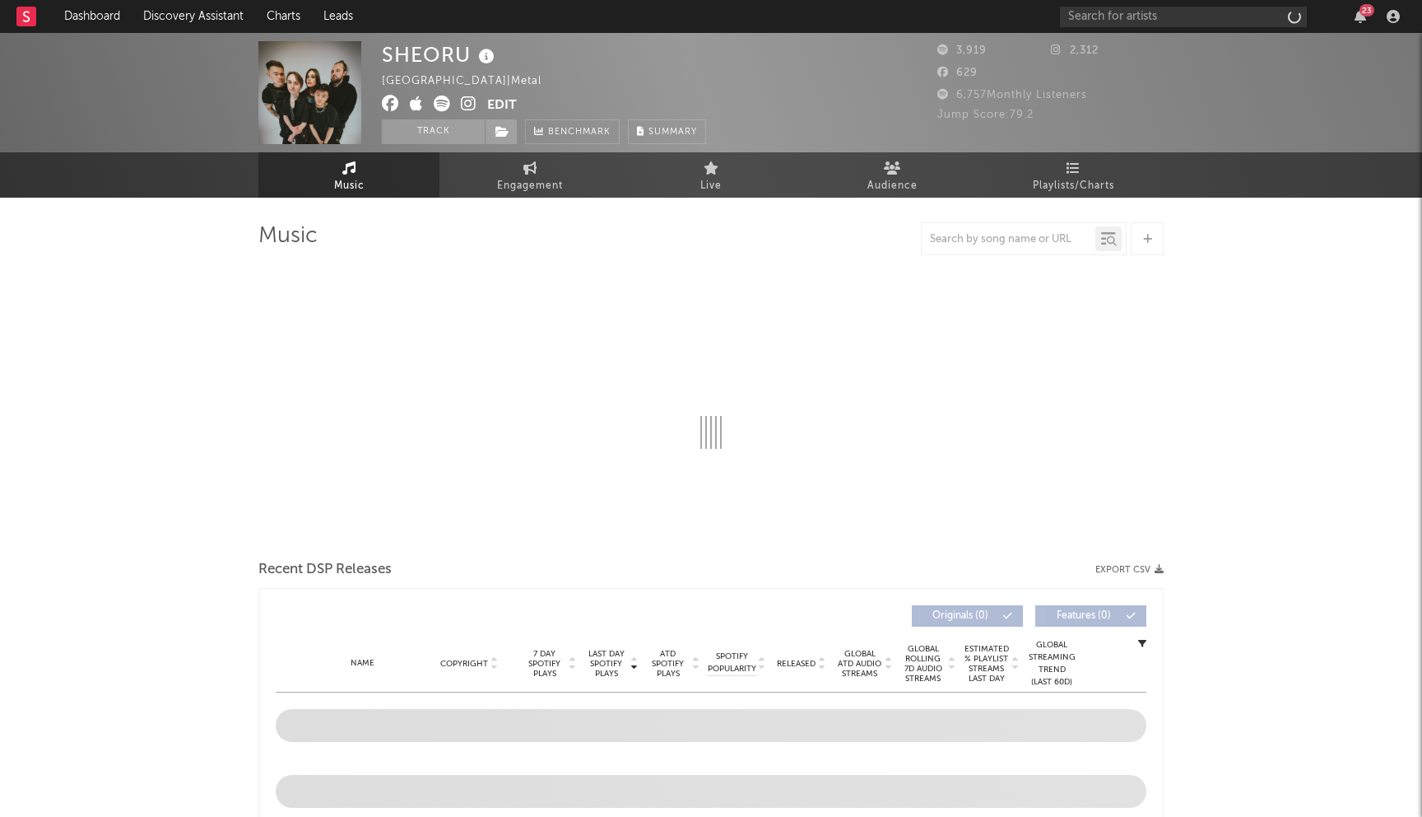
select select "1w"
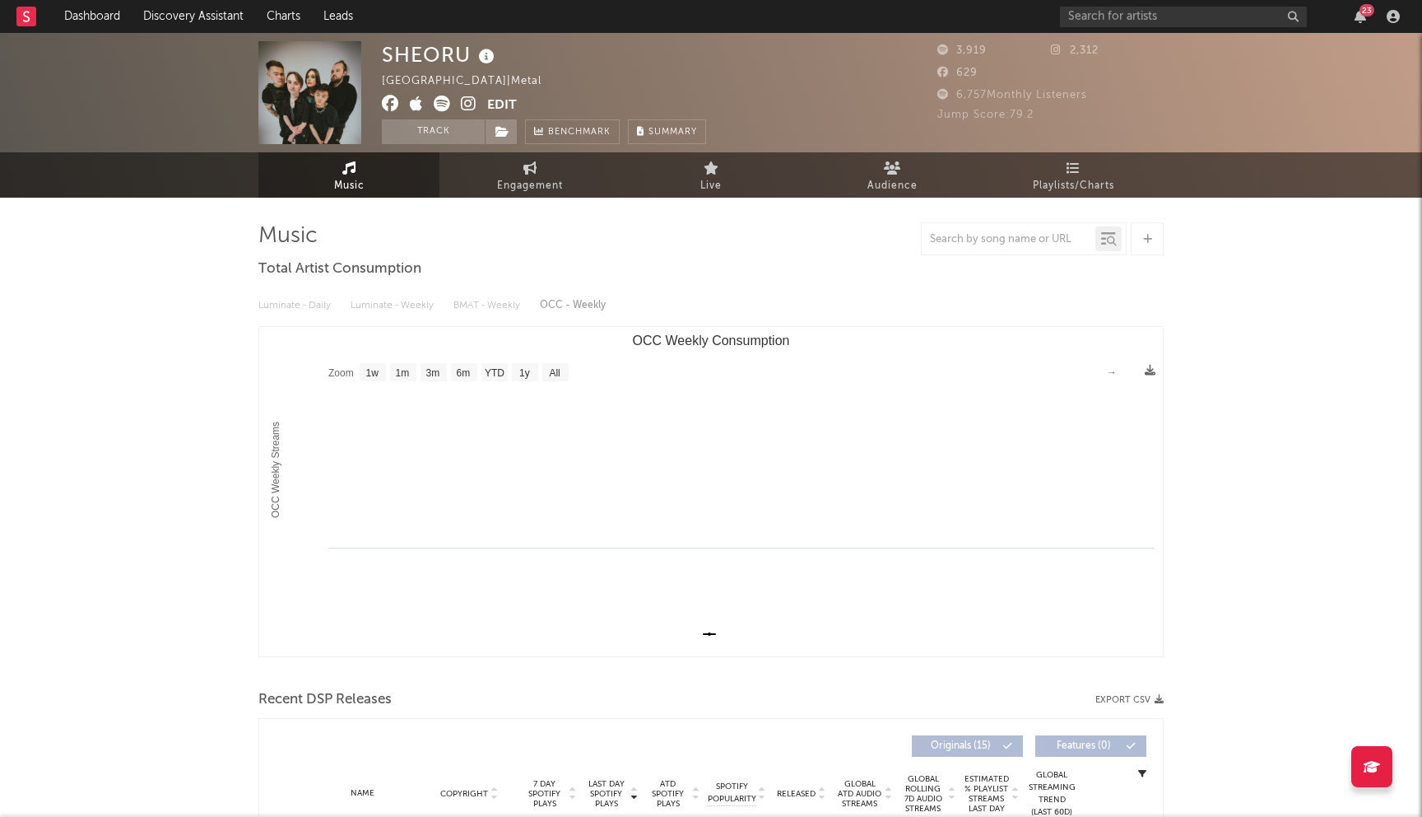
click at [393, 105] on icon at bounding box center [390, 103] width 17 height 16
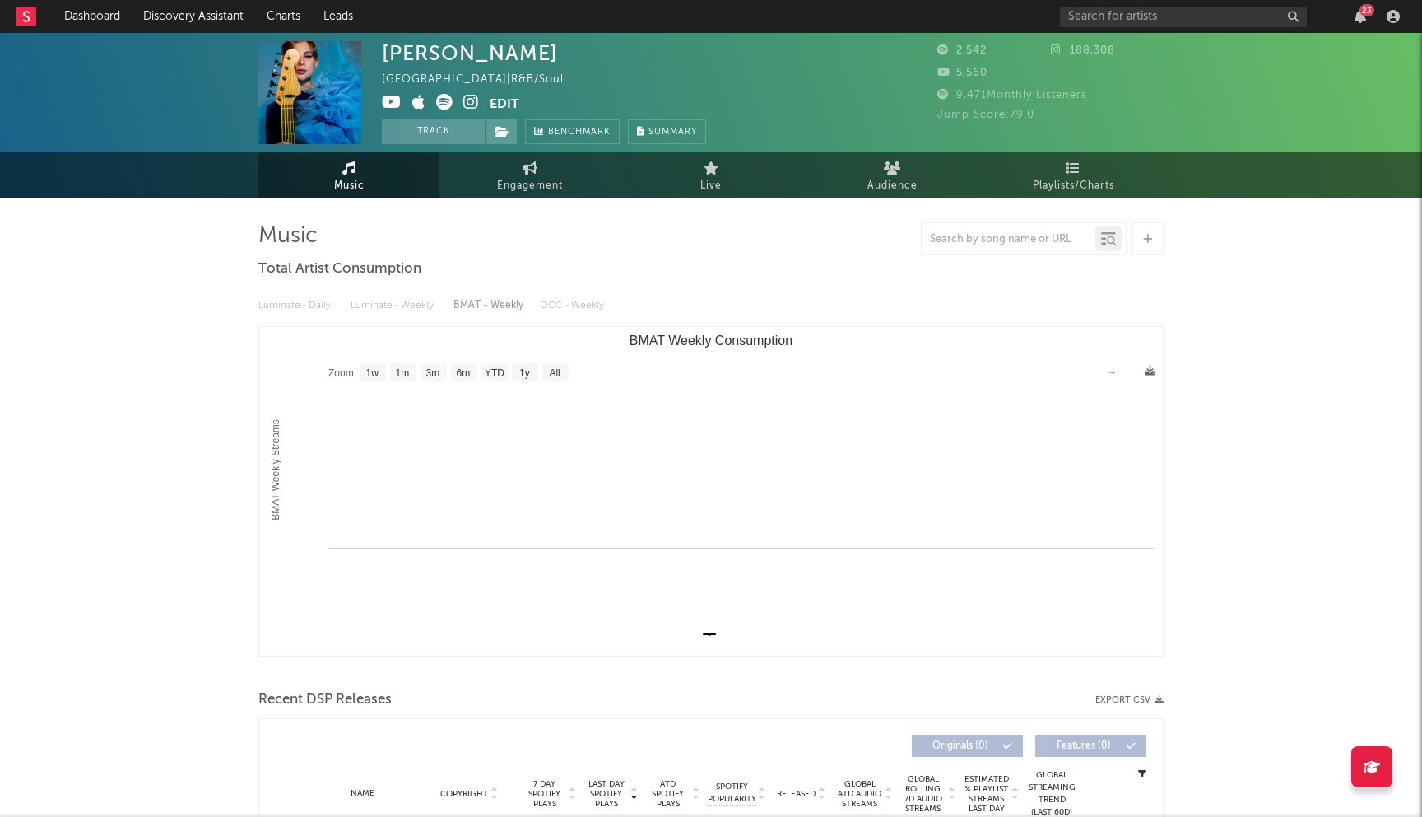
select select "1w"
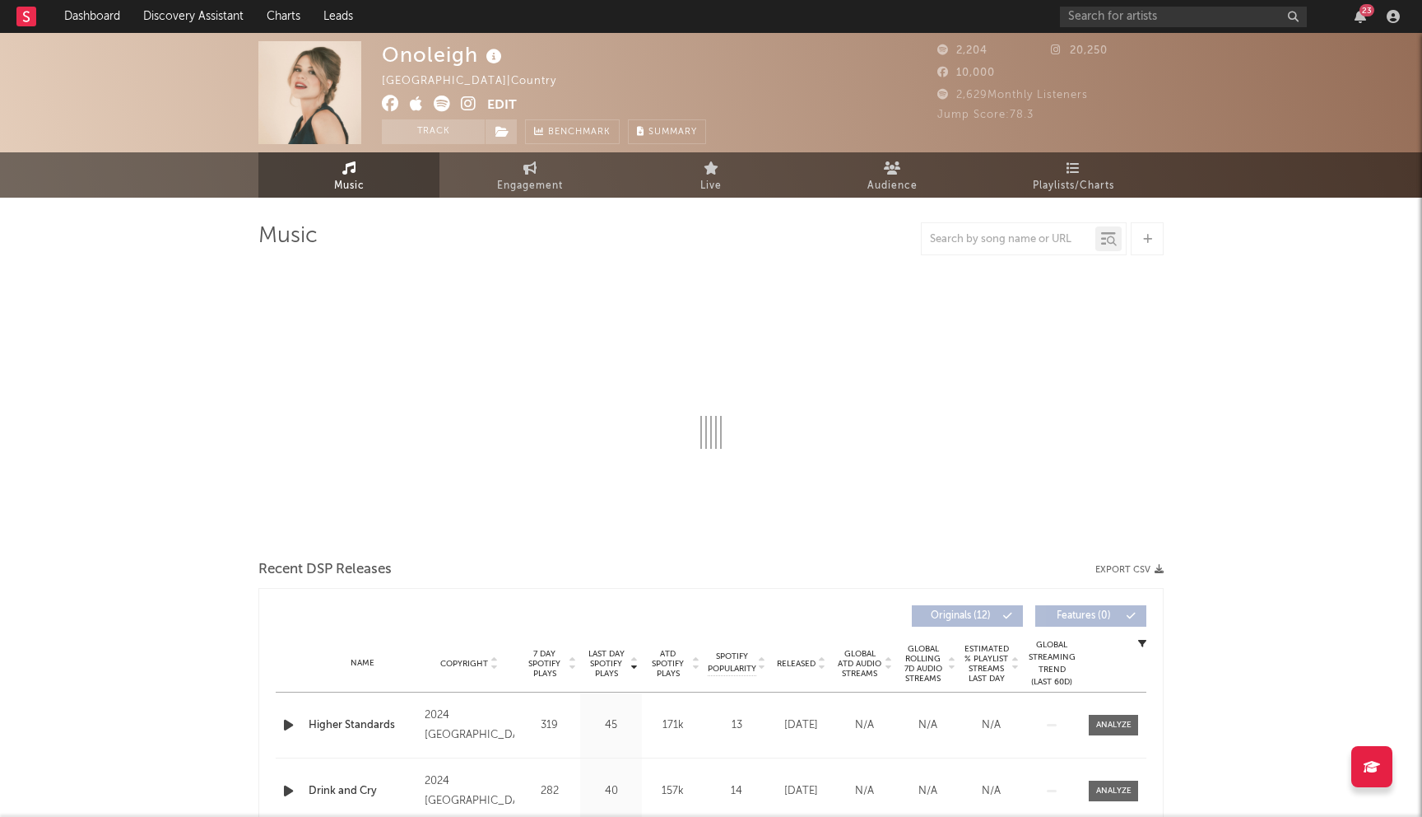
select select "6m"
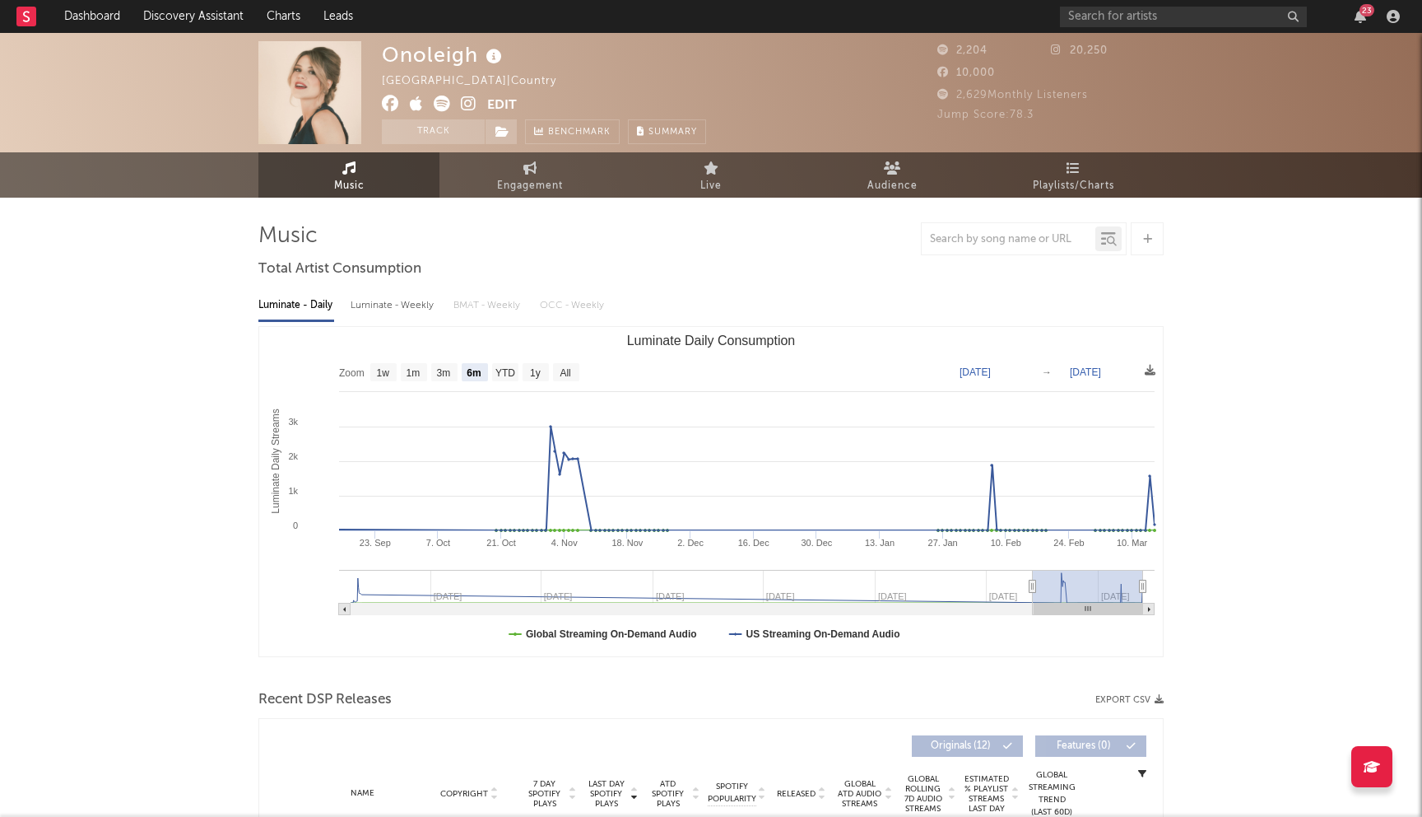
click at [392, 105] on icon at bounding box center [390, 103] width 17 height 16
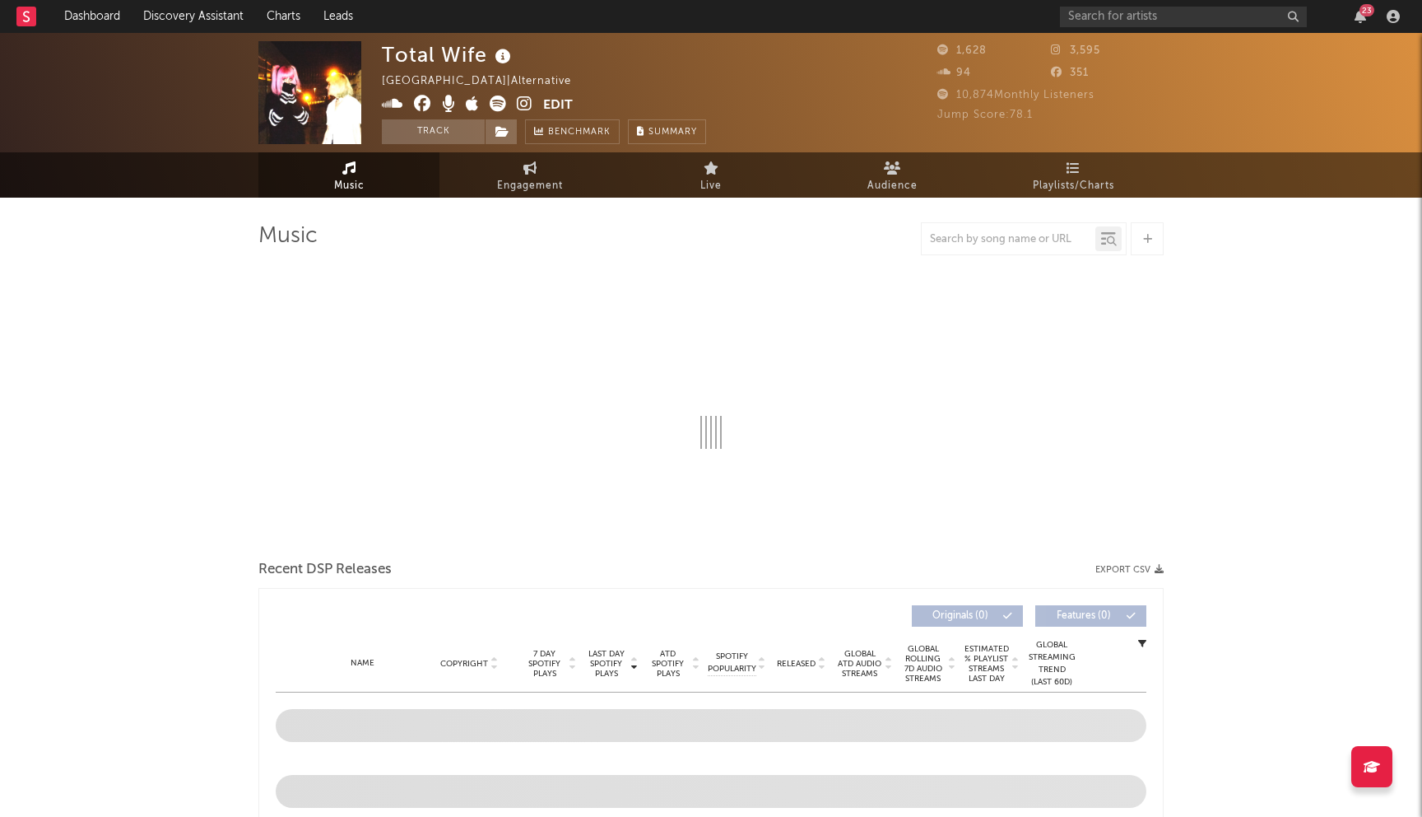
select select "1w"
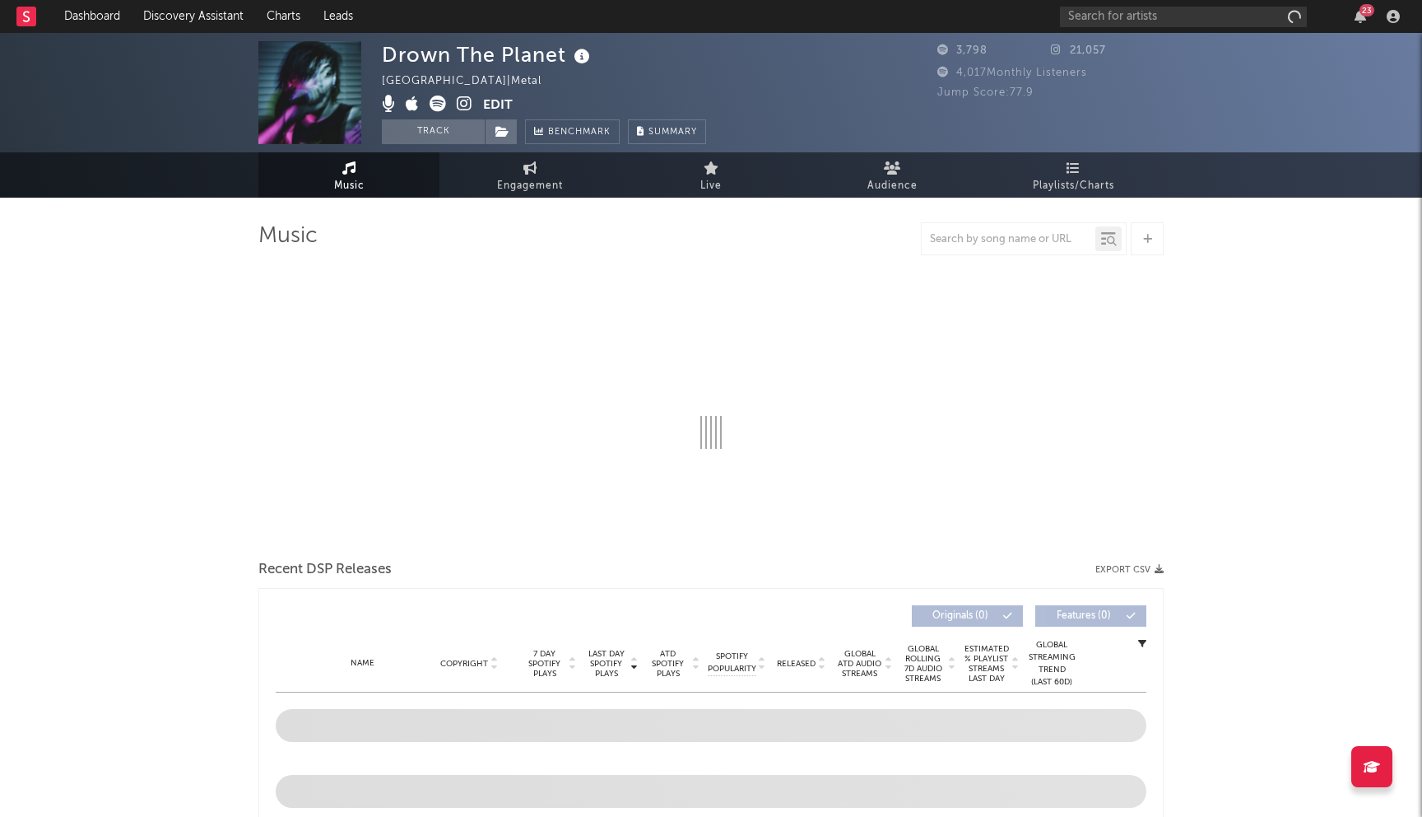
select select "1w"
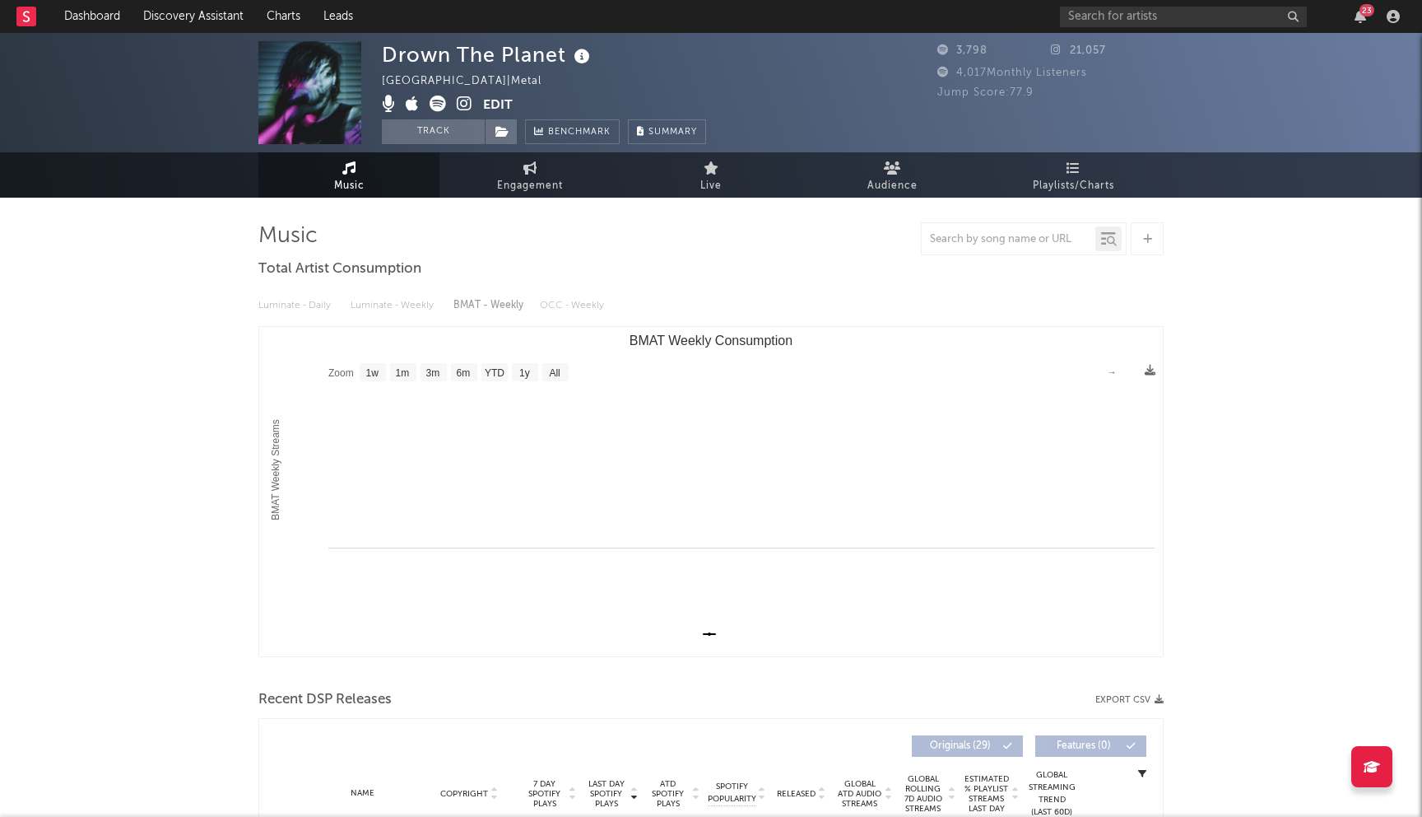
click at [461, 100] on icon at bounding box center [465, 103] width 16 height 16
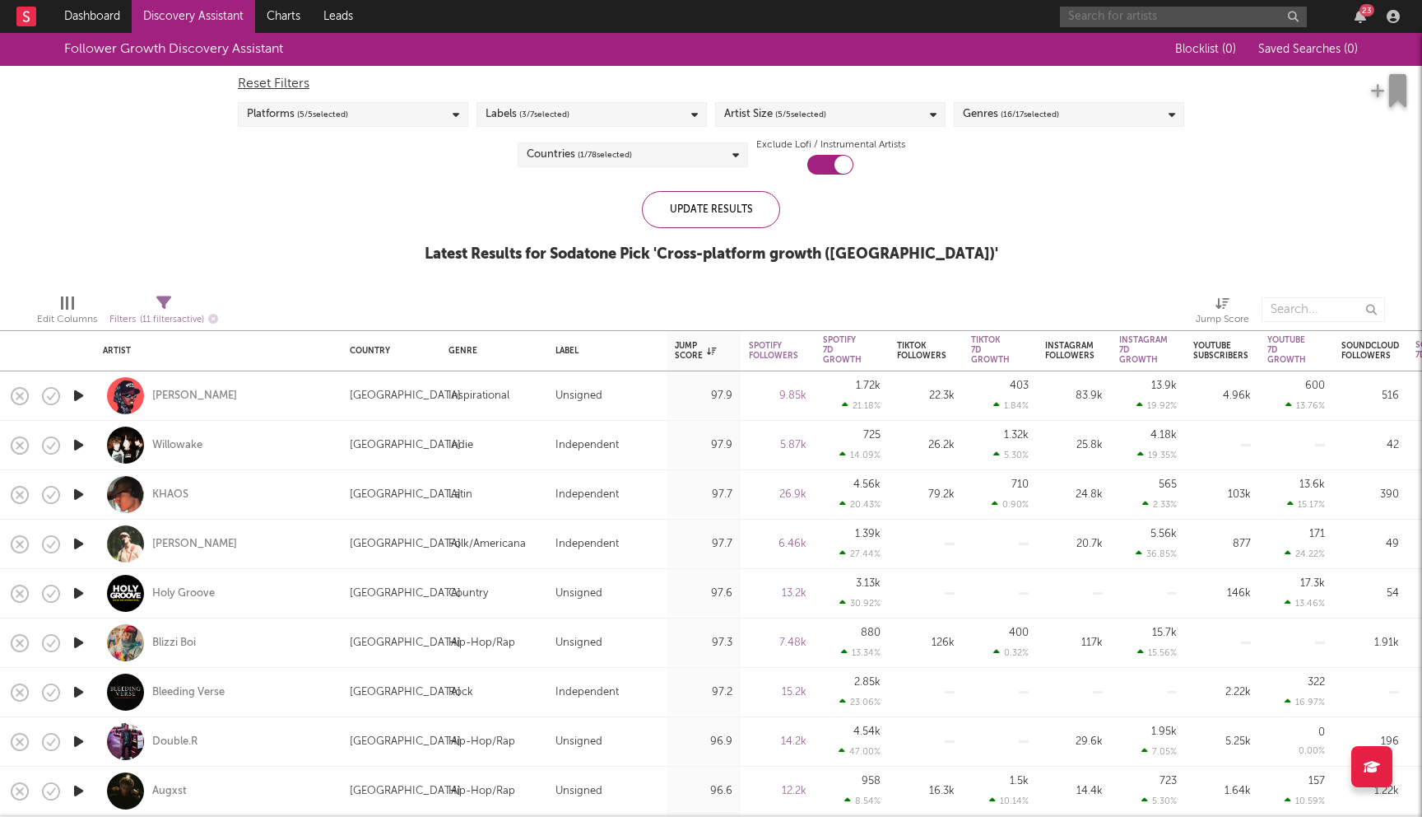
click at [1133, 24] on input "text" at bounding box center [1183, 17] width 247 height 21
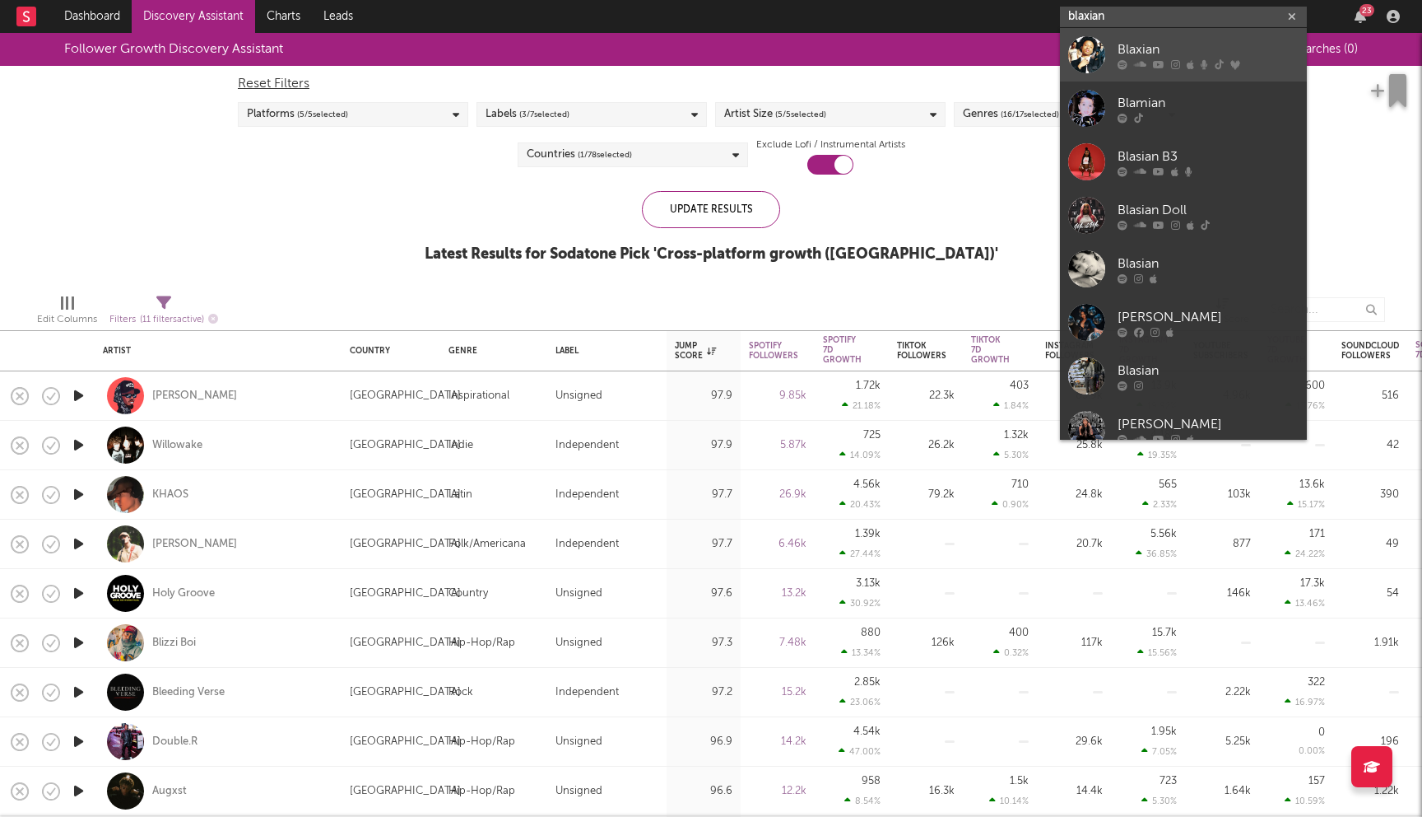
type input "blaxian"
click at [1152, 54] on div "Blaxian" at bounding box center [1208, 50] width 181 height 20
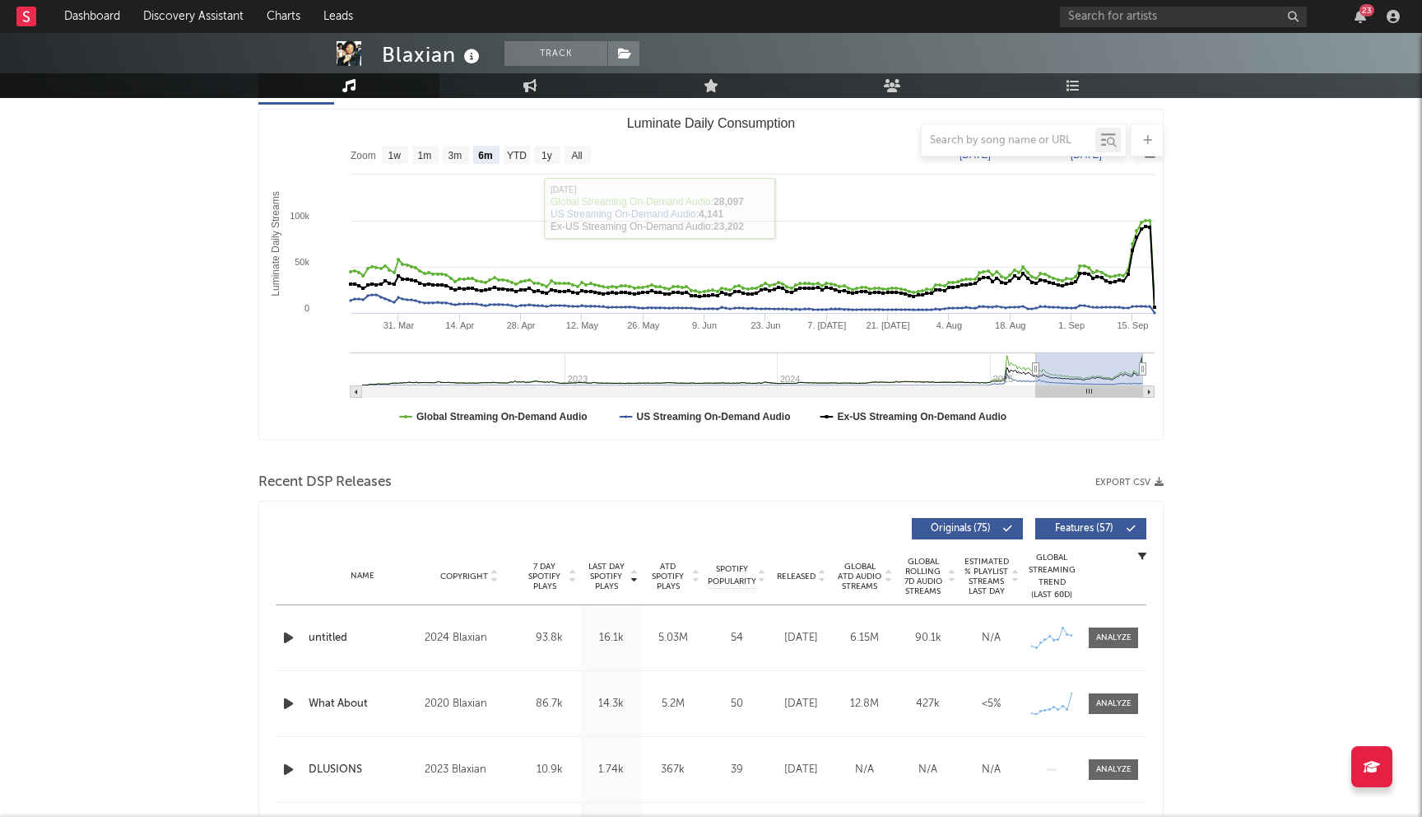
scroll to position [214, 0]
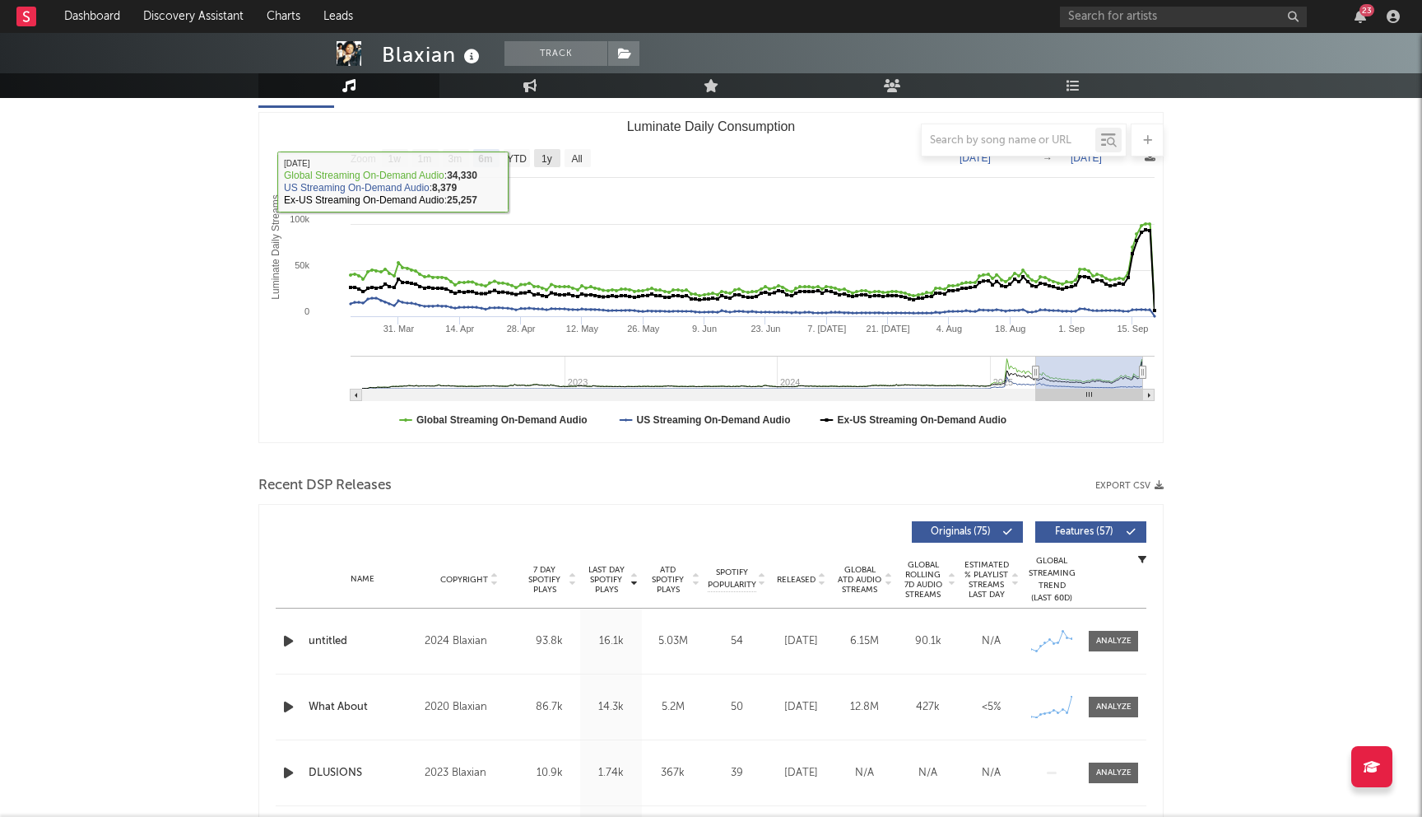
click at [552, 160] on text "1y" at bounding box center [547, 159] width 11 height 12
select select "1y"
type input "2024-09-20"
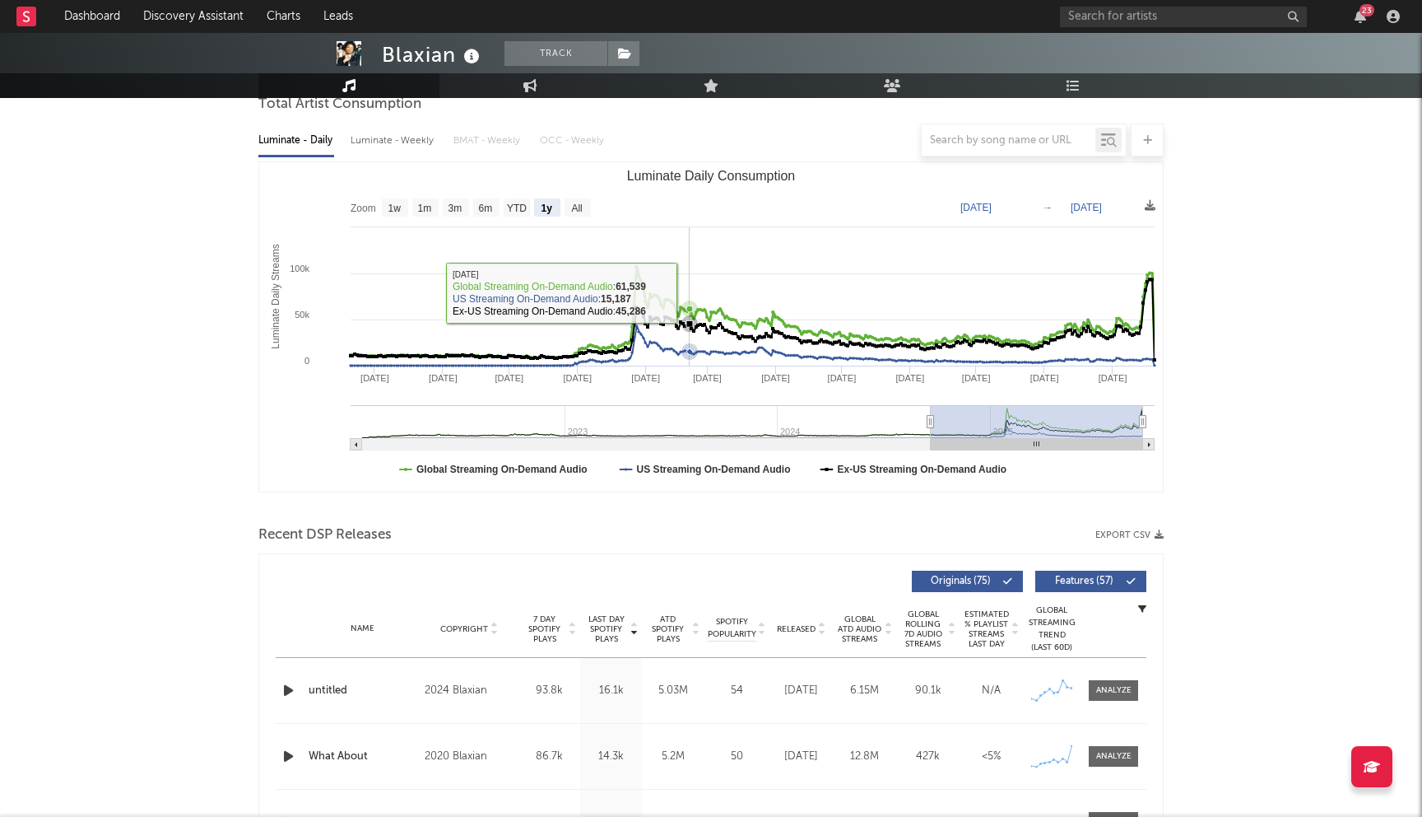
scroll to position [150, 0]
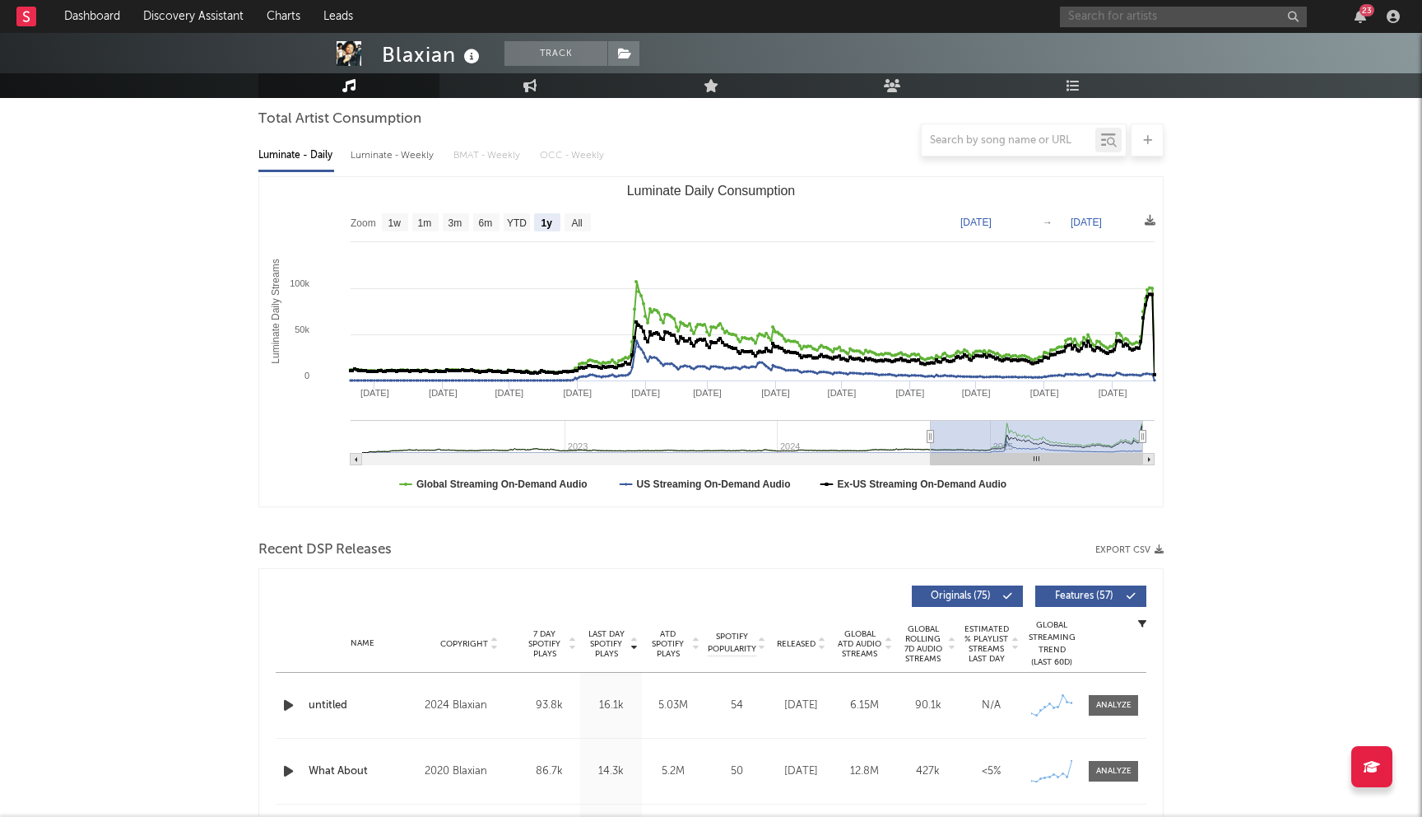
click at [1092, 14] on input "text" at bounding box center [1183, 17] width 247 height 21
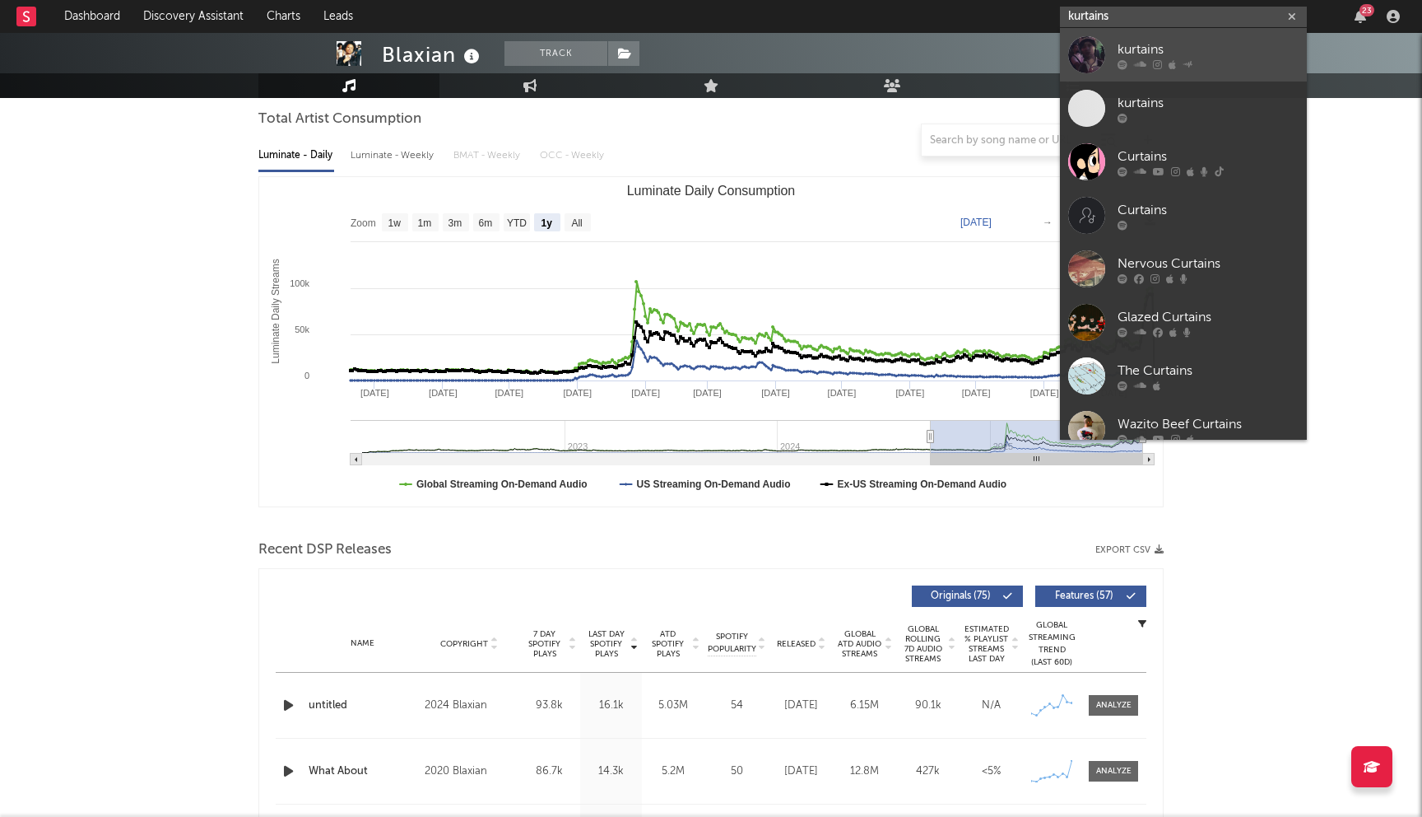
type input "kurtains"
click at [1173, 55] on div "kurtains" at bounding box center [1208, 50] width 181 height 20
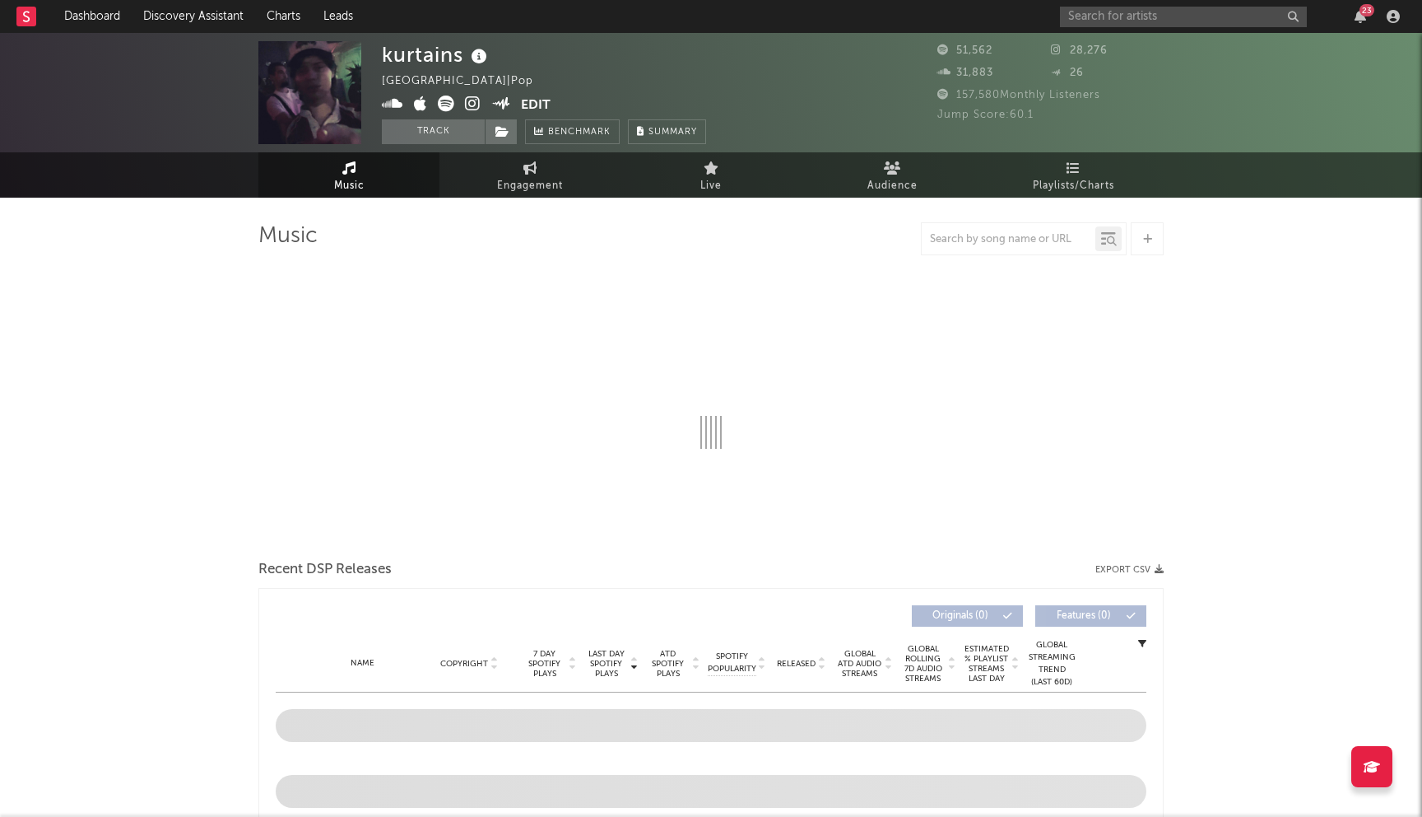
select select "6m"
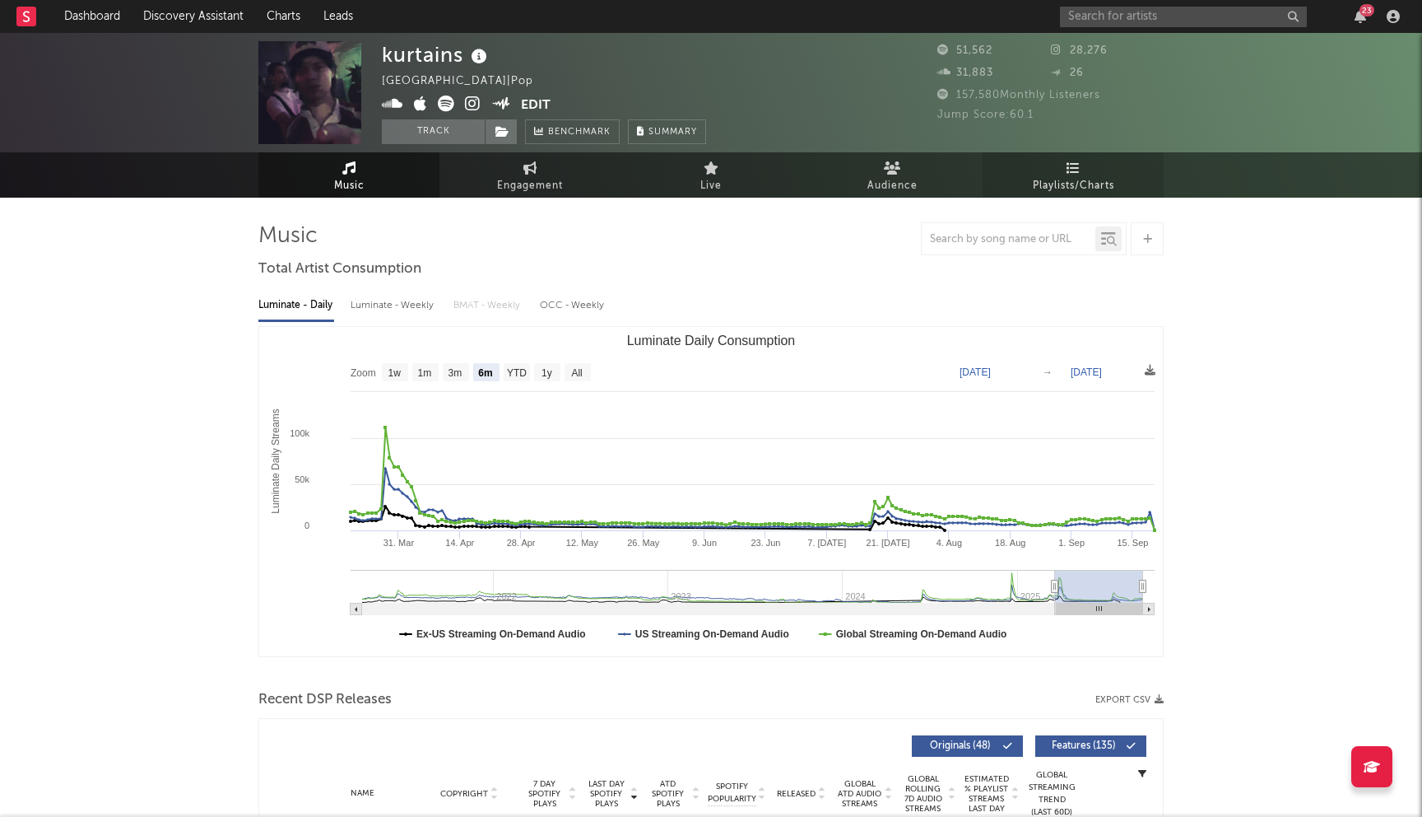
click at [1077, 170] on icon at bounding box center [1074, 167] width 14 height 13
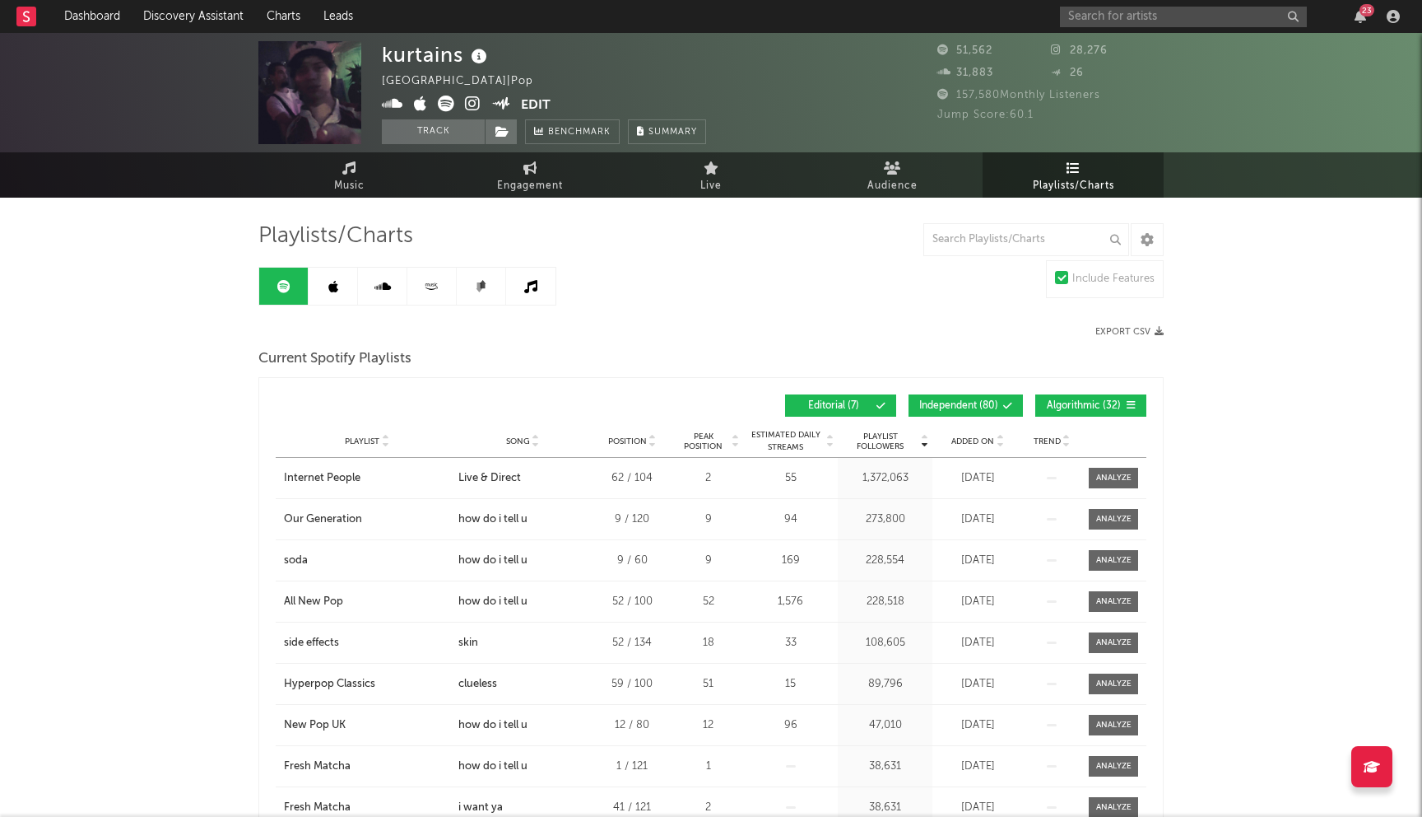
click at [977, 405] on span "Independent ( 80 )" at bounding box center [958, 406] width 79 height 10
click at [1139, 407] on button "Algorithmic ( 32 )" at bounding box center [1090, 405] width 111 height 22
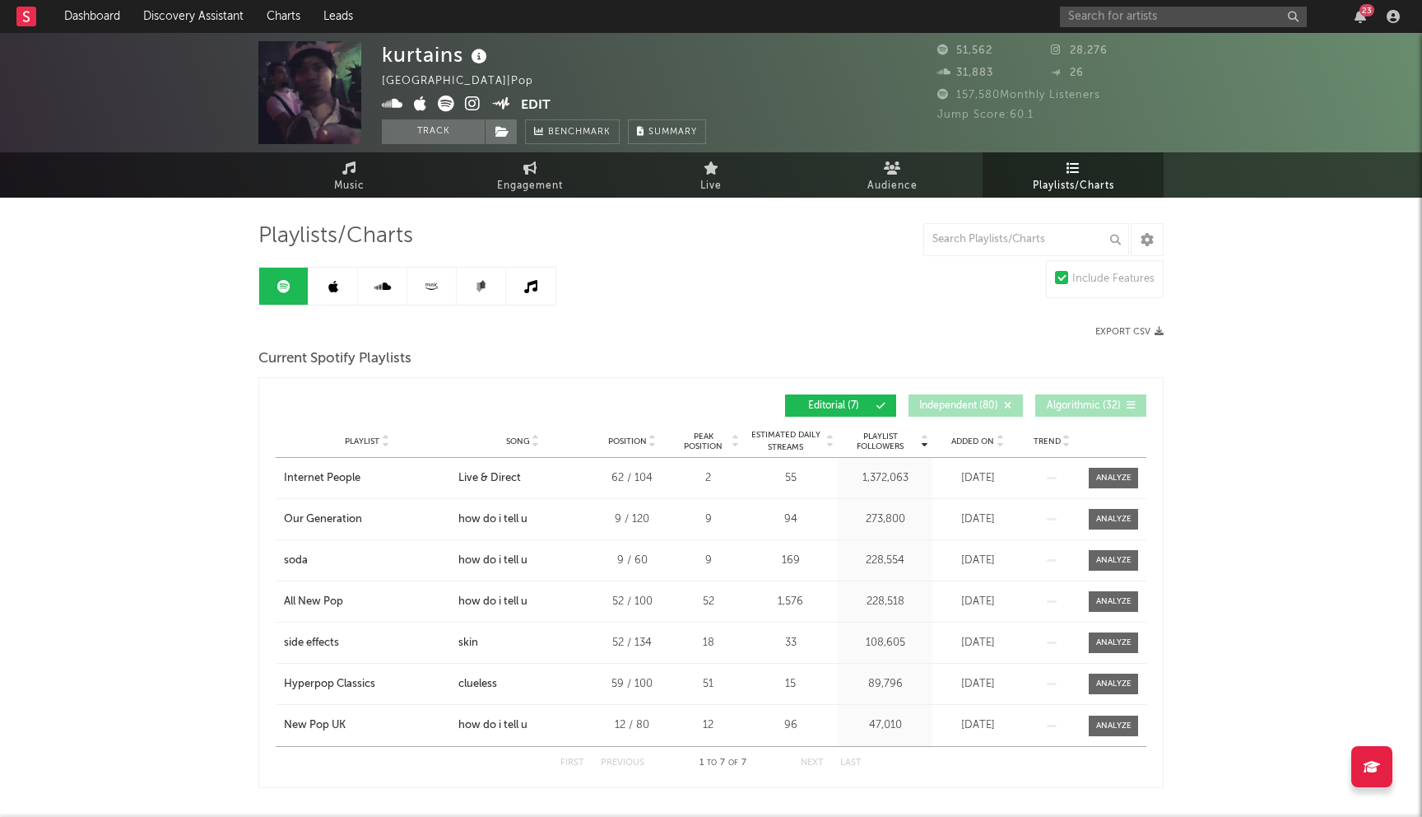
click at [332, 285] on icon at bounding box center [333, 286] width 10 height 13
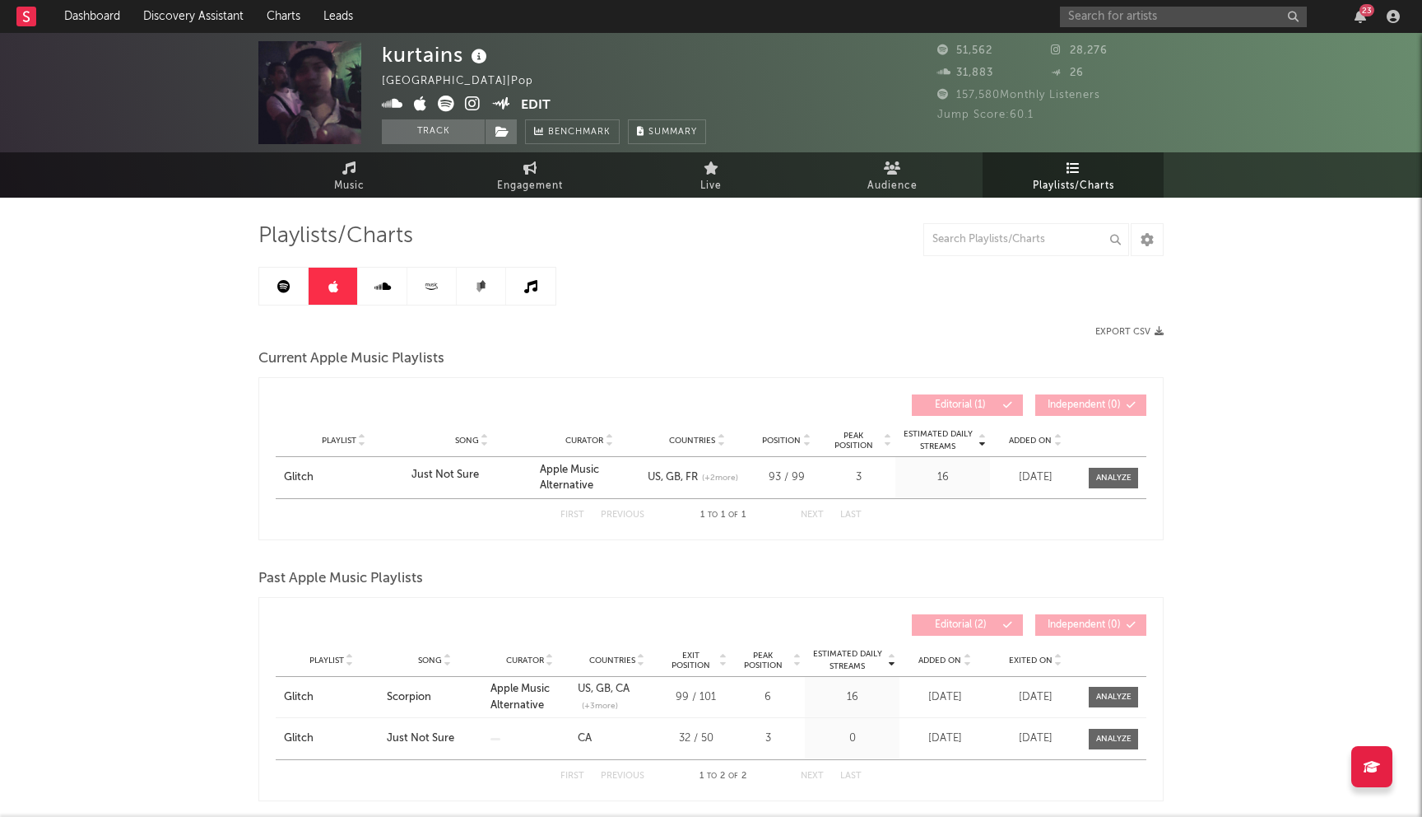
click at [267, 289] on link at bounding box center [283, 286] width 49 height 37
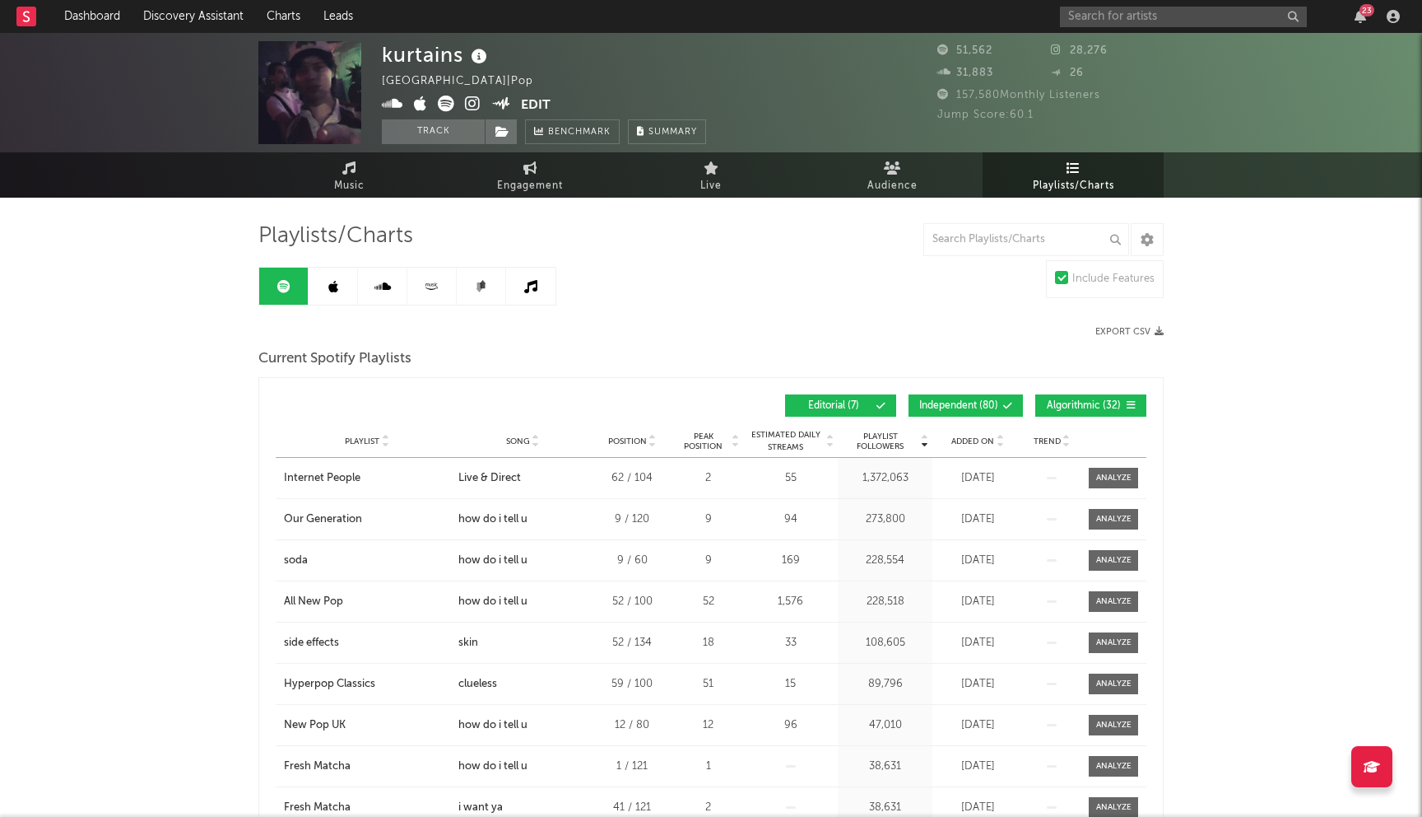
click at [990, 407] on span "Independent ( 80 )" at bounding box center [958, 406] width 79 height 10
click at [1071, 398] on button "Algorithmic ( 32 )" at bounding box center [1090, 405] width 111 height 22
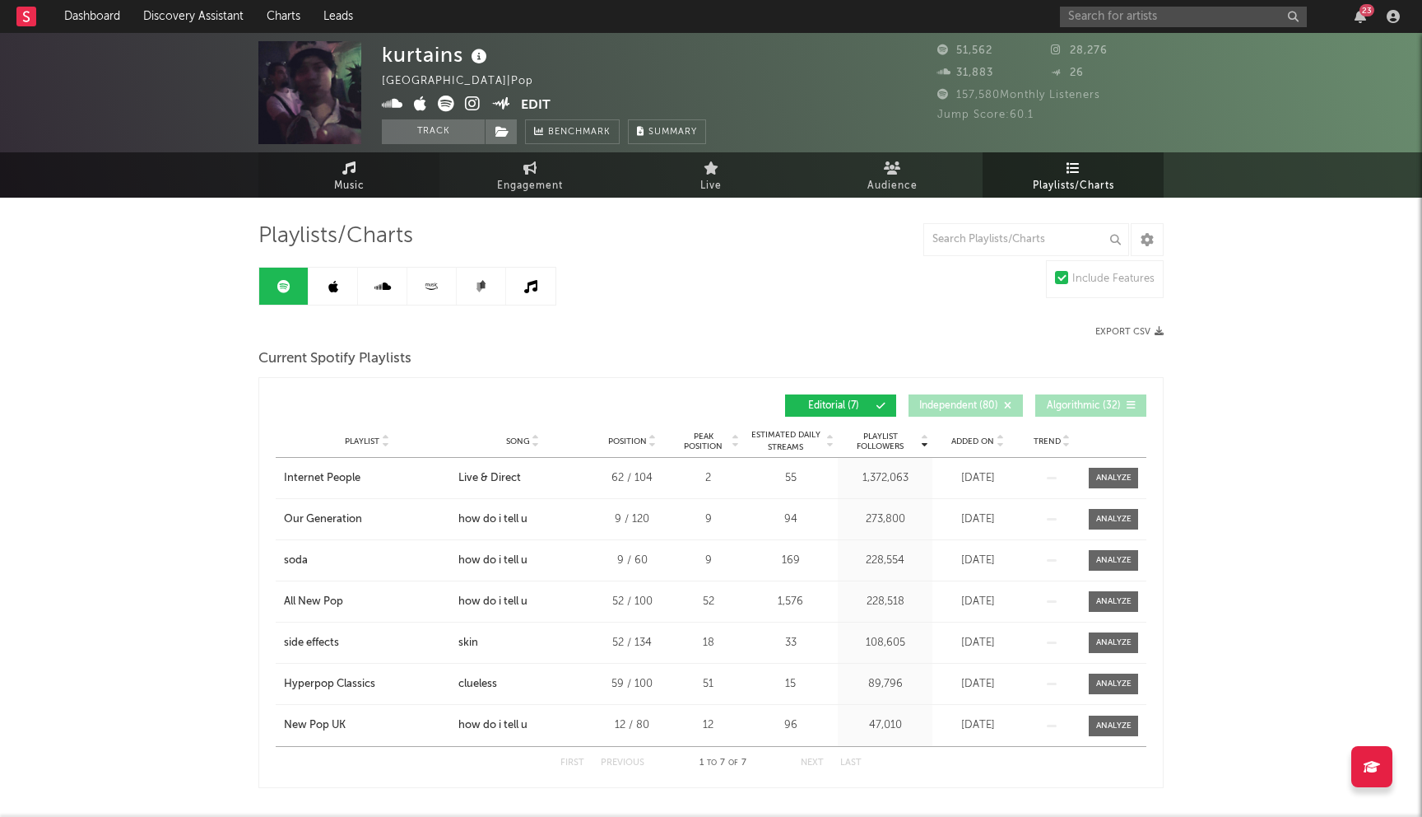
click at [363, 181] on span "Music" at bounding box center [349, 186] width 30 height 20
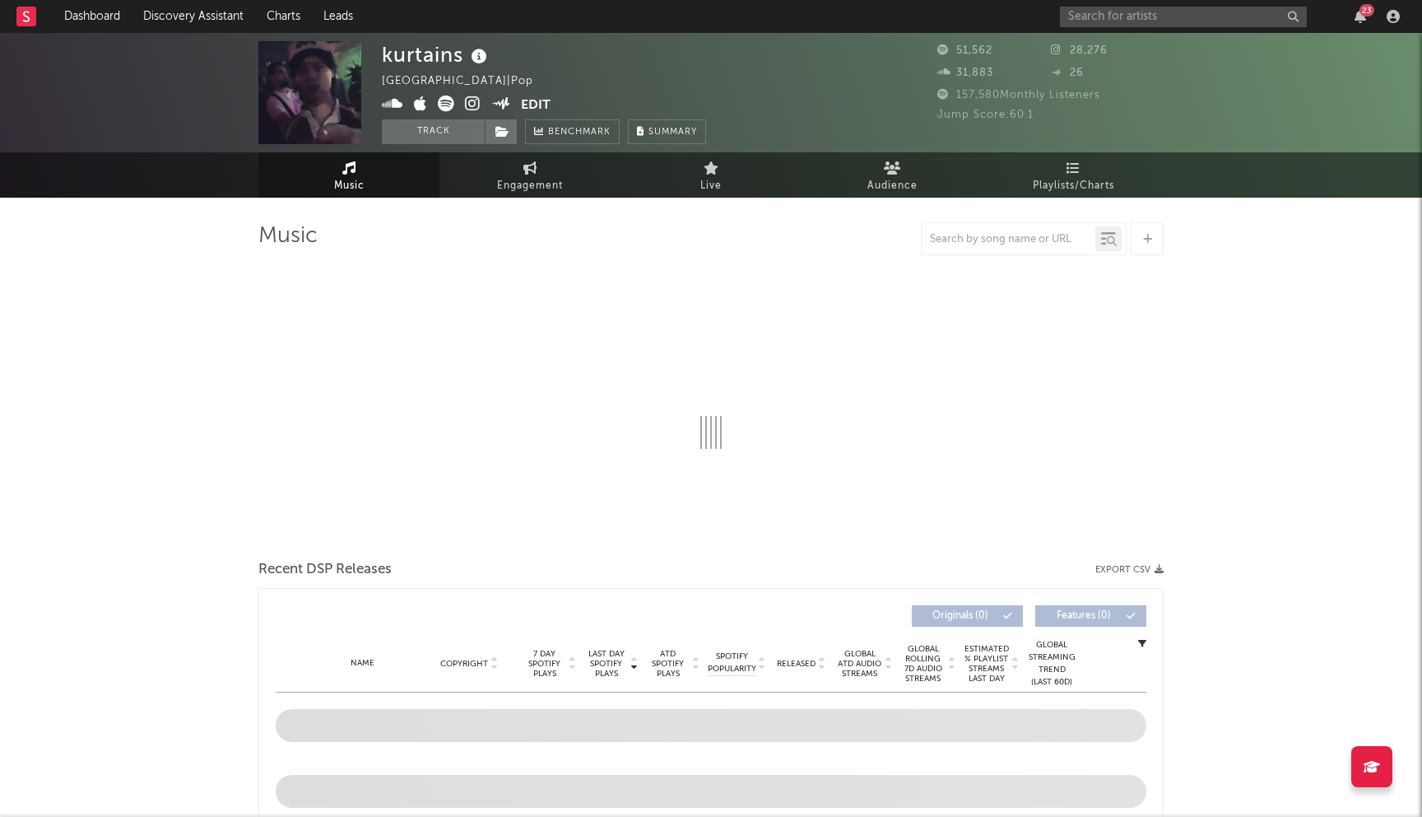
select select "6m"
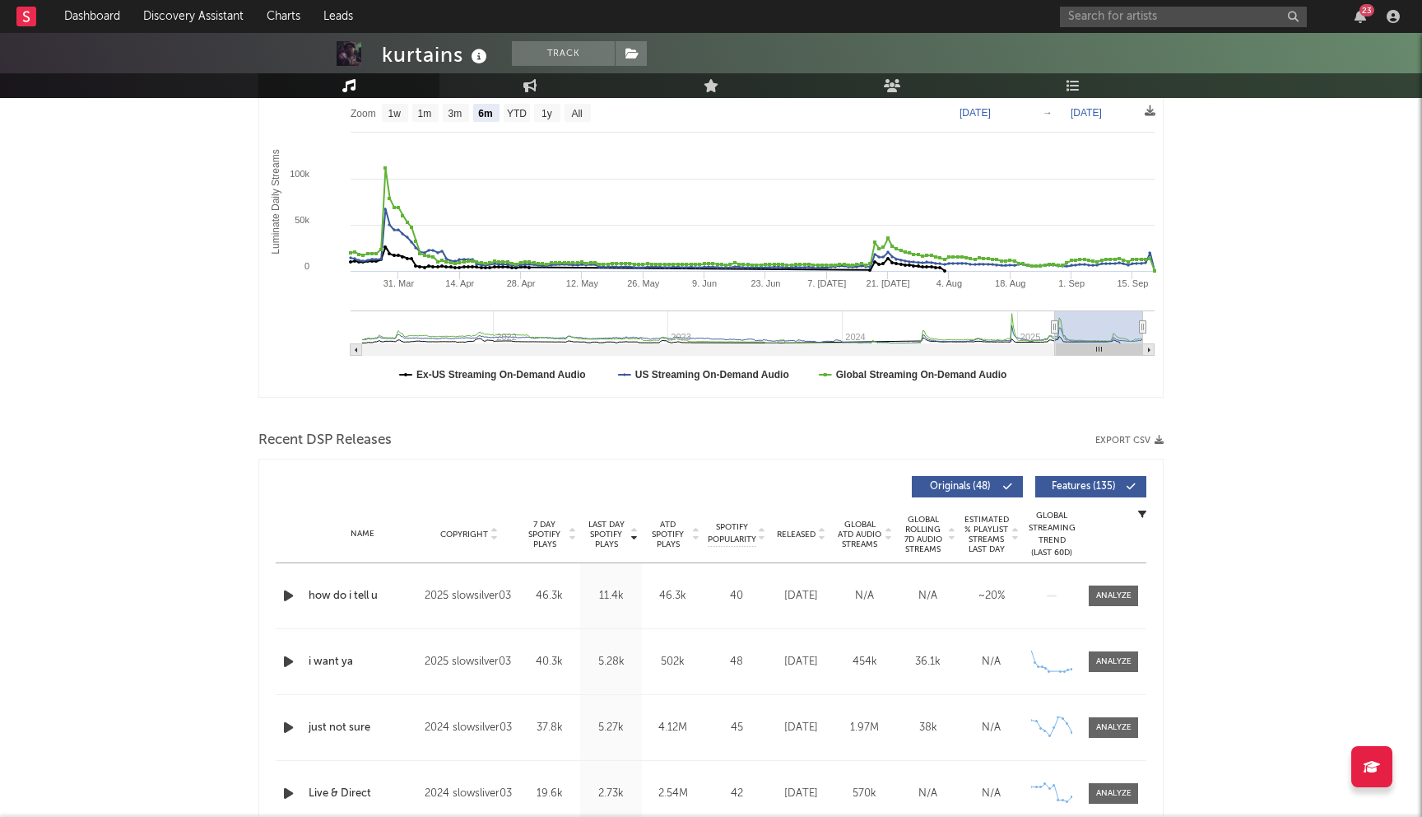
scroll to position [353, 0]
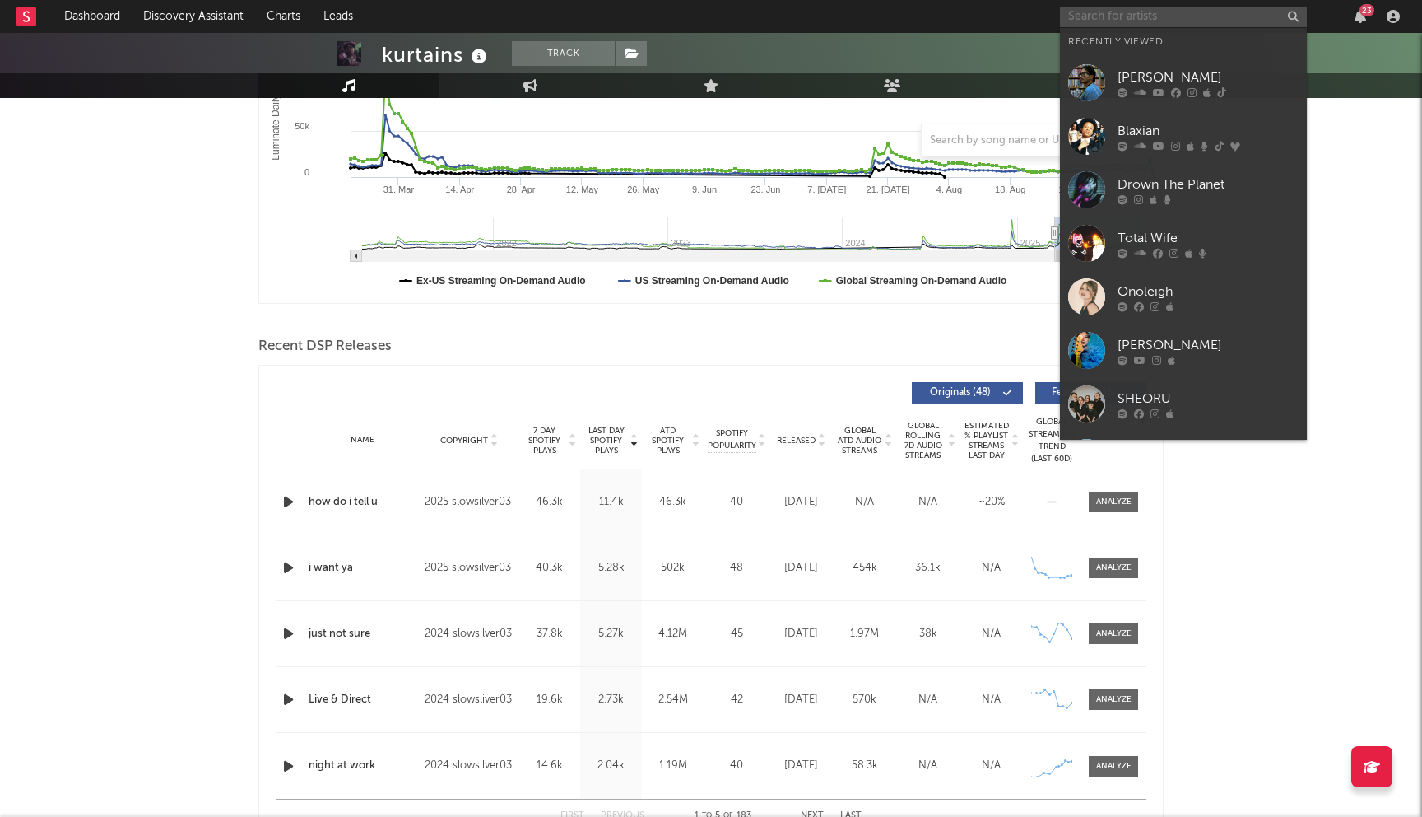
click at [1138, 13] on input "text" at bounding box center [1183, 17] width 247 height 21
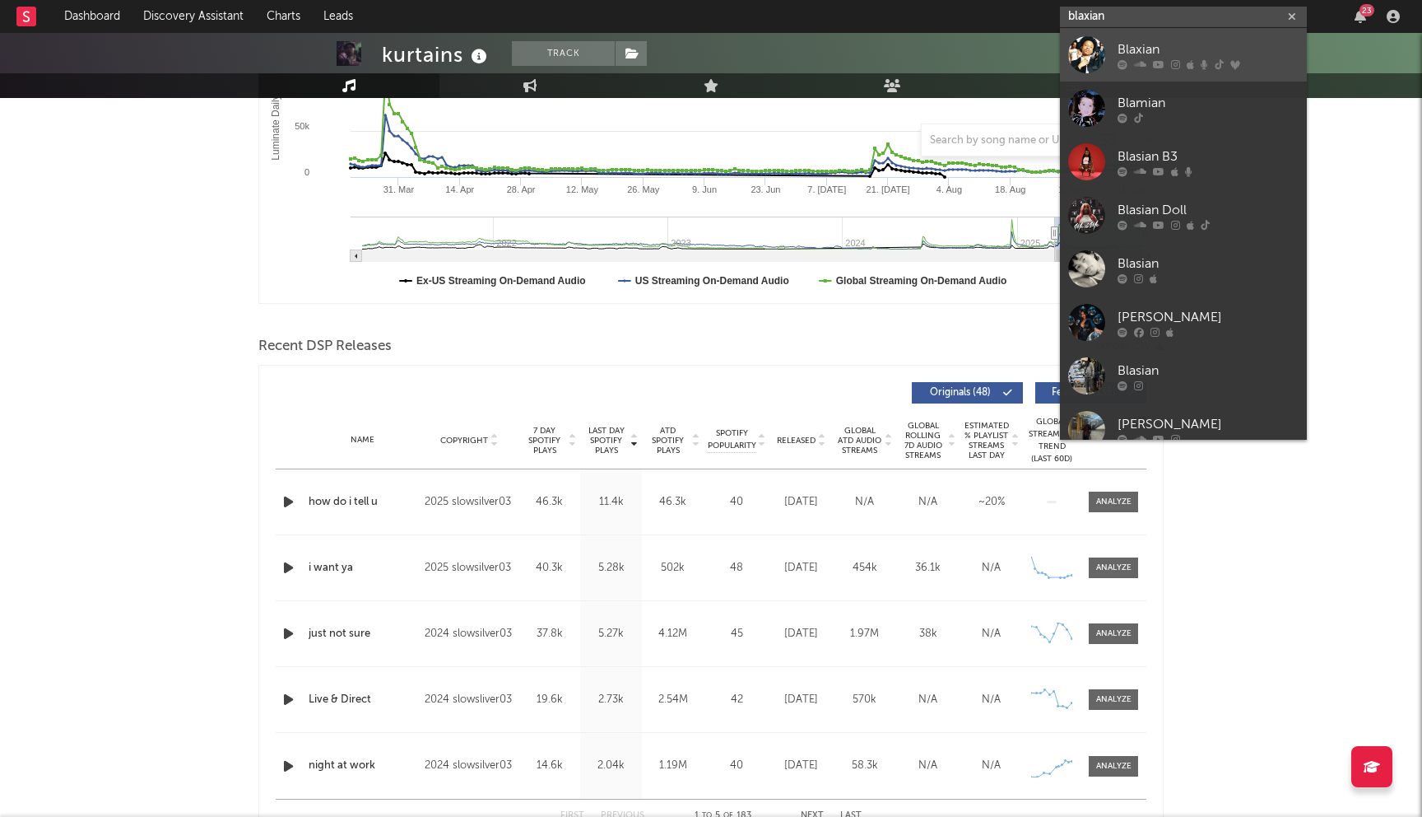
type input "blaxian"
click at [1142, 56] on div "Blaxian" at bounding box center [1208, 50] width 181 height 20
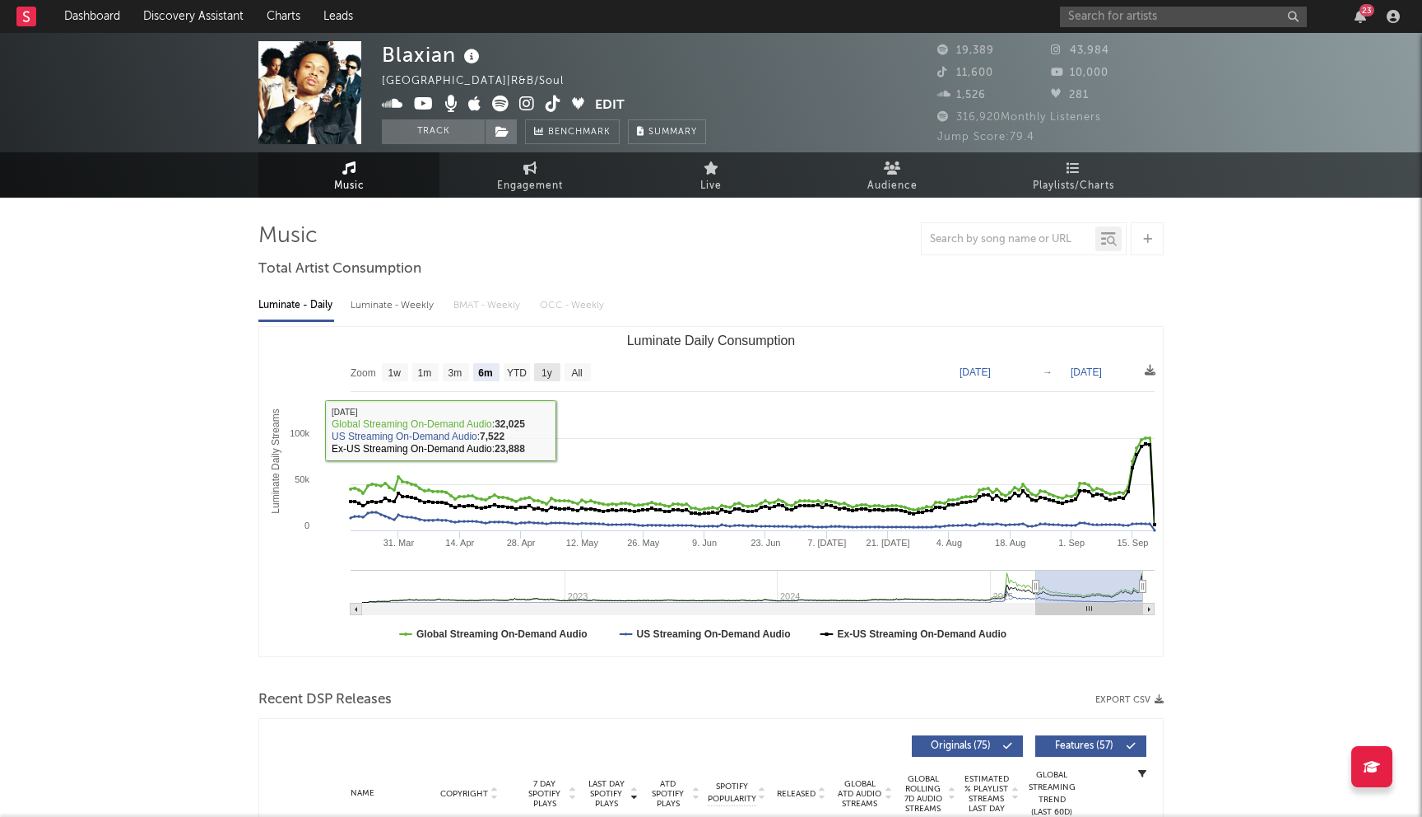
click at [544, 374] on text "1y" at bounding box center [547, 373] width 11 height 12
select select "1y"
type input "2024-09-20"
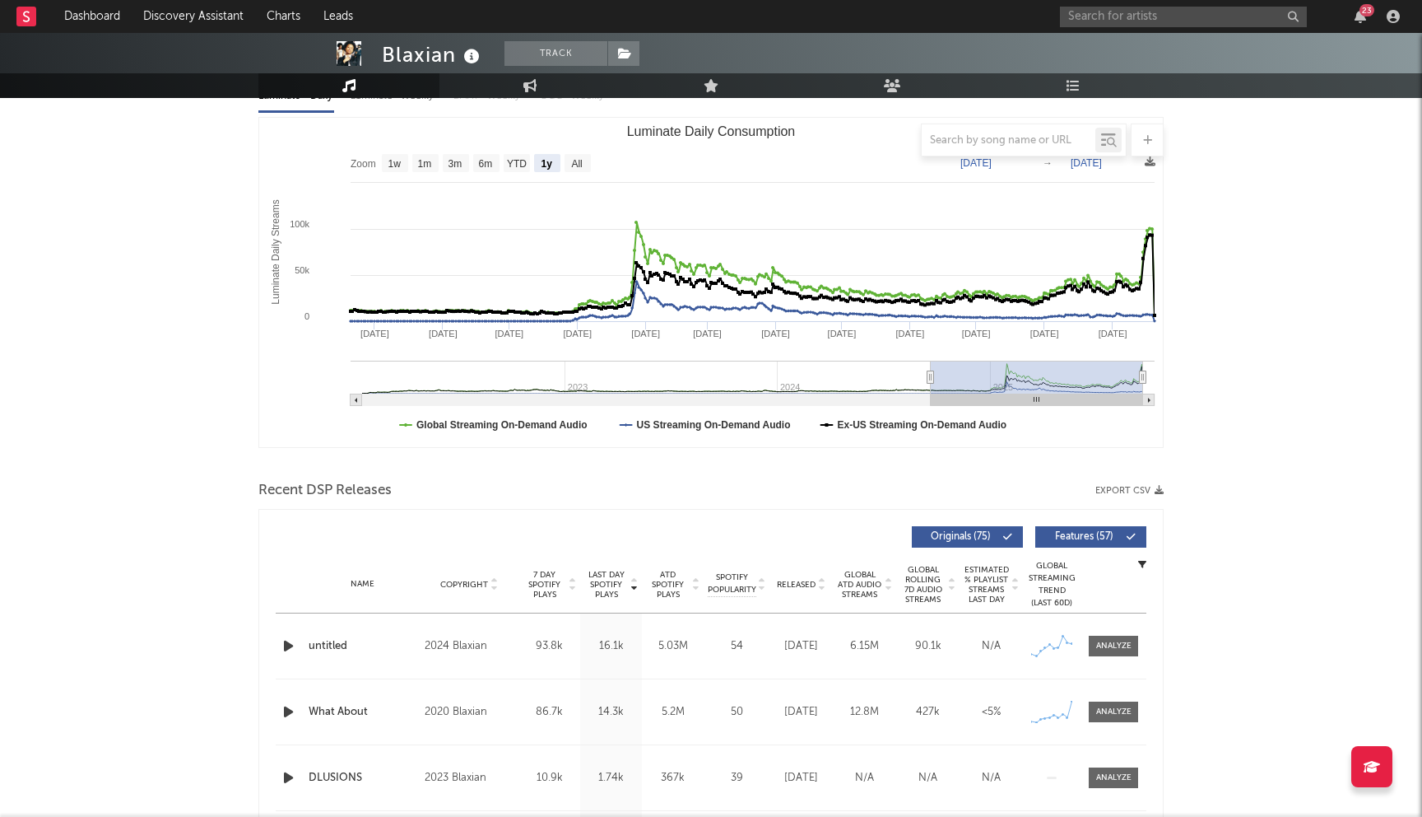
scroll to position [254, 0]
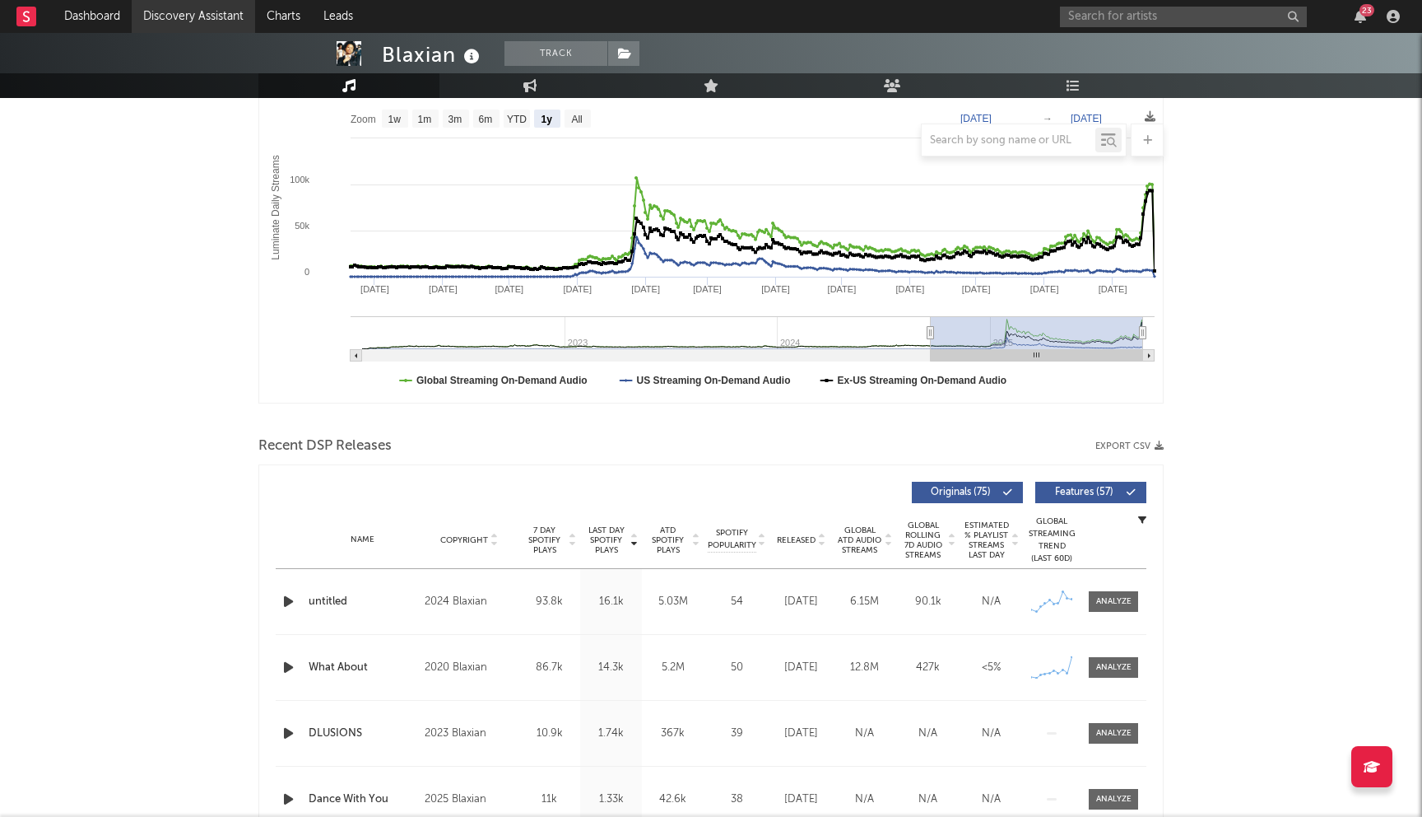
click at [166, 19] on link "Discovery Assistant" at bounding box center [193, 16] width 123 height 33
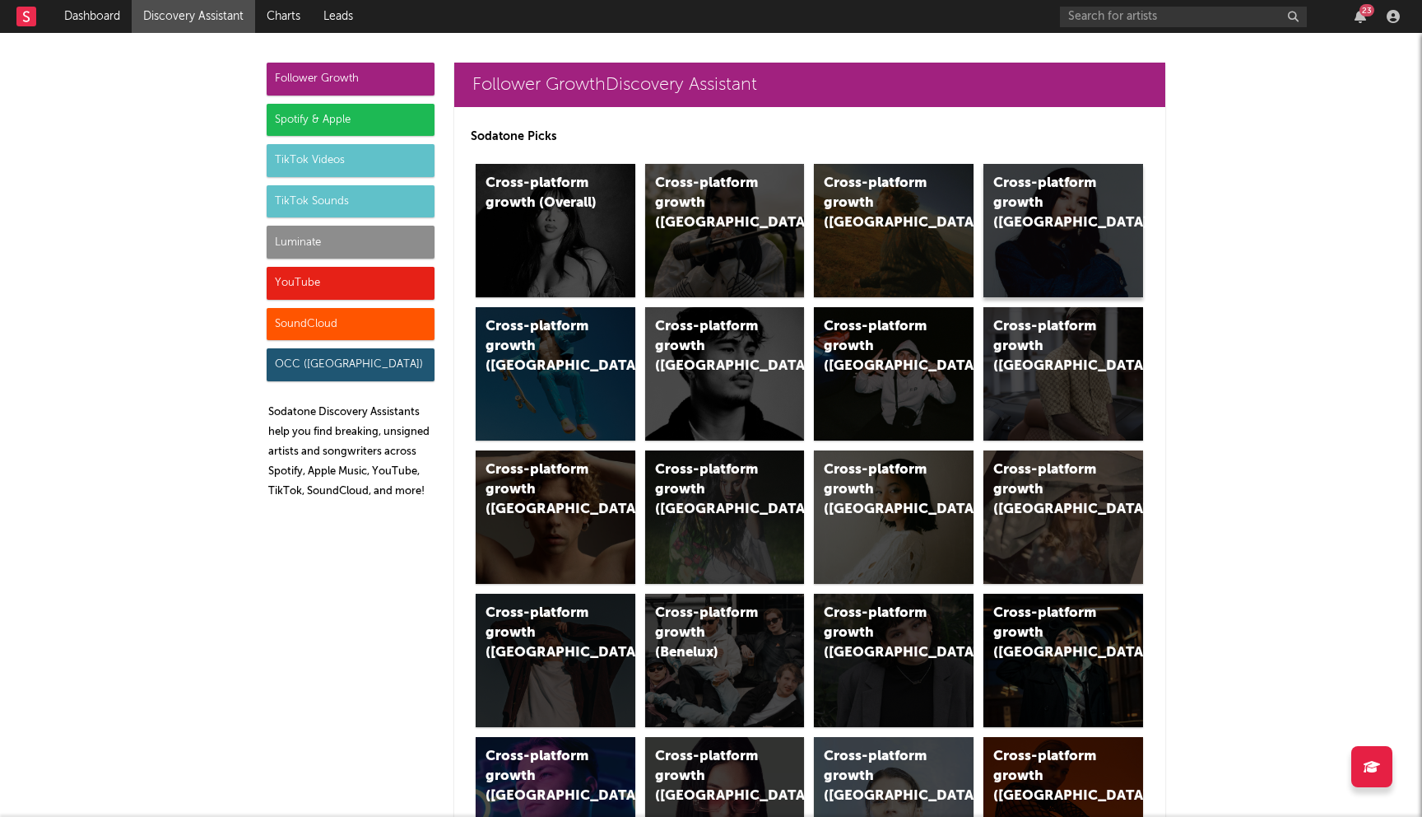
click at [1073, 177] on div "Cross-platform growth (Canada)" at bounding box center [1050, 203] width 112 height 59
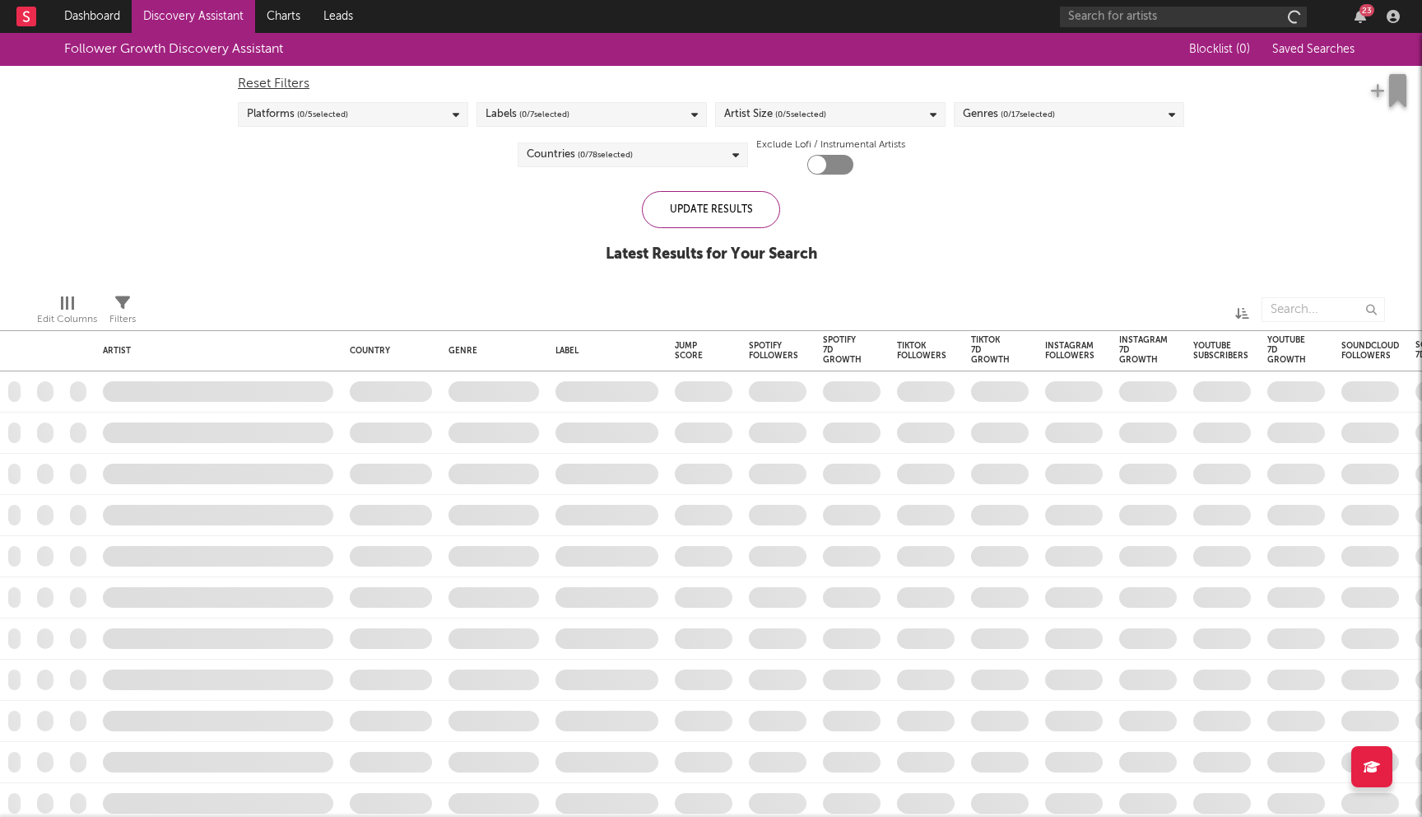
checkbox input "true"
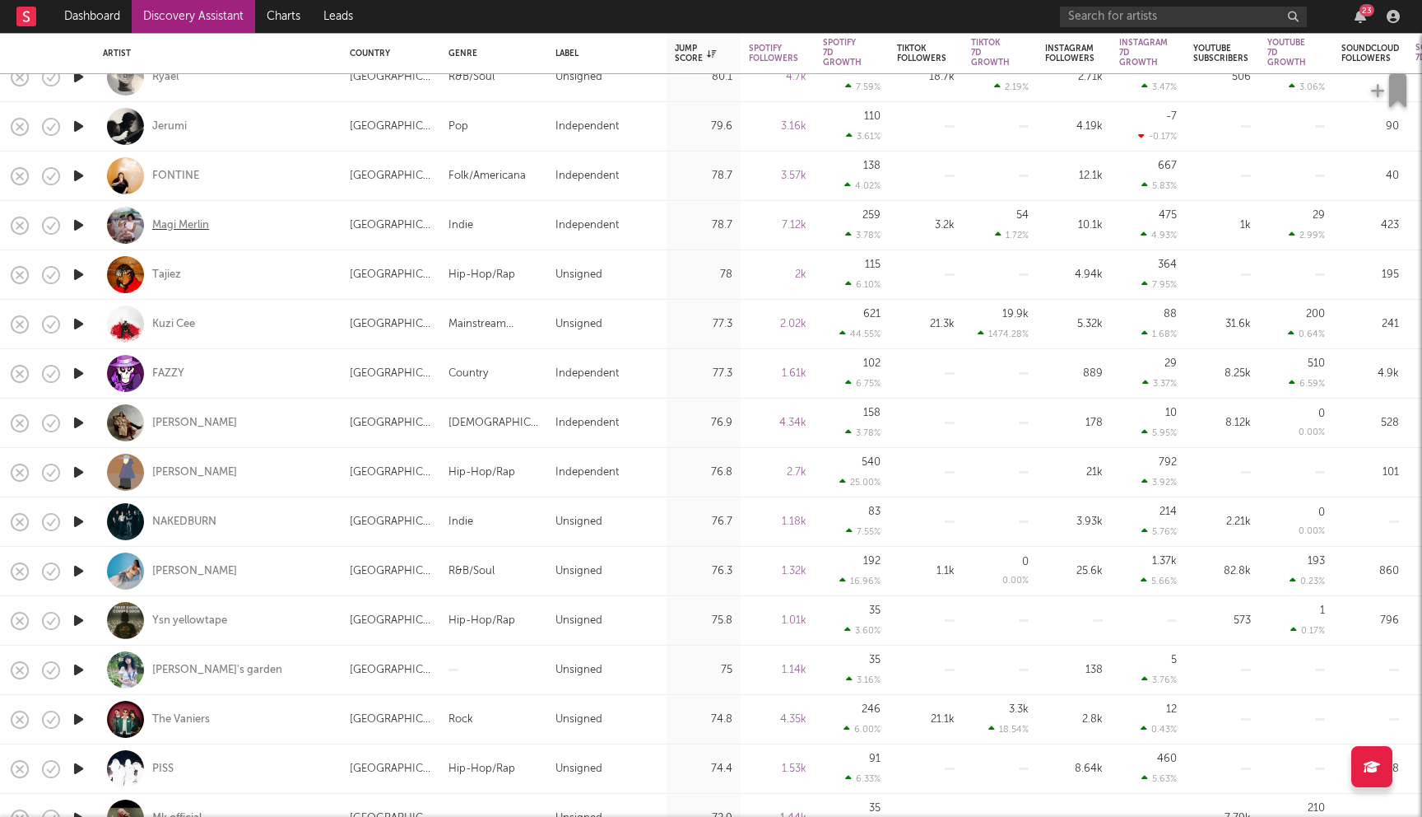
click at [194, 225] on div "Magi Merlin" at bounding box center [180, 225] width 57 height 15
click at [188, 468] on div "Nick Shea" at bounding box center [194, 472] width 85 height 15
click at [194, 519] on div "NAKEDBURN" at bounding box center [184, 521] width 64 height 15
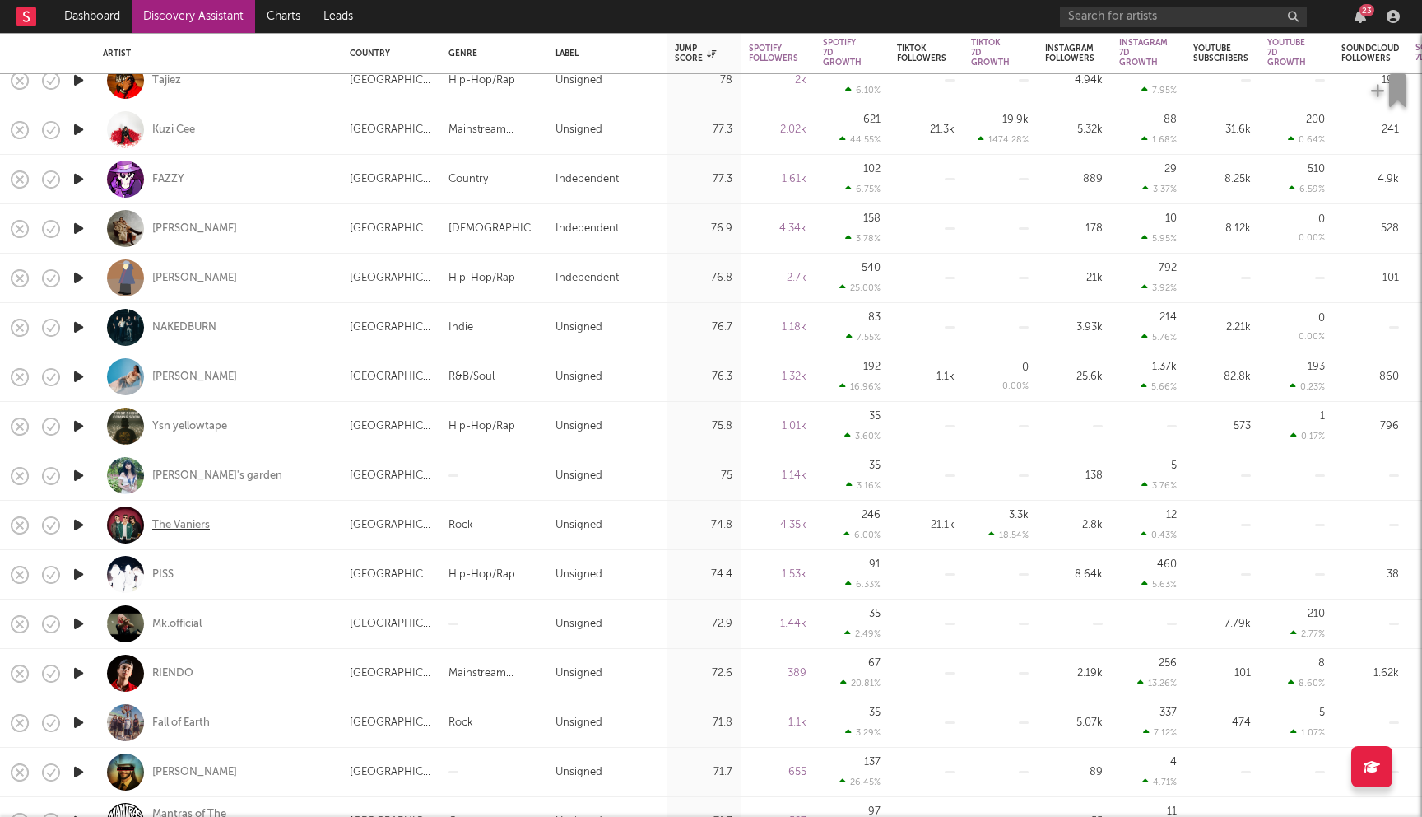
click at [203, 526] on div "The Vaniers" at bounding box center [181, 525] width 58 height 15
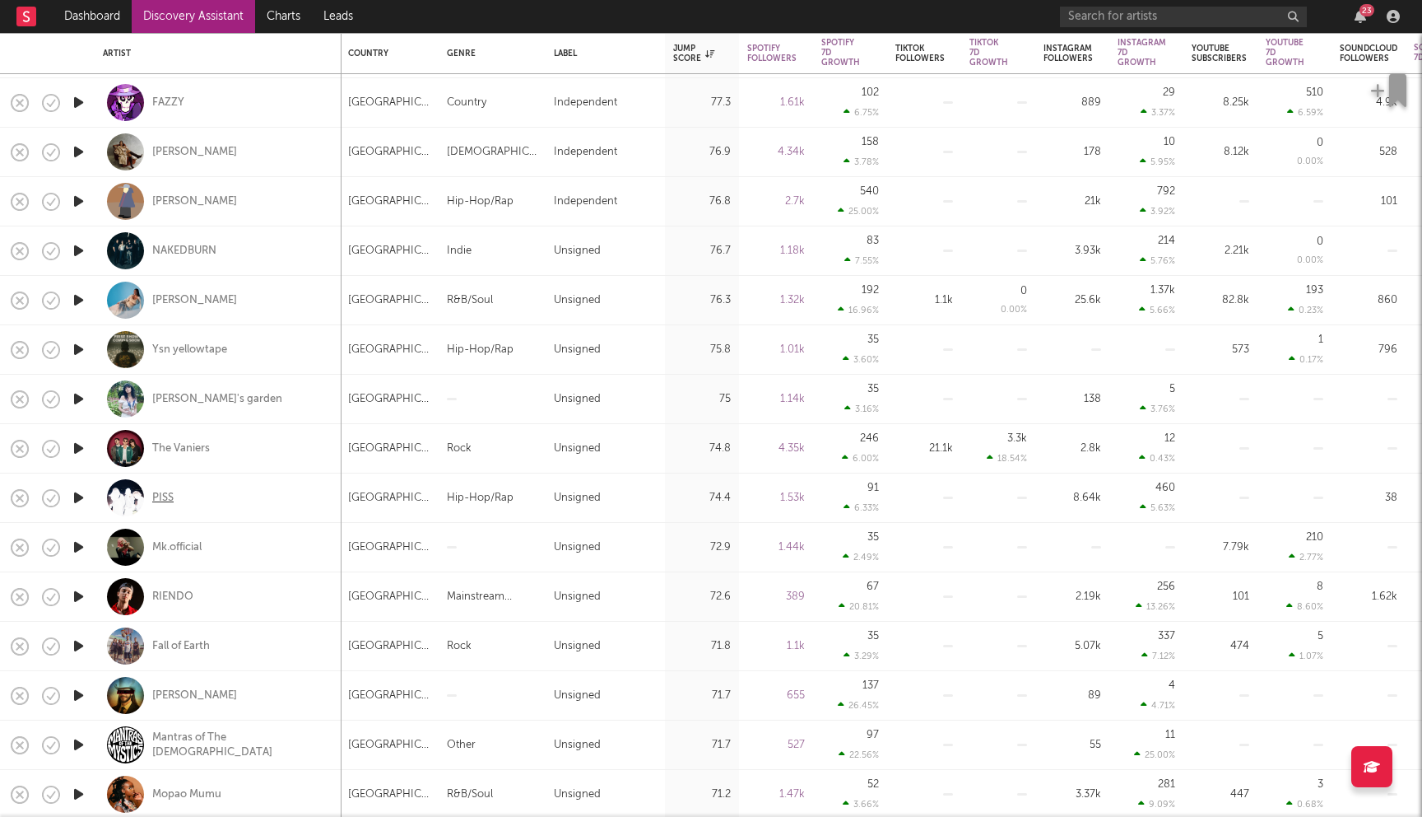
click at [168, 498] on div "PISS" at bounding box center [162, 498] width 21 height 15
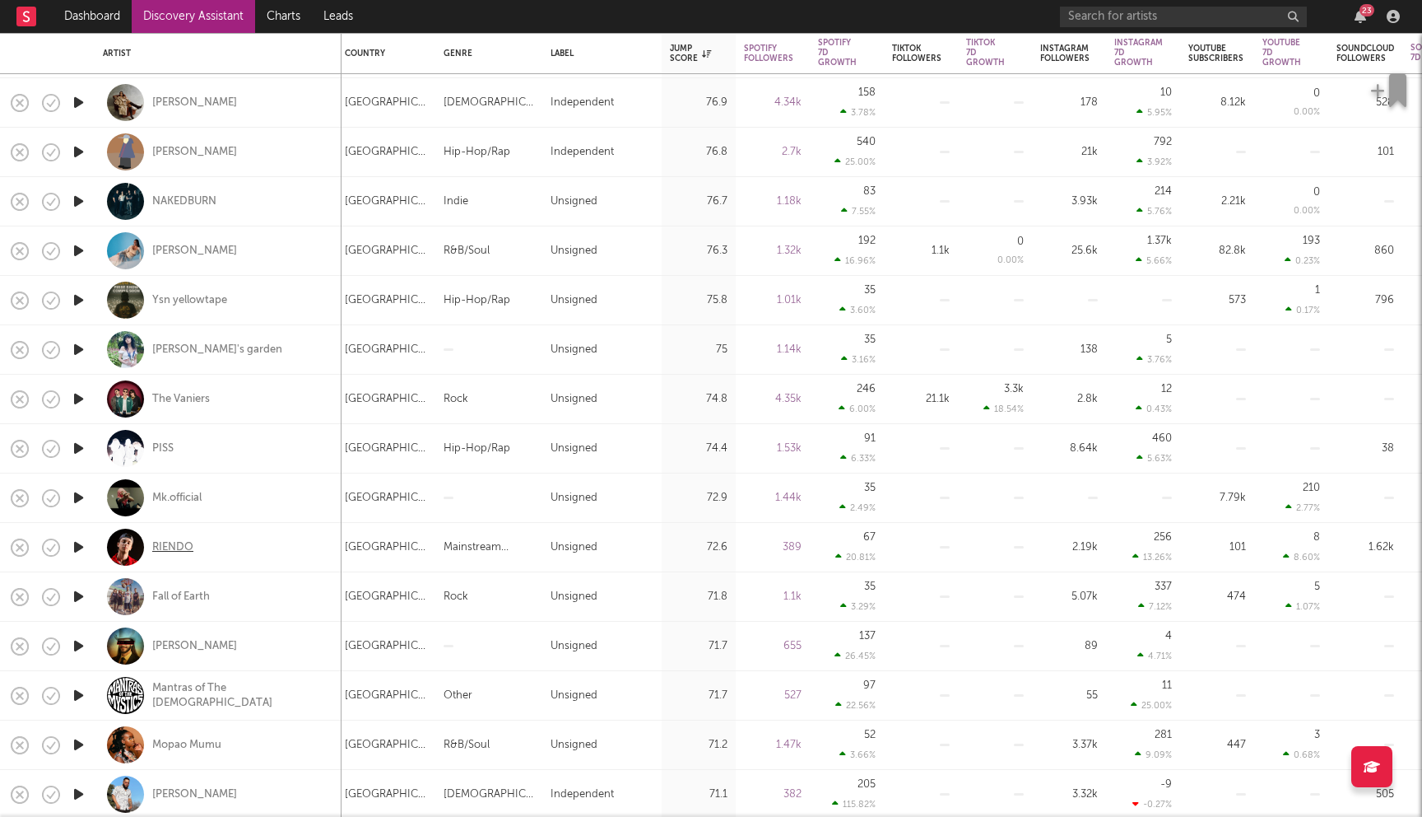
click at [165, 547] on div "RIENDO" at bounding box center [172, 547] width 41 height 15
click at [175, 601] on div "Fall of Earth" at bounding box center [181, 596] width 58 height 15
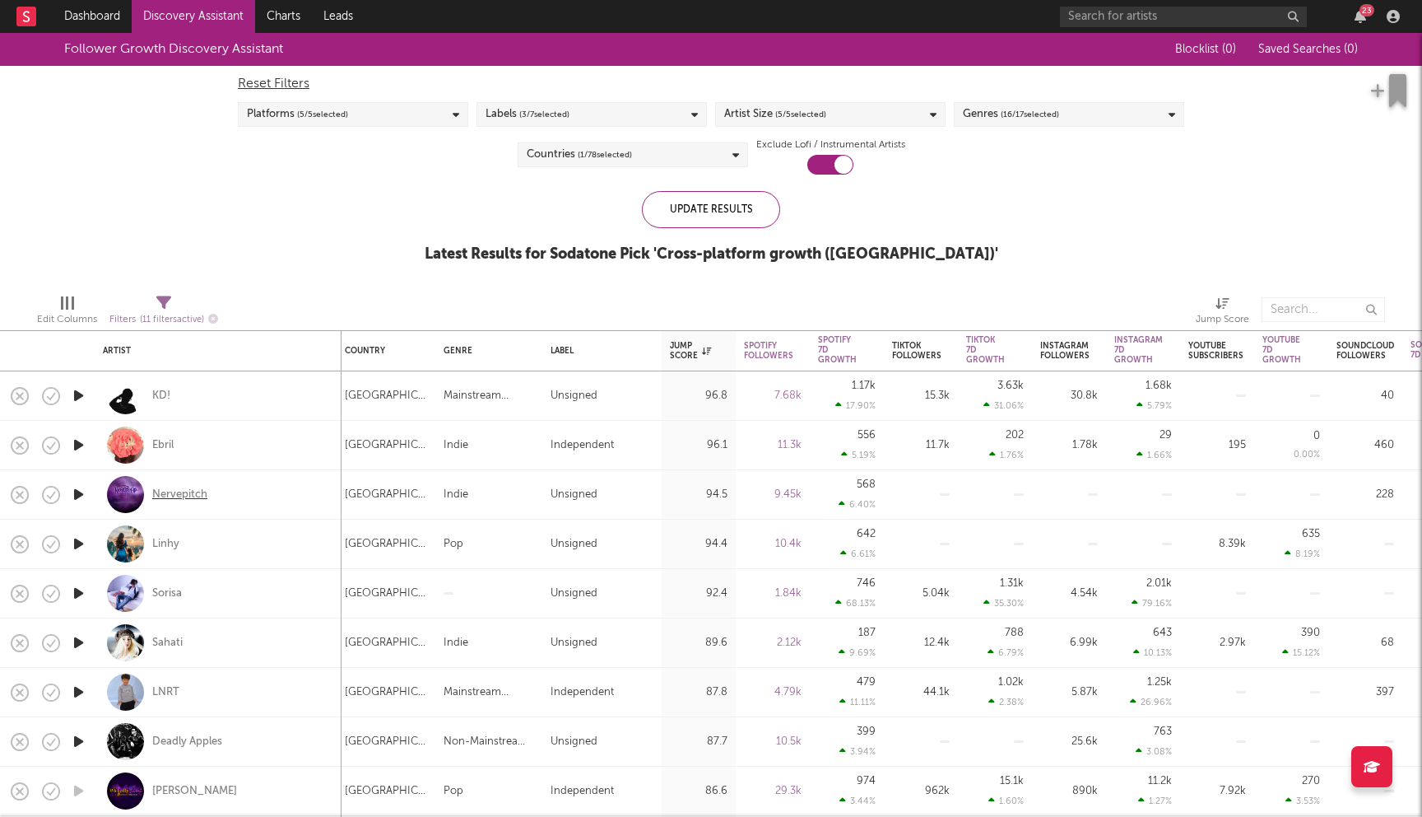
click at [196, 498] on div "Nervepitch" at bounding box center [179, 494] width 55 height 15
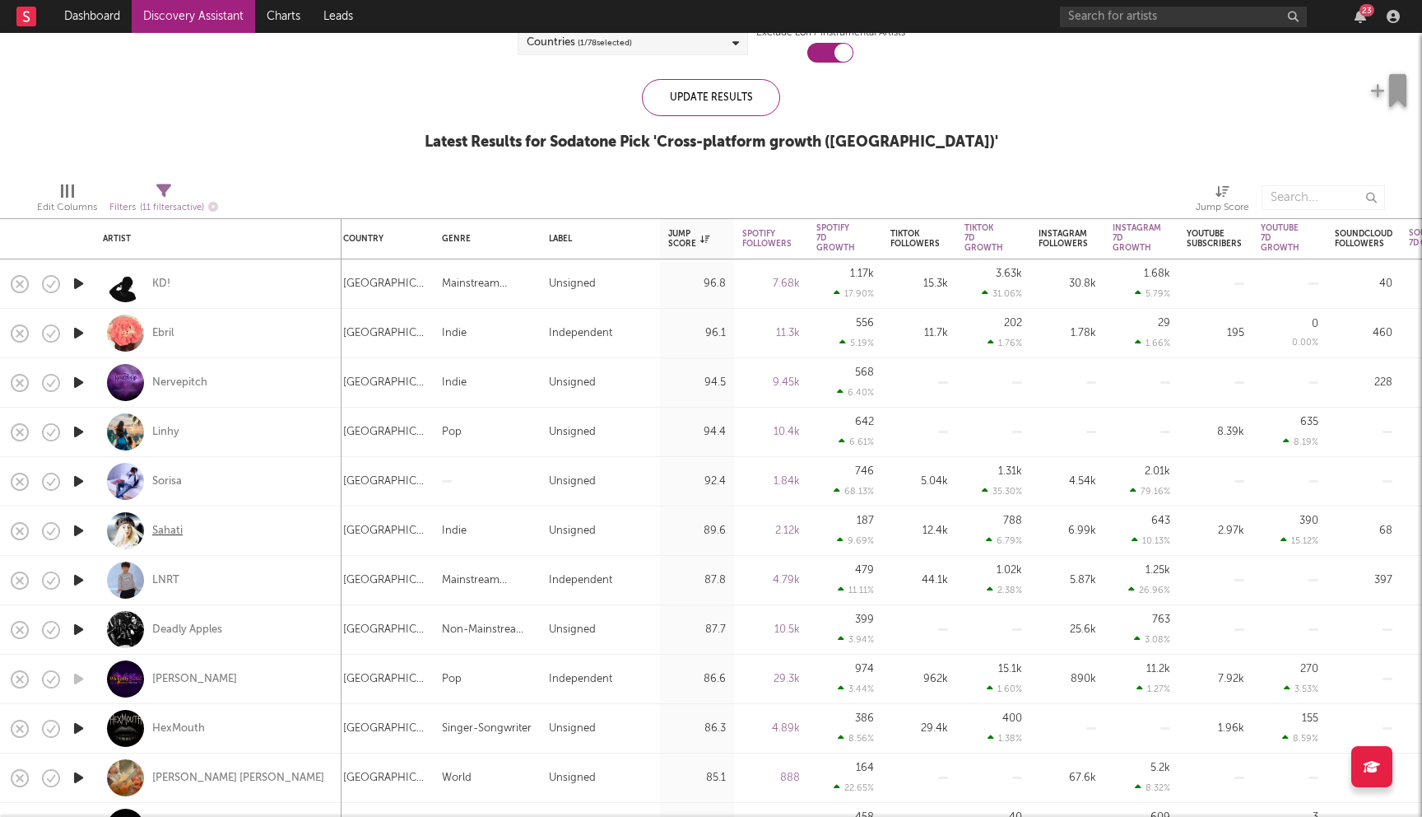
click at [172, 525] on div "Sahati" at bounding box center [167, 531] width 30 height 15
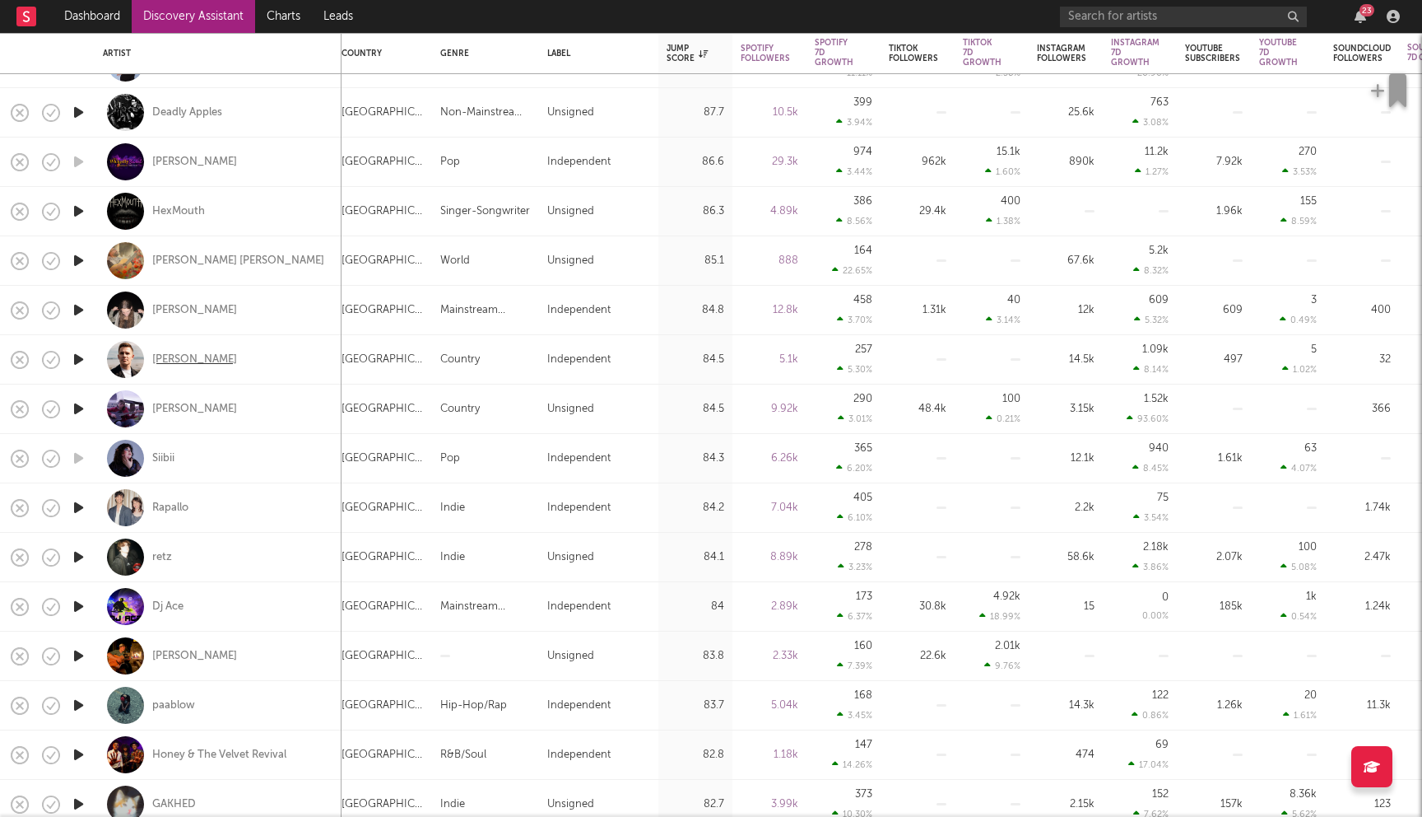
click at [226, 358] on div "Philippe Tremblay" at bounding box center [194, 359] width 85 height 15
click at [162, 458] on div "Siibii" at bounding box center [163, 458] width 22 height 15
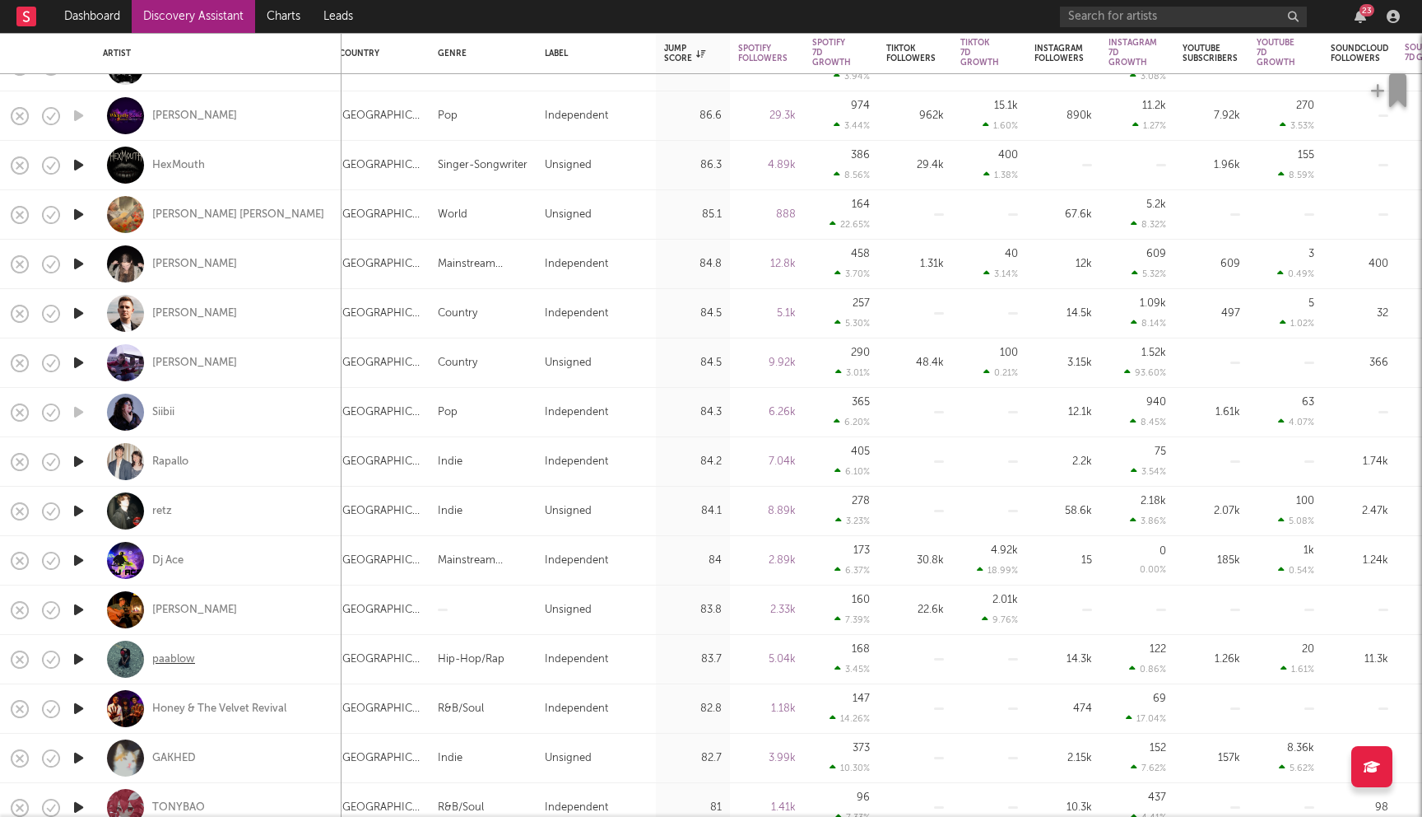
click at [175, 658] on div "paablow" at bounding box center [173, 659] width 43 height 15
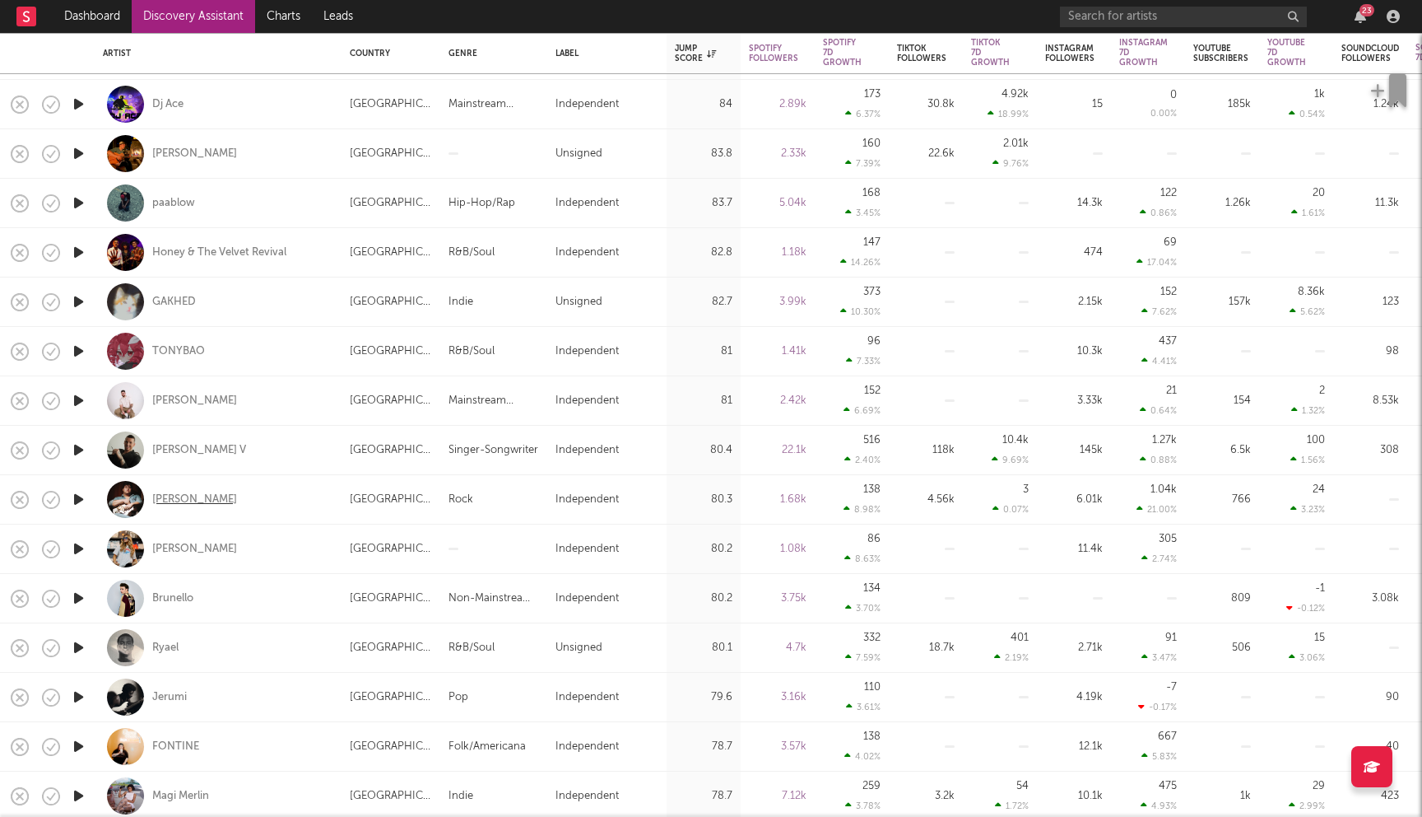
click at [207, 498] on div "Garret T. Willie" at bounding box center [194, 499] width 85 height 15
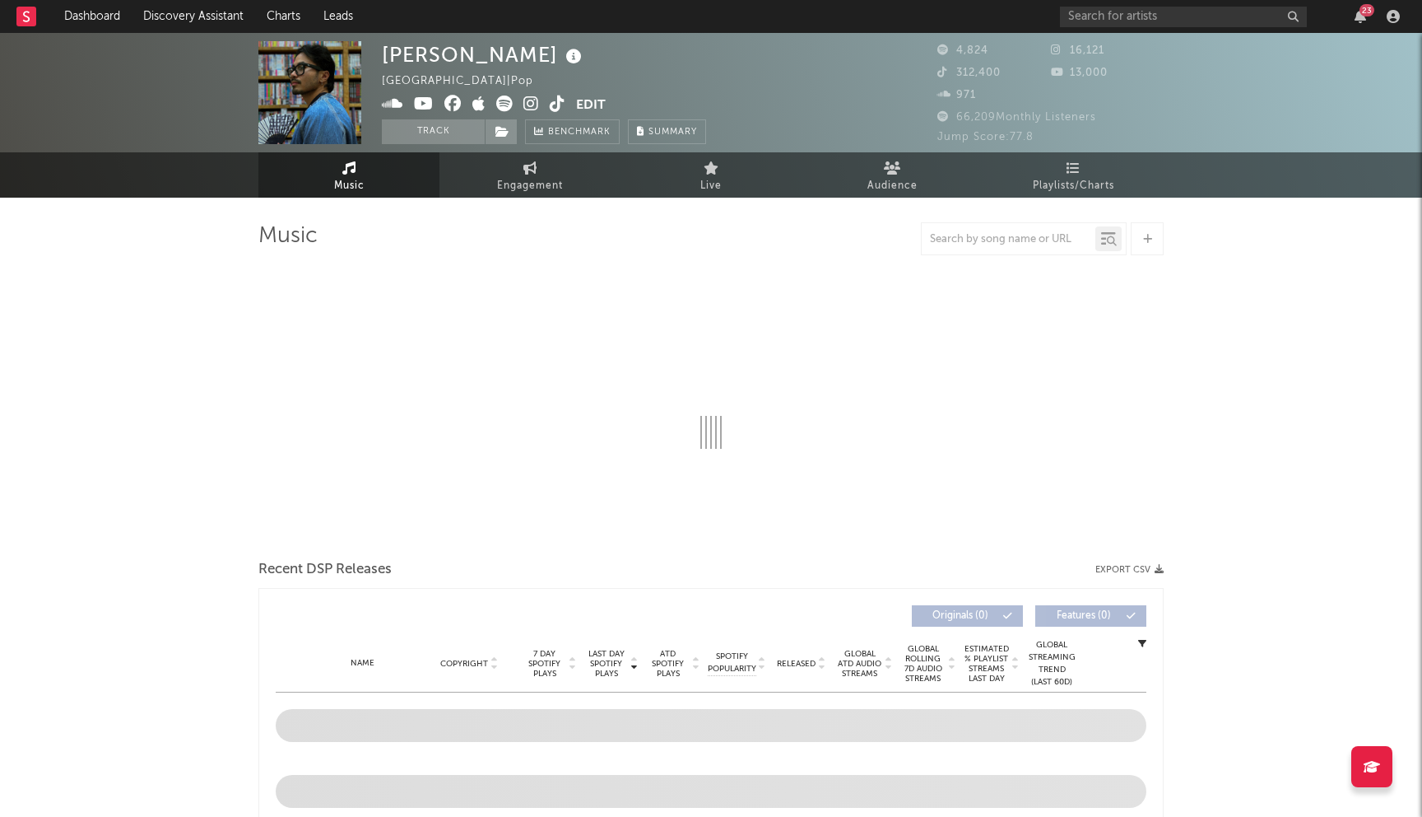
select select "6m"
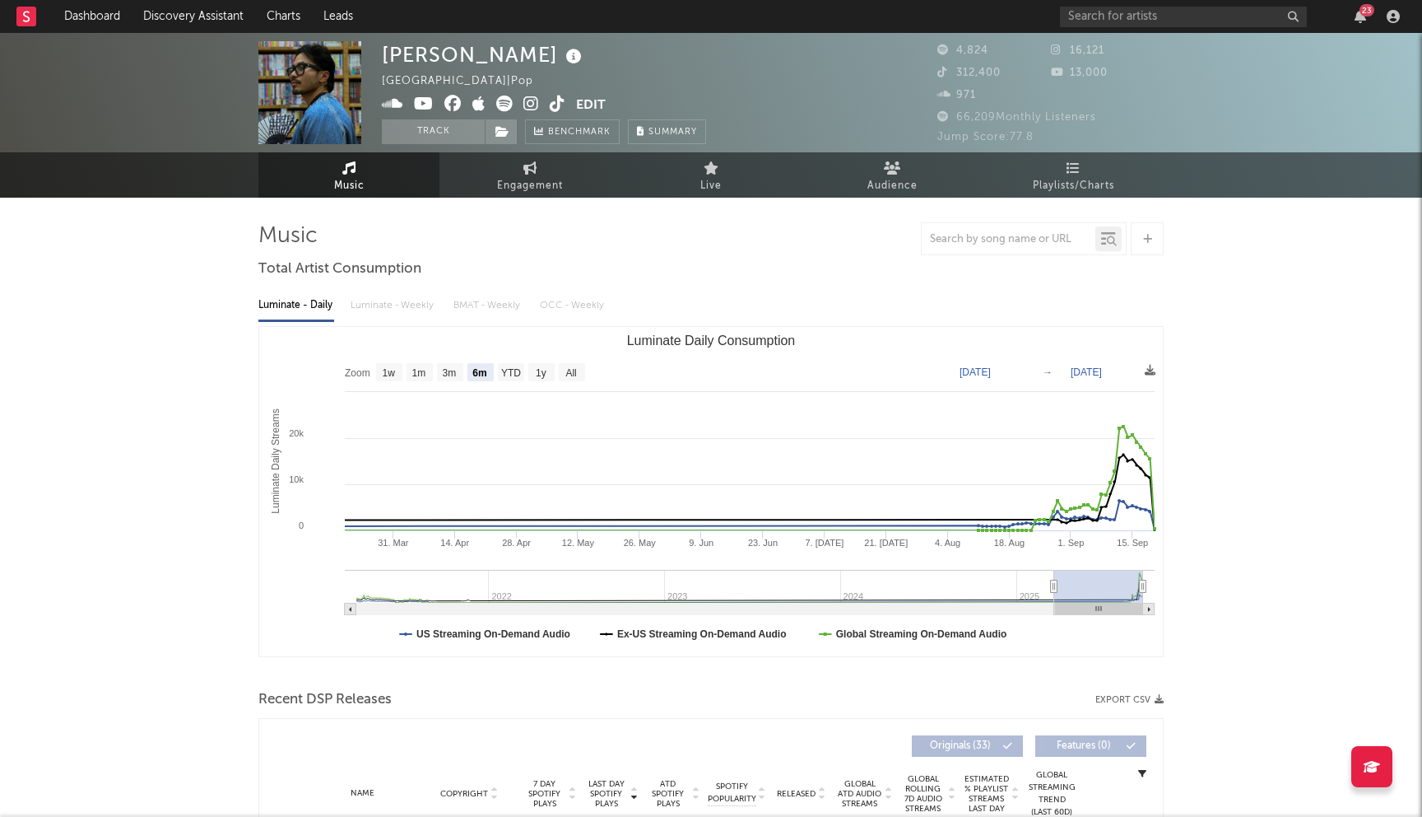
click at [454, 108] on icon at bounding box center [452, 103] width 17 height 16
drag, startPoint x: 386, startPoint y: 58, endPoint x: 524, endPoint y: 61, distance: 137.5
click at [524, 61] on div "[PERSON_NAME]" at bounding box center [484, 54] width 204 height 27
copy div "[PERSON_NAME]"
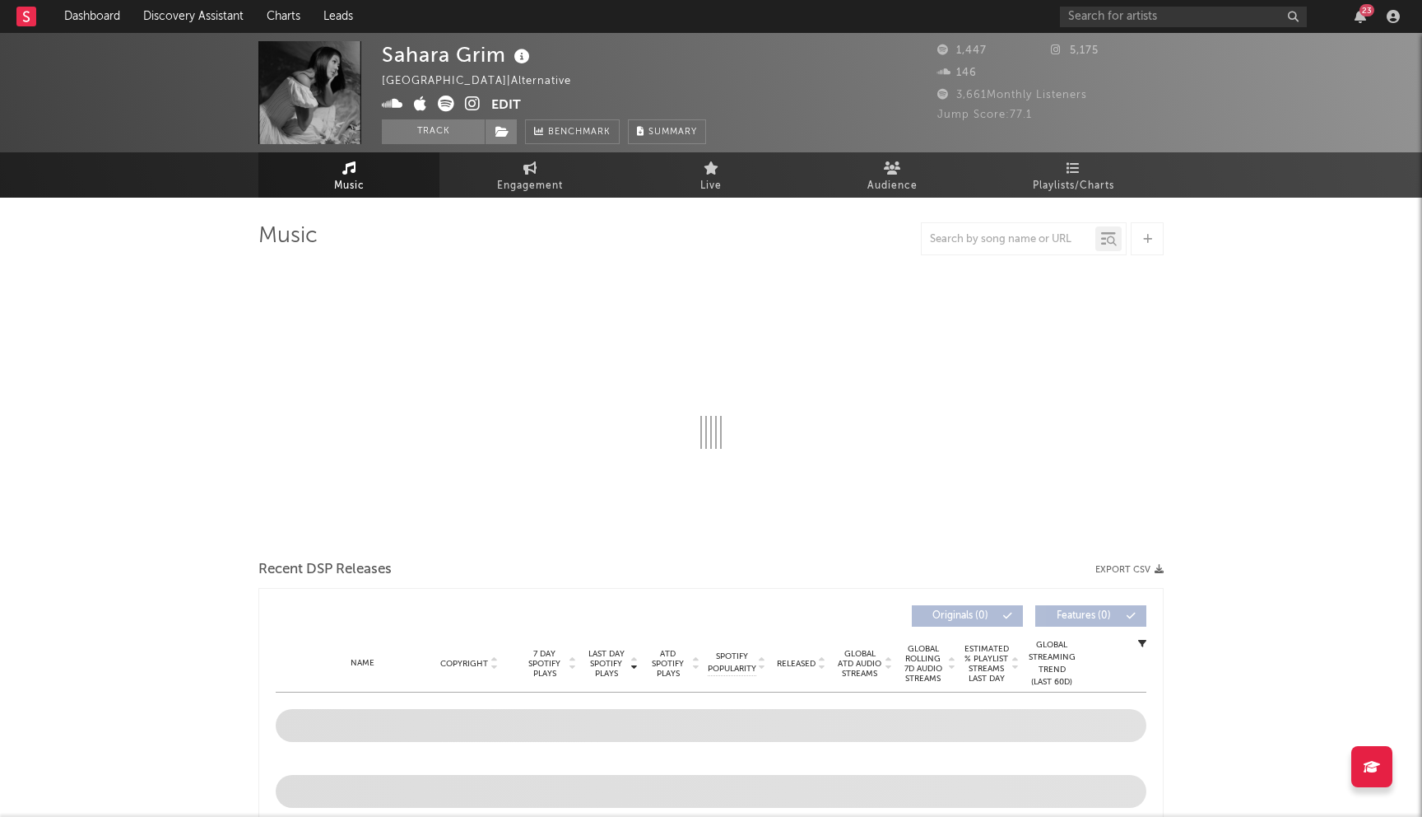
select select "1w"
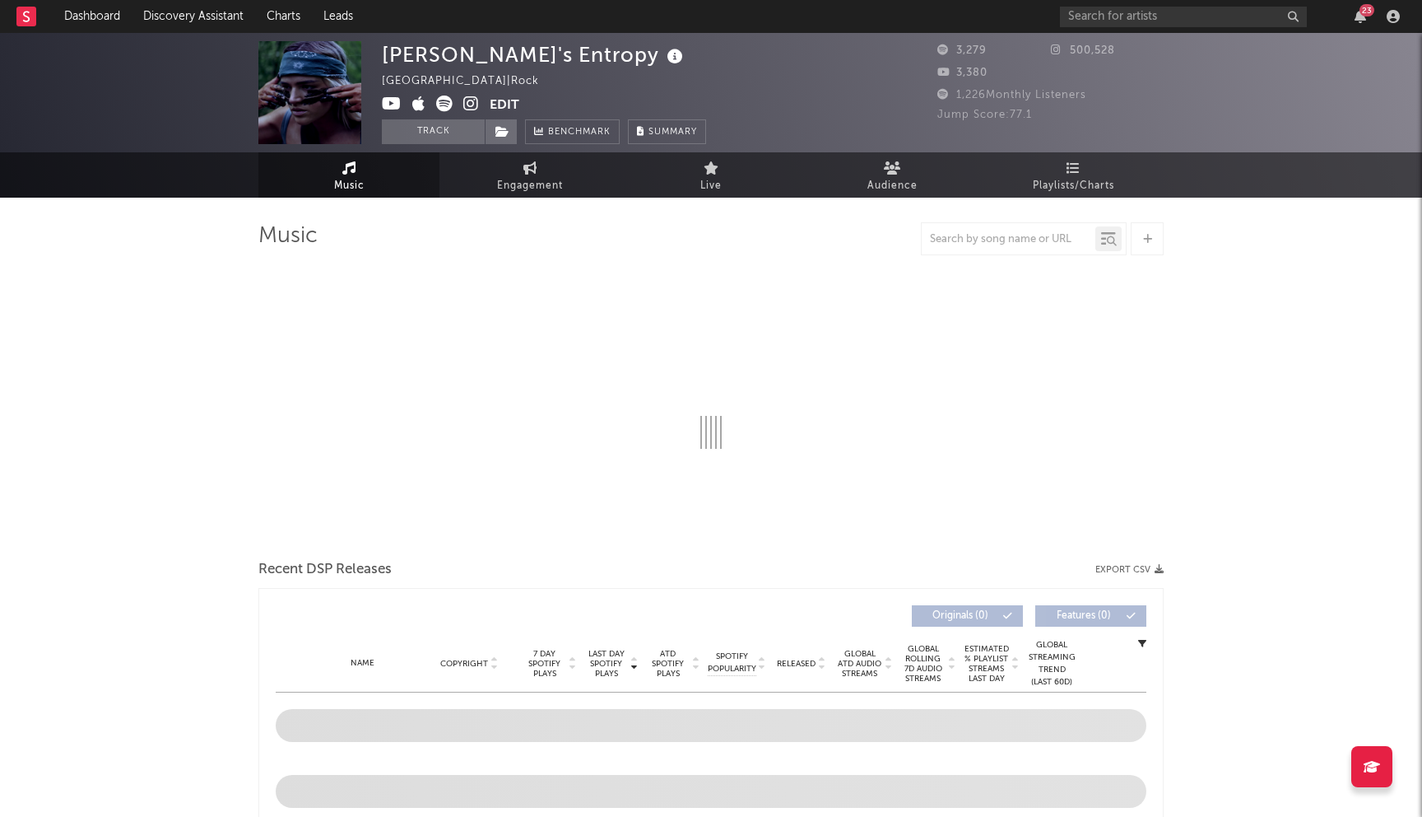
select select "6m"
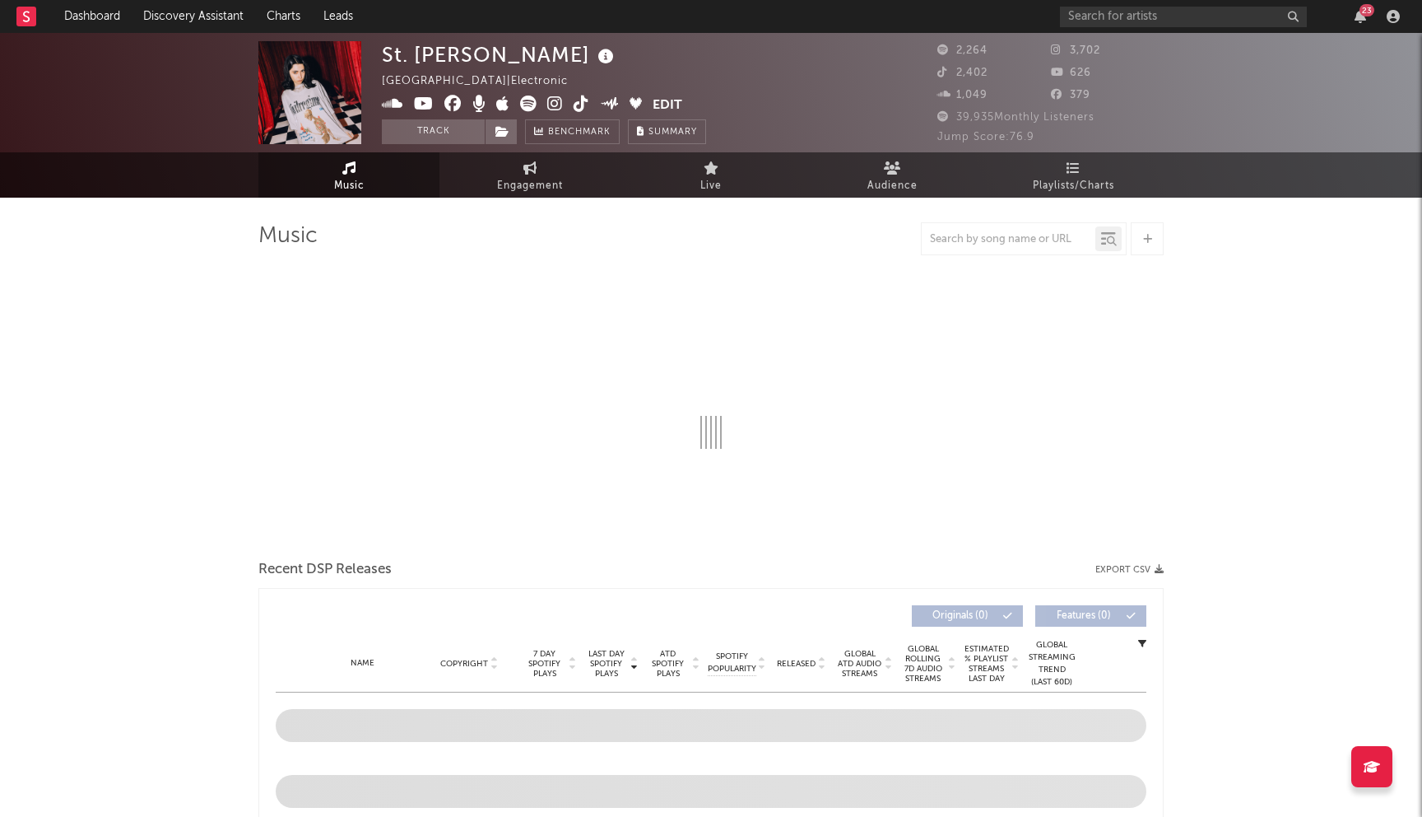
select select "6m"
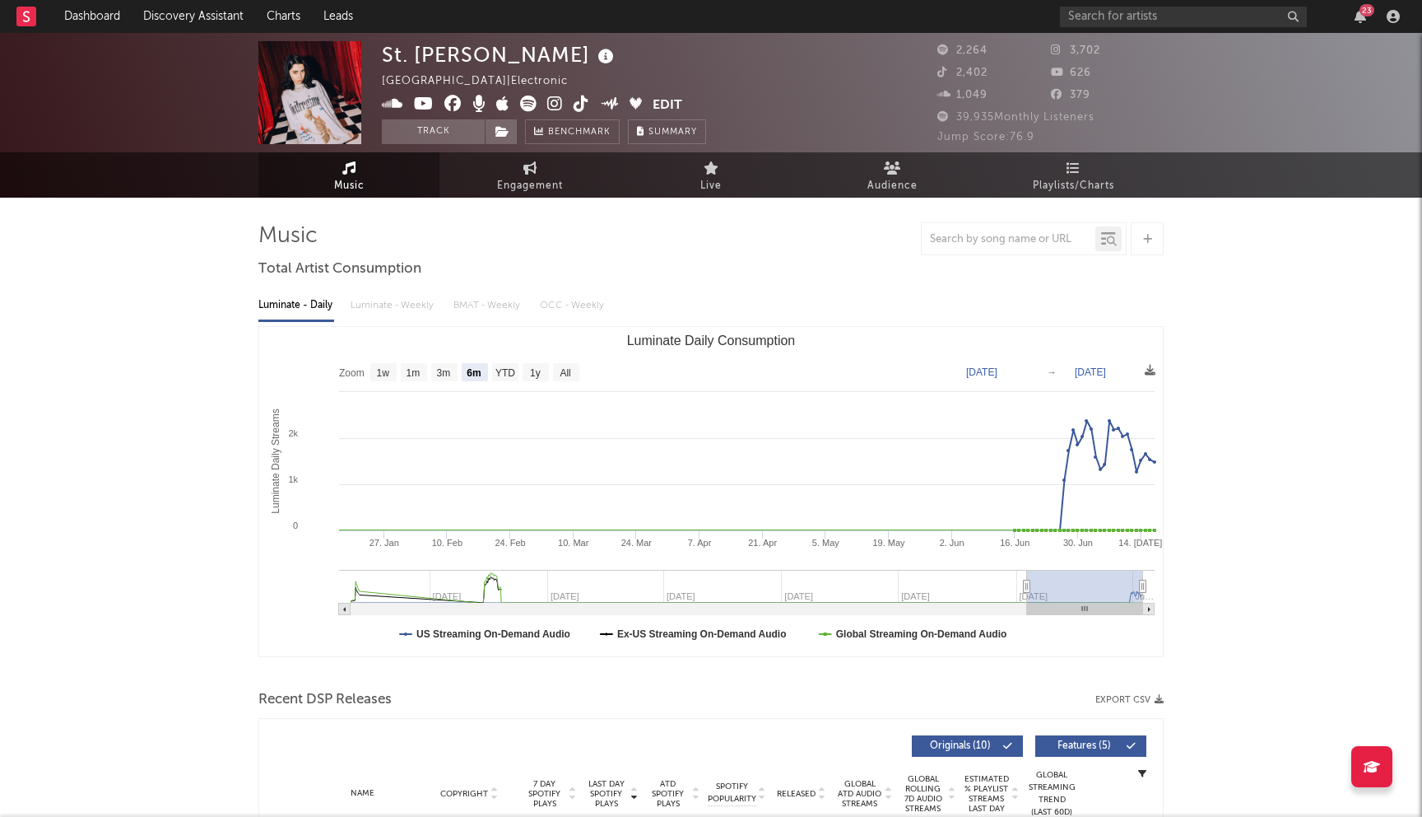
click at [451, 105] on icon at bounding box center [452, 103] width 17 height 16
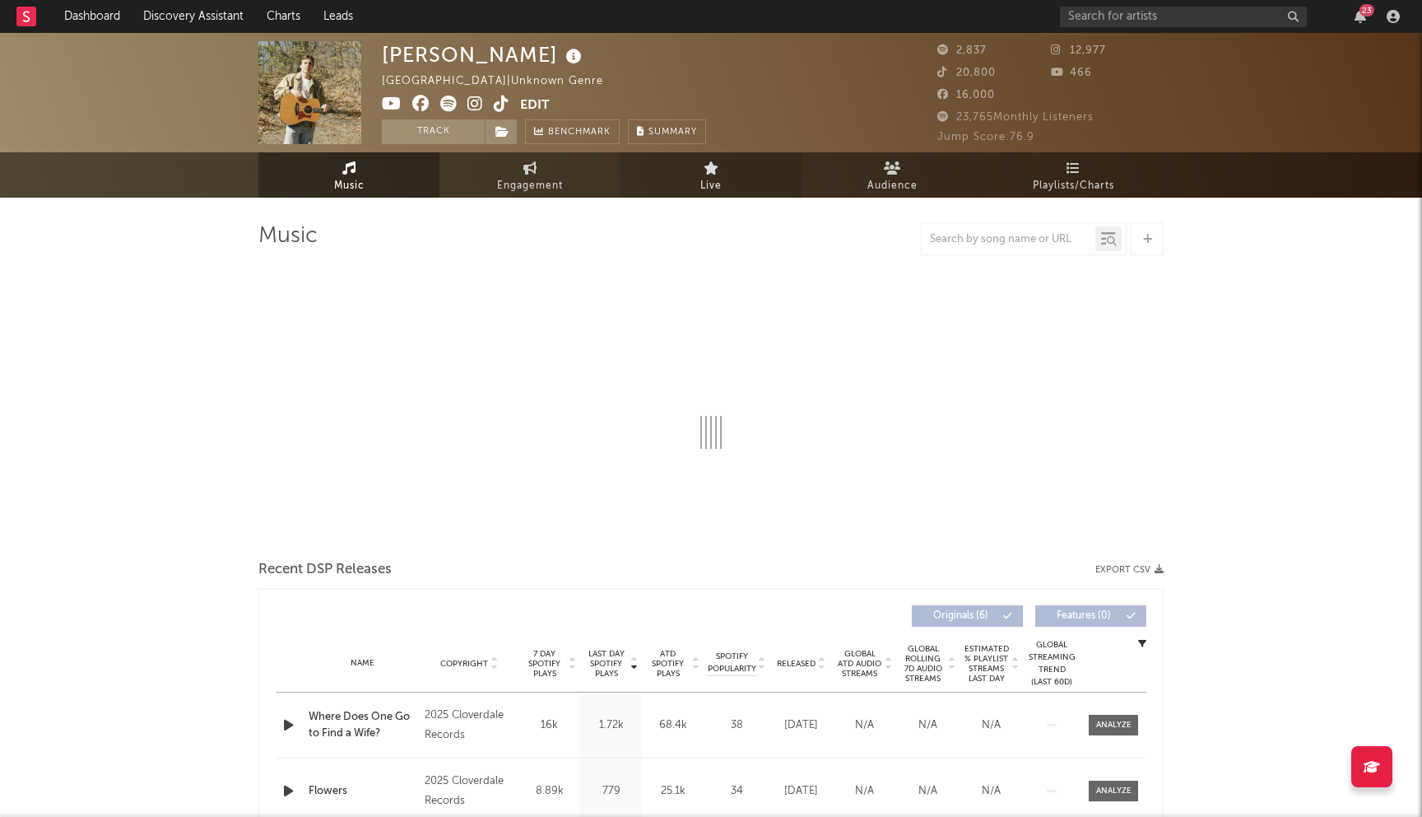
select select "6m"
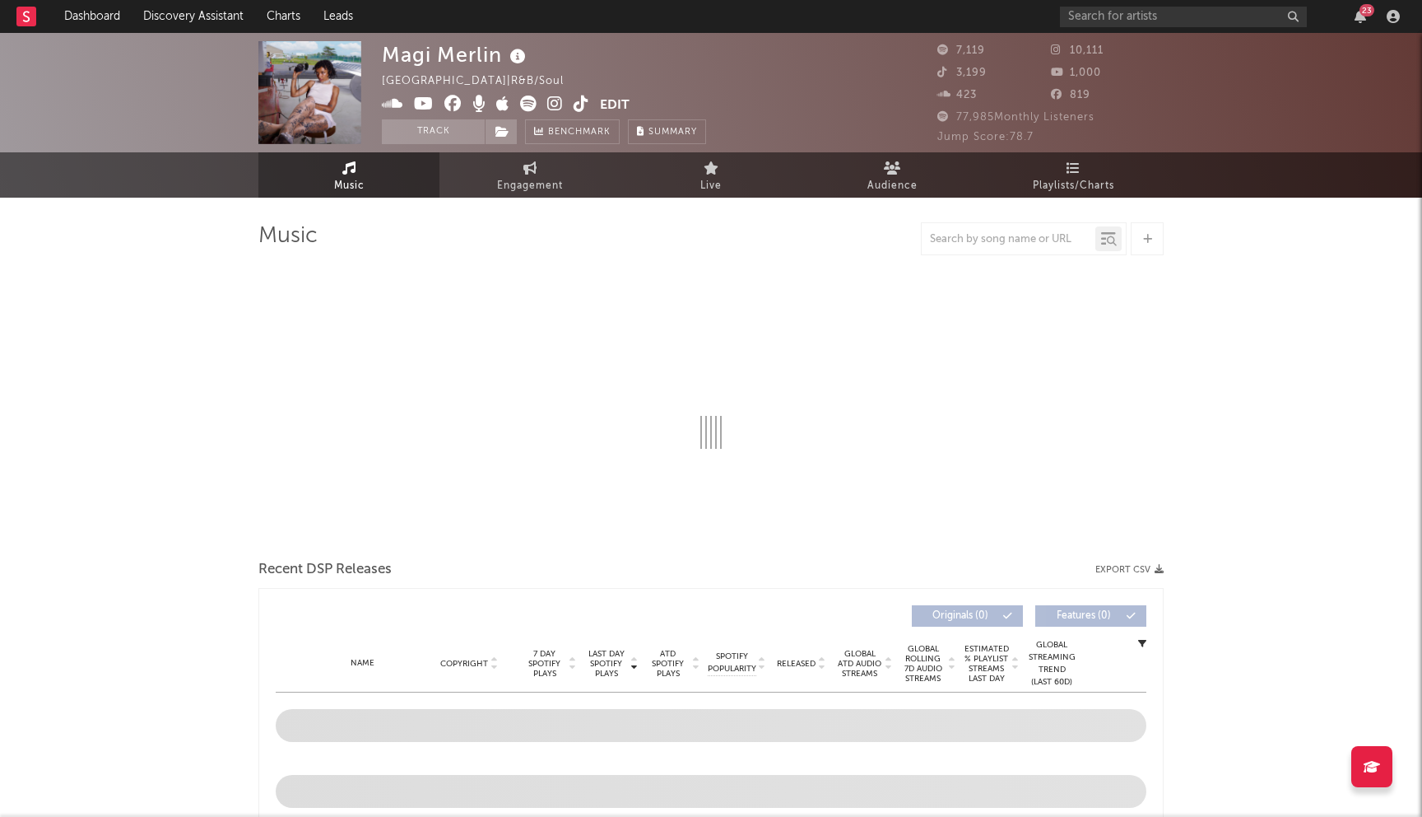
select select "6m"
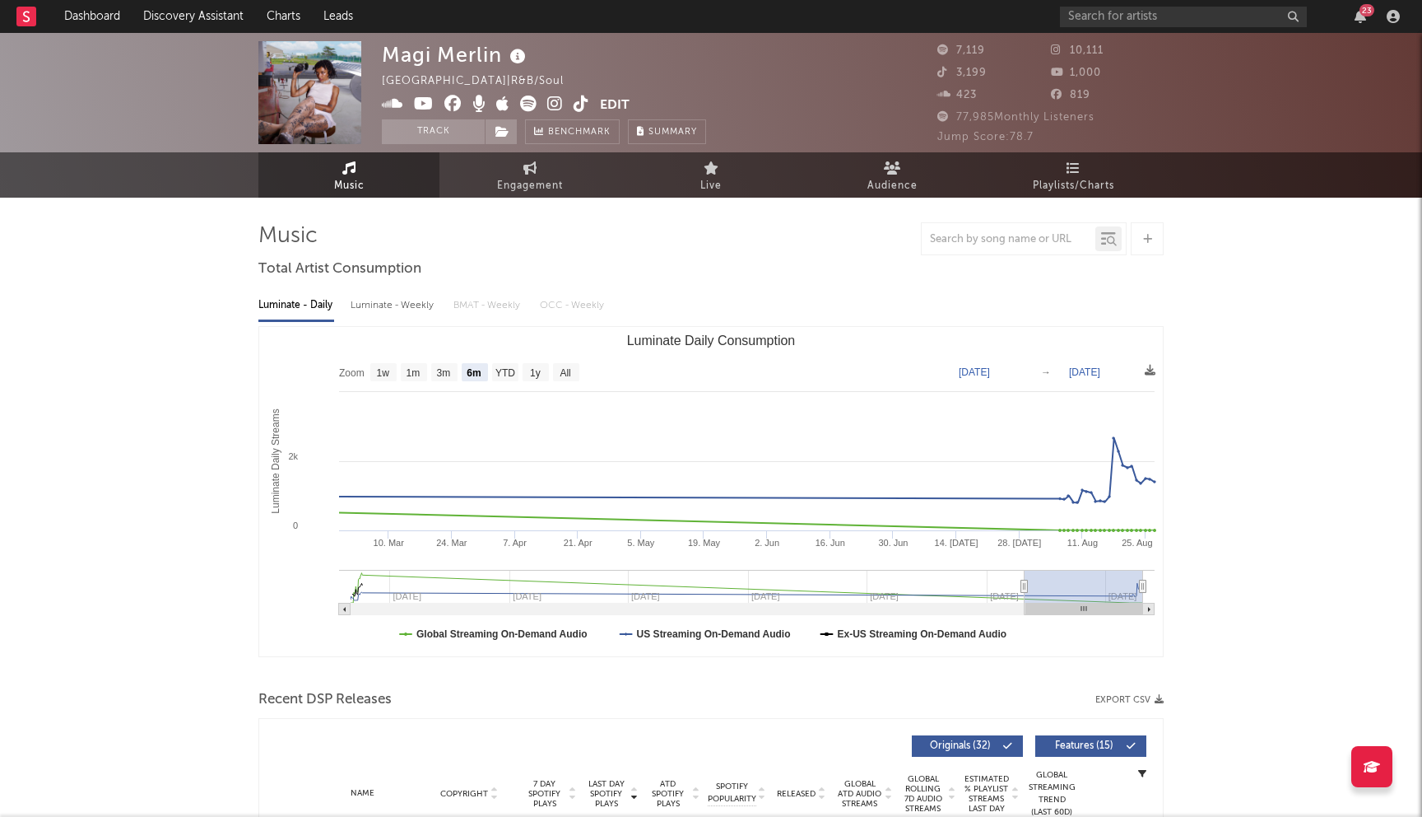
click at [458, 105] on icon at bounding box center [452, 103] width 17 height 16
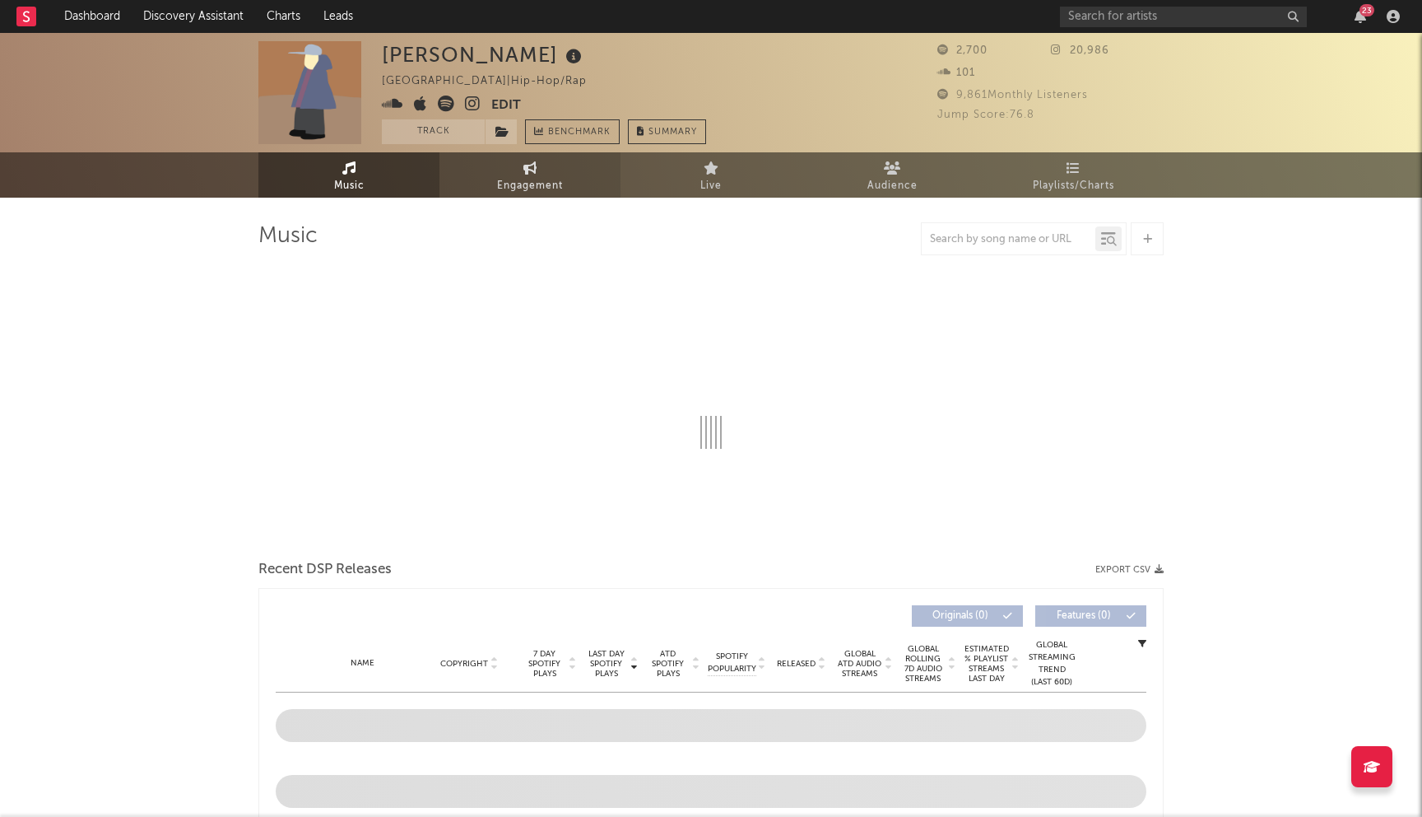
select select "1w"
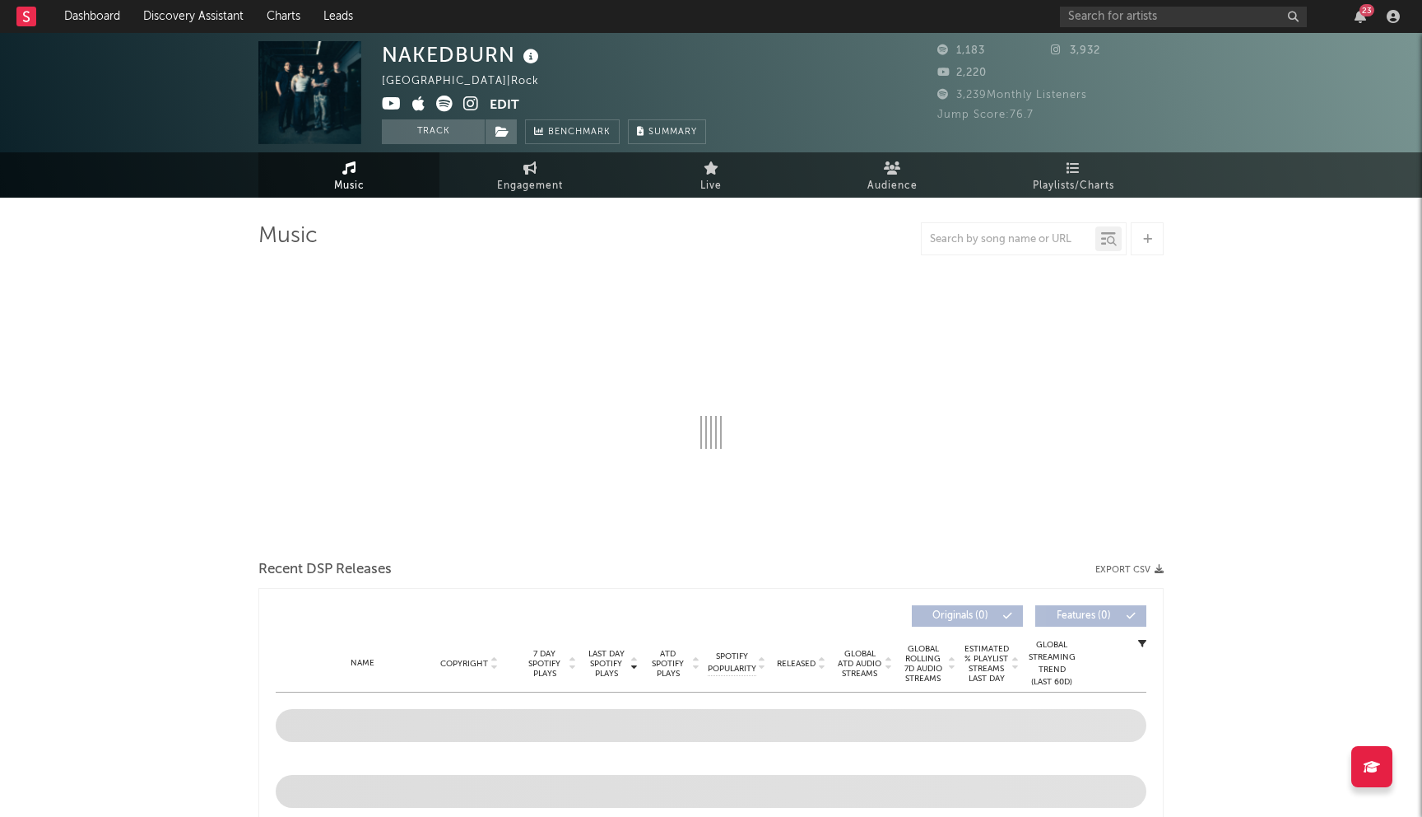
select select "1w"
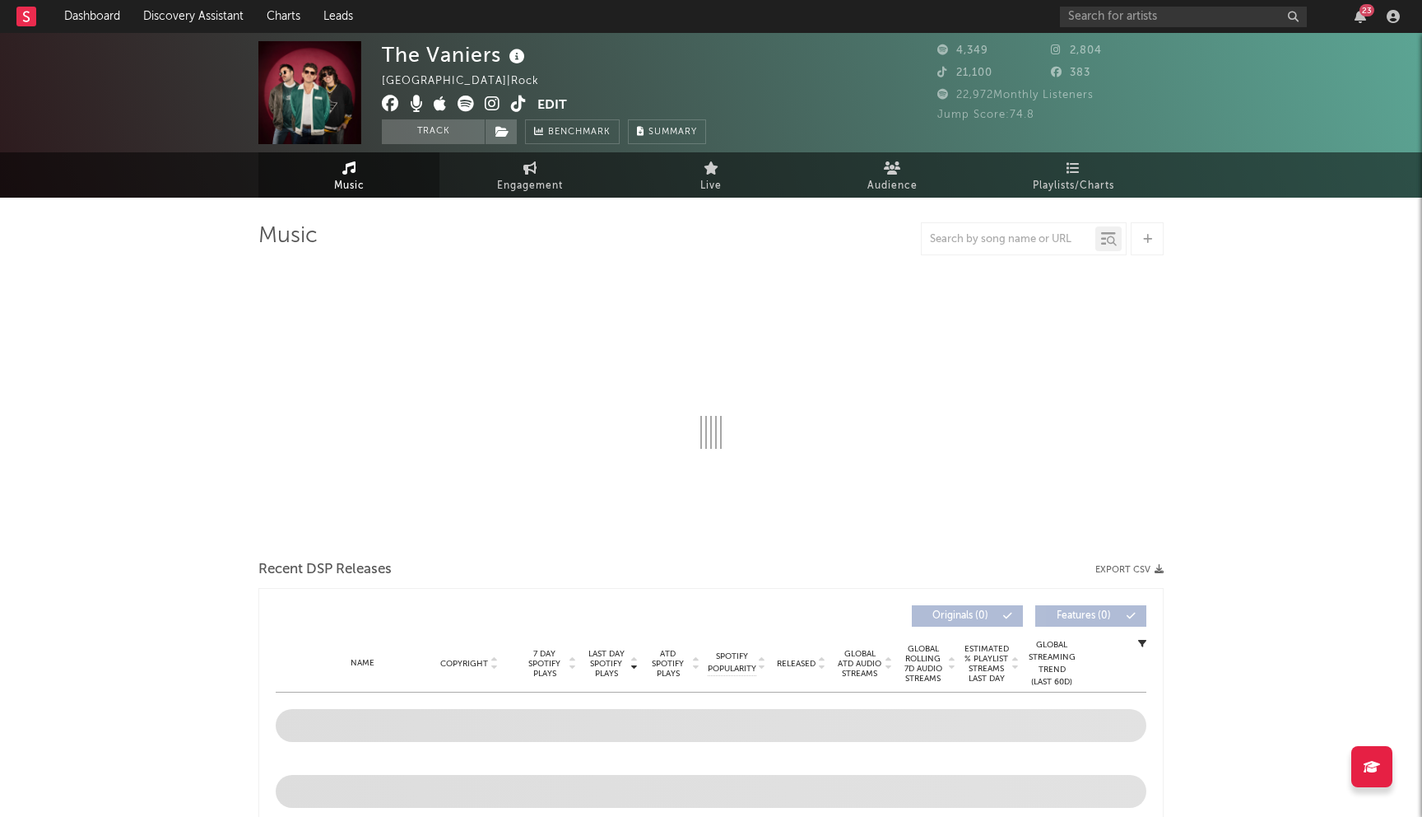
select select "6m"
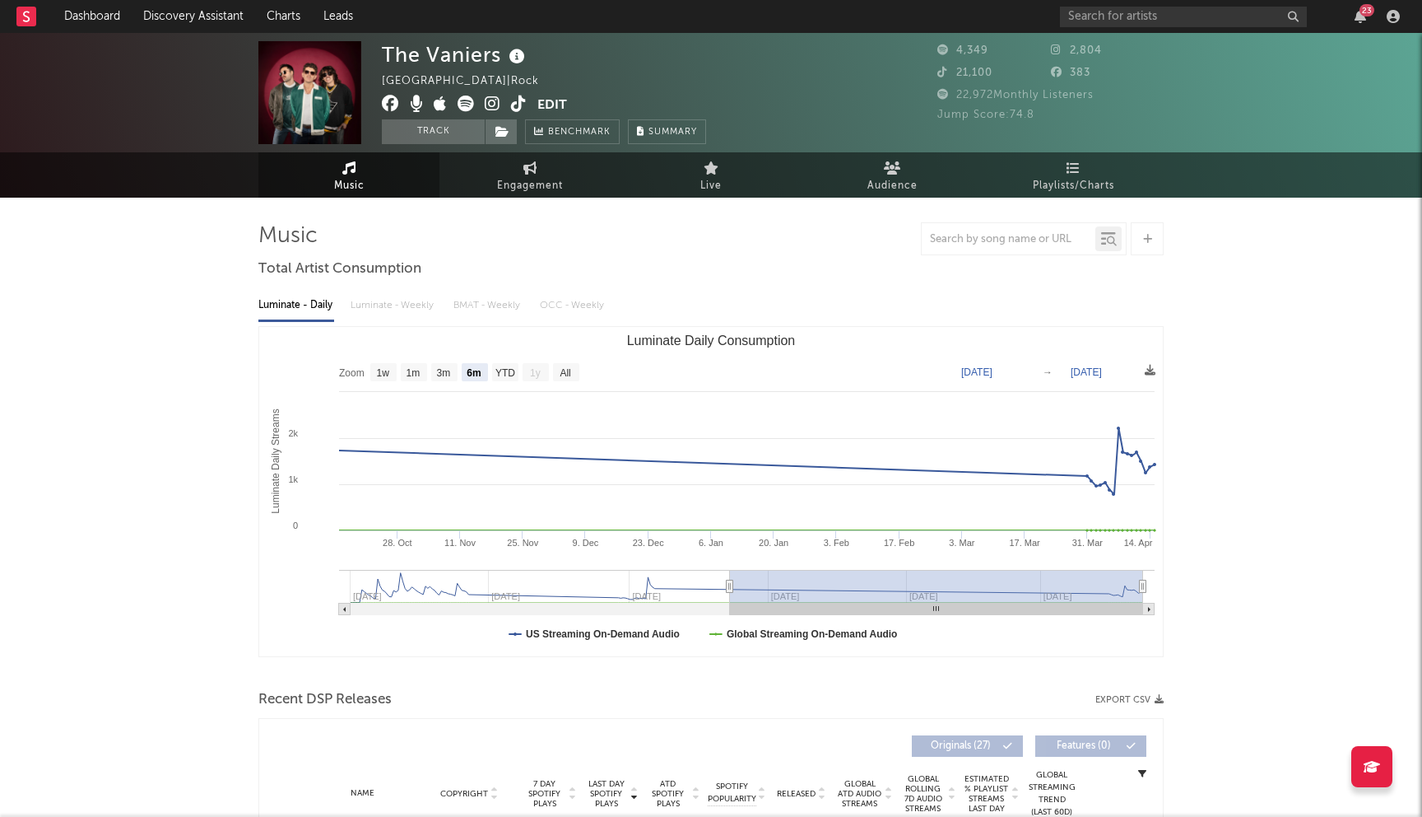
click at [397, 104] on icon at bounding box center [390, 103] width 17 height 16
click at [1110, 19] on input "text" at bounding box center [1183, 17] width 247 height 21
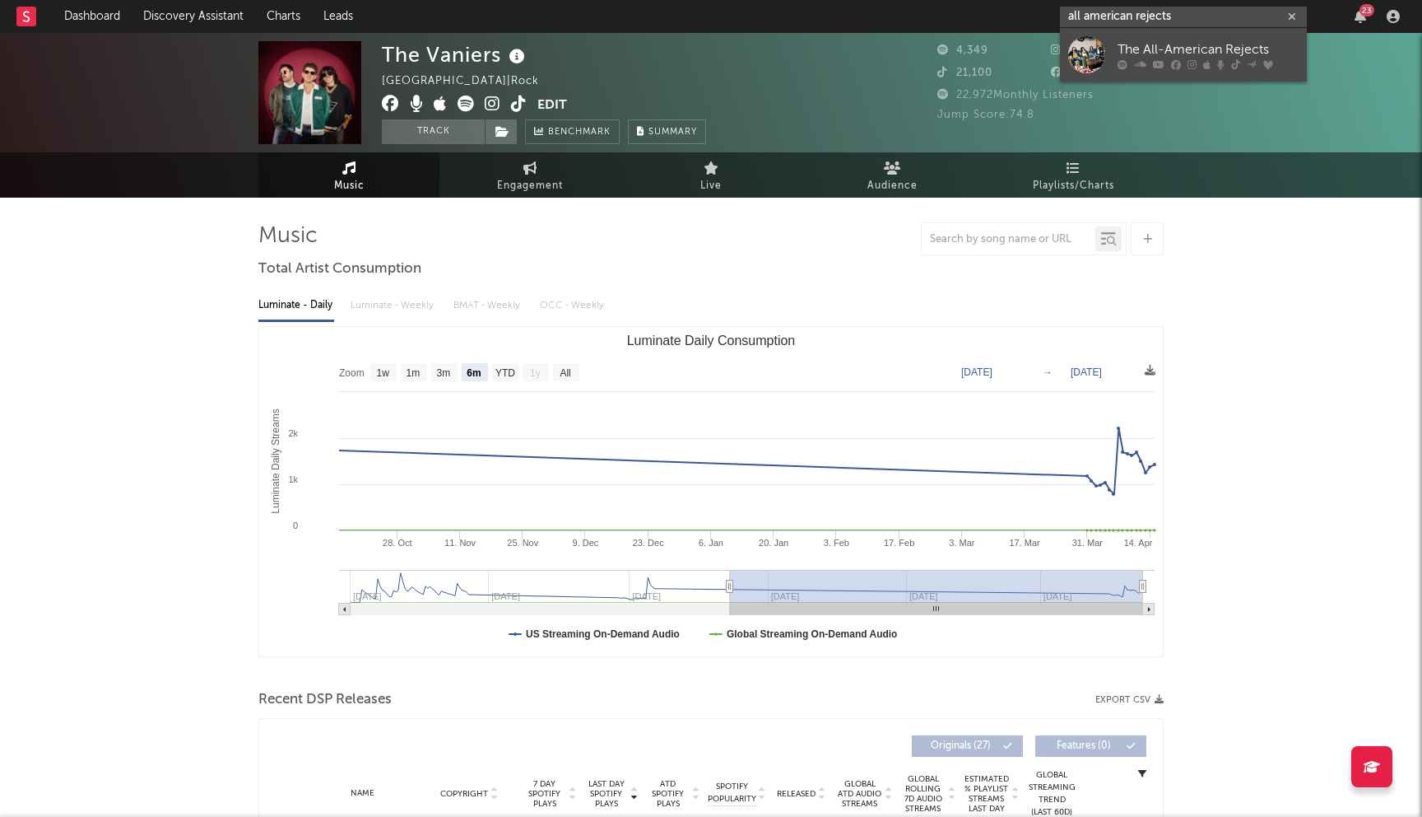
type input "all american rejects"
click at [1161, 44] on div "The All-American Rejects" at bounding box center [1208, 50] width 181 height 20
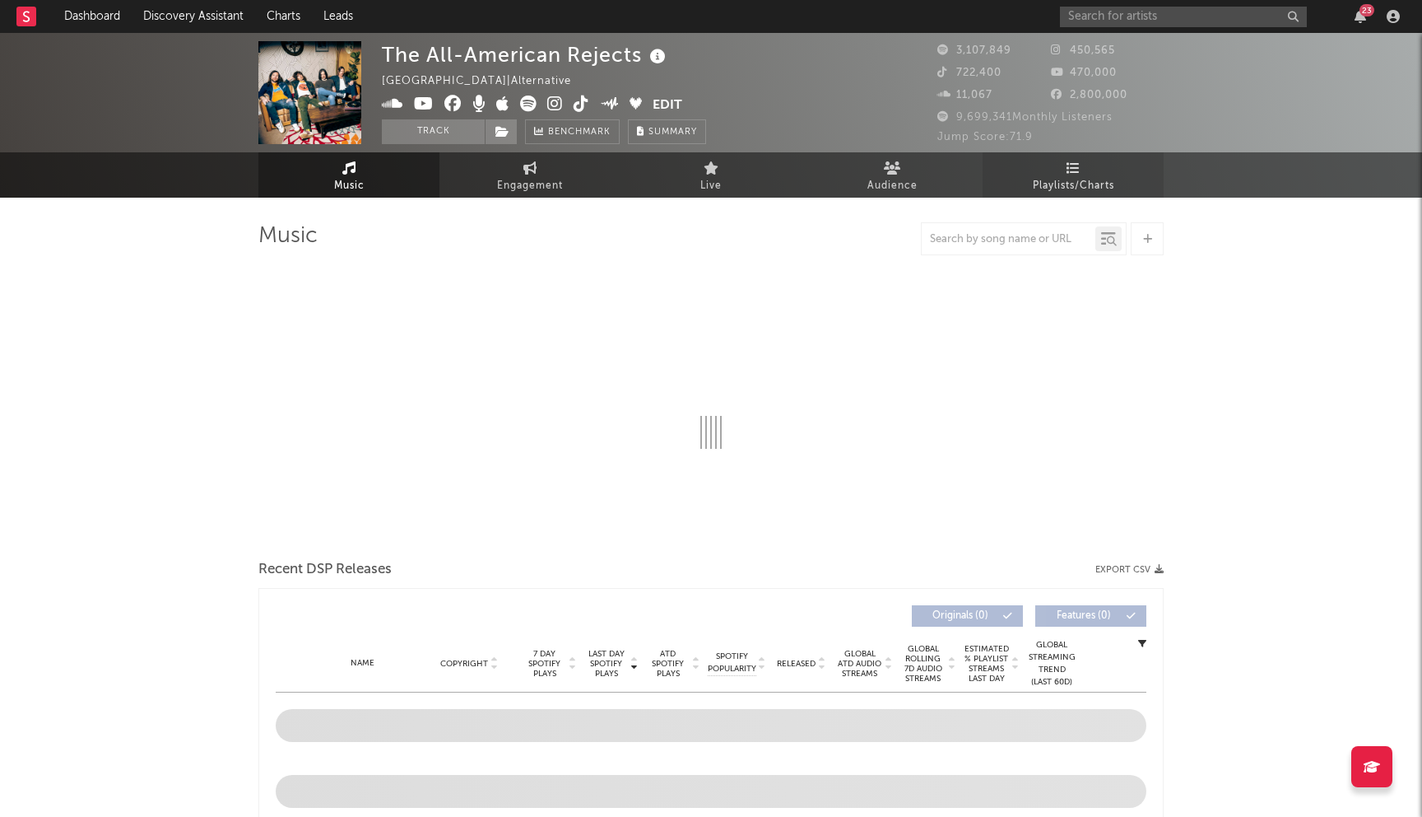
click at [1058, 162] on link "Playlists/Charts" at bounding box center [1073, 174] width 181 height 45
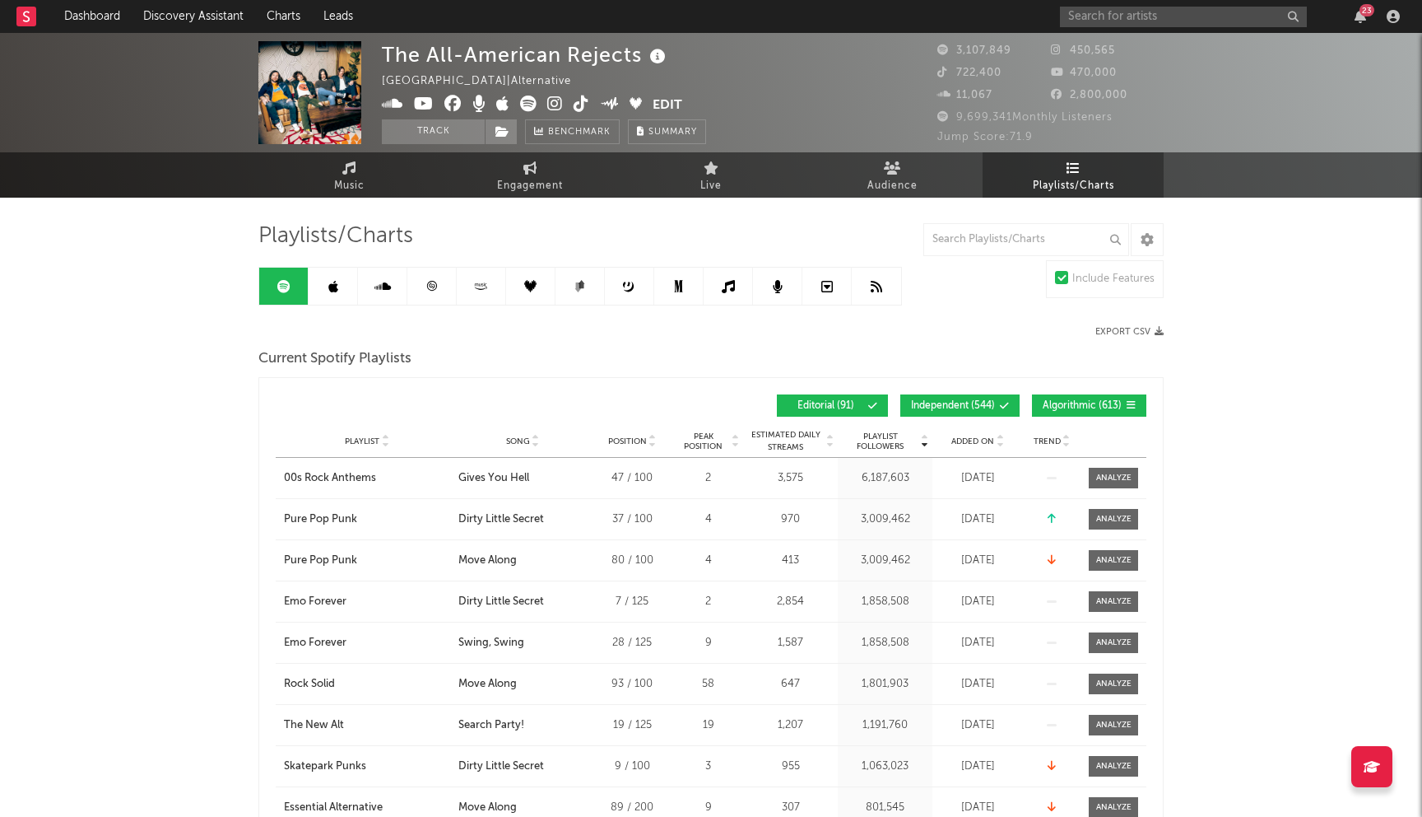
click at [992, 415] on button "Independent ( 544 )" at bounding box center [959, 405] width 119 height 22
click at [1071, 412] on button "Algorithmic ( 613 )" at bounding box center [1089, 405] width 114 height 22
click at [987, 446] on div "Added On" at bounding box center [978, 441] width 82 height 12
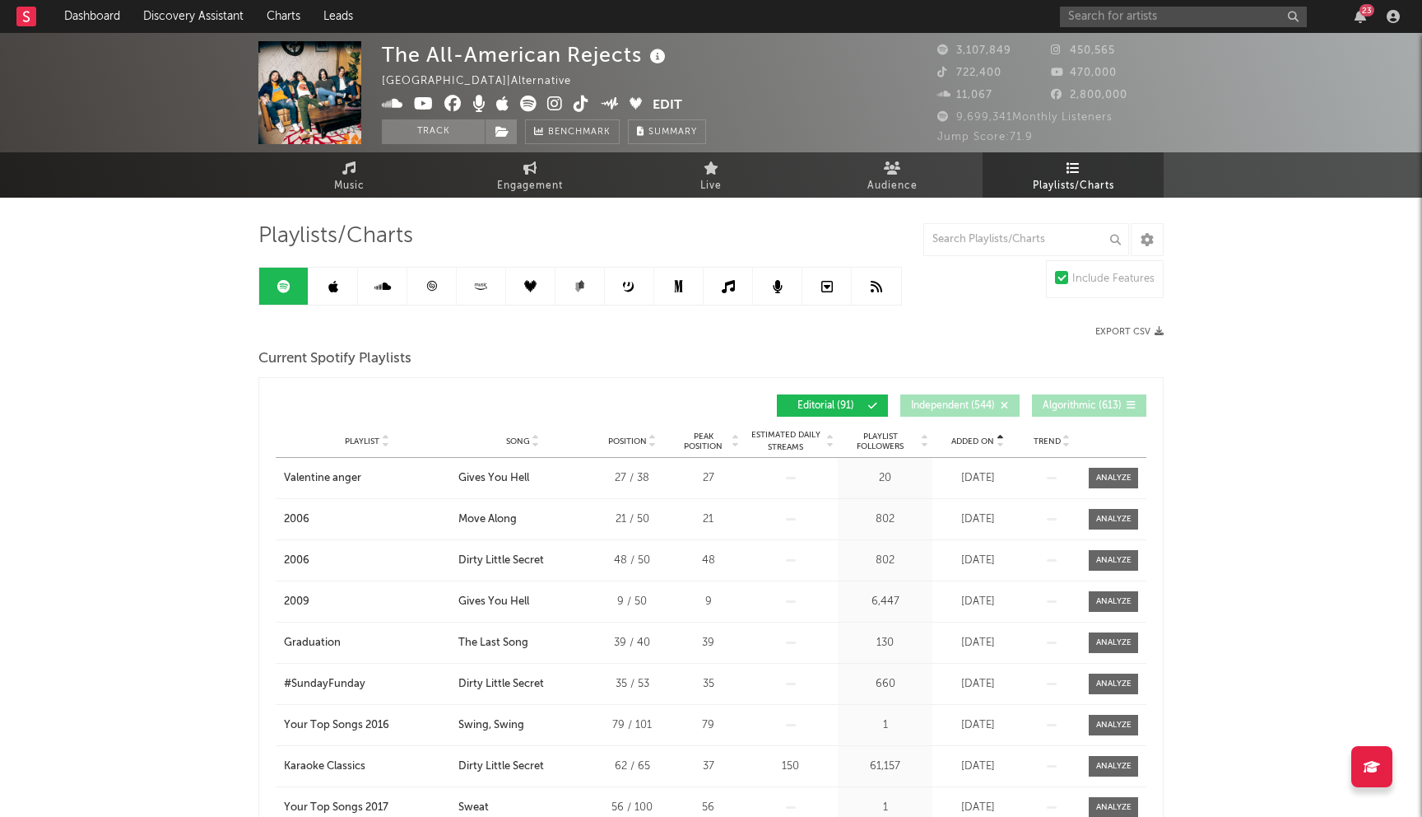
click at [987, 446] on div "Added On" at bounding box center [978, 441] width 82 height 12
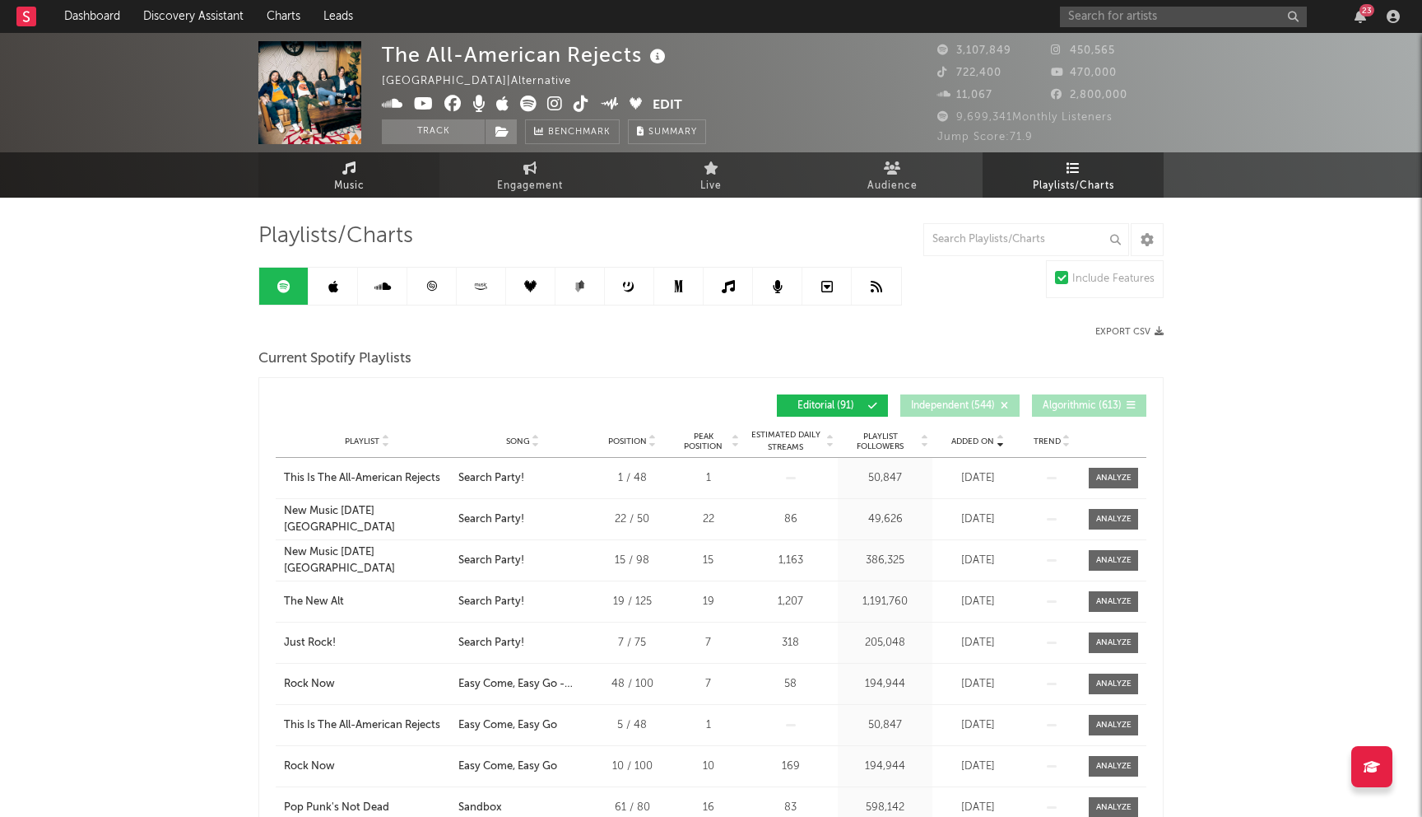
click at [346, 184] on span "Music" at bounding box center [349, 186] width 30 height 20
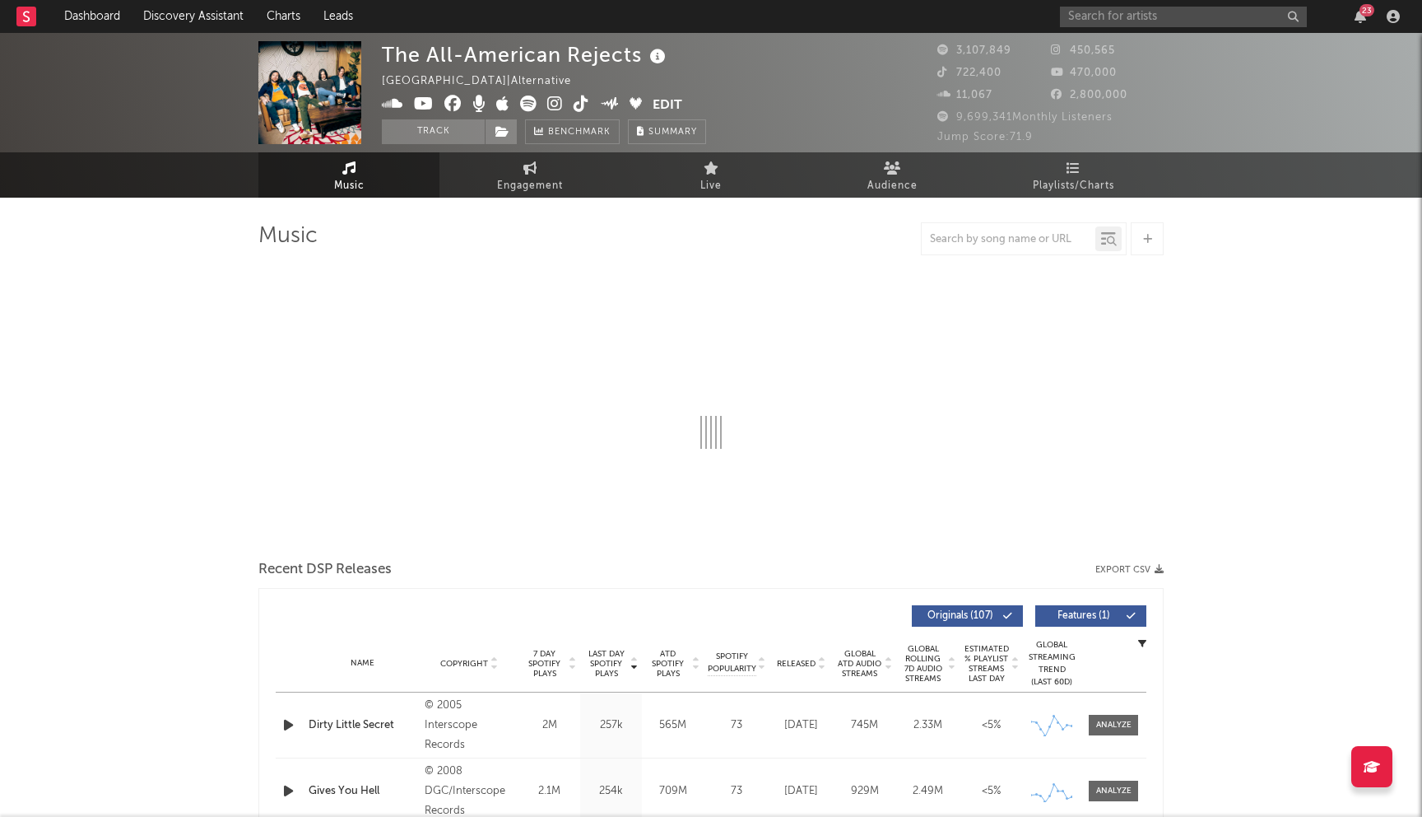
select select "6m"
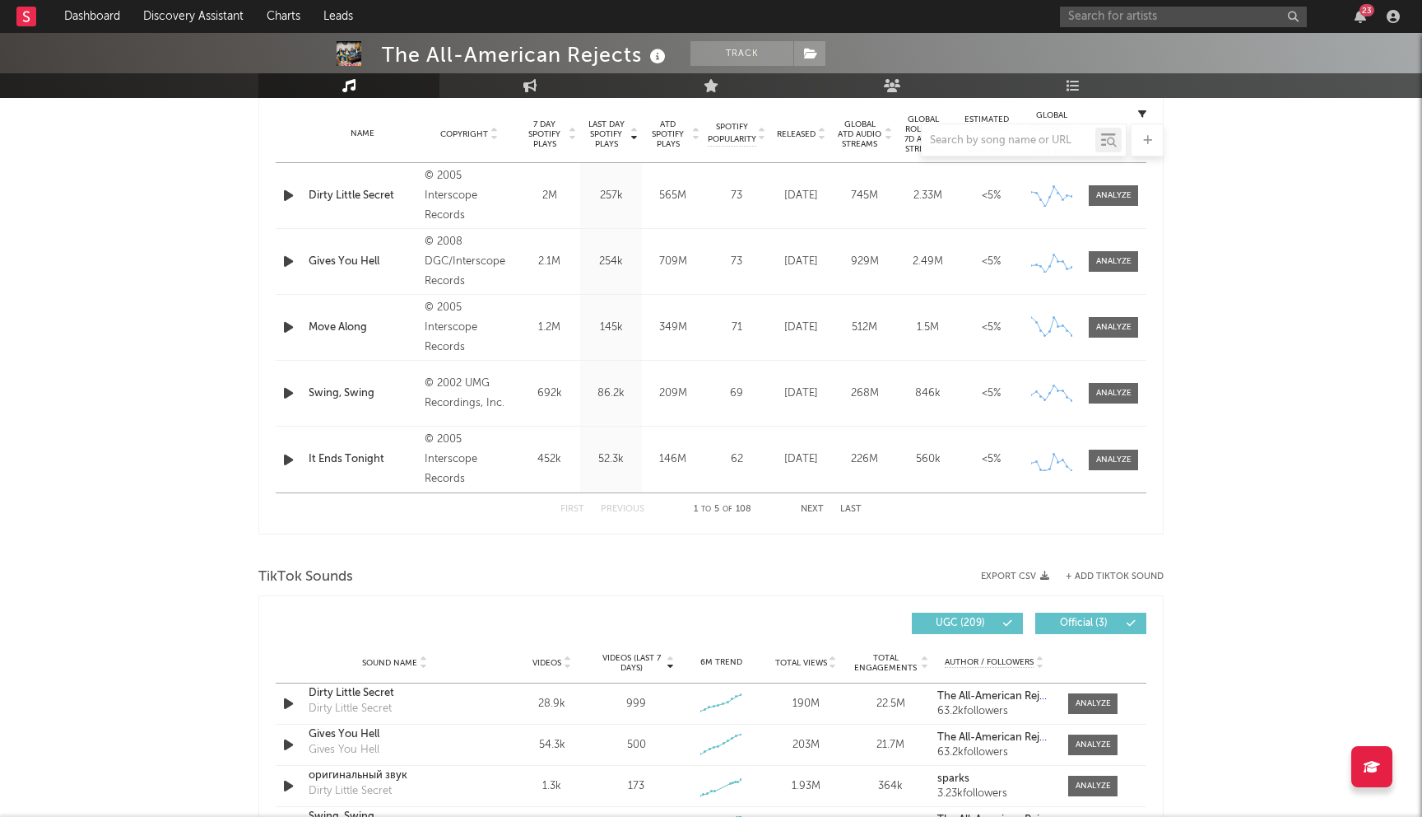
scroll to position [496, 0]
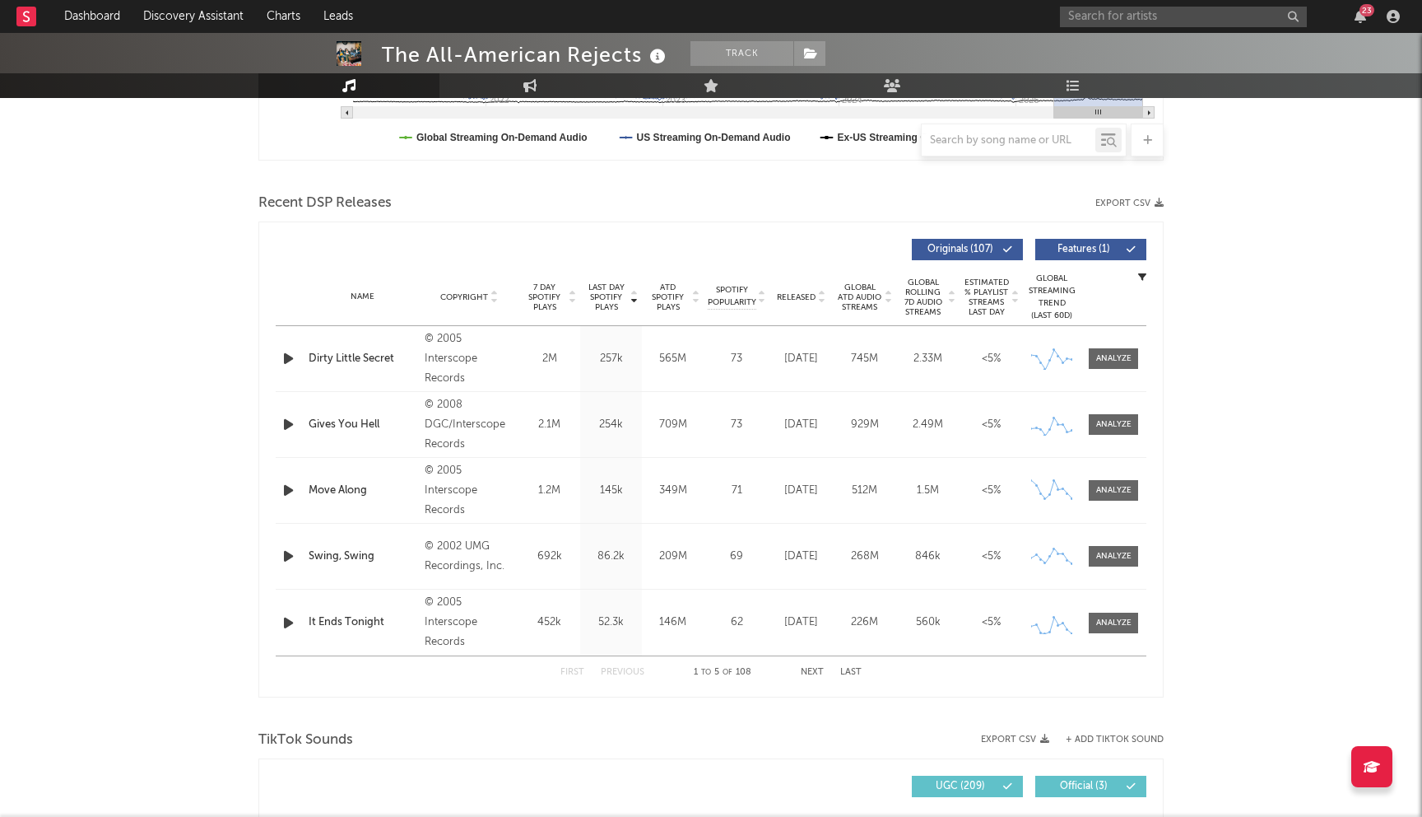
click at [811, 299] on span "Released" at bounding box center [796, 297] width 39 height 10
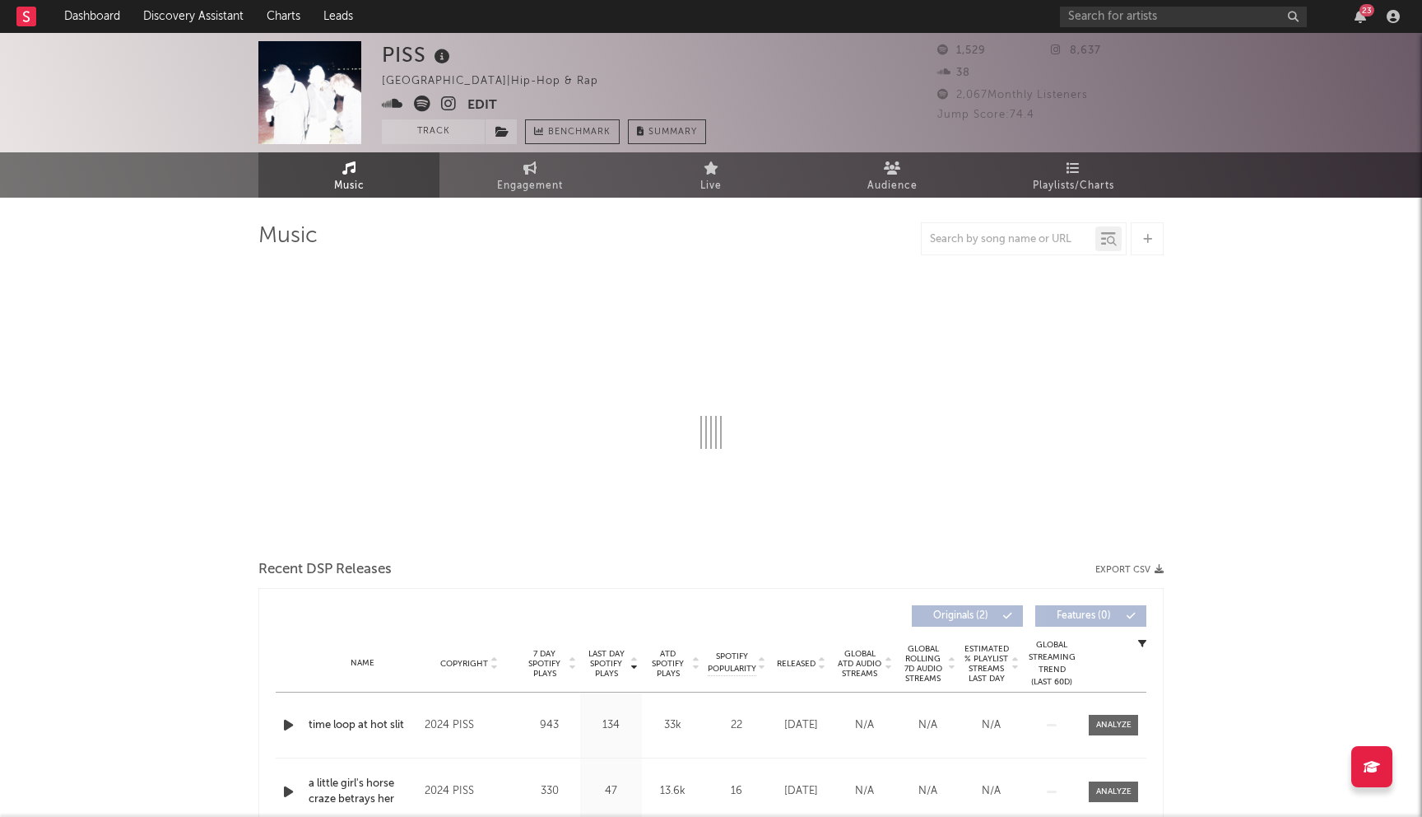
select select "1w"
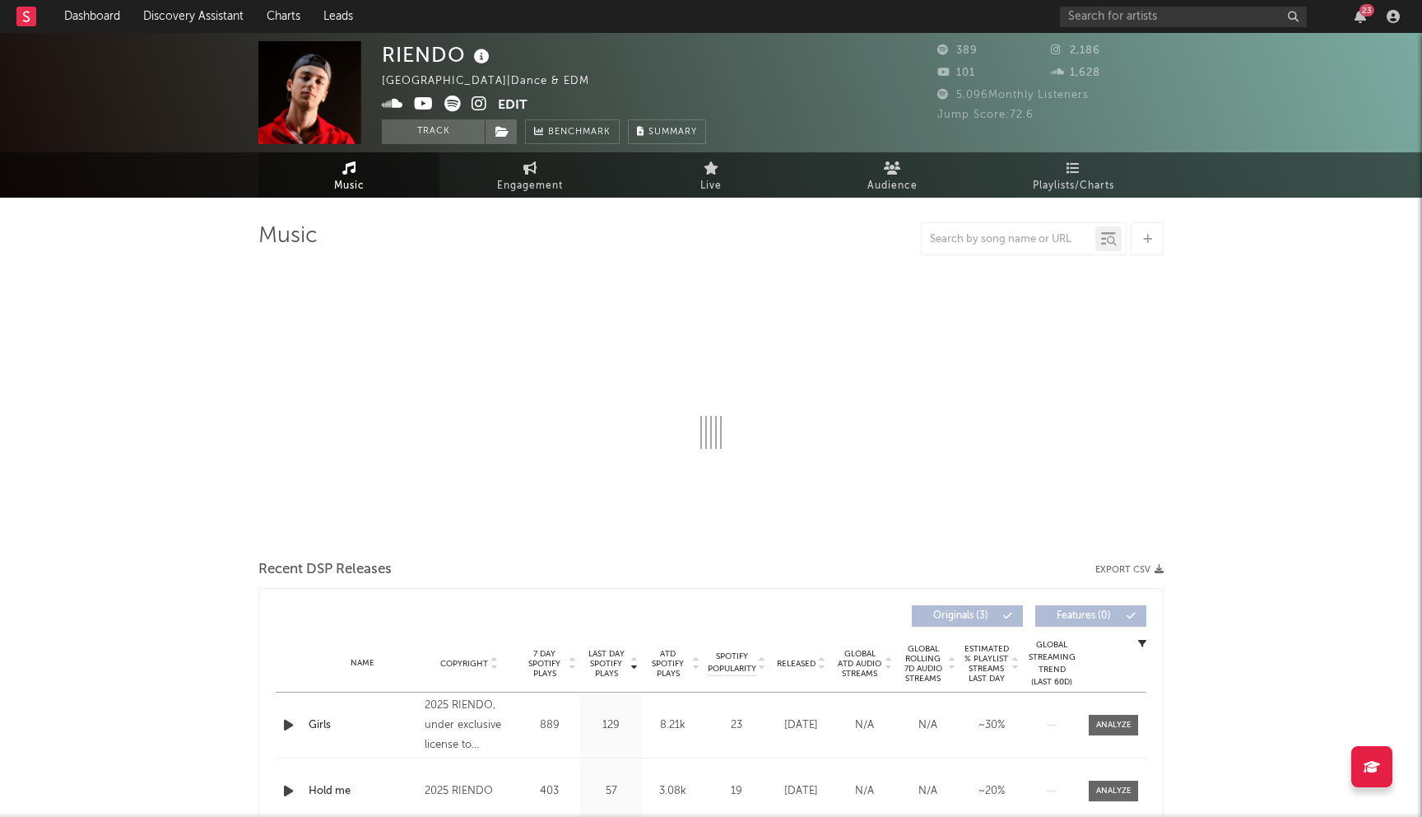
select select "1w"
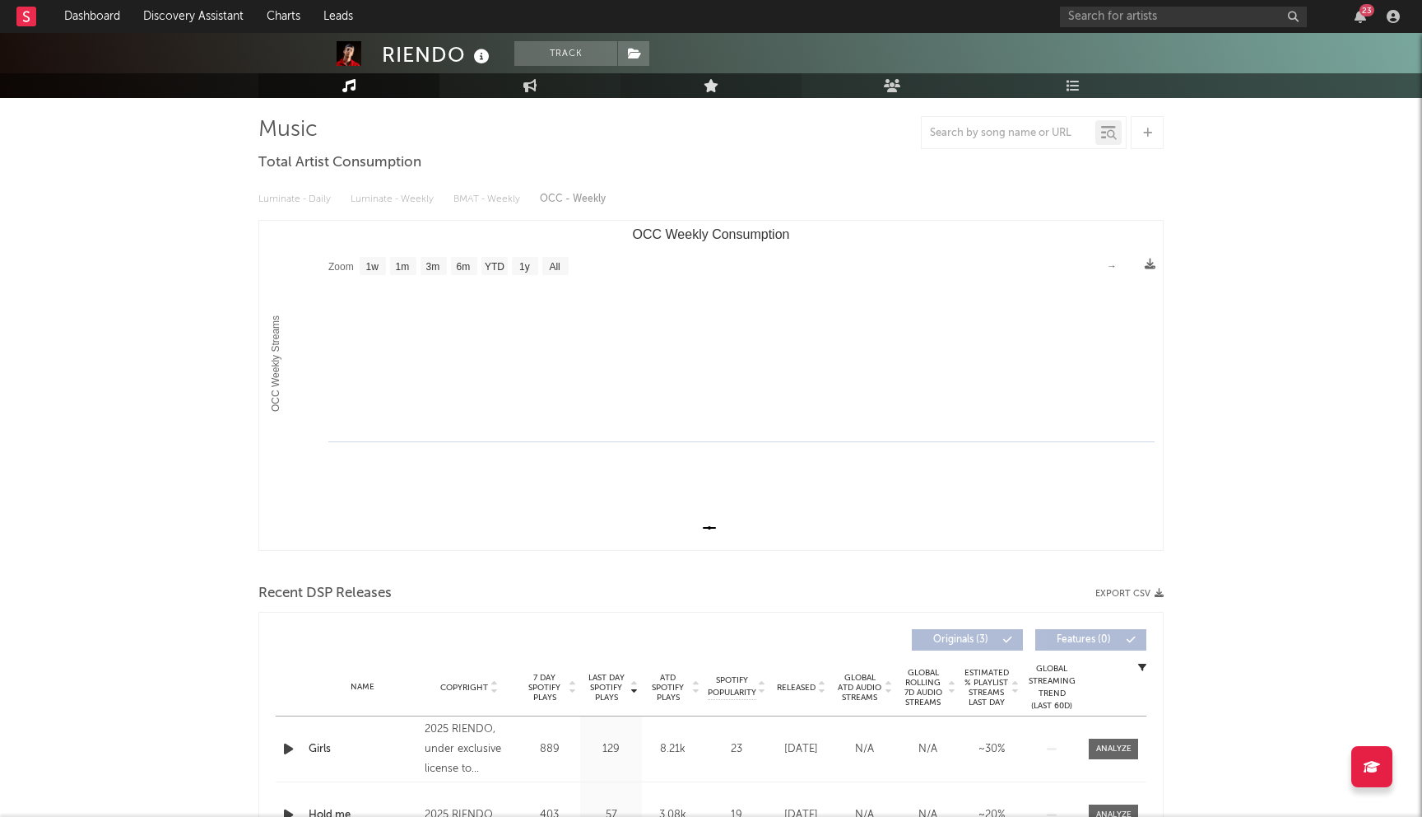
scroll to position [3, 0]
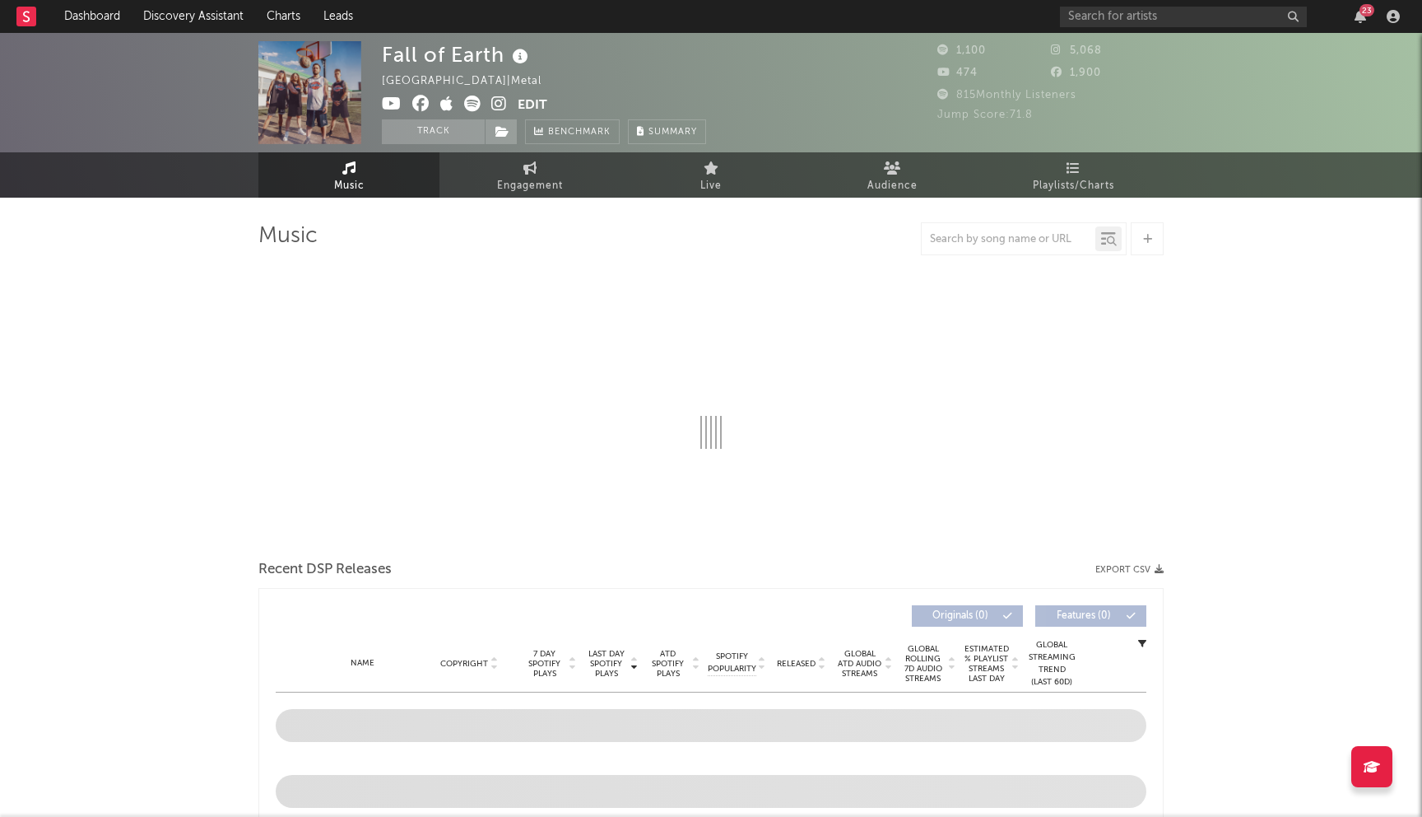
select select "1w"
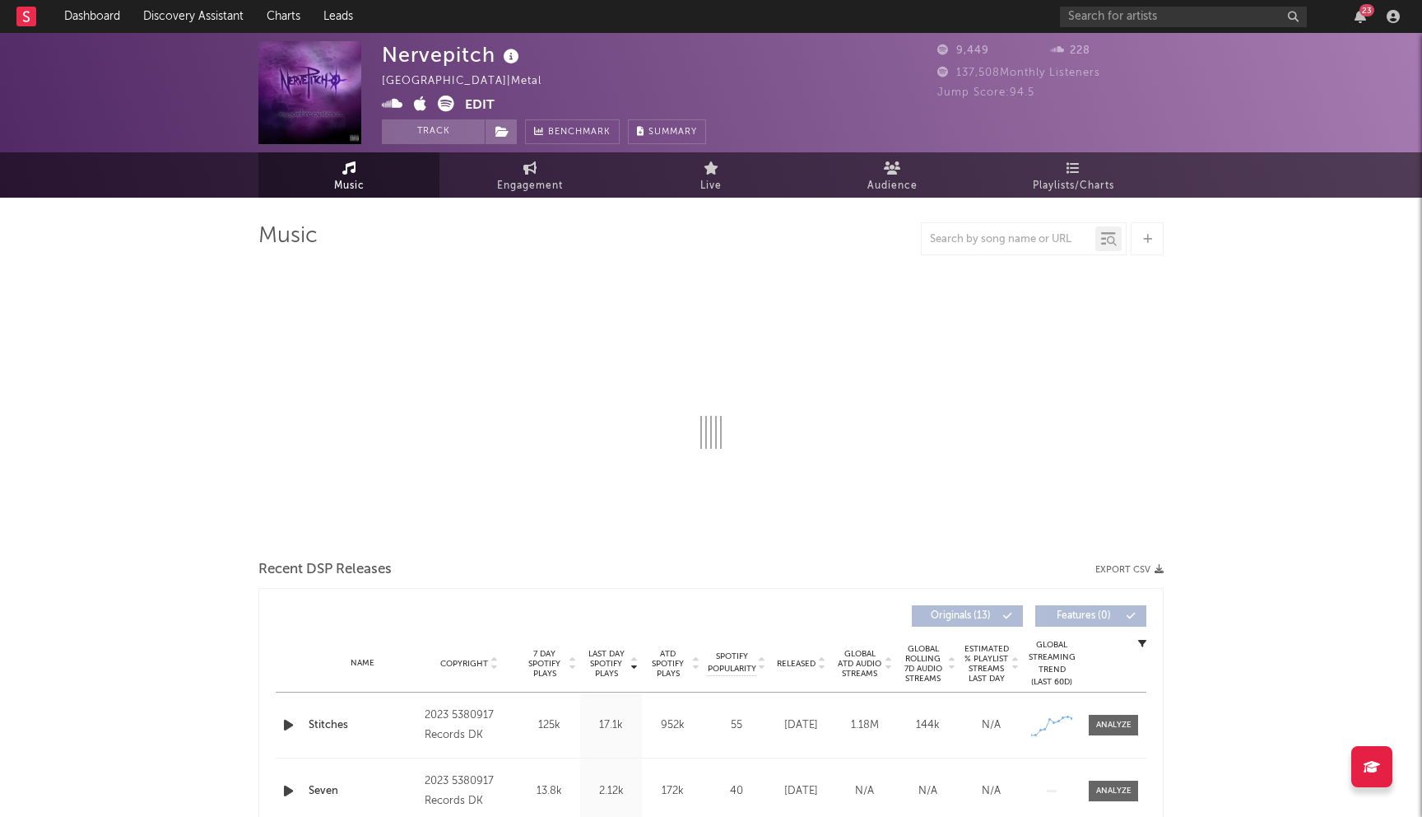
select select "1w"
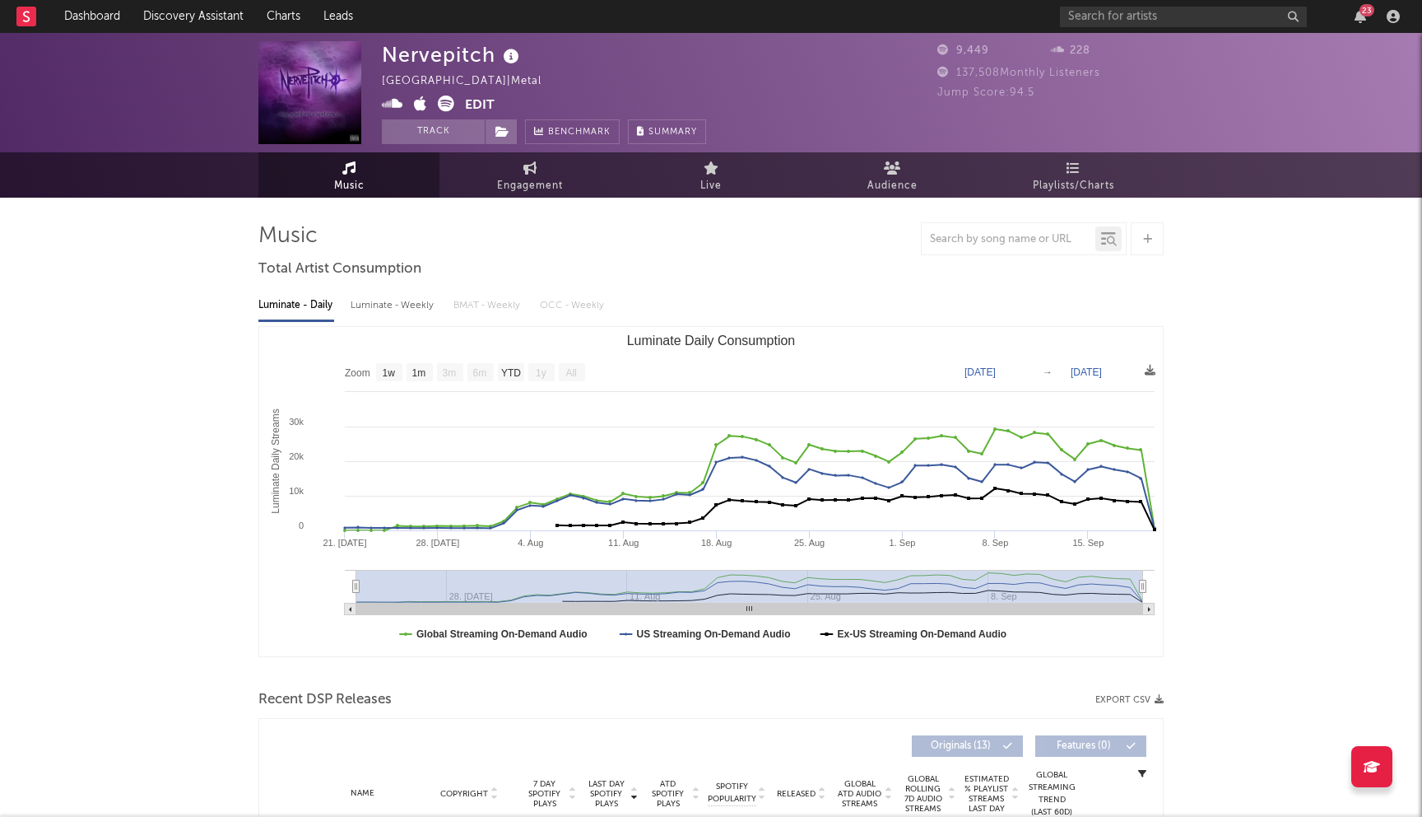
click at [452, 108] on icon at bounding box center [446, 103] width 16 height 16
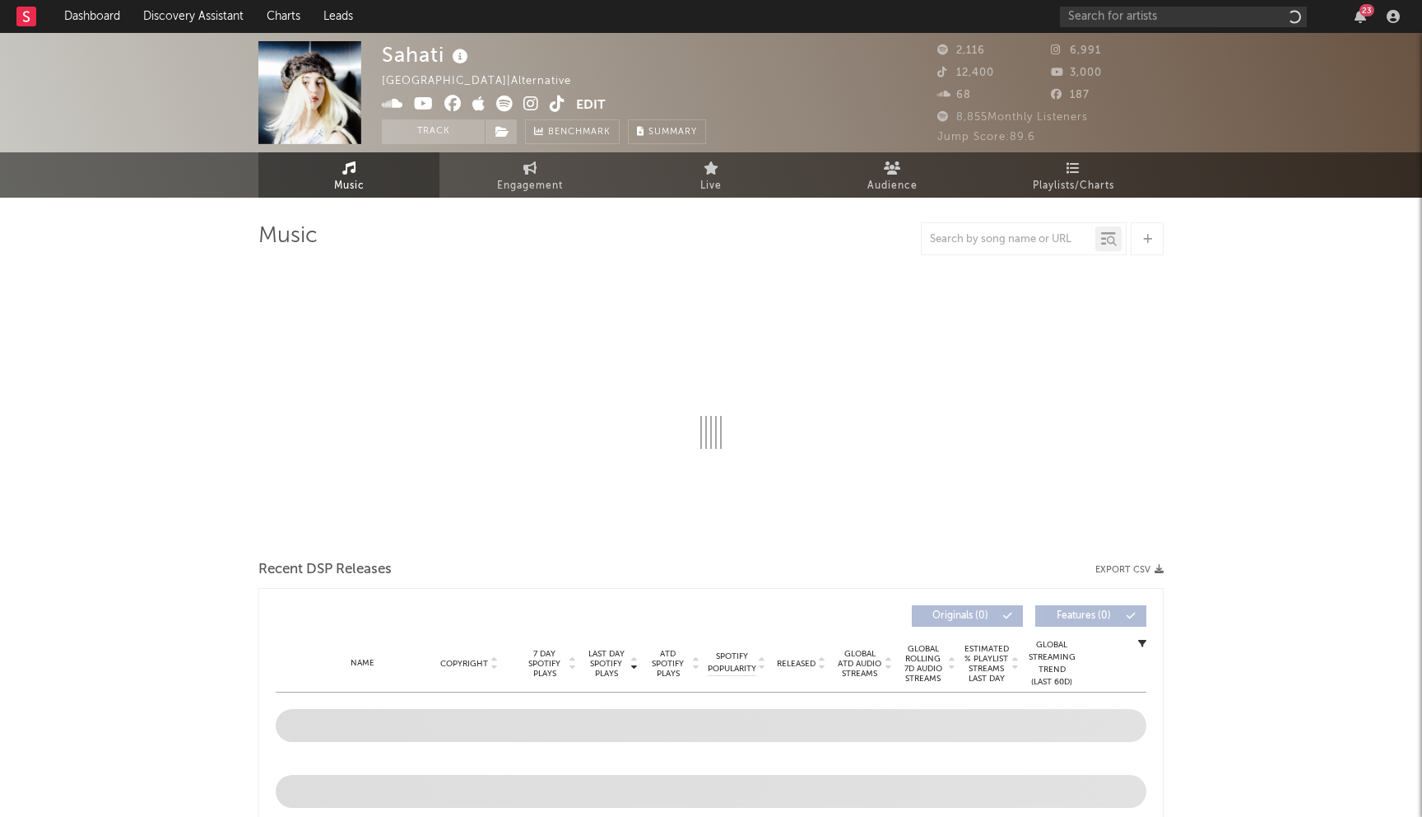
select select "6m"
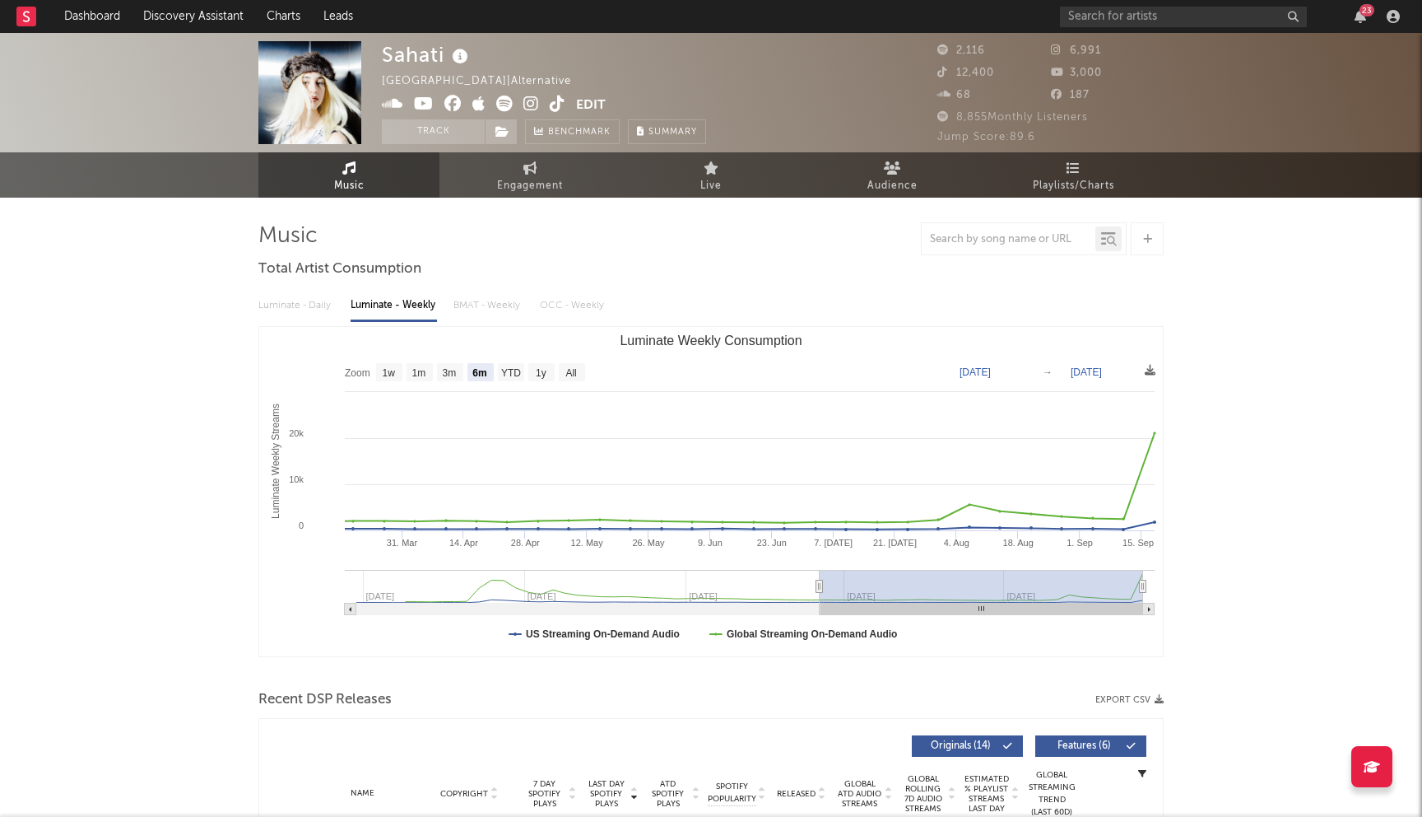
click at [452, 101] on icon at bounding box center [452, 103] width 17 height 16
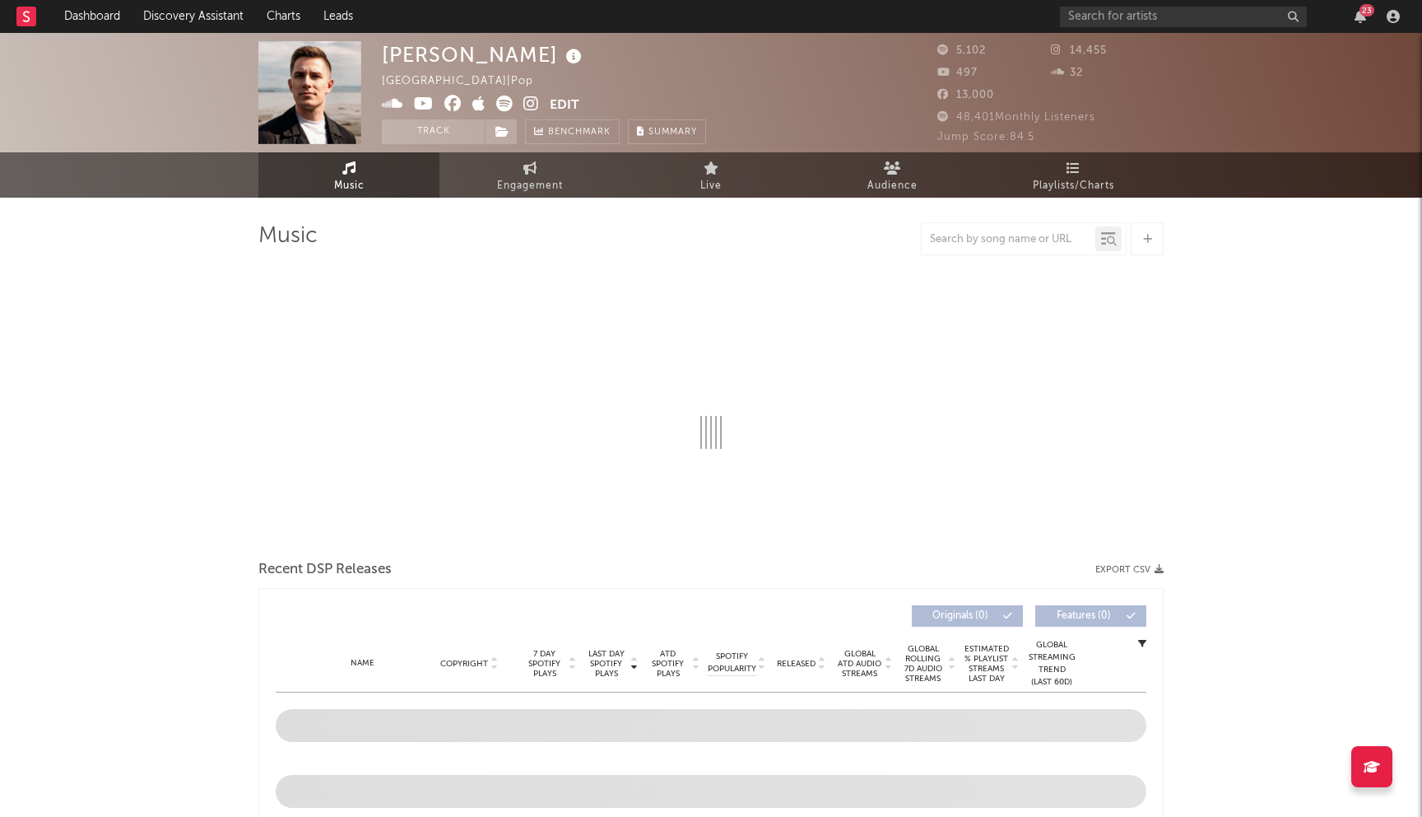
select select "6m"
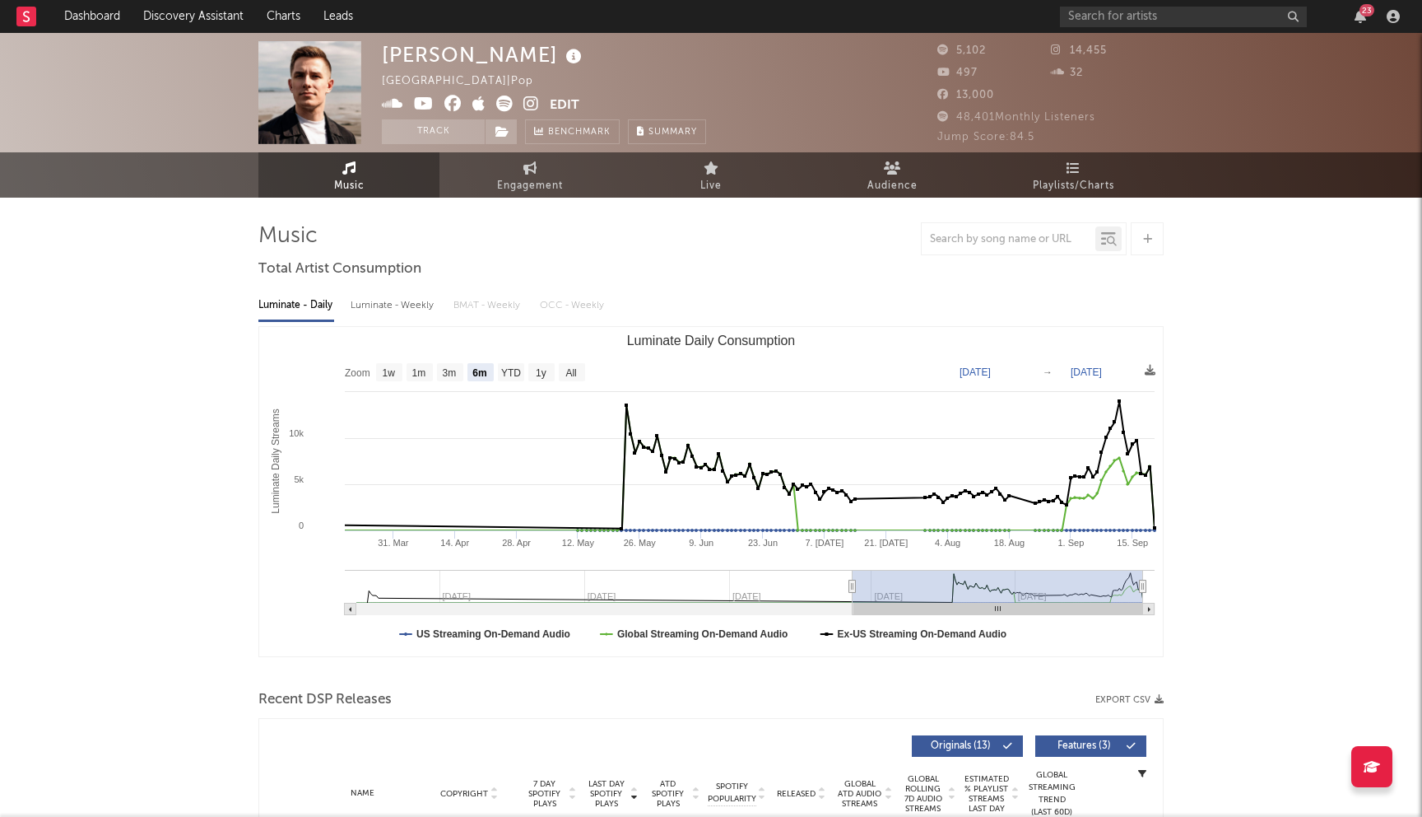
click at [449, 98] on icon at bounding box center [452, 103] width 17 height 16
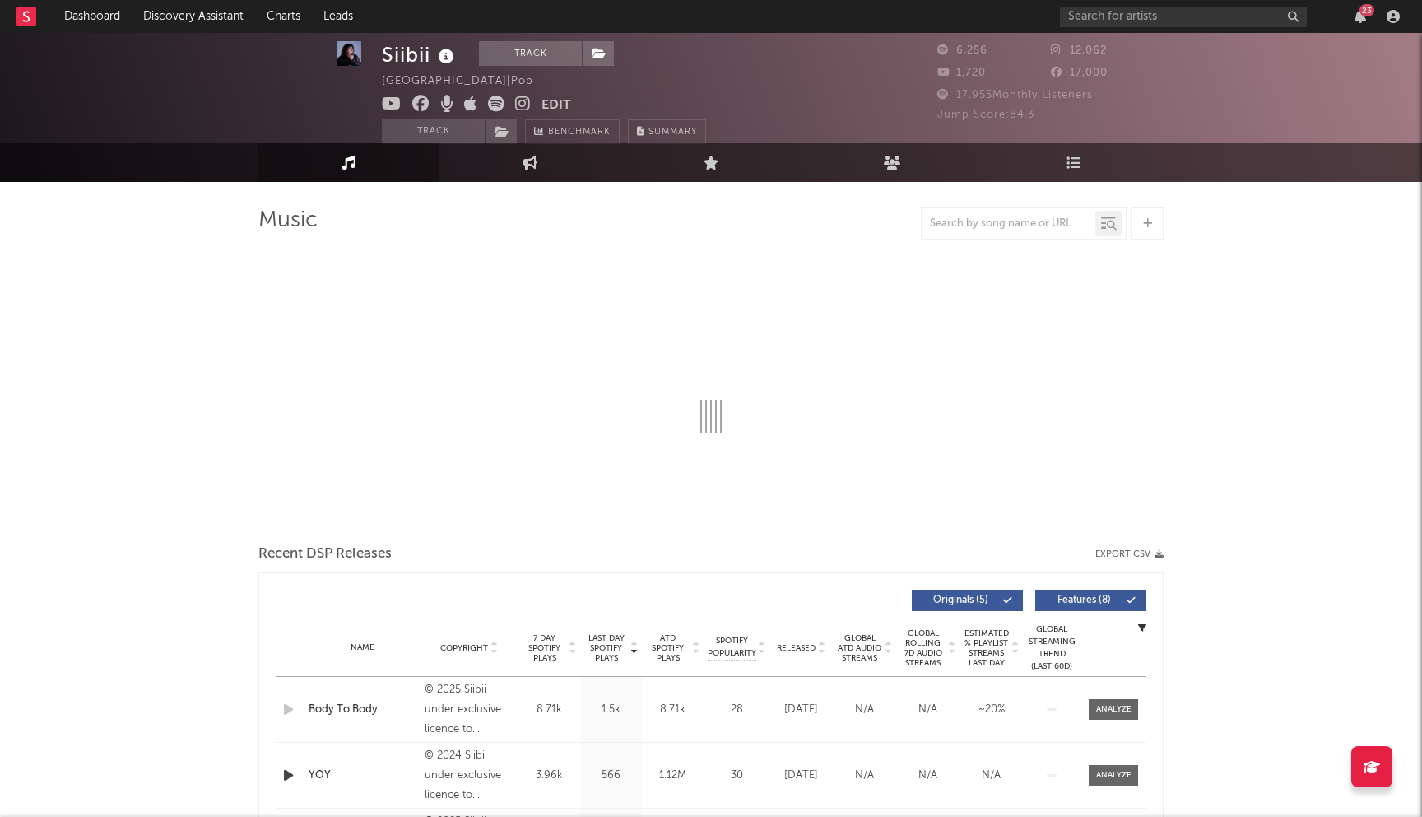
select select "6m"
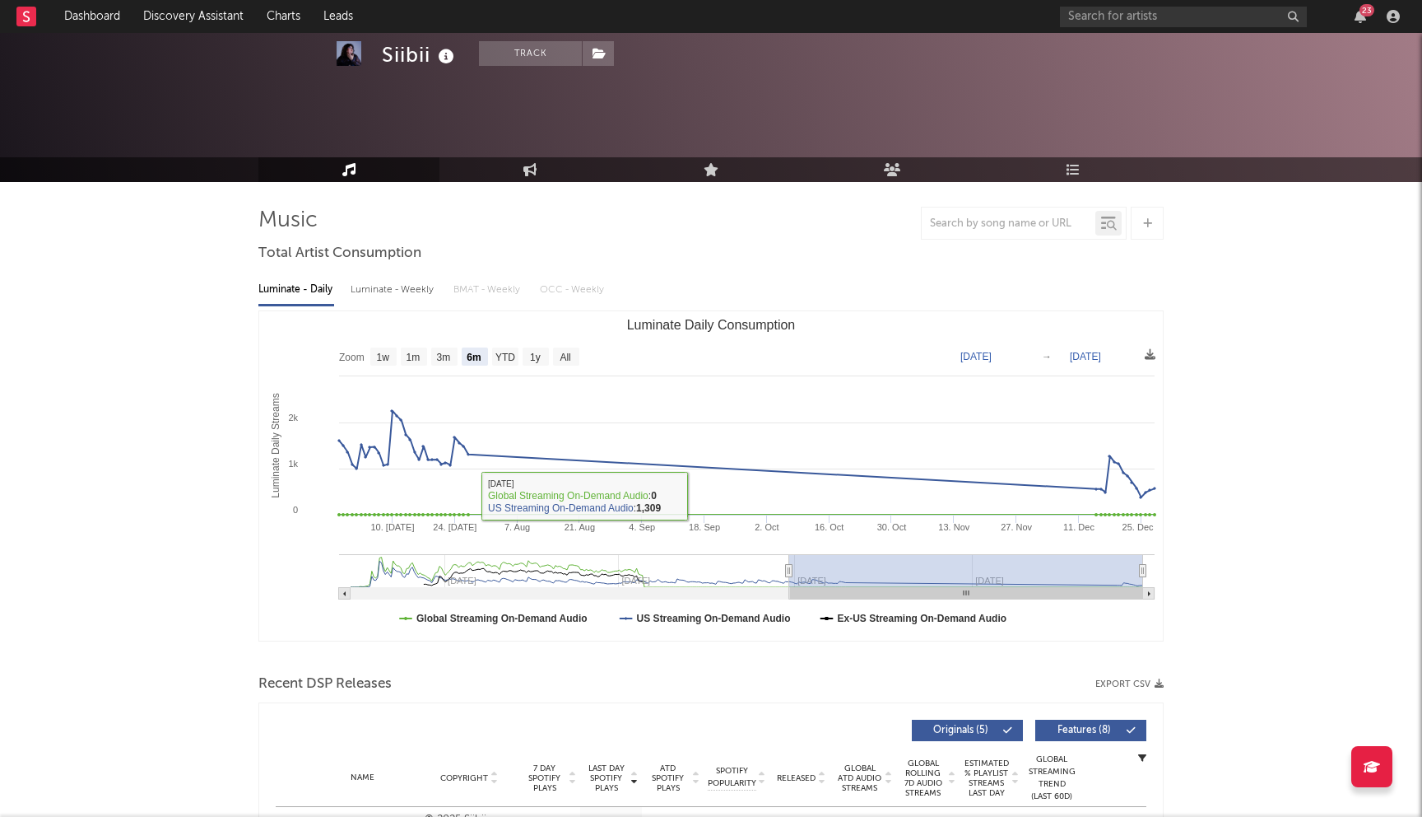
scroll to position [315, 0]
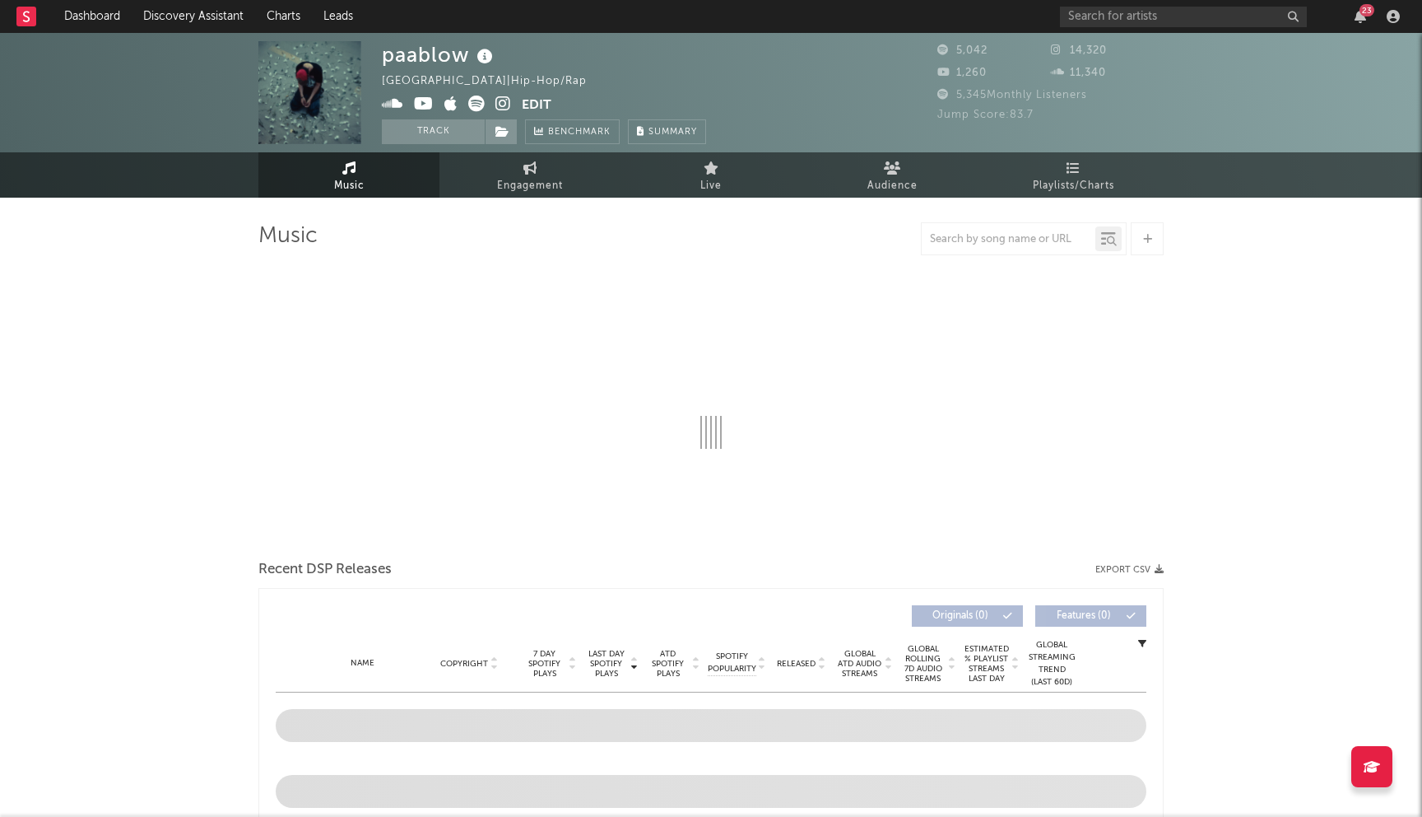
select select "1w"
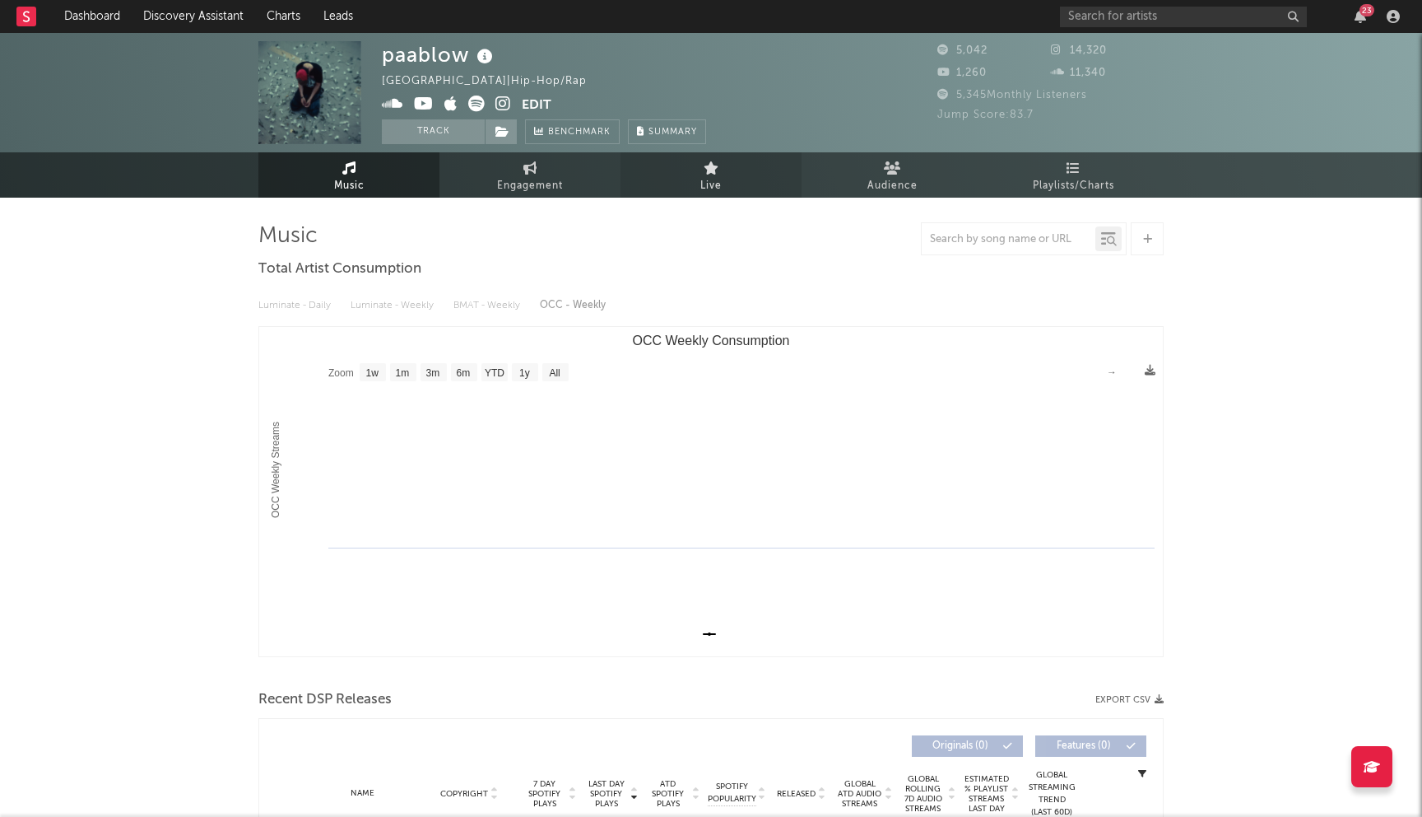
scroll to position [332, 0]
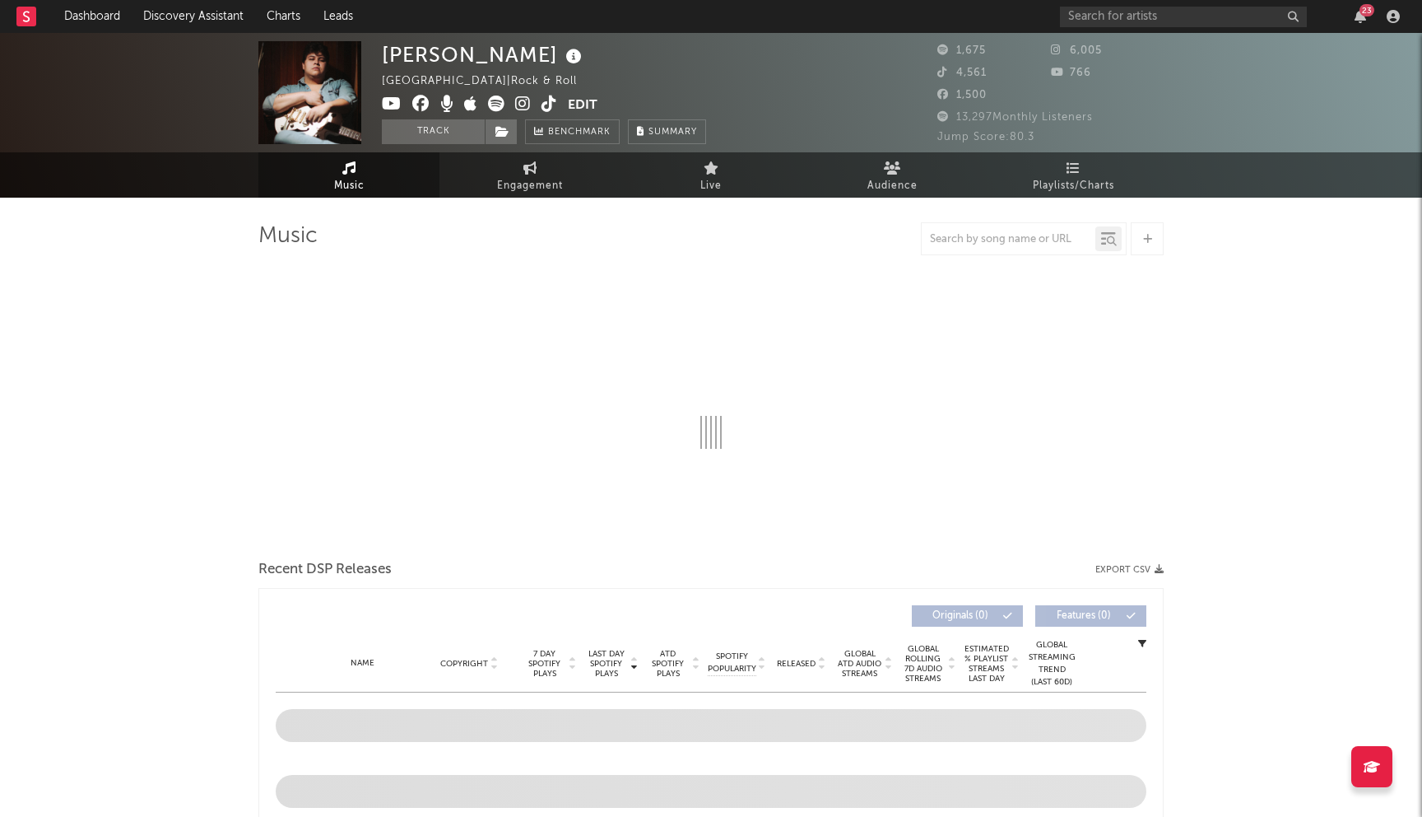
select select "1w"
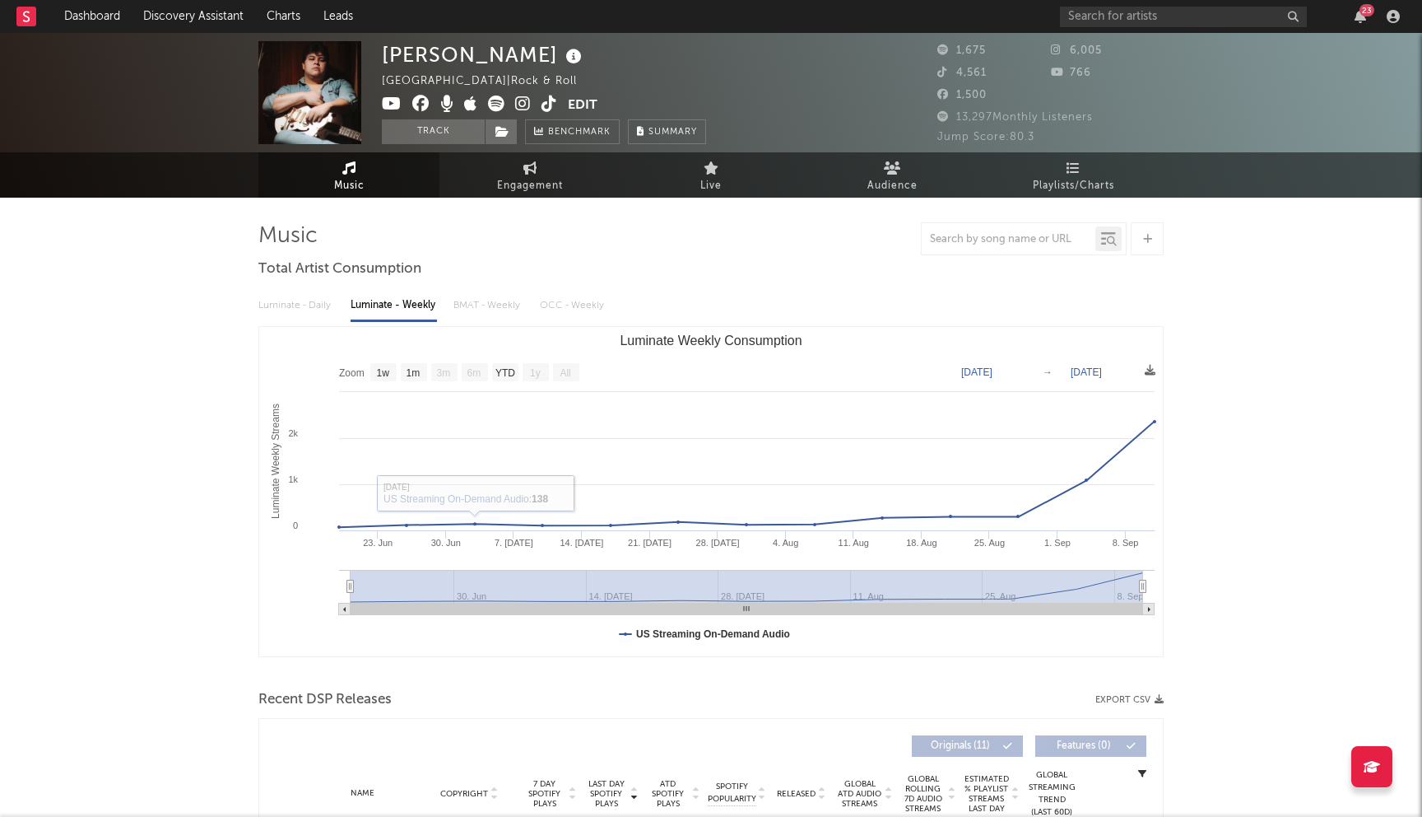
click at [421, 106] on icon at bounding box center [420, 103] width 17 height 16
